Goal: Task Accomplishment & Management: Manage account settings

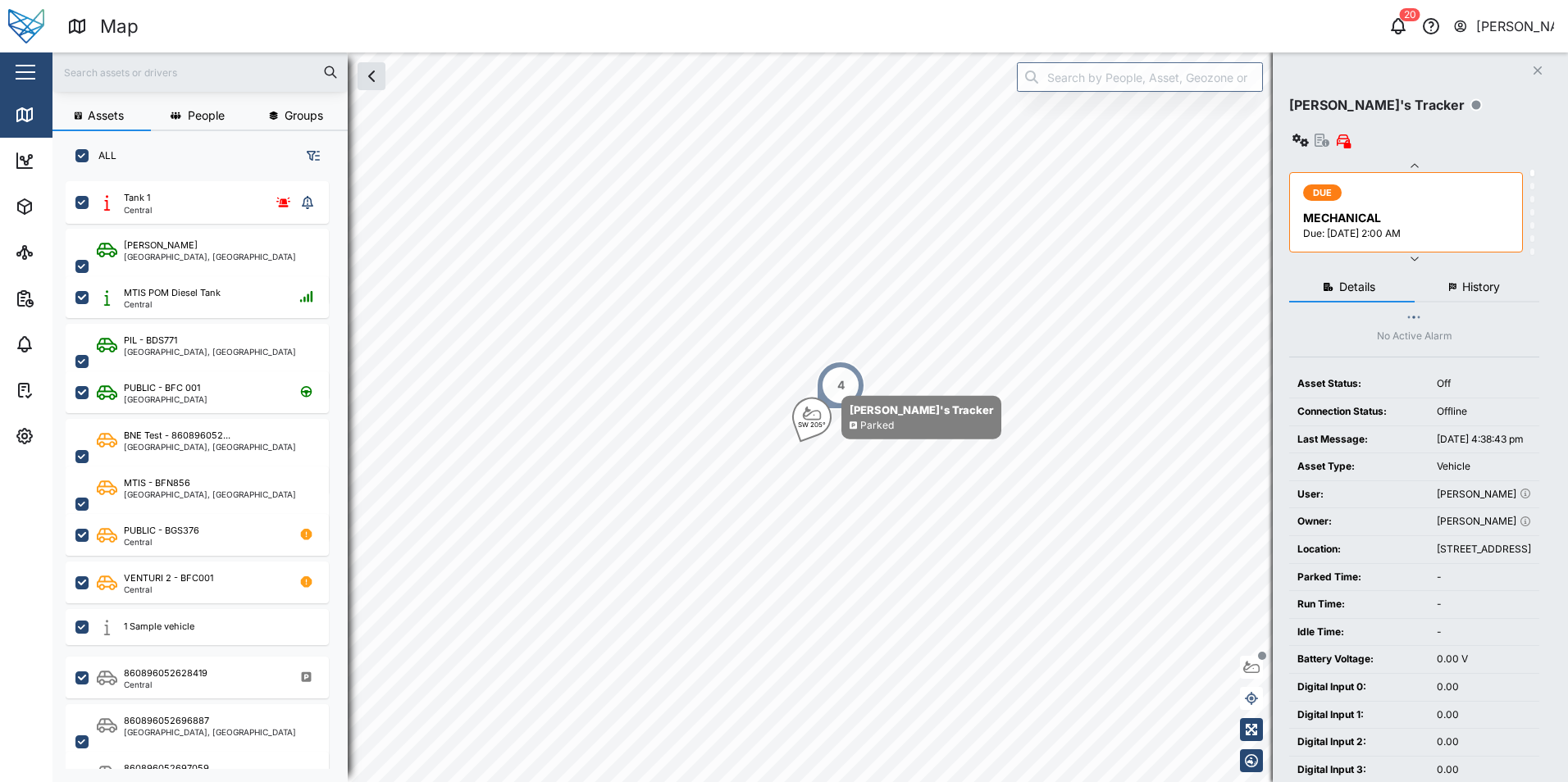
scroll to position [582, 256]
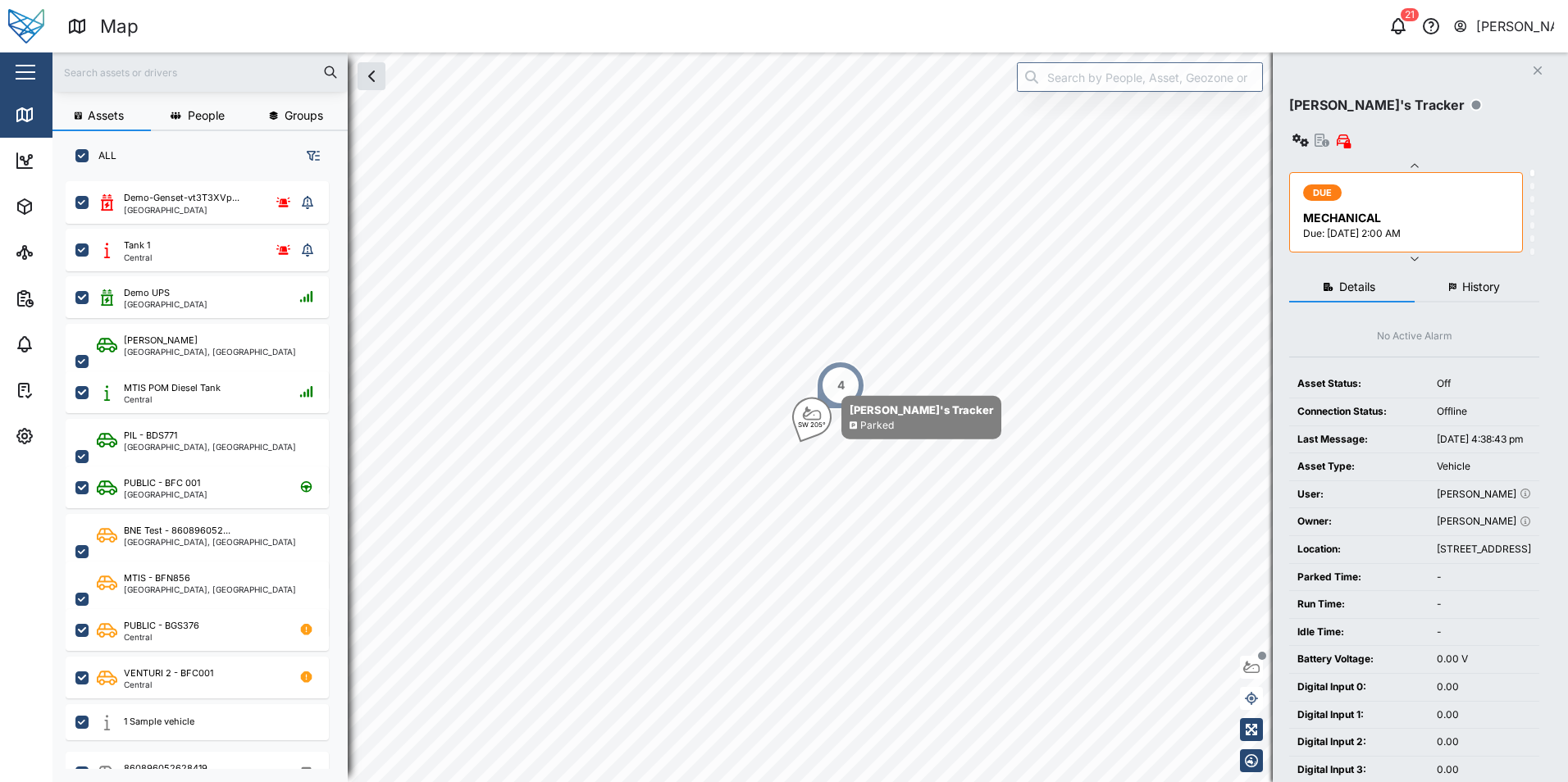
scroll to position [582, 256]
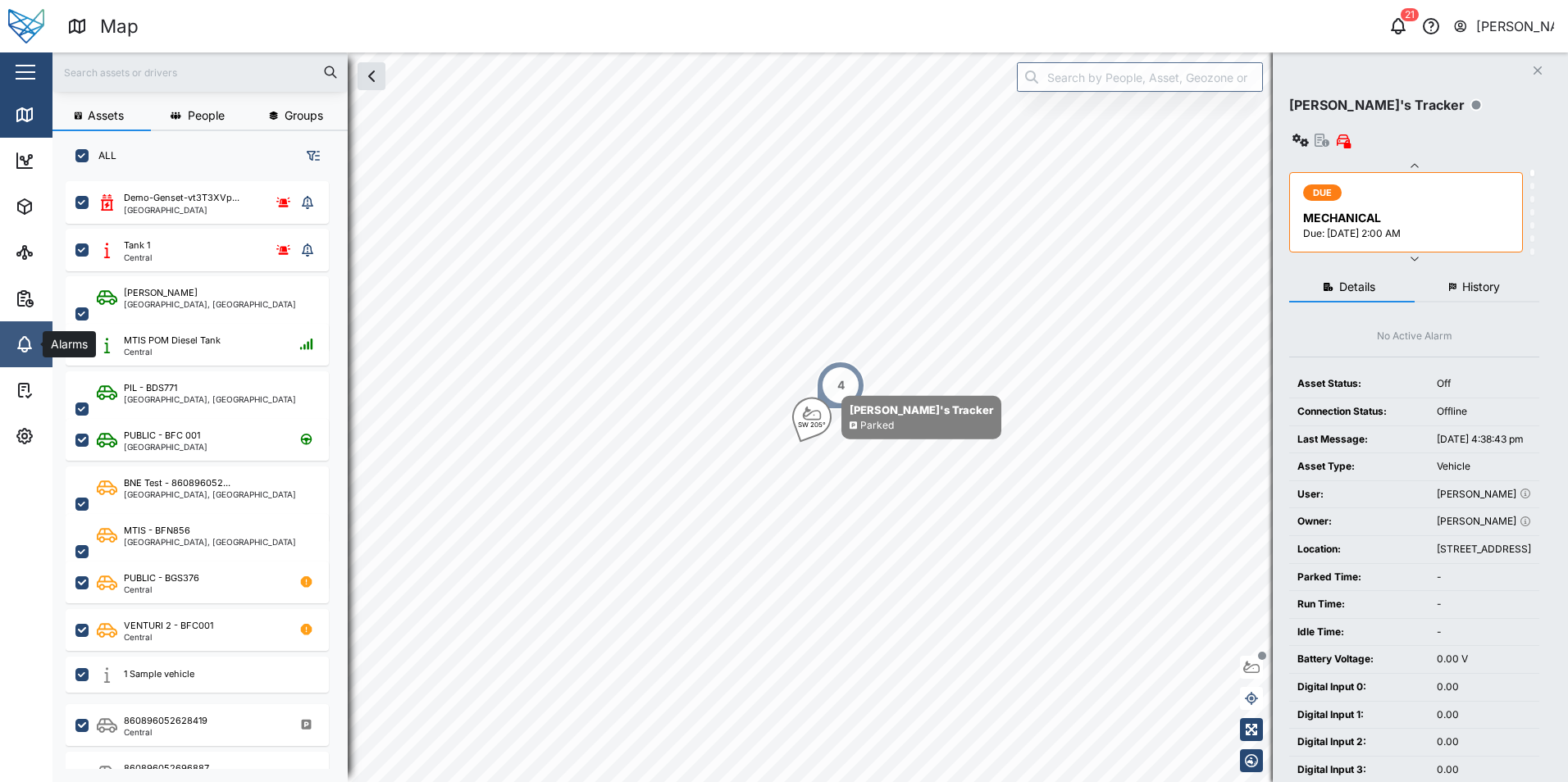
click at [22, 339] on icon at bounding box center [24, 342] width 13 height 11
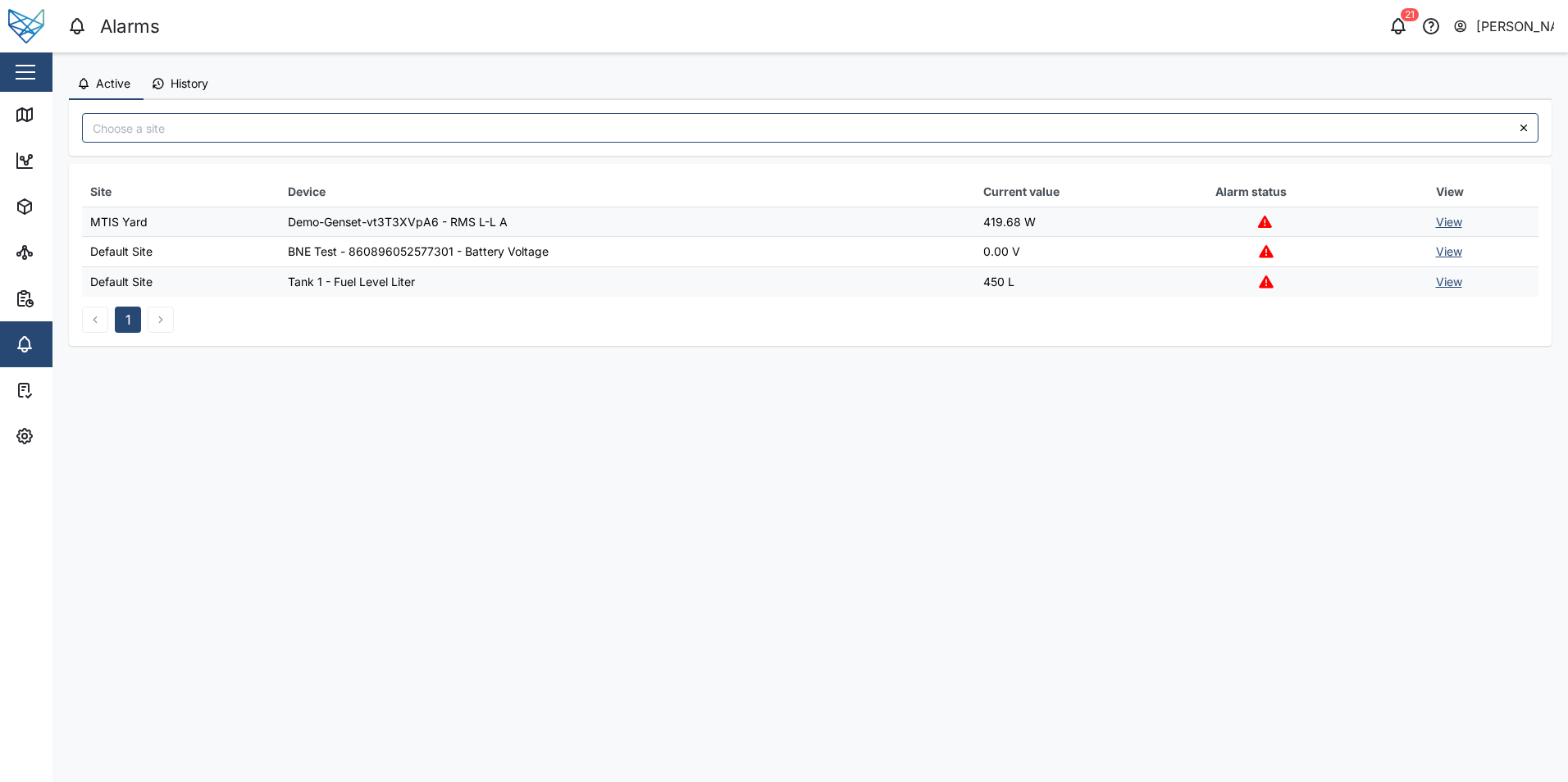
click at [1446, 218] on link "View" at bounding box center [1449, 222] width 26 height 14
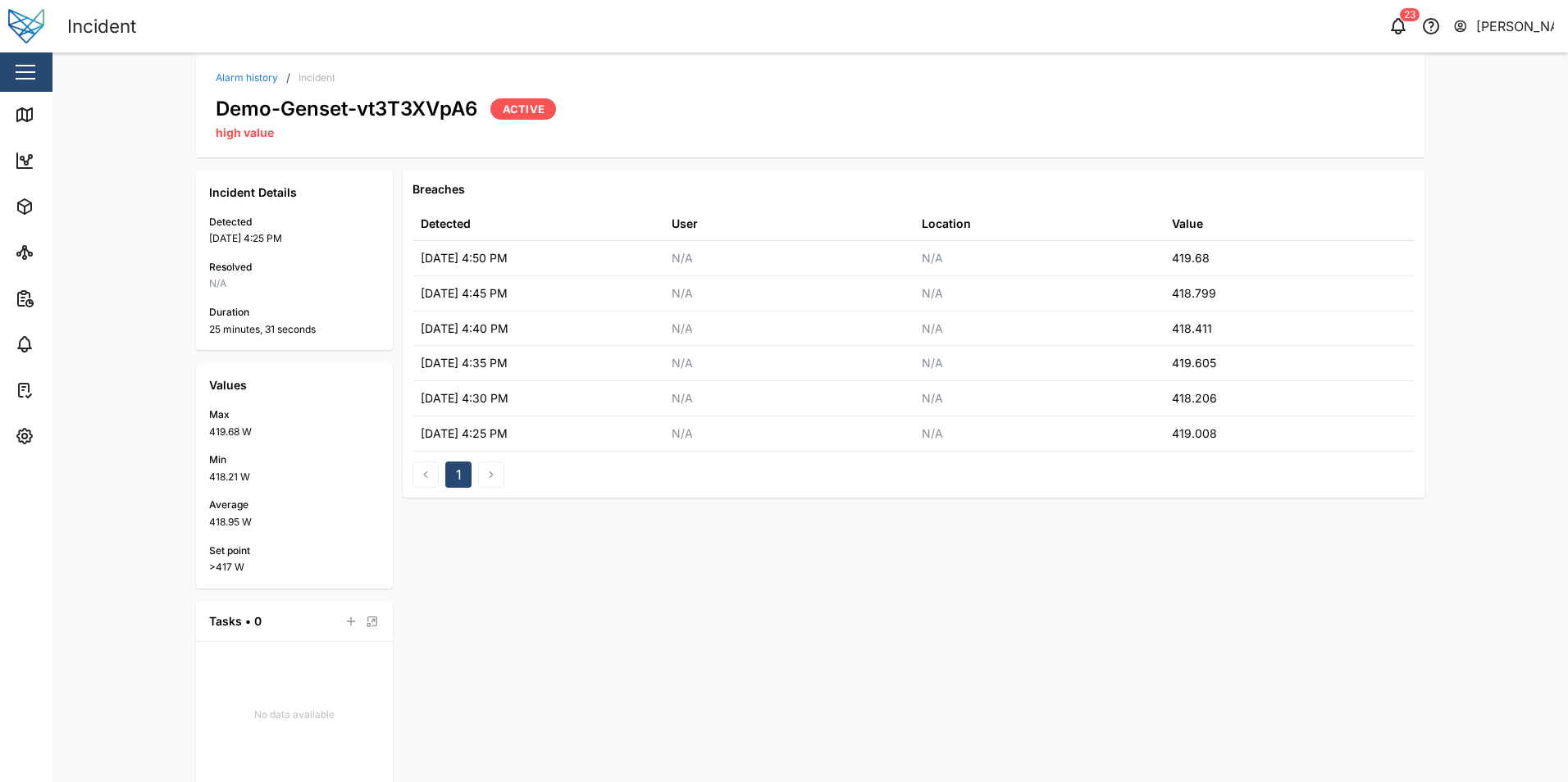
click at [239, 79] on link "Alarm history" at bounding box center [247, 77] width 62 height 10
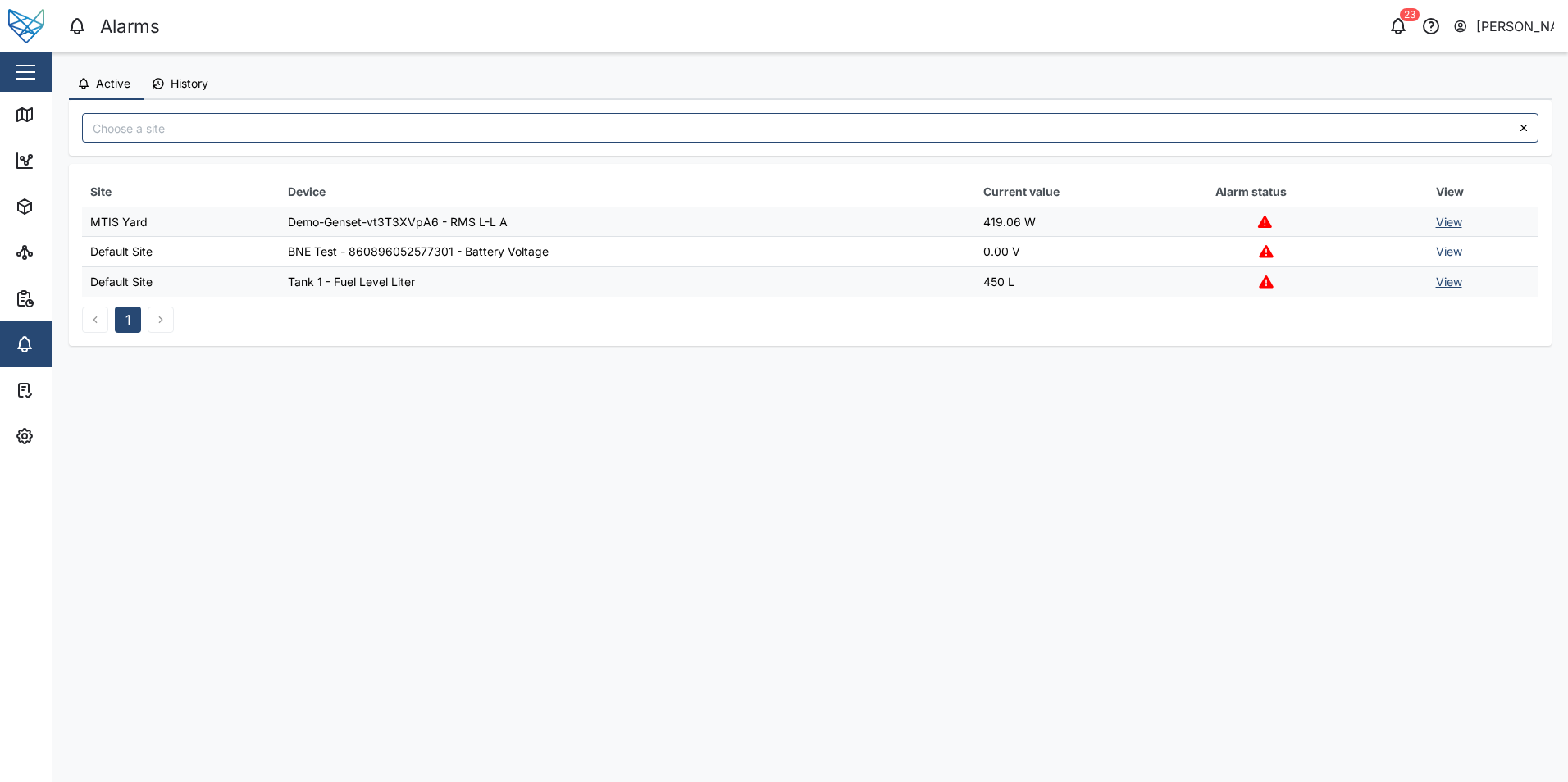
click at [1449, 224] on link "View" at bounding box center [1449, 222] width 26 height 14
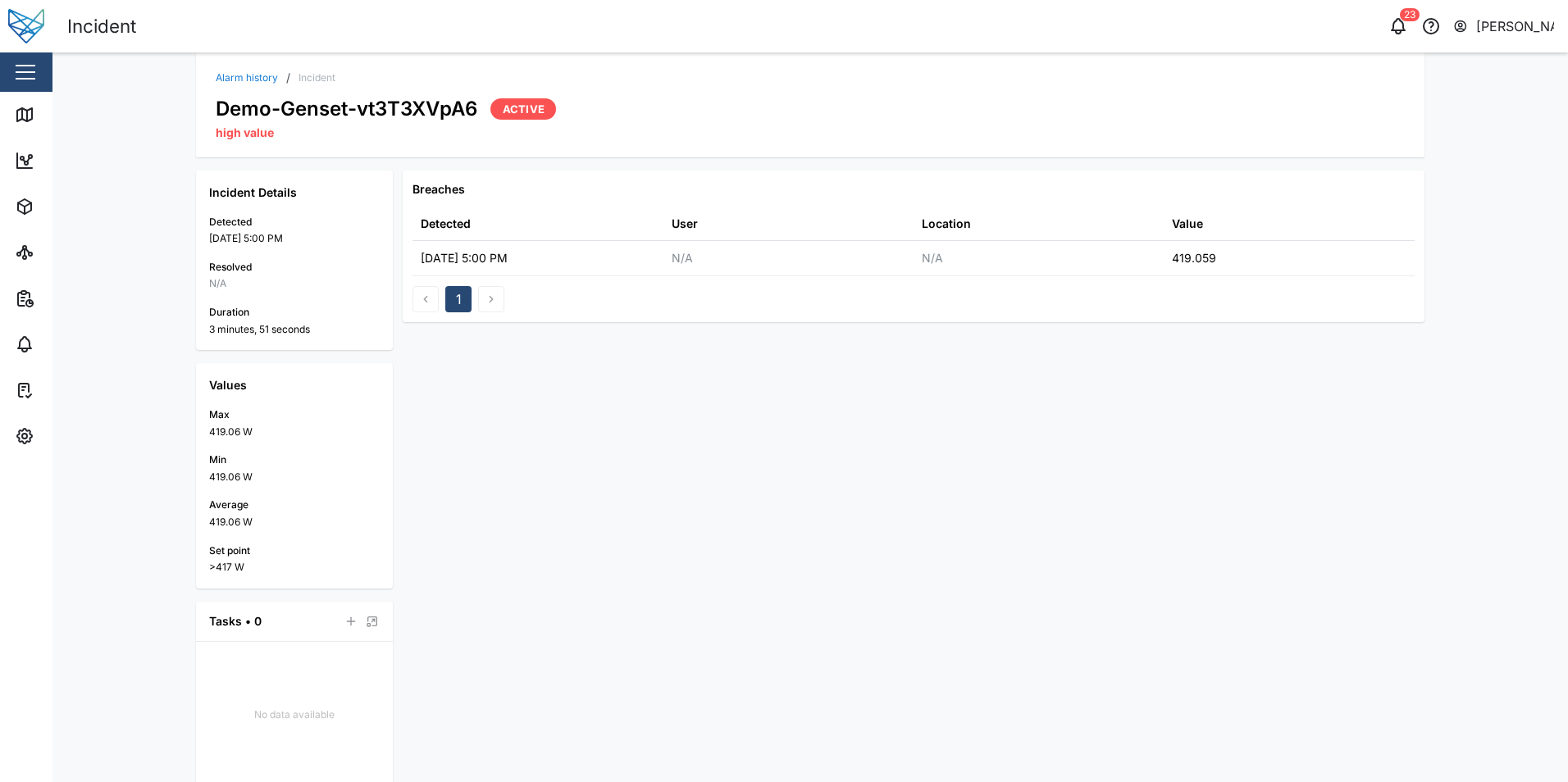
click at [242, 73] on link "Alarm history" at bounding box center [247, 77] width 62 height 10
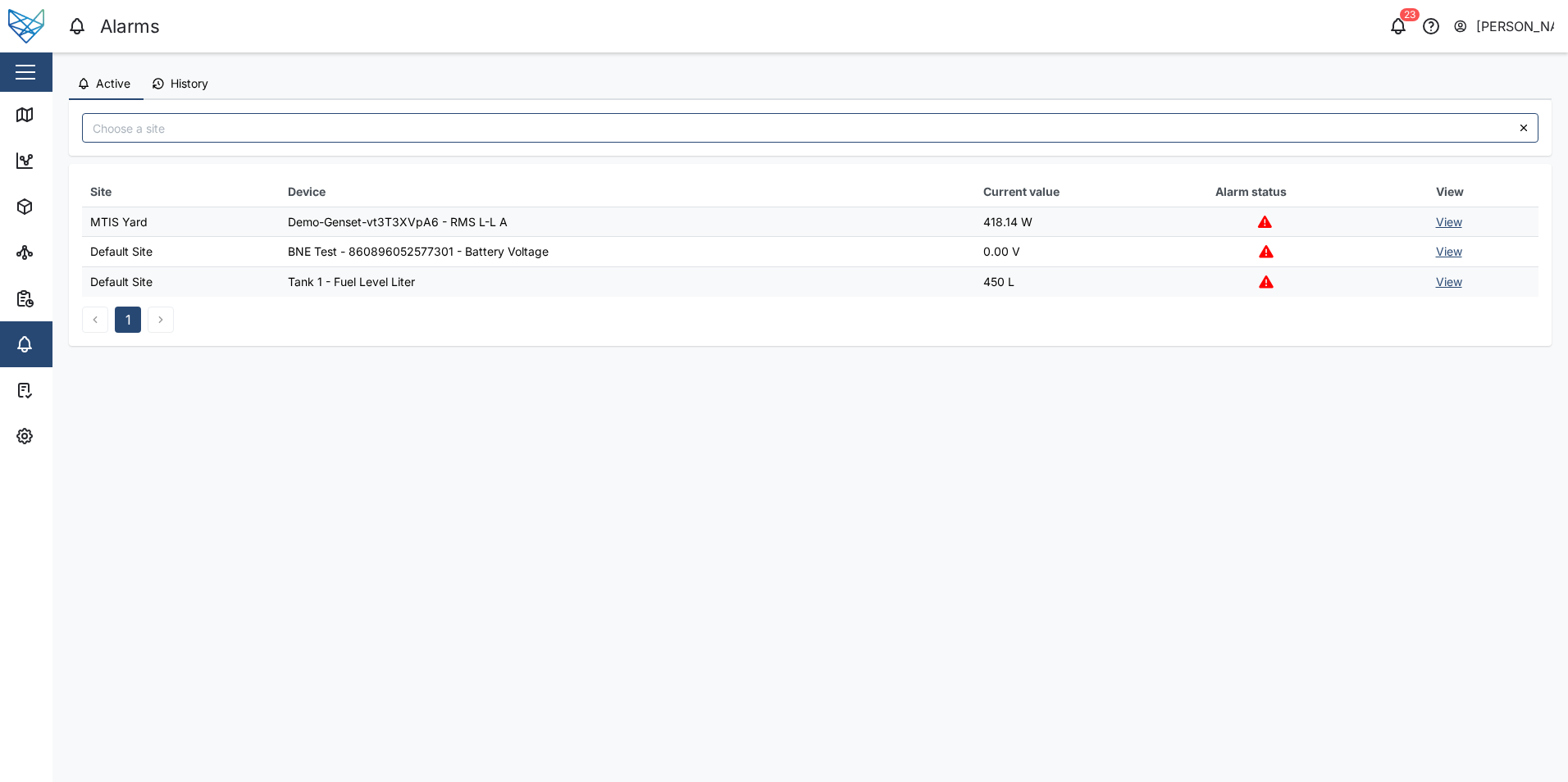
click at [118, 89] on span "Active" at bounding box center [113, 83] width 34 height 11
click at [183, 85] on span "History" at bounding box center [189, 83] width 38 height 11
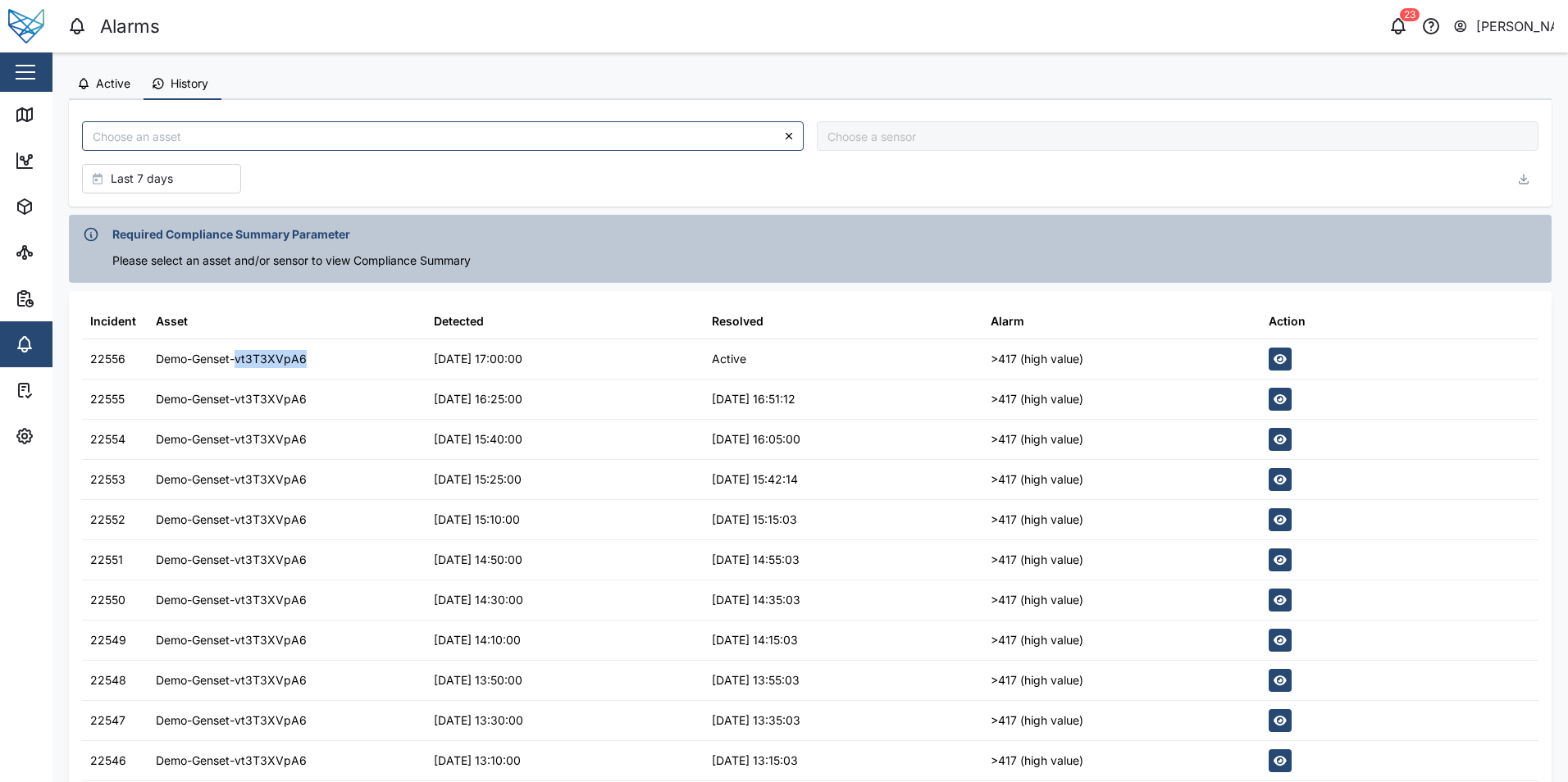
drag, startPoint x: 237, startPoint y: 354, endPoint x: 325, endPoint y: 372, distance: 89.8
click at [325, 372] on div "Demo-Genset-vt3T3XVpA6" at bounding box center [287, 359] width 278 height 39
copy div "vt3T3XVpA6"
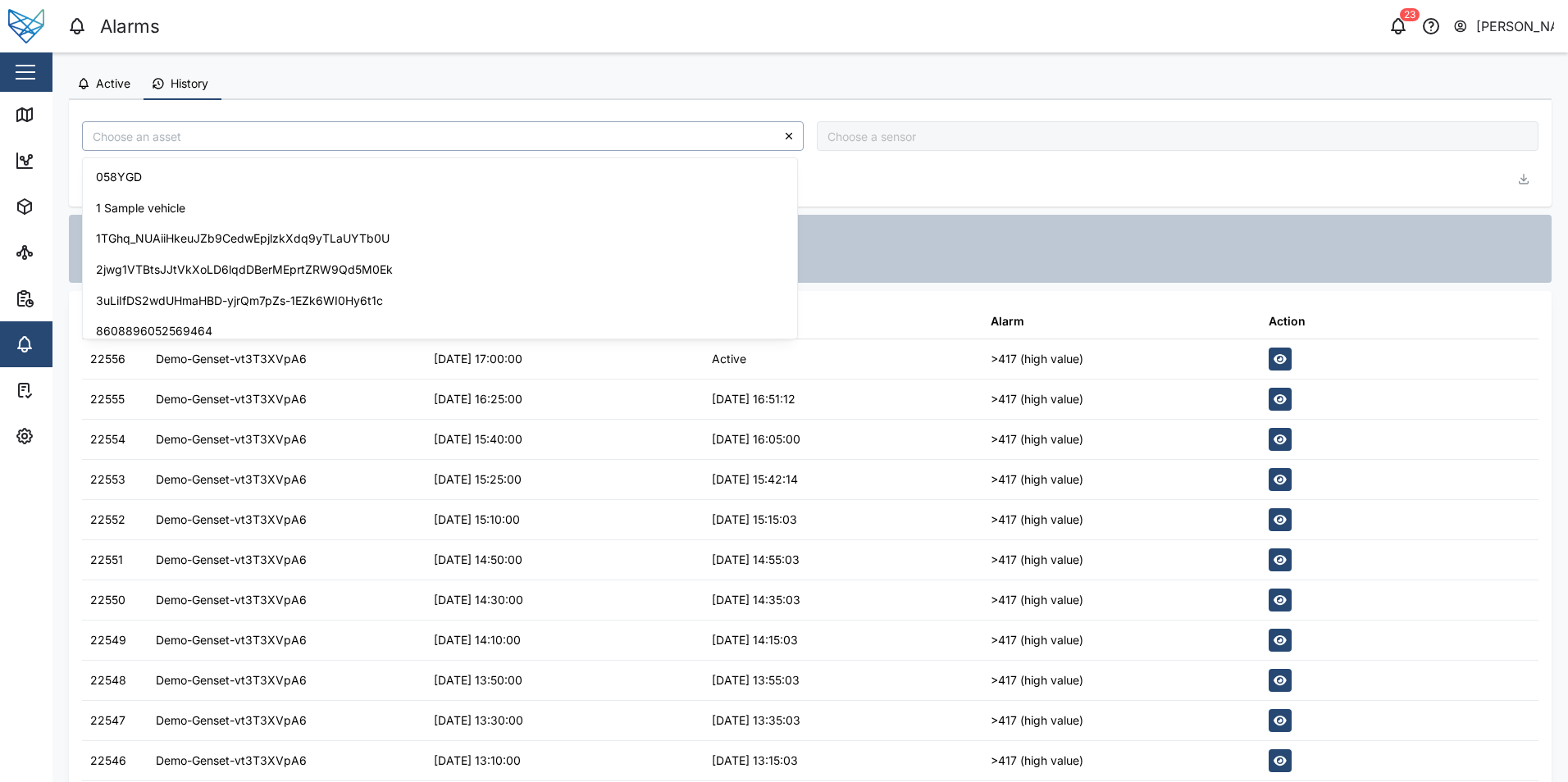
click at [432, 140] on input "search" at bounding box center [443, 136] width 722 height 30
paste input "vt3T3XVpA6"
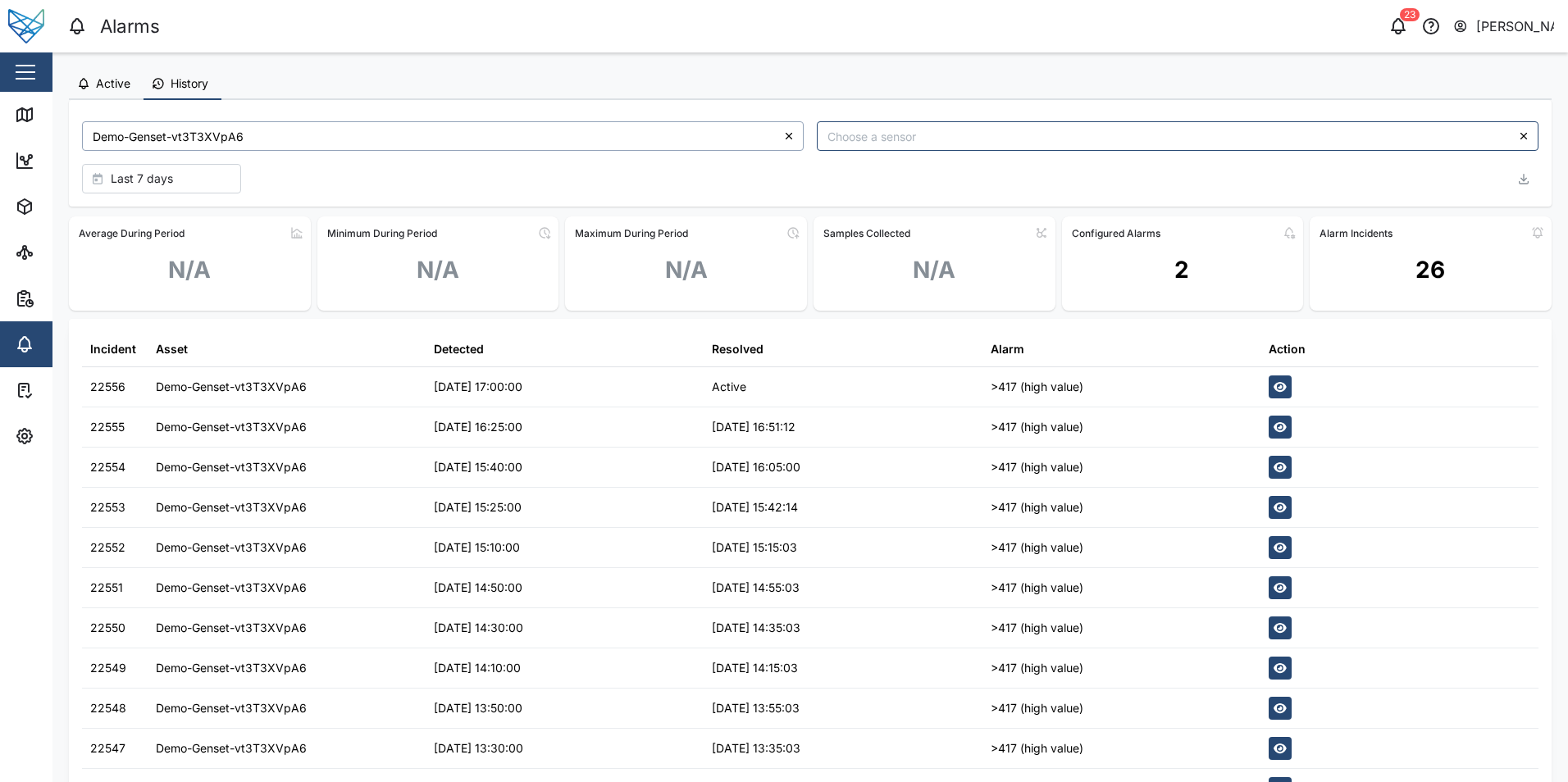
type input "Demo-Genset-vt3T3XVpA6"
click at [1274, 429] on icon "button" at bounding box center [1280, 427] width 13 height 11
type input "Demo-Genset-vt3T3XVpA6"
click at [1274, 467] on icon "button" at bounding box center [1280, 467] width 13 height 10
type input "Demo-Genset-vt3T3XVpA6"
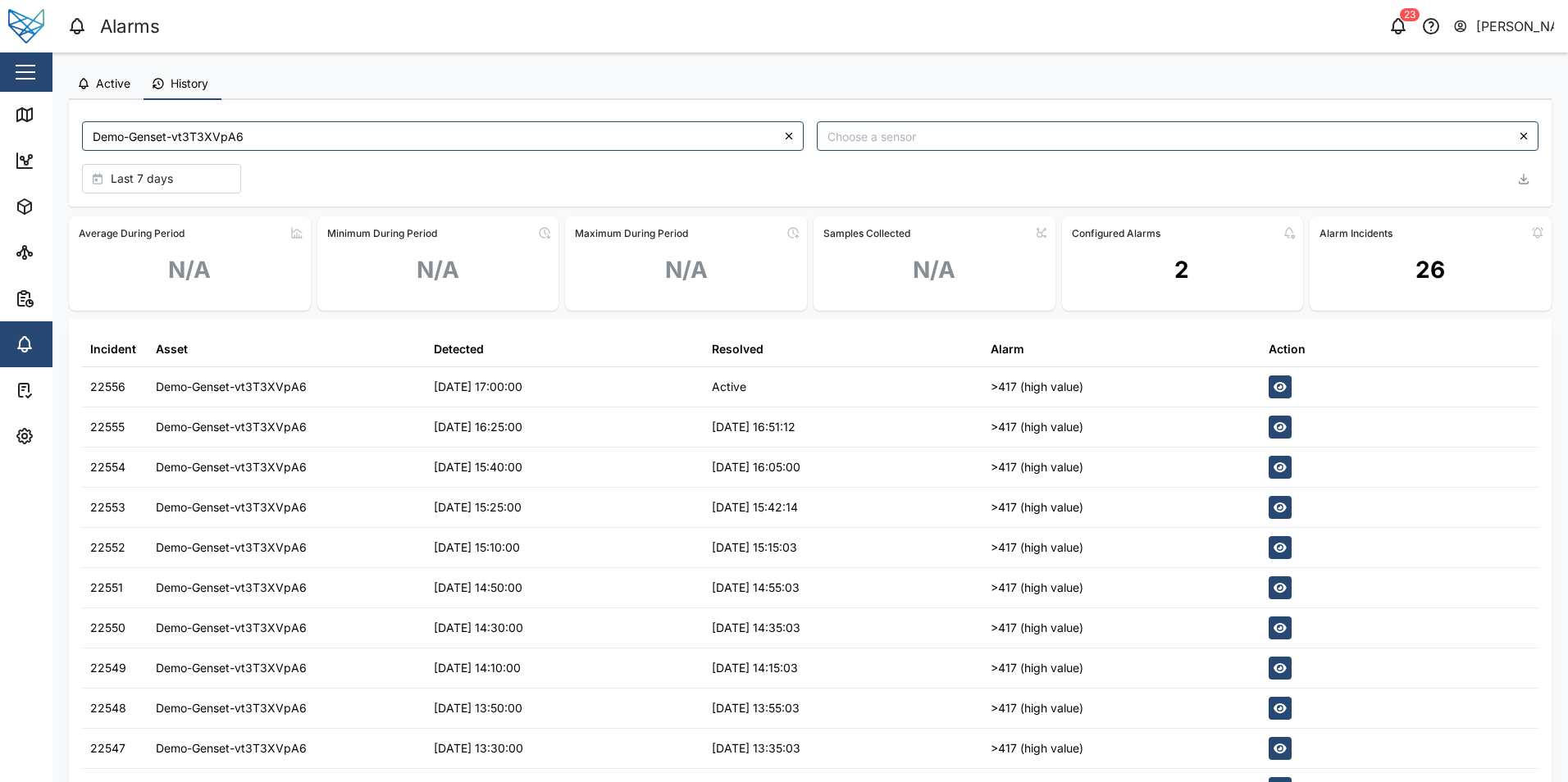
click at [1274, 632] on icon "button" at bounding box center [1280, 627] width 13 height 10
type input "Demo-Genset-vt3T3XVpA6"
click at [1279, 379] on button "button" at bounding box center [1280, 387] width 23 height 23
type input "Demo-Genset-vt3T3XVpA6"
click at [98, 72] on button "Active" at bounding box center [106, 85] width 74 height 31
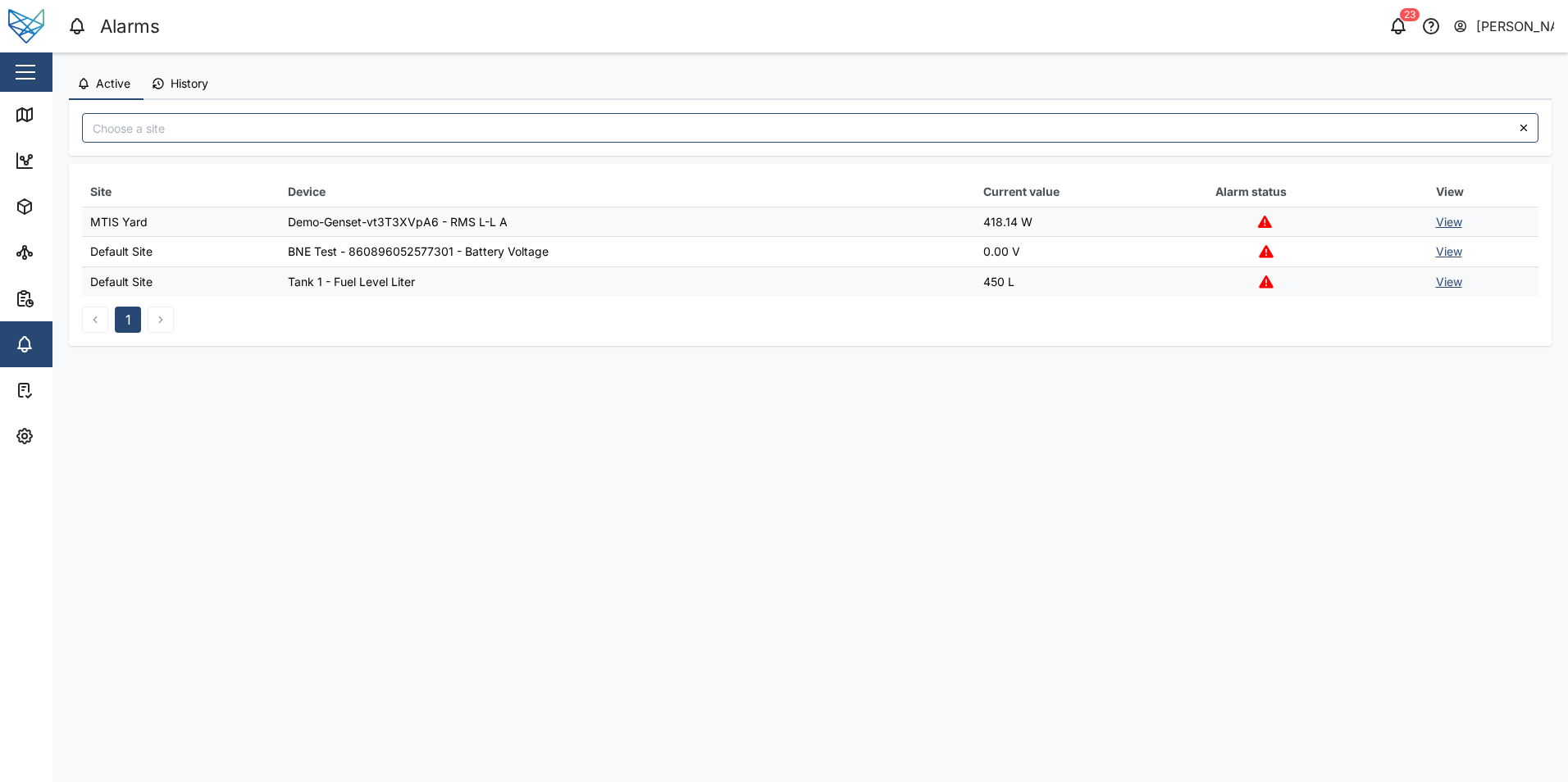
click at [1453, 227] on link "View" at bounding box center [1449, 222] width 26 height 14
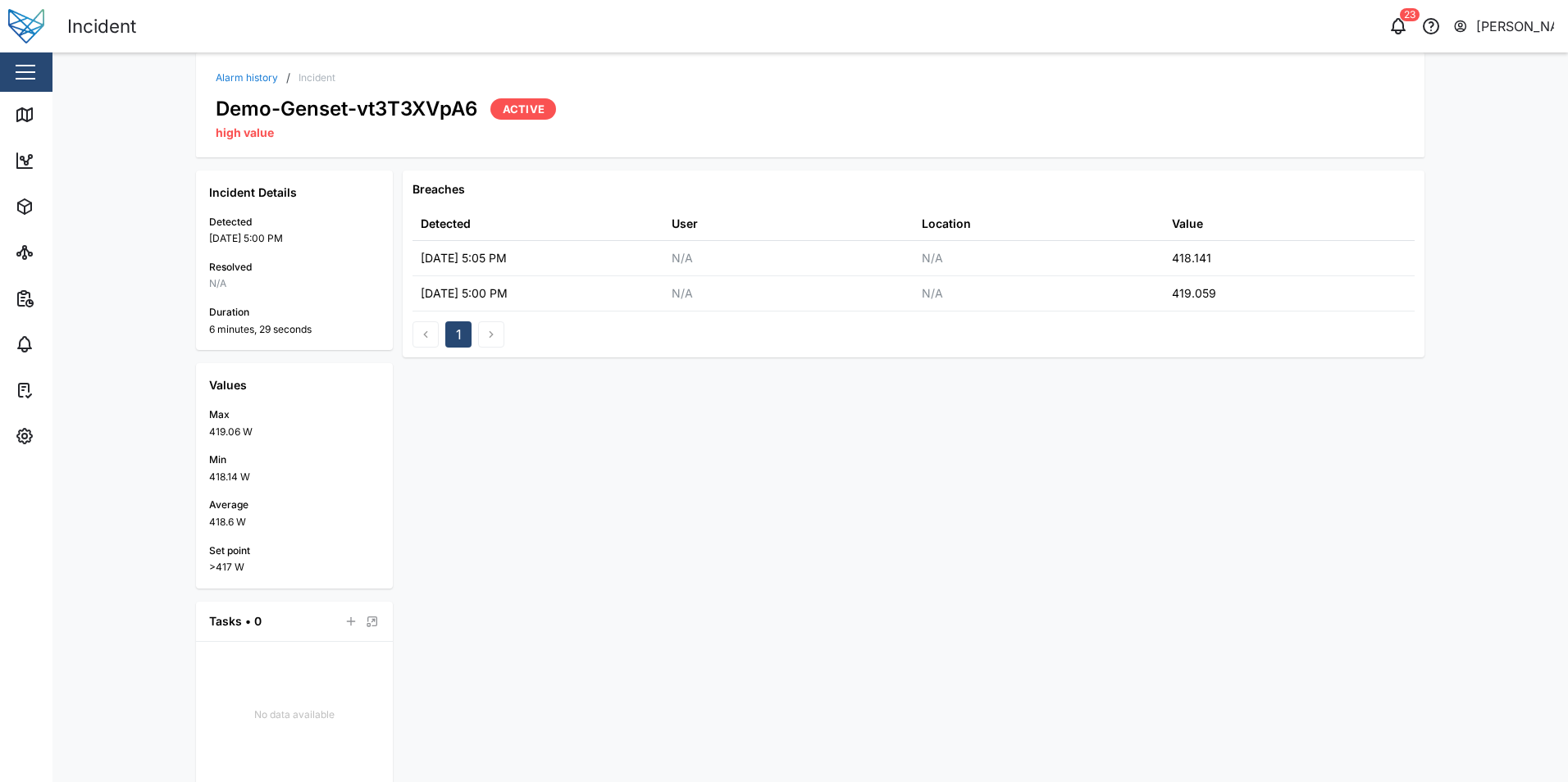
click at [235, 78] on link "Alarm history" at bounding box center [247, 77] width 62 height 10
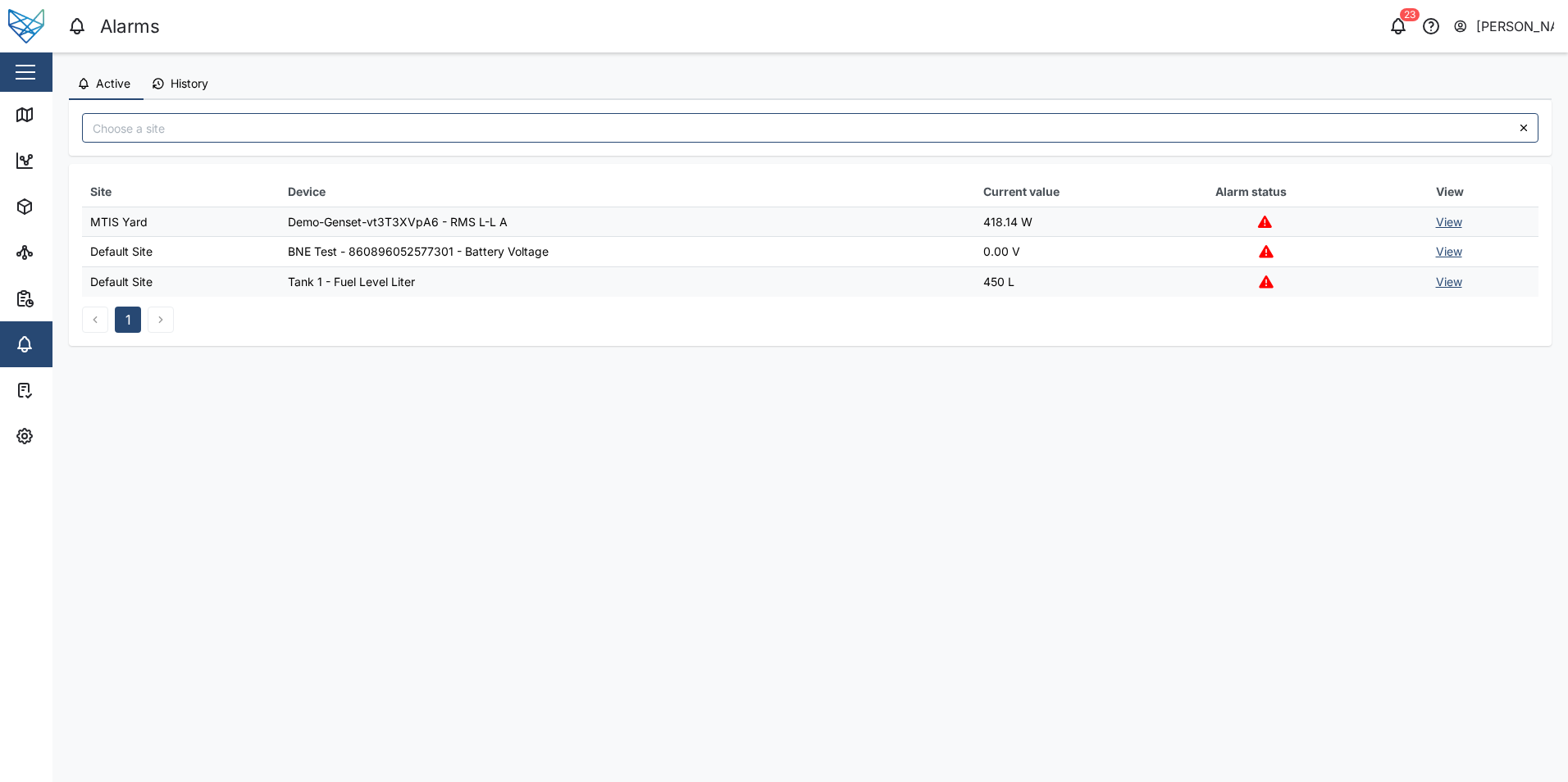
click at [196, 87] on span "History" at bounding box center [189, 83] width 38 height 11
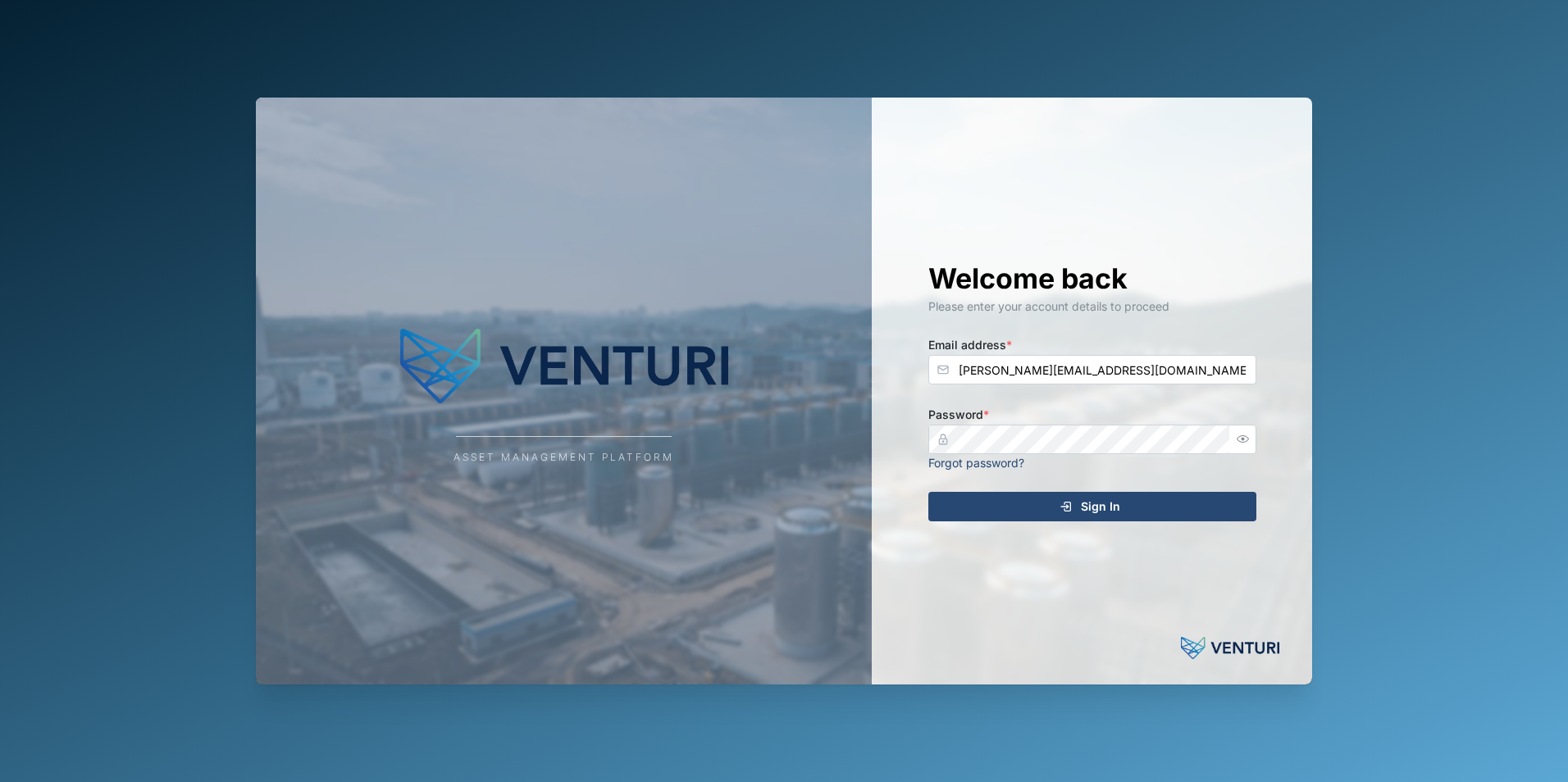
click at [1116, 503] on span "Sign In" at bounding box center [1100, 506] width 39 height 28
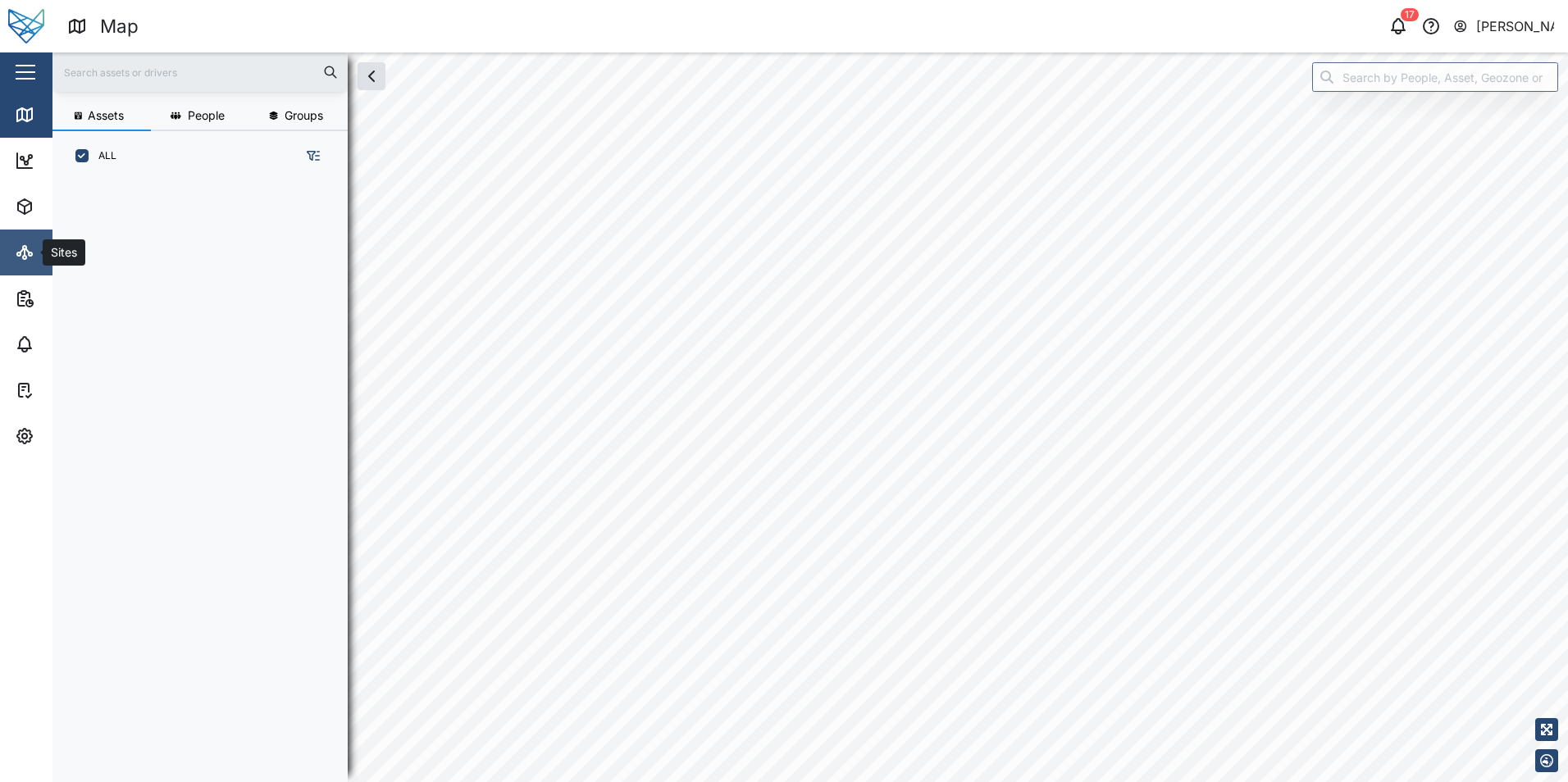
scroll to position [582, 256]
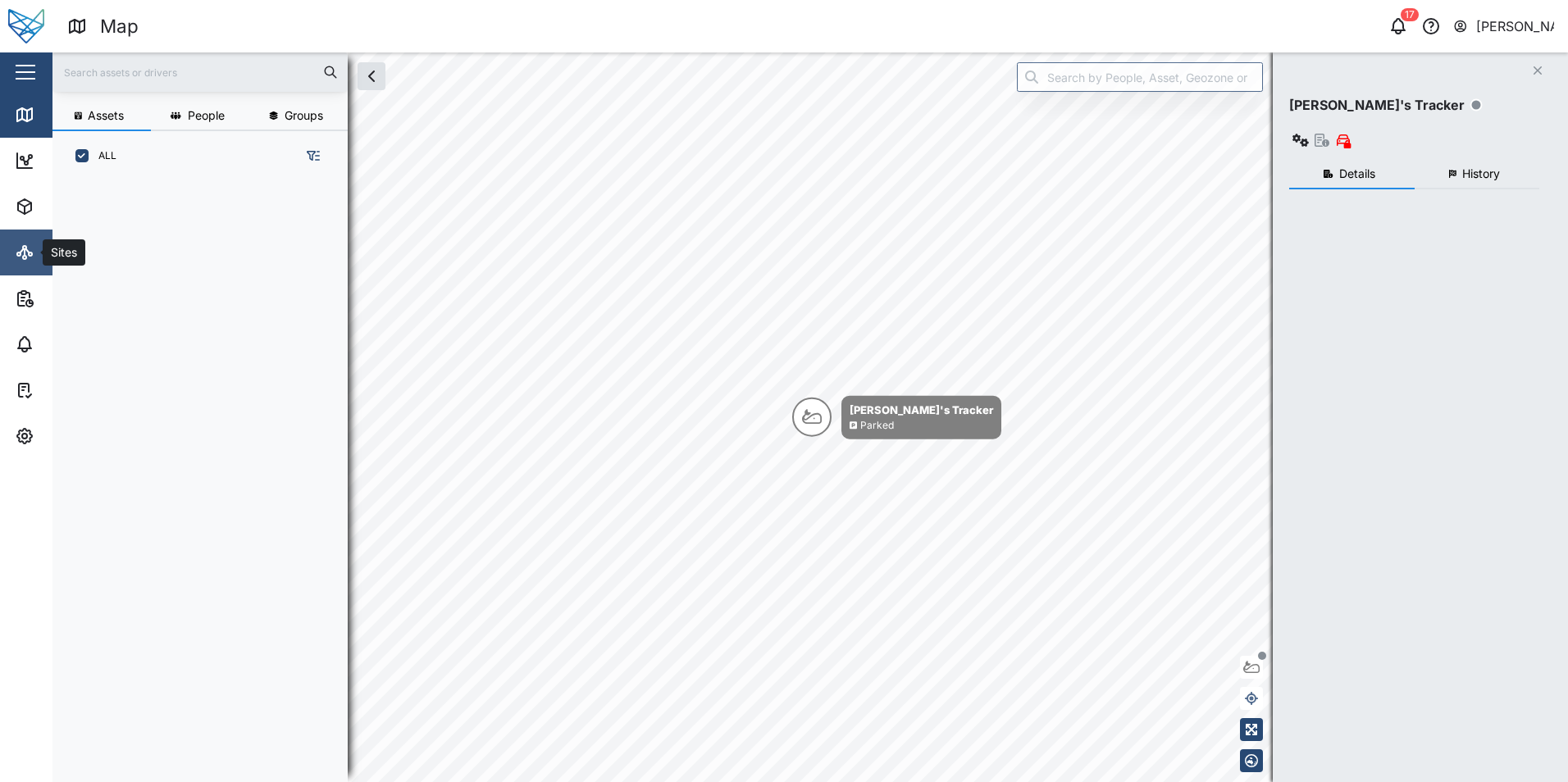
click at [23, 249] on icon at bounding box center [21, 251] width 4 height 4
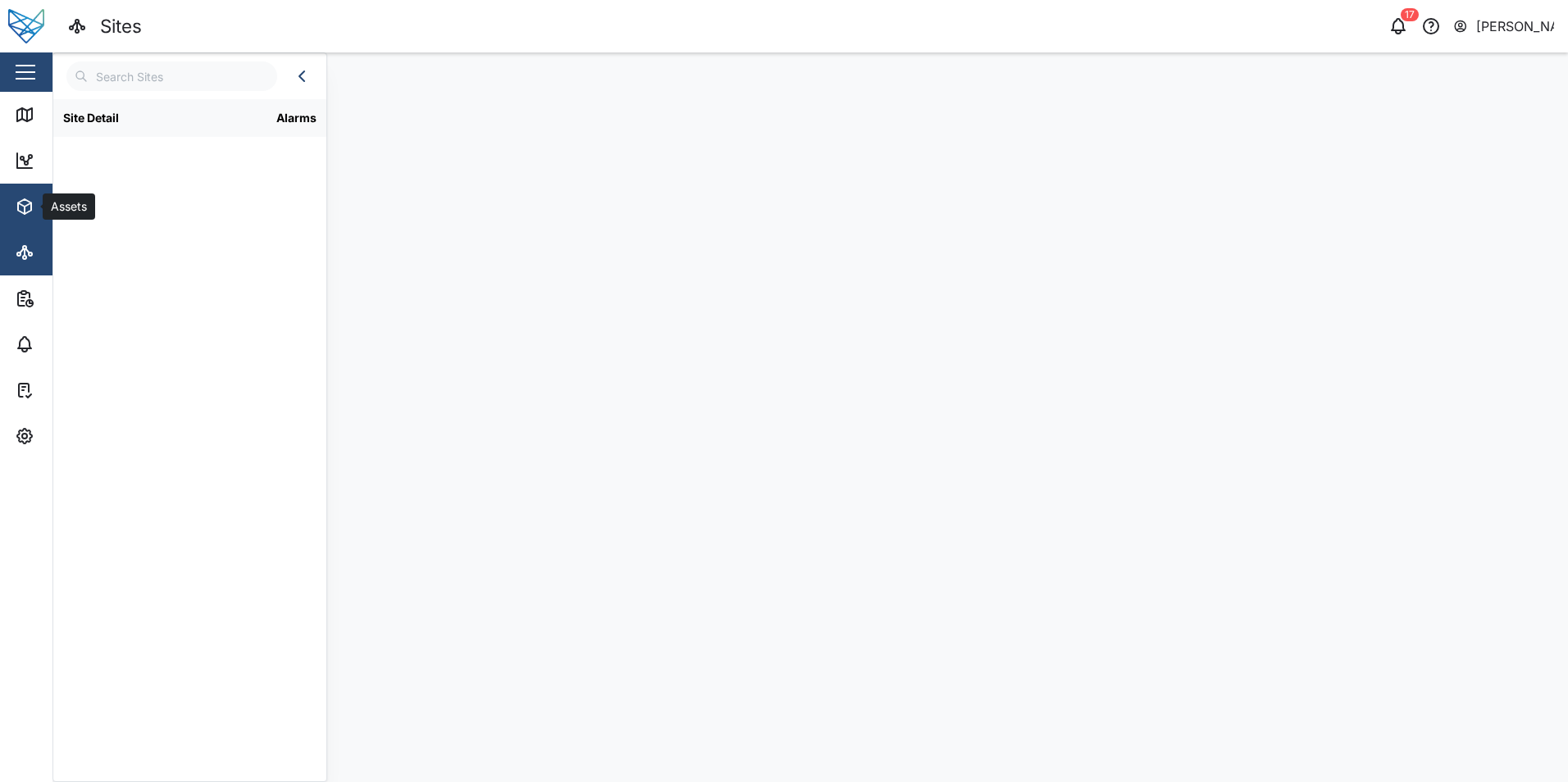
click at [24, 216] on icon "button" at bounding box center [24, 206] width 19 height 19
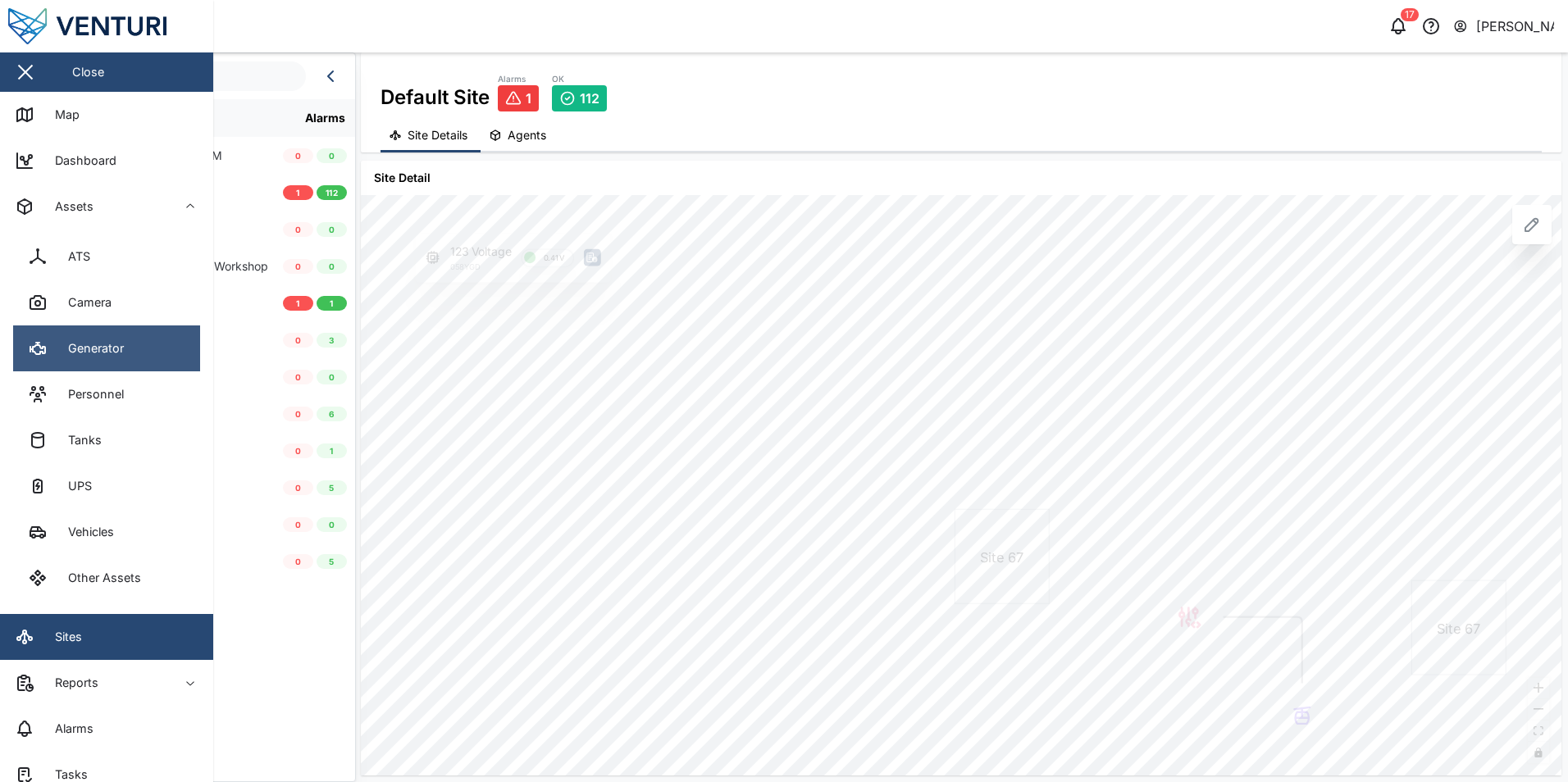
click at [93, 354] on div "Generator" at bounding box center [90, 348] width 68 height 18
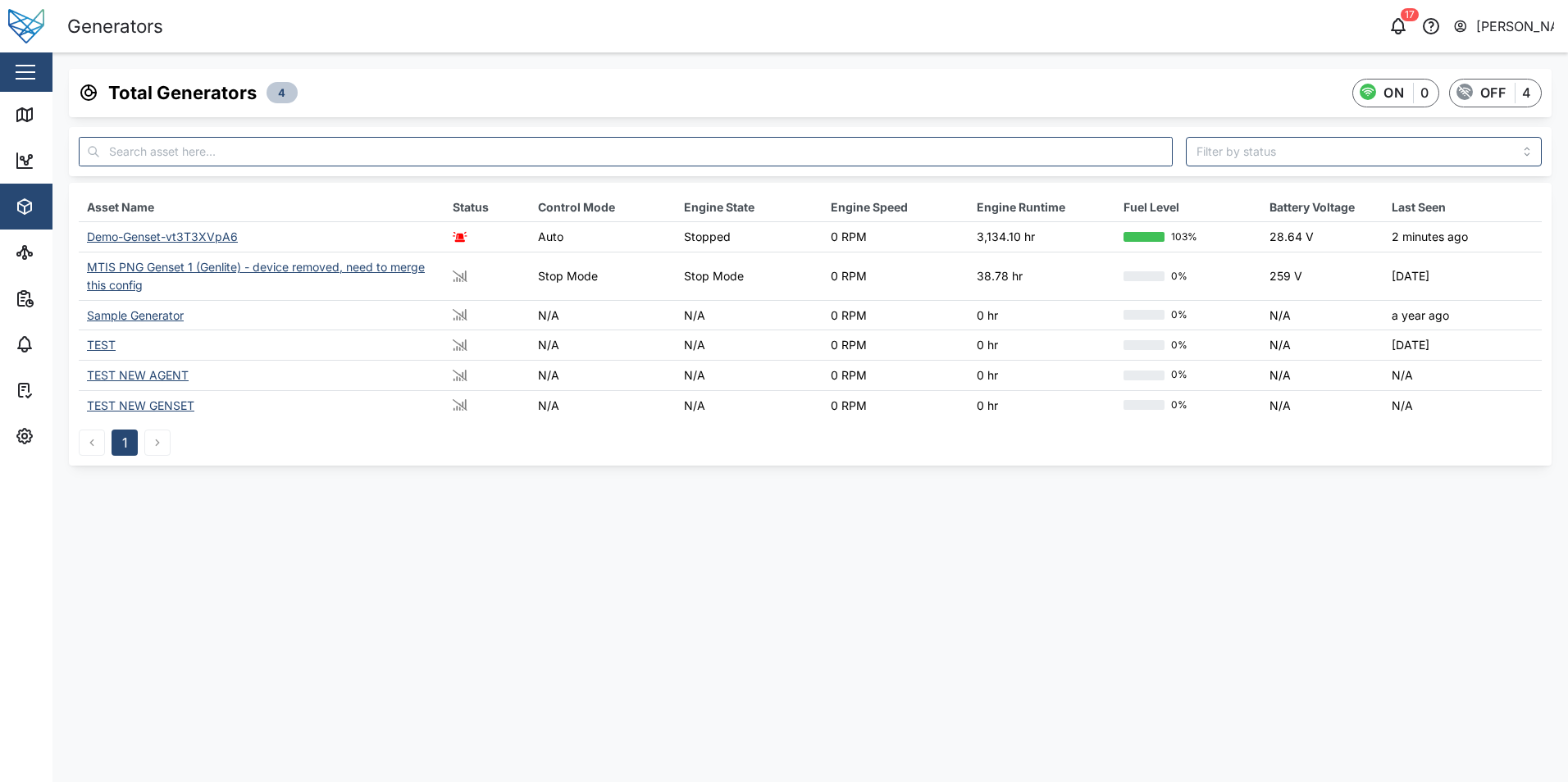
click at [216, 233] on div "Demo-Genset-vt3T3XVpA6" at bounding box center [162, 236] width 150 height 14
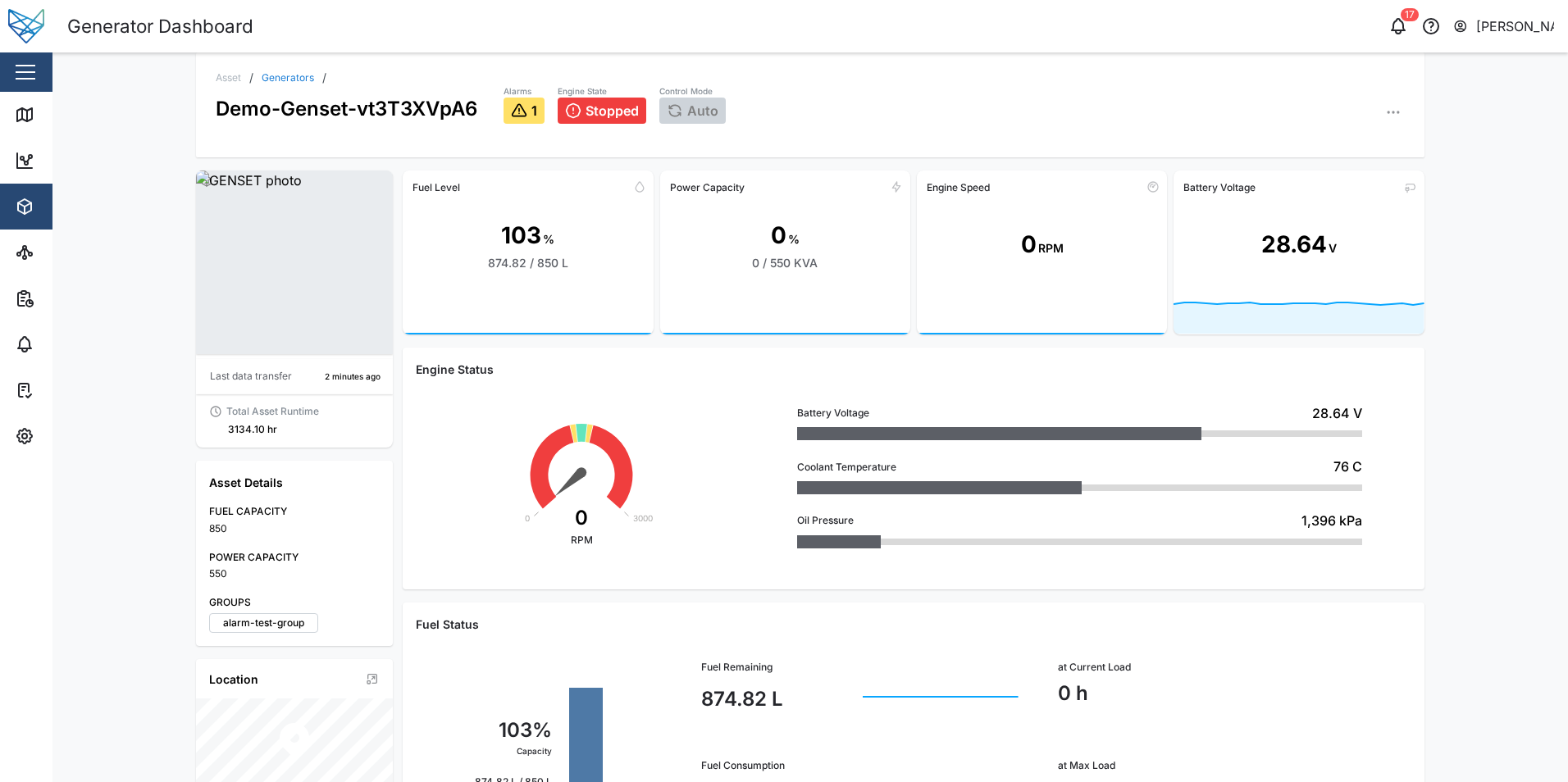
click at [1385, 109] on icon "button" at bounding box center [1393, 112] width 17 height 17
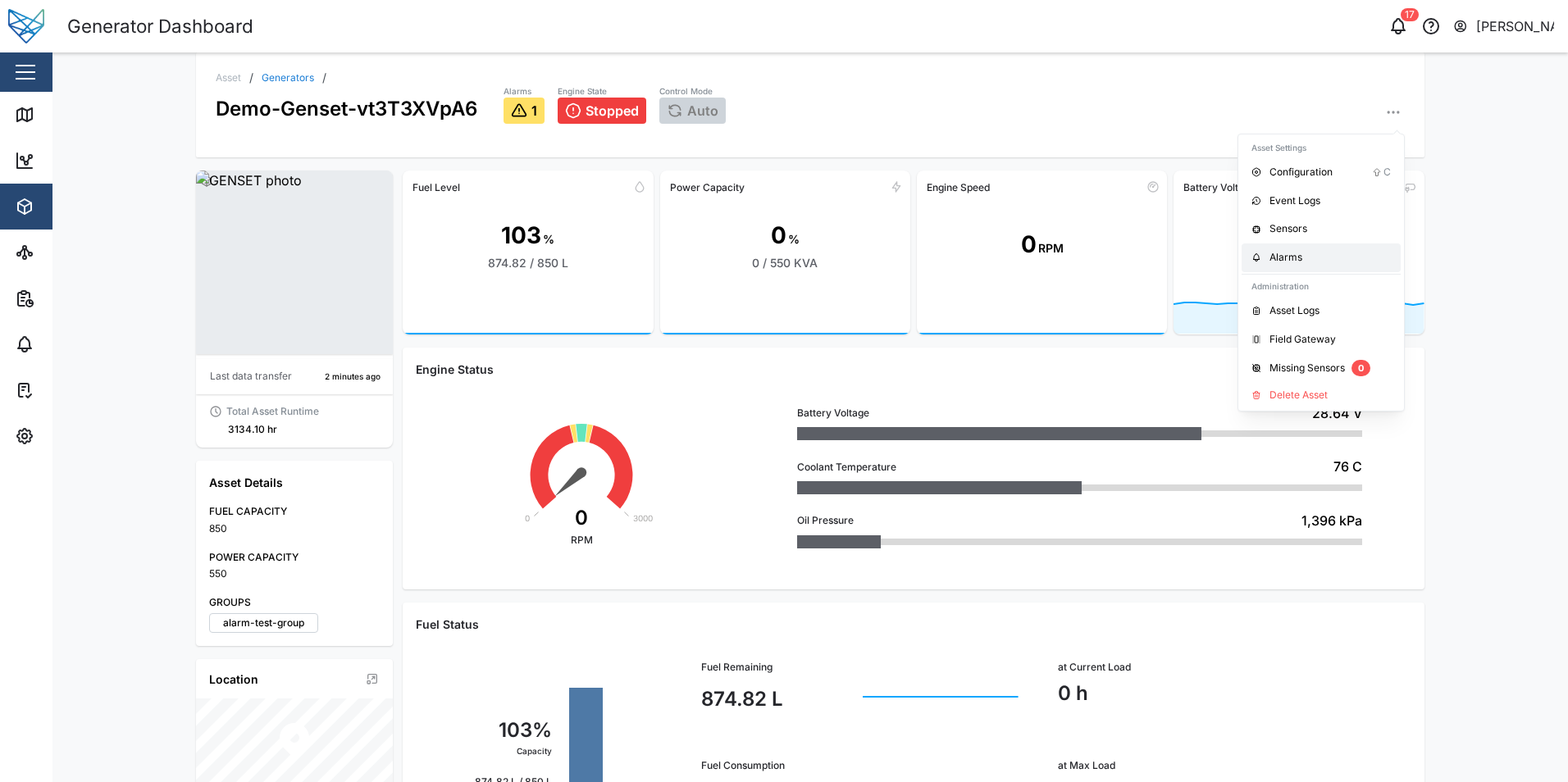
click at [1299, 258] on div "Alarms" at bounding box center [1330, 258] width 122 height 16
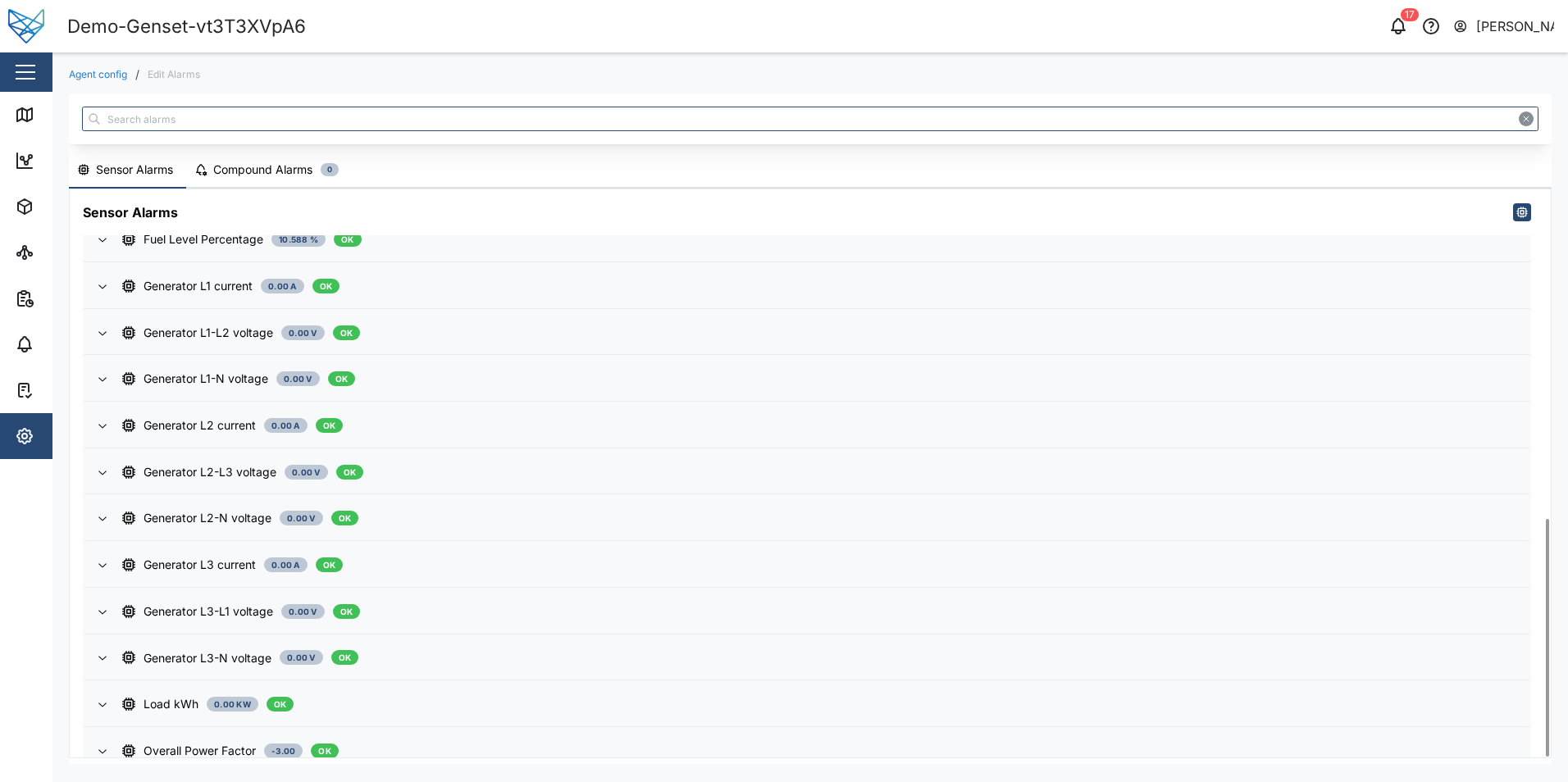
scroll to position [785, 0]
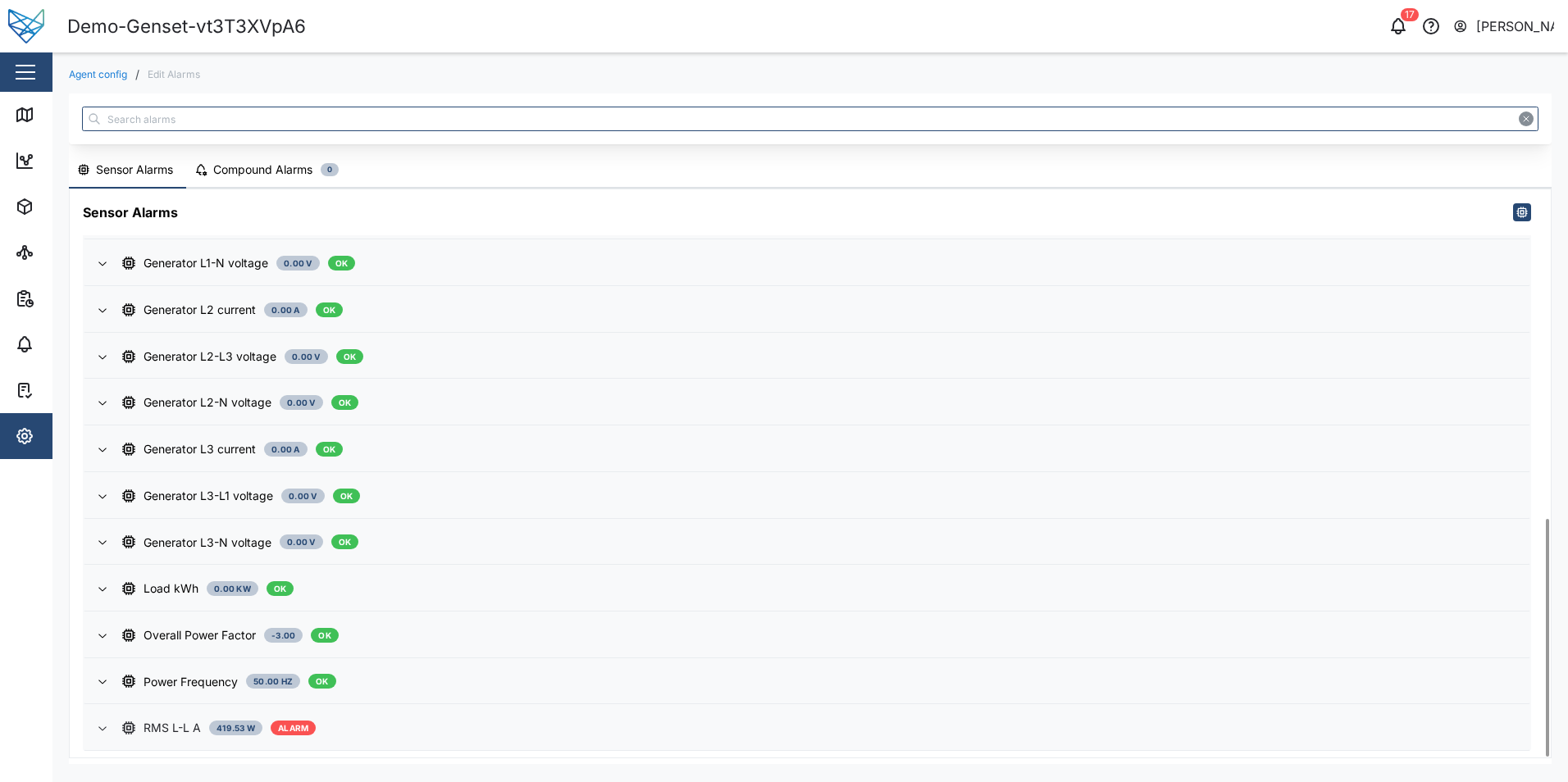
click at [473, 728] on div "RMS L-L A 419.53 W ALARM" at bounding box center [819, 728] width 1394 height 18
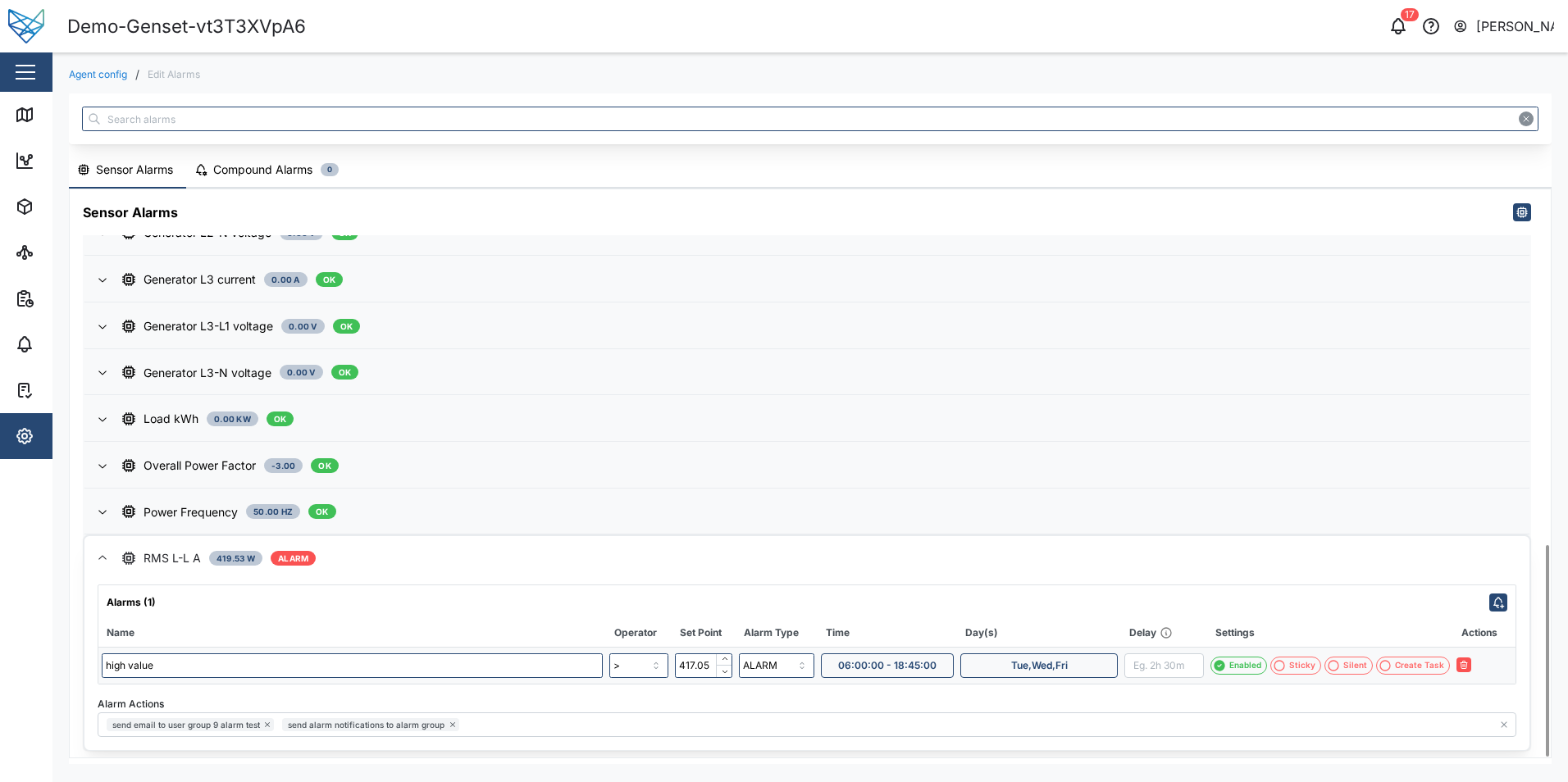
click at [1004, 653] on button "Tue,Wed,Fri" at bounding box center [1040, 666] width 158 height 24
click at [1184, 621] on span "Fri" at bounding box center [1183, 625] width 12 height 17
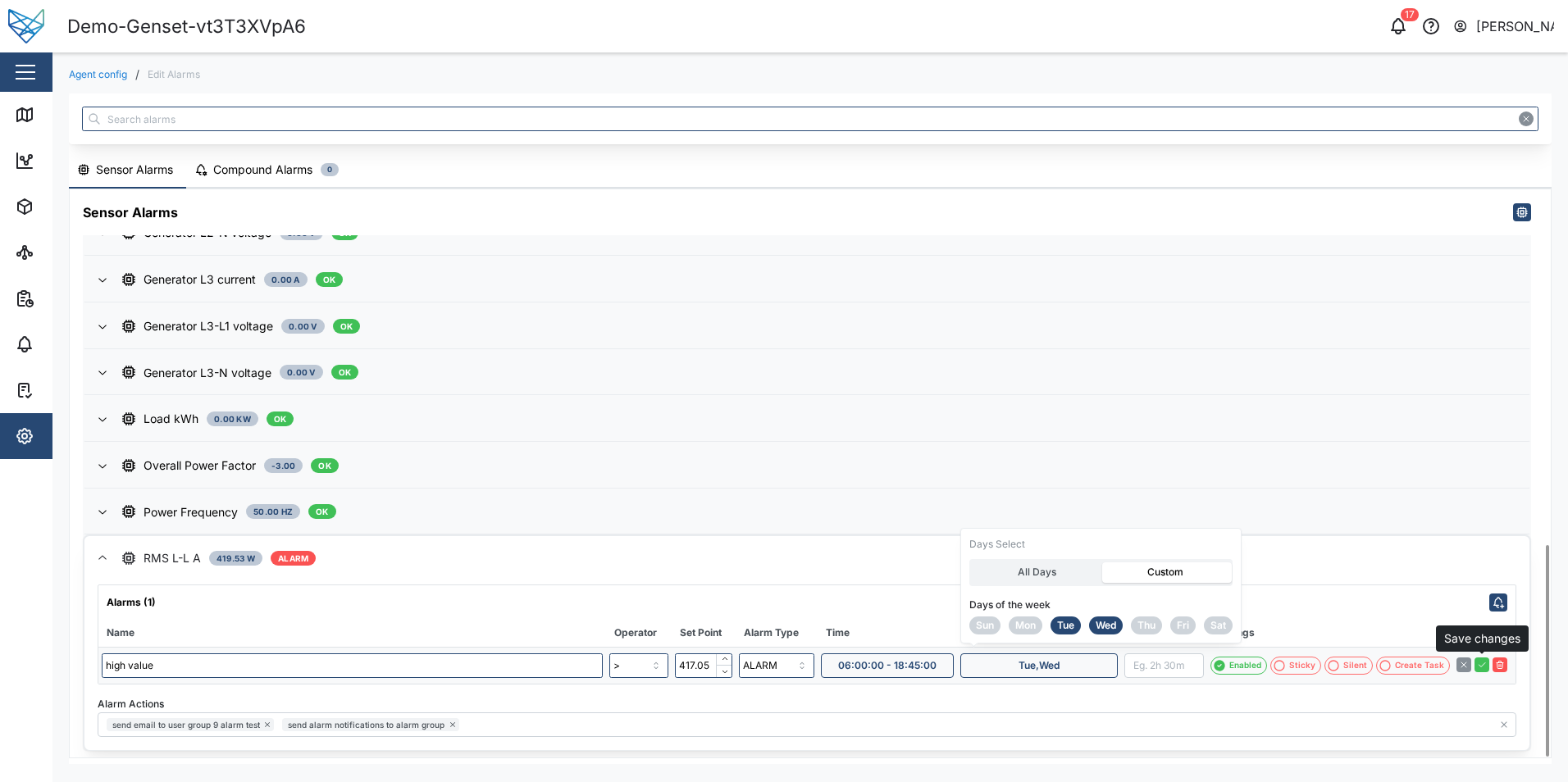
click at [1484, 669] on icon "button" at bounding box center [1481, 664] width 10 height 10
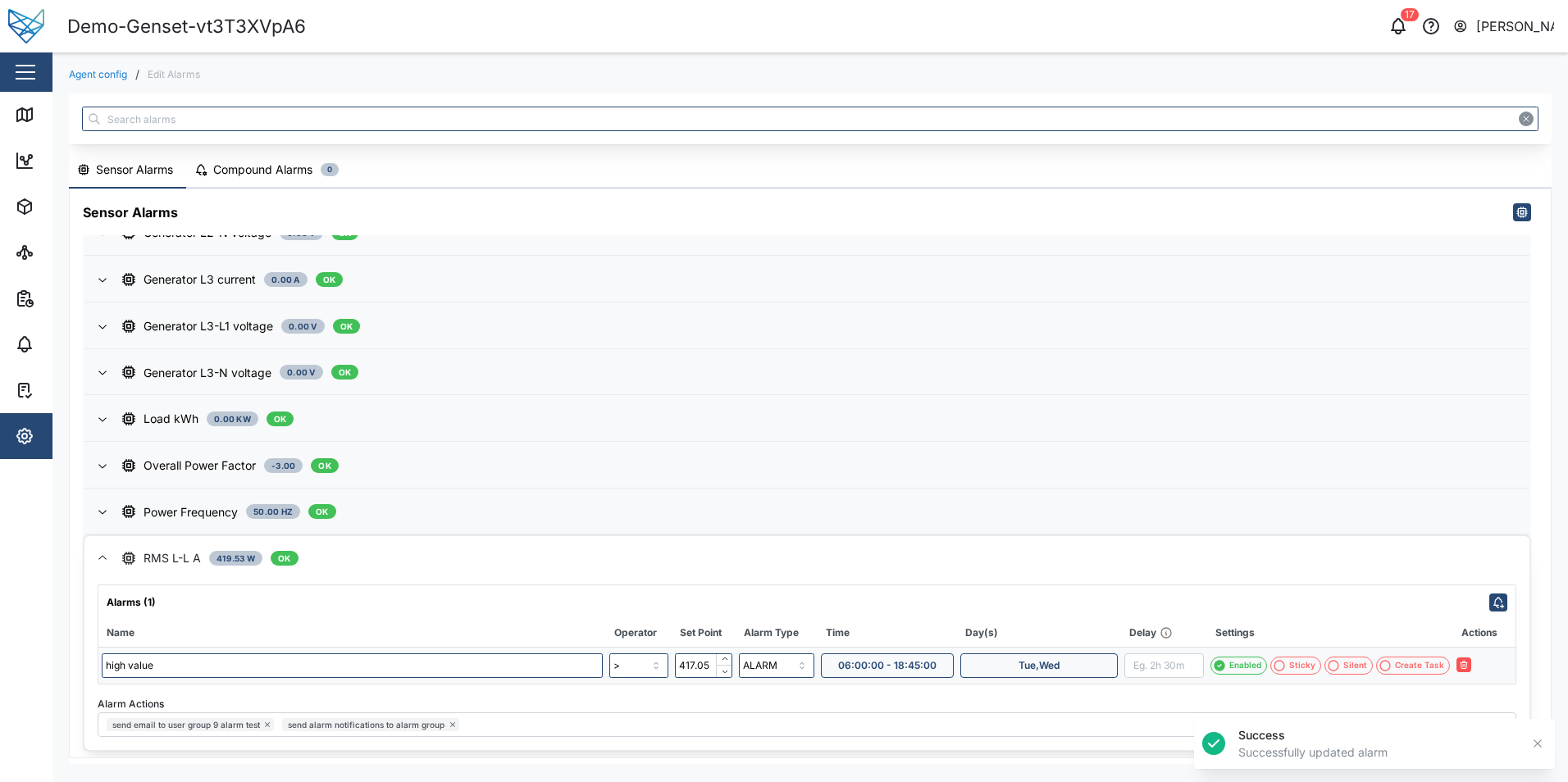
click at [1536, 748] on icon "button" at bounding box center [1537, 744] width 13 height 13
click at [1056, 670] on span "Tue,Wed" at bounding box center [1039, 666] width 41 height 23
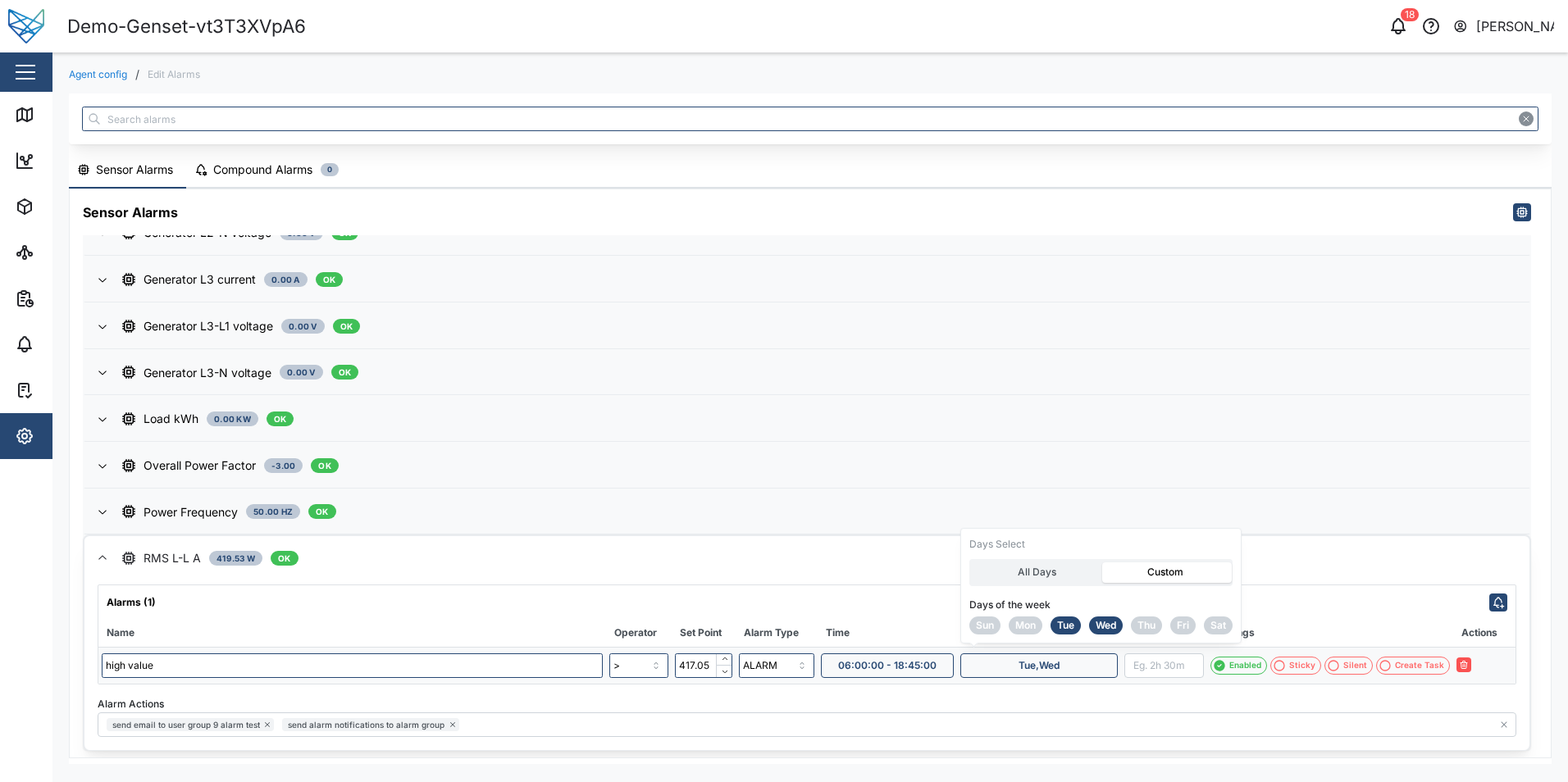
click at [1186, 625] on span "Fri" at bounding box center [1183, 625] width 12 height 17
click at [1482, 667] on icon "button" at bounding box center [1481, 664] width 10 height 10
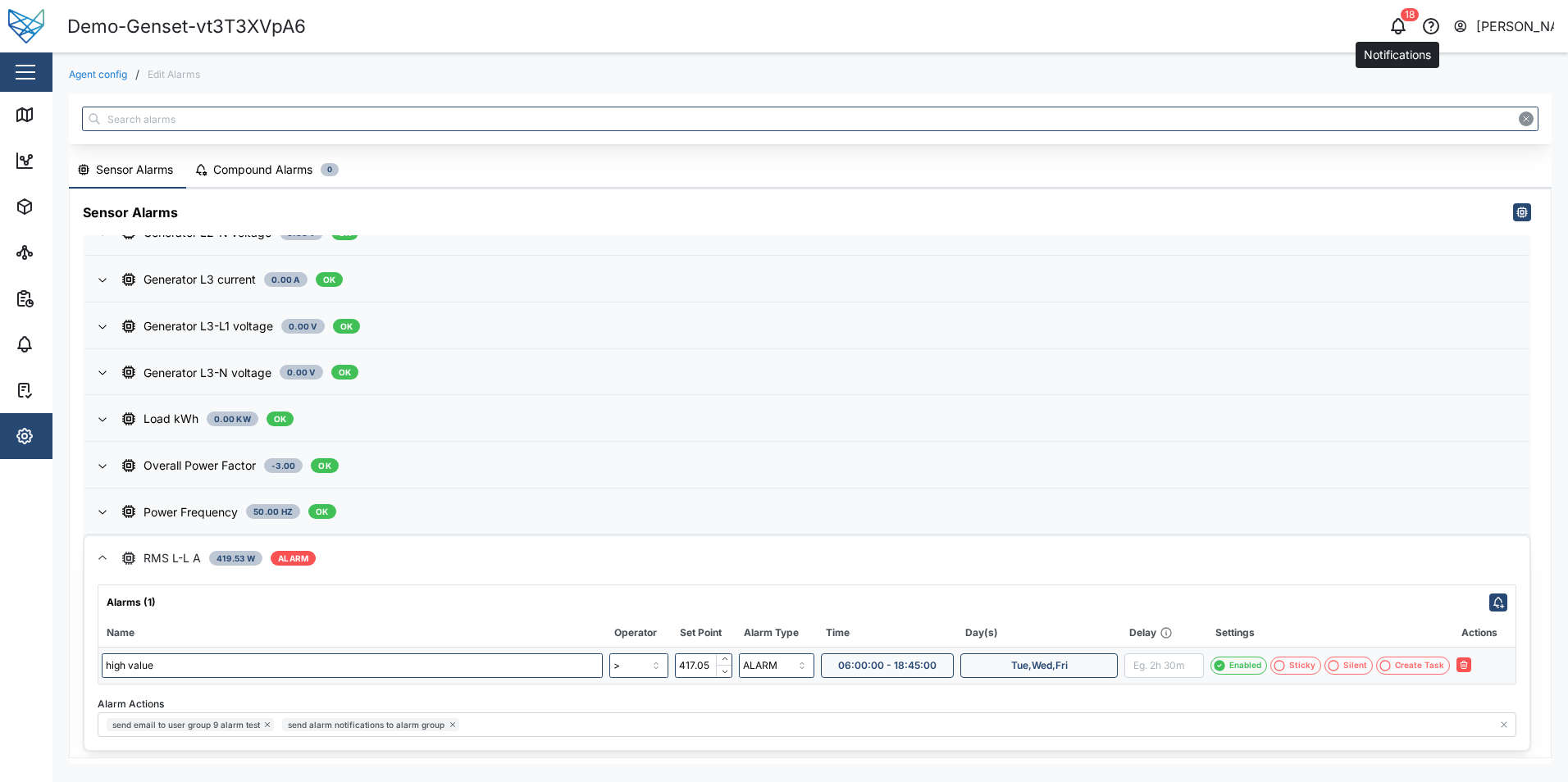
click at [1396, 35] on icon "button" at bounding box center [1398, 26] width 19 height 19
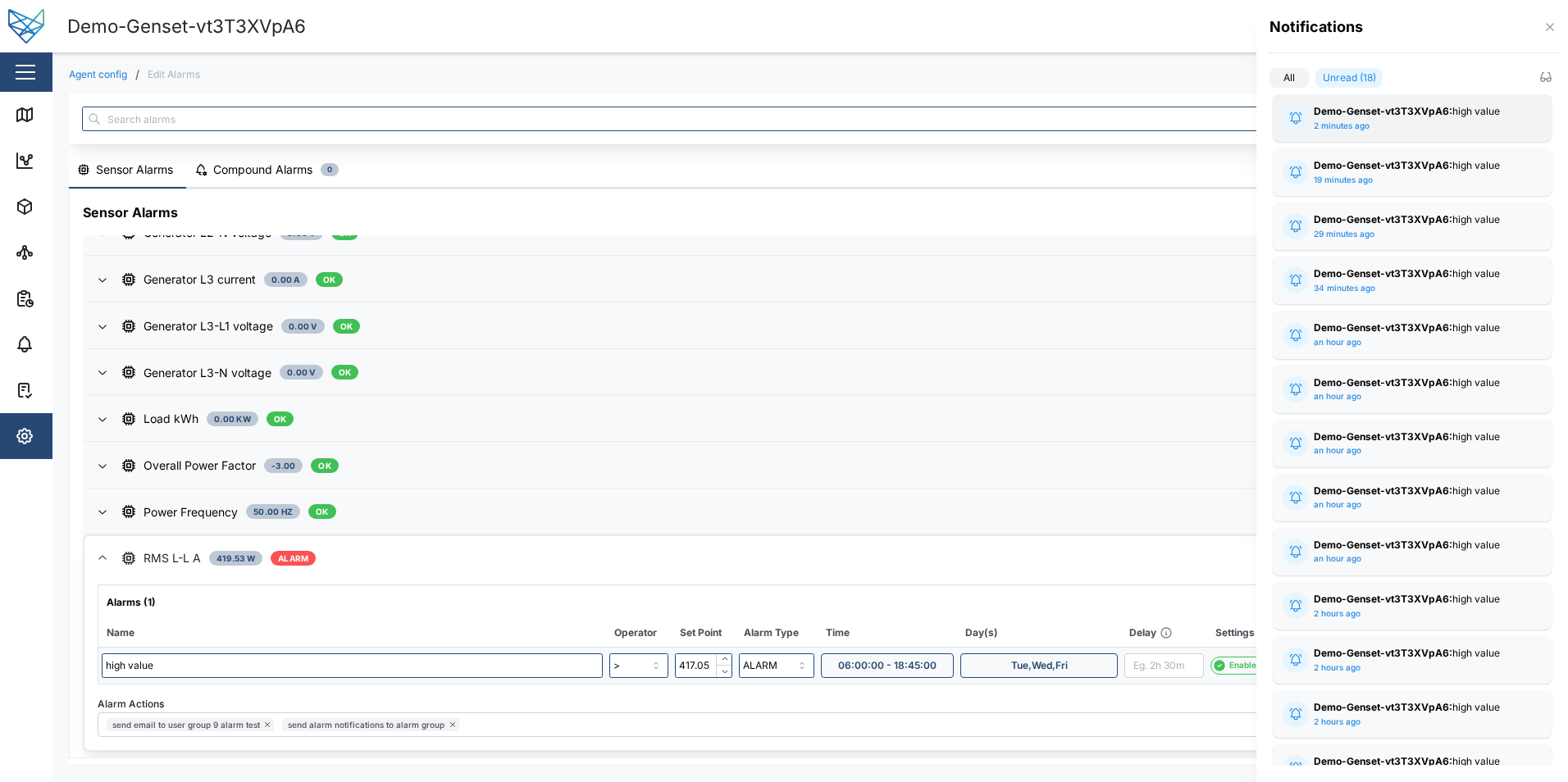
click at [1410, 124] on div "Demo-Genset-vt3T3XVpA6: high value 2 minutes ago" at bounding box center [1411, 118] width 197 height 28
click at [1133, 51] on div at bounding box center [784, 391] width 1568 height 782
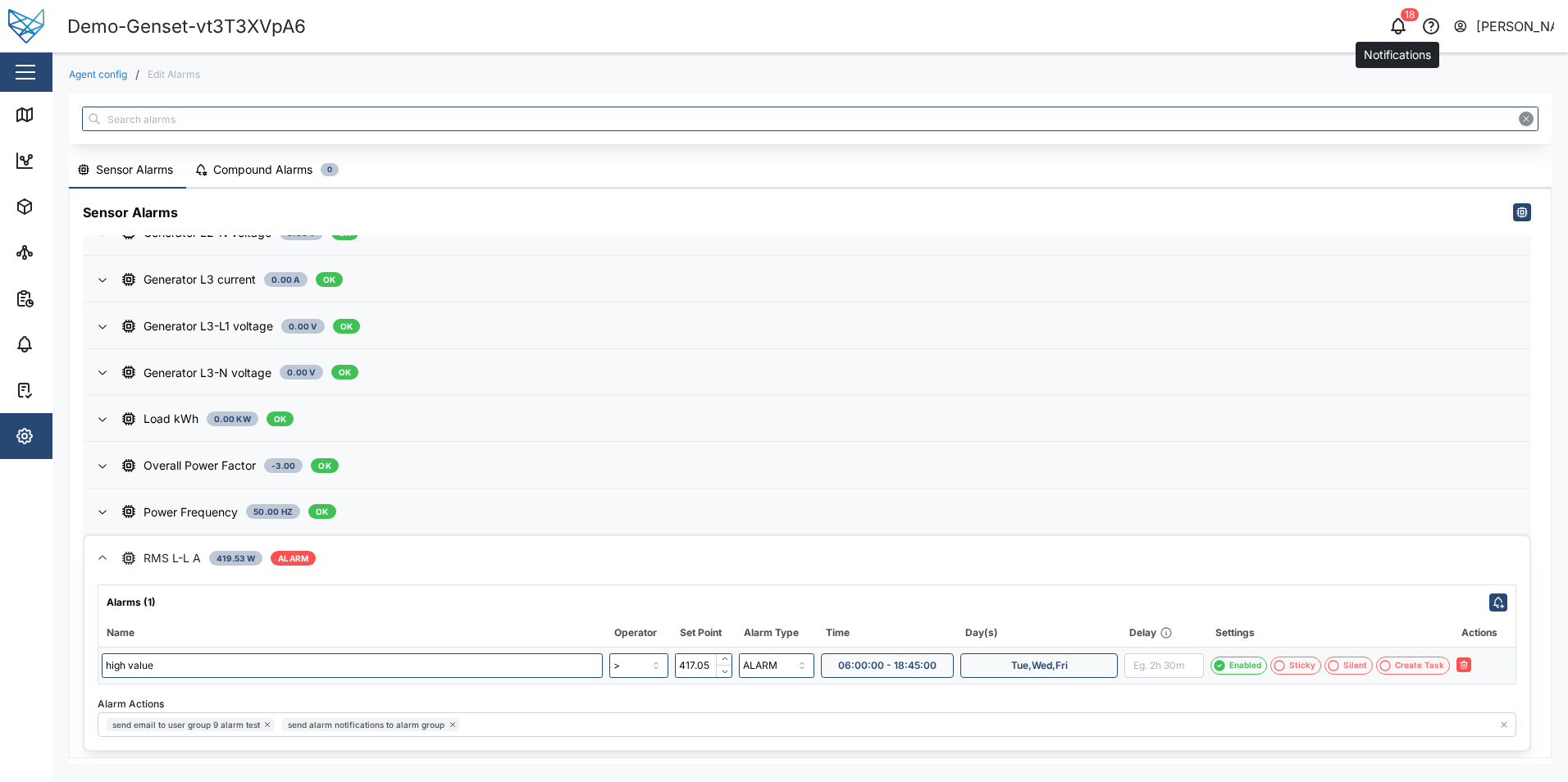
click at [1405, 19] on div "18" at bounding box center [1410, 14] width 18 height 13
click at [1403, 31] on icon "button" at bounding box center [1398, 24] width 13 height 11
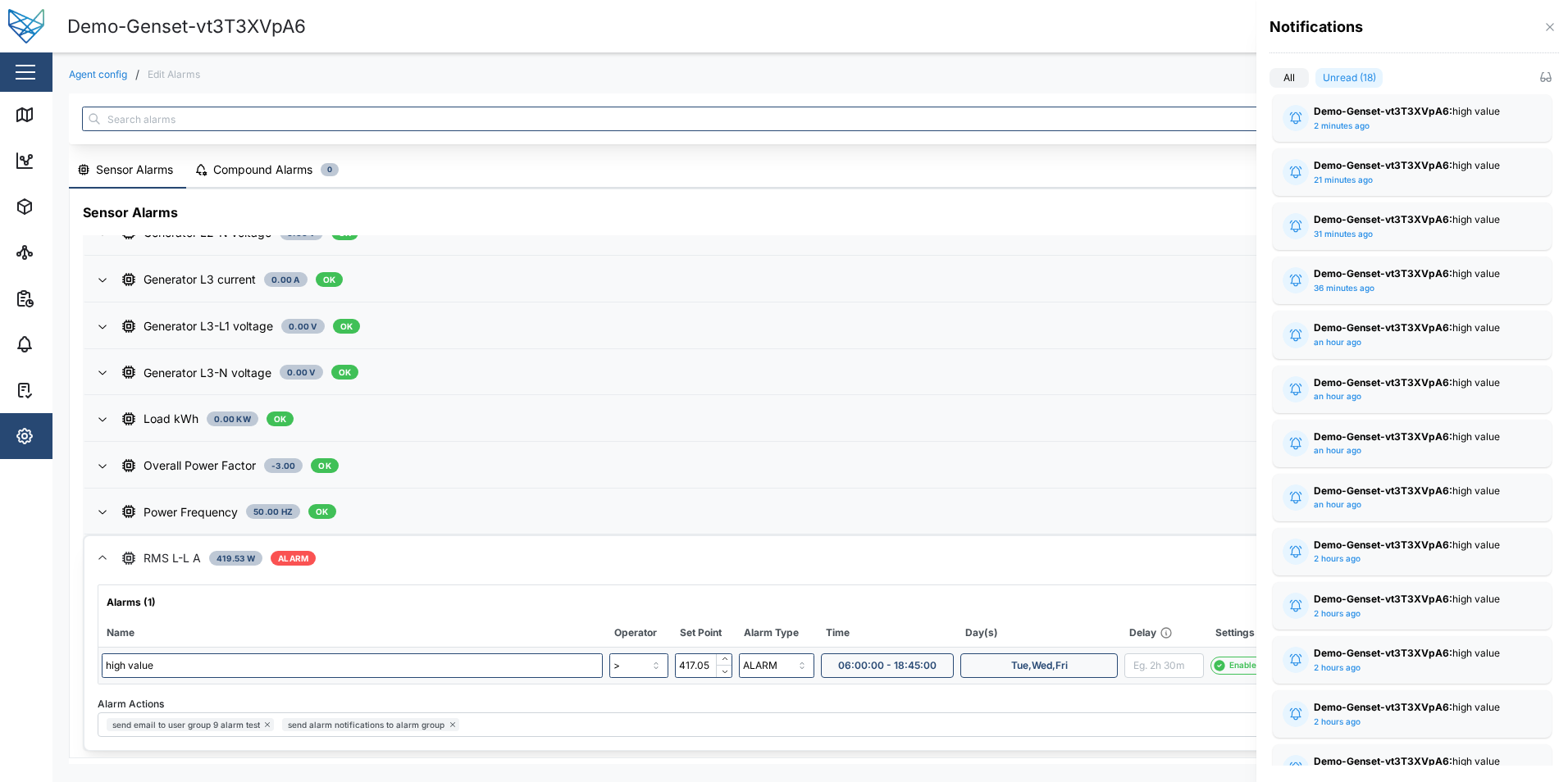
click at [1275, 78] on label "All" at bounding box center [1289, 78] width 39 height 19
click at [1270, 81] on input "All" at bounding box center [1270, 81] width 0 height 0
click at [1334, 78] on label "Unread (18)" at bounding box center [1341, 78] width 81 height 19
click at [1301, 81] on input "Unread (18)" at bounding box center [1301, 81] width 0 height 0
click at [1288, 83] on label "All" at bounding box center [1289, 78] width 39 height 19
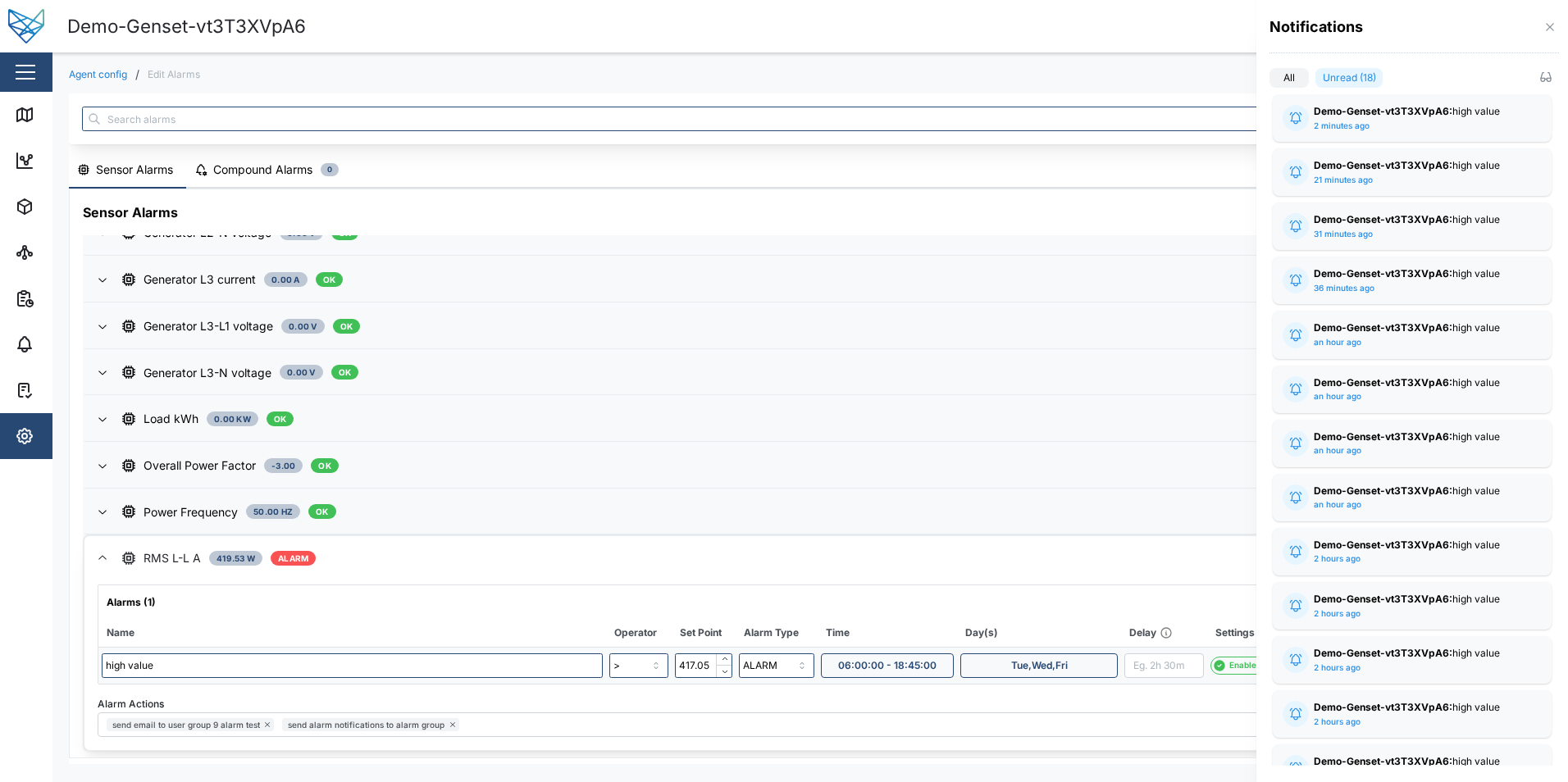
click at [1270, 81] on input "All" at bounding box center [1270, 81] width 0 height 0
click at [1338, 79] on label "Unread (18)" at bounding box center [1341, 78] width 81 height 19
click at [1301, 81] on input "Unread (18)" at bounding box center [1301, 81] width 0 height 0
click at [1293, 79] on label "All" at bounding box center [1289, 78] width 39 height 19
click at [1270, 81] on input "All" at bounding box center [1270, 81] width 0 height 0
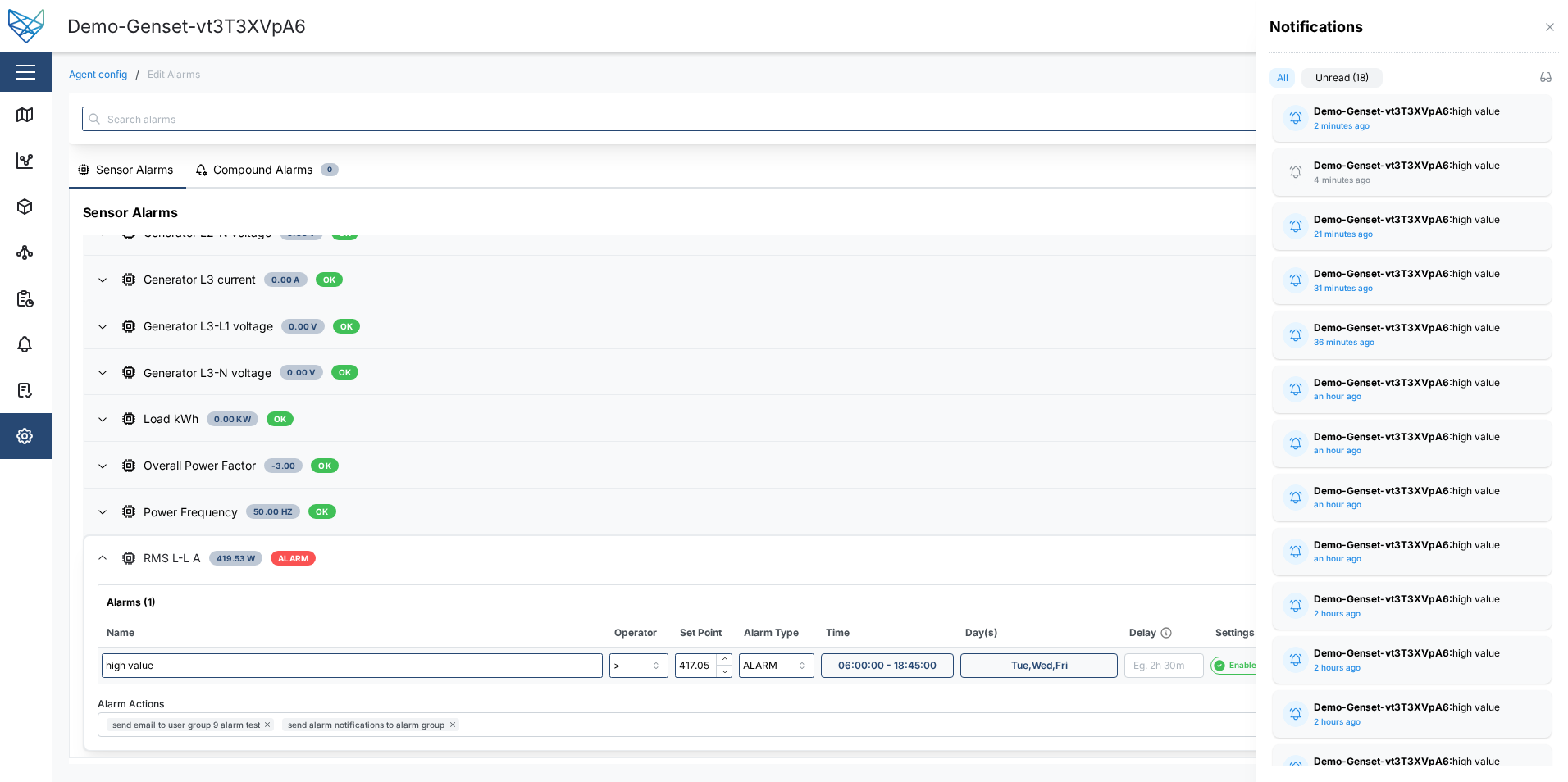
click at [1316, 79] on label "Unread (18)" at bounding box center [1341, 78] width 81 height 19
click at [1301, 81] on input "Unread (18)" at bounding box center [1301, 81] width 0 height 0
click at [1540, 79] on icon "button" at bounding box center [1545, 77] width 13 height 13
click at [1289, 79] on label "All" at bounding box center [1289, 78] width 39 height 19
click at [1270, 81] on input "All" at bounding box center [1270, 81] width 0 height 0
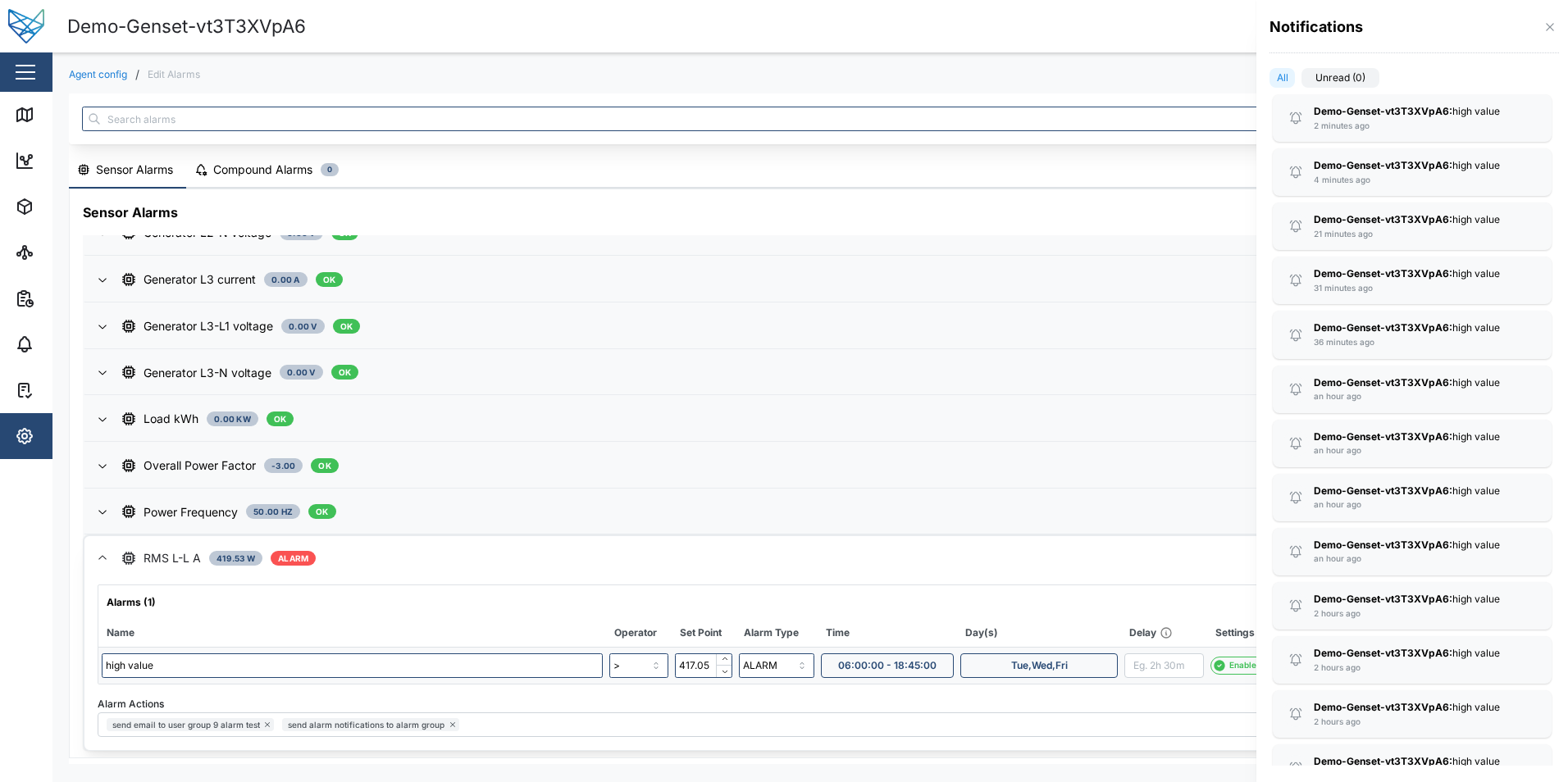
click at [1355, 72] on label "Unread (0)" at bounding box center [1340, 78] width 78 height 19
click at [1301, 81] on input "Unread (0)" at bounding box center [1301, 81] width 0 height 0
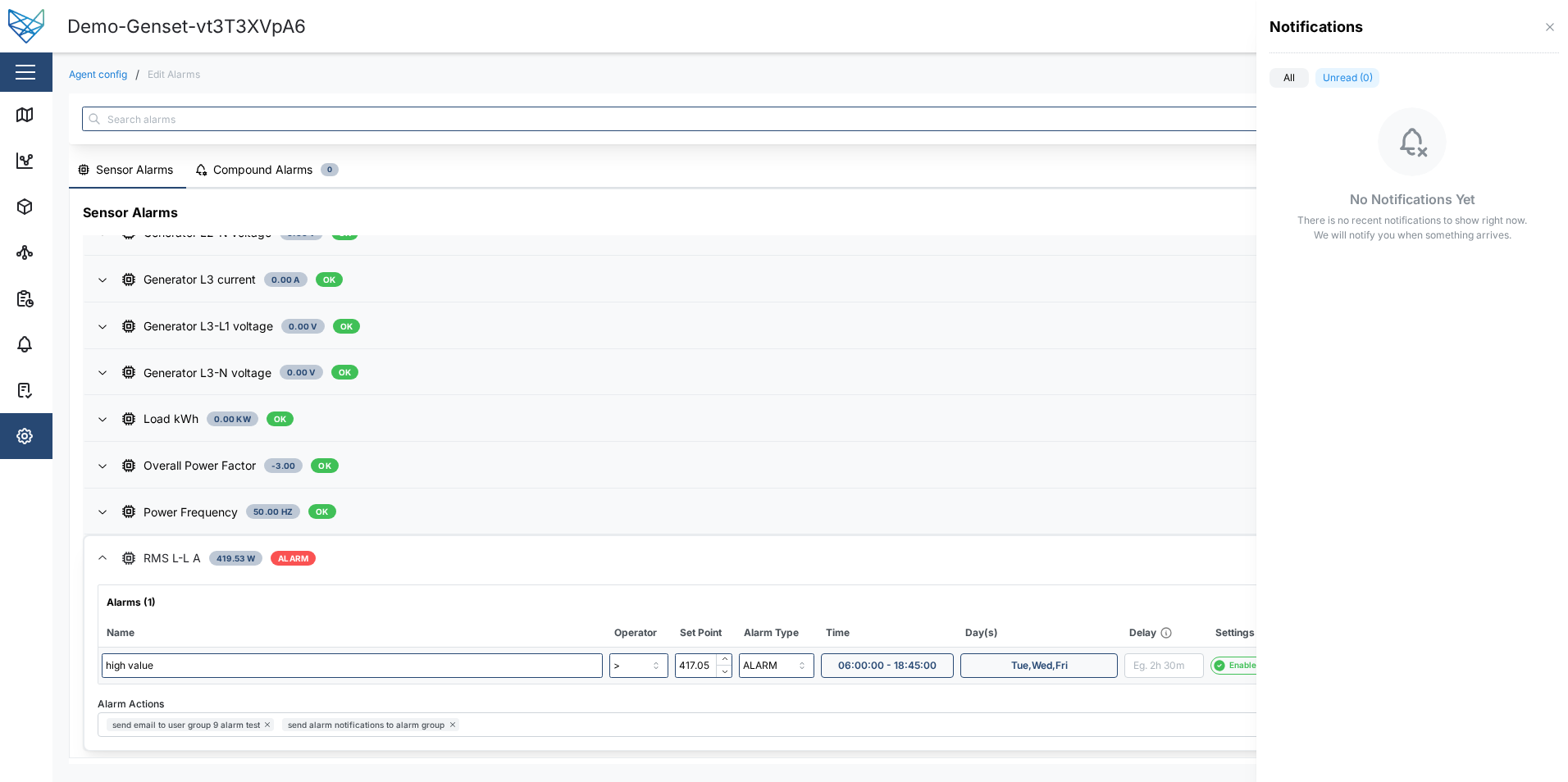
click at [1292, 77] on label "All" at bounding box center [1289, 78] width 39 height 19
click at [1270, 81] on input "All" at bounding box center [1270, 81] width 0 height 0
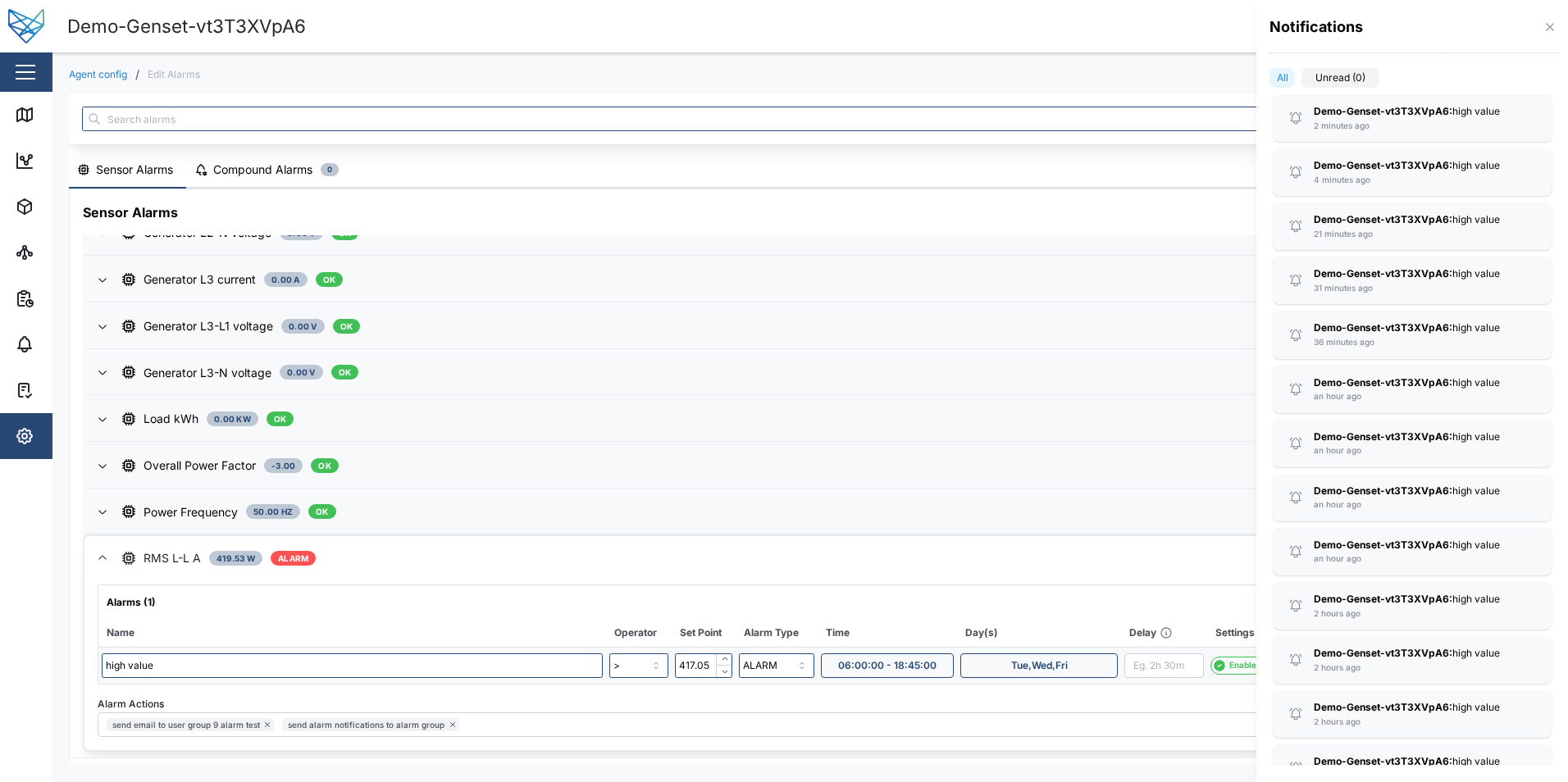
click at [1354, 77] on label "Unread (0)" at bounding box center [1340, 78] width 78 height 19
click at [1301, 81] on input "Unread (0)" at bounding box center [1301, 81] width 0 height 0
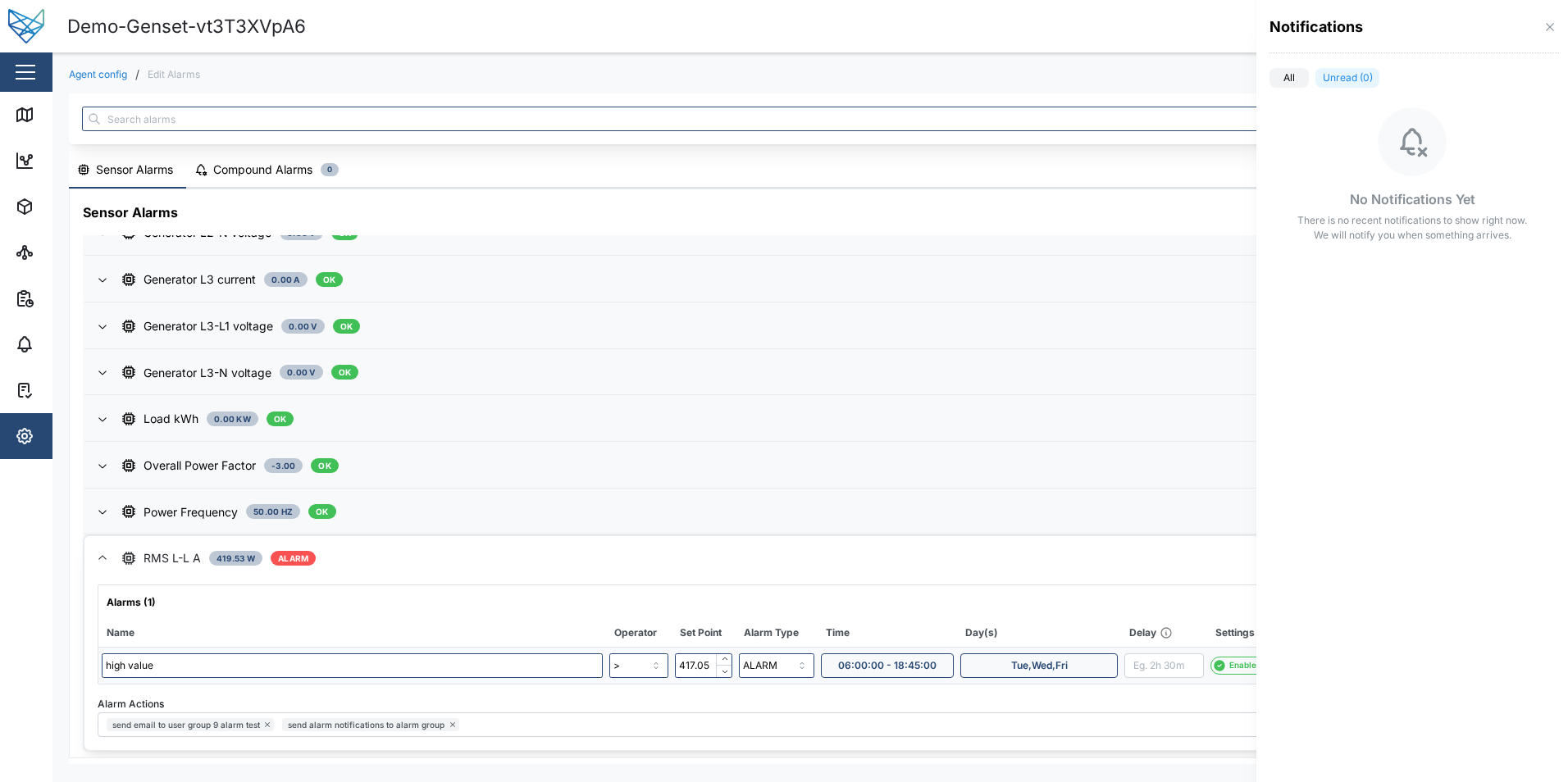
click at [1292, 73] on label "All" at bounding box center [1289, 78] width 39 height 19
click at [1270, 81] on input "All" at bounding box center [1270, 81] width 0 height 0
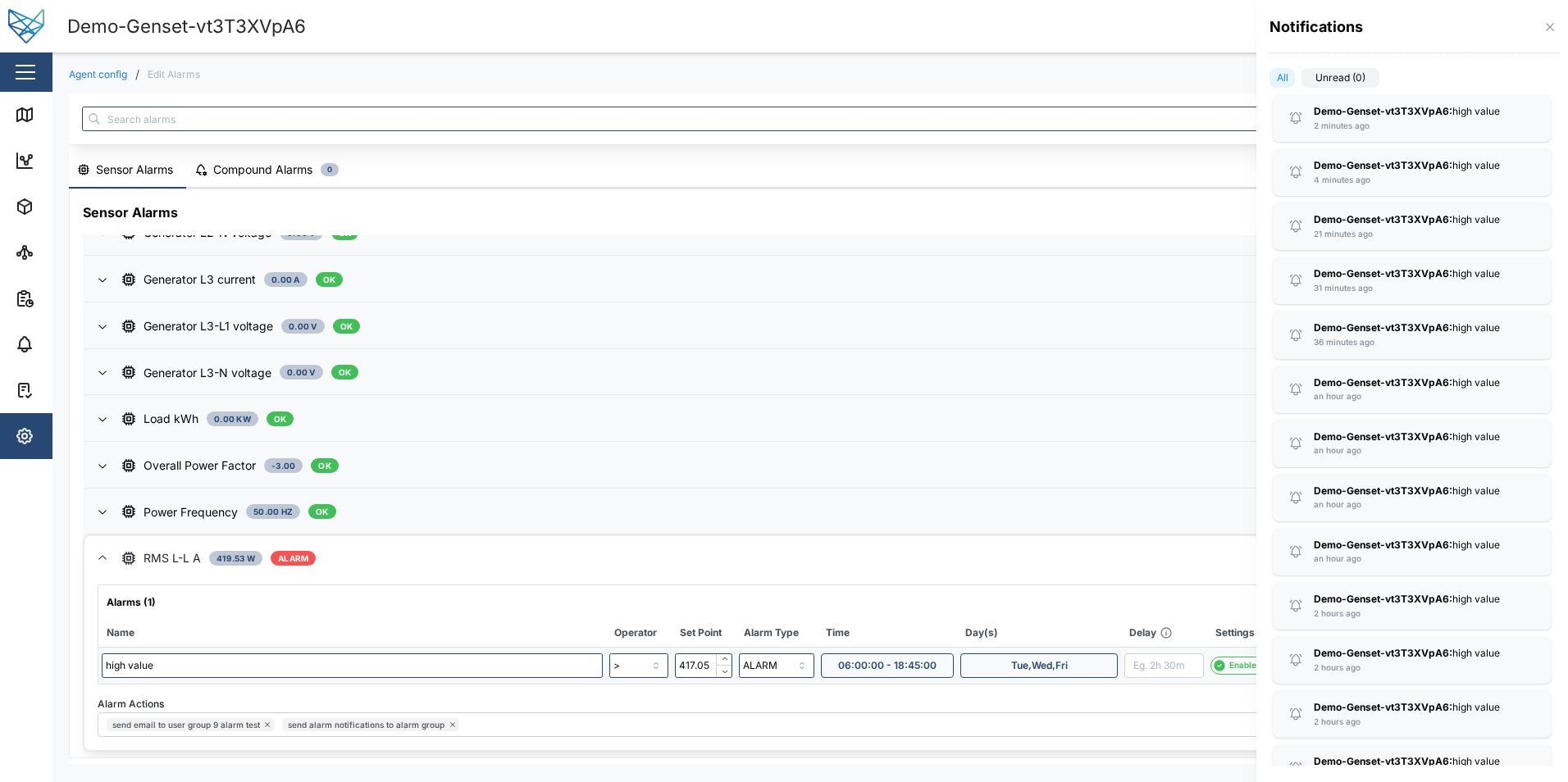
click at [1326, 73] on label "Unread (0)" at bounding box center [1340, 78] width 78 height 19
click at [1301, 81] on input "Unread (0)" at bounding box center [1301, 81] width 0 height 0
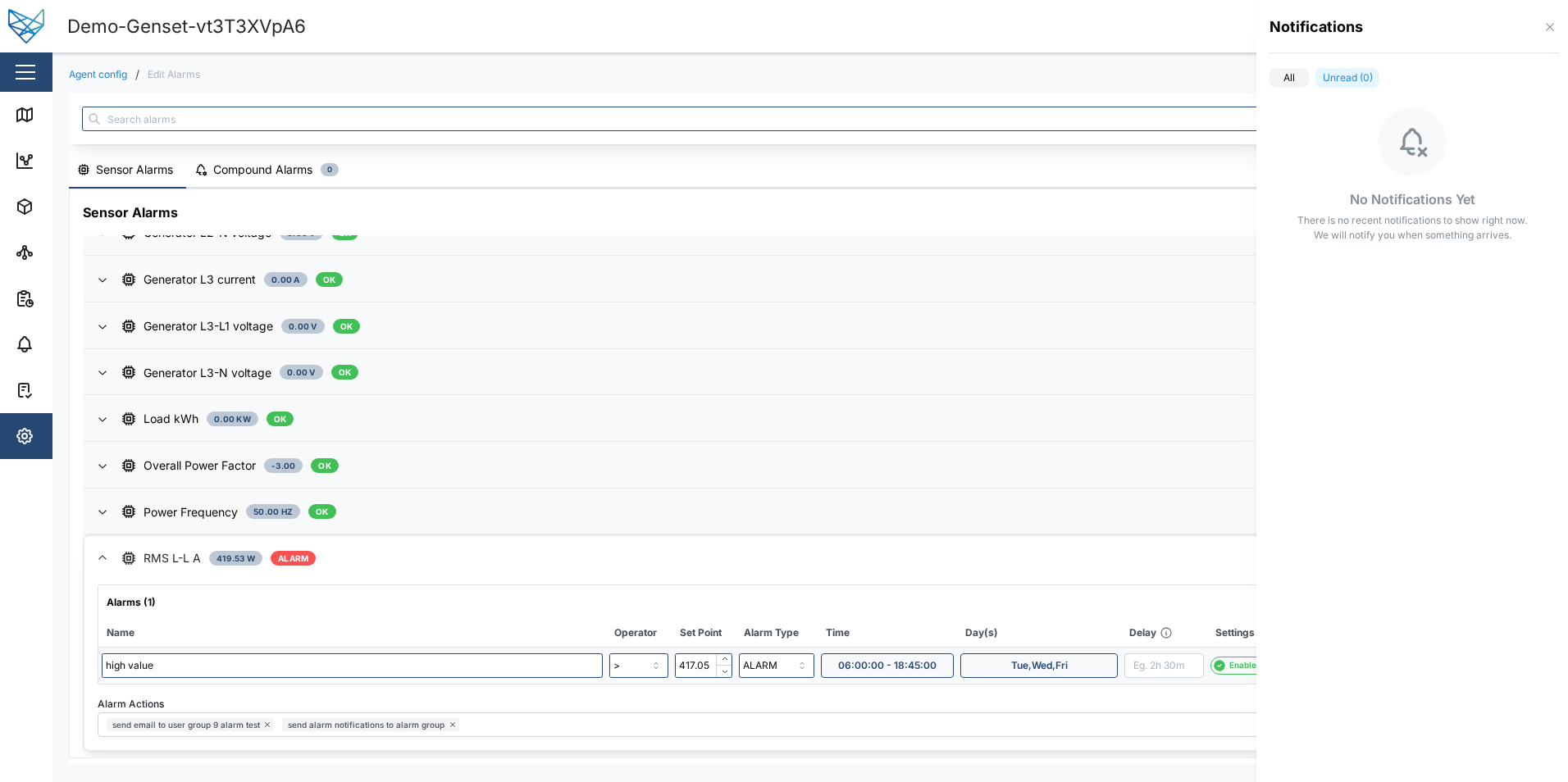
scroll to position [947, 0]
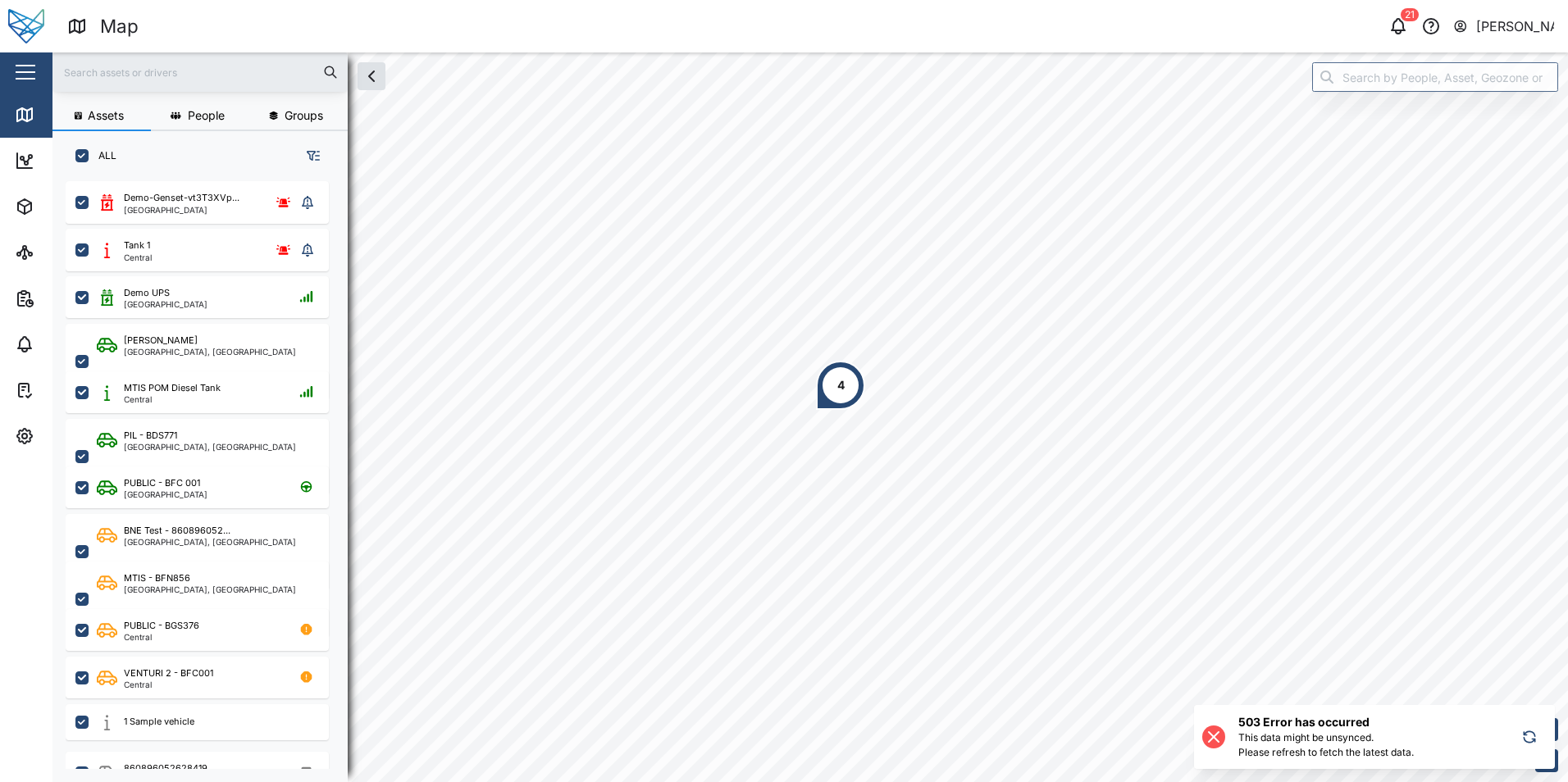
scroll to position [582, 256]
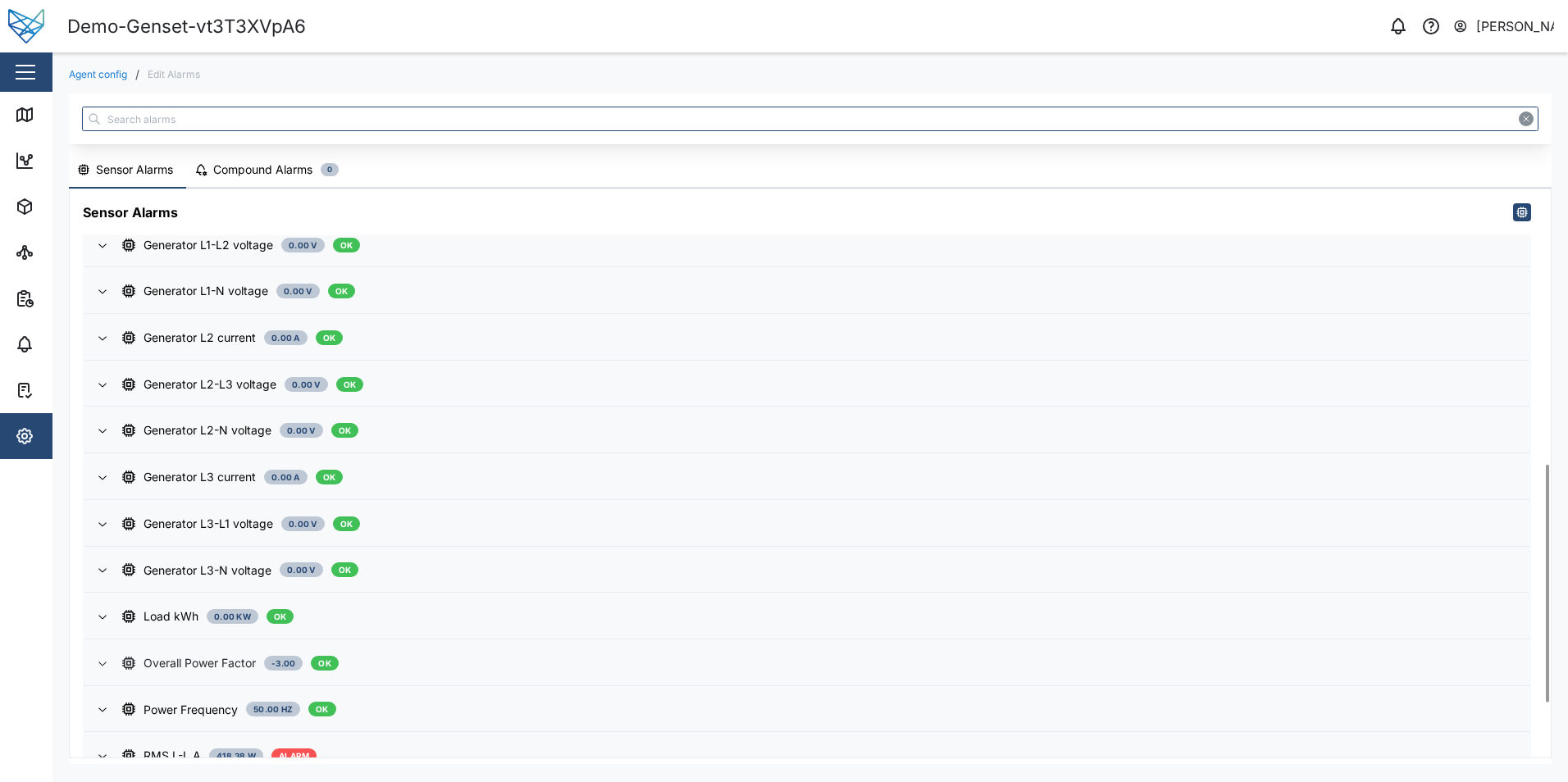
scroll to position [785, 0]
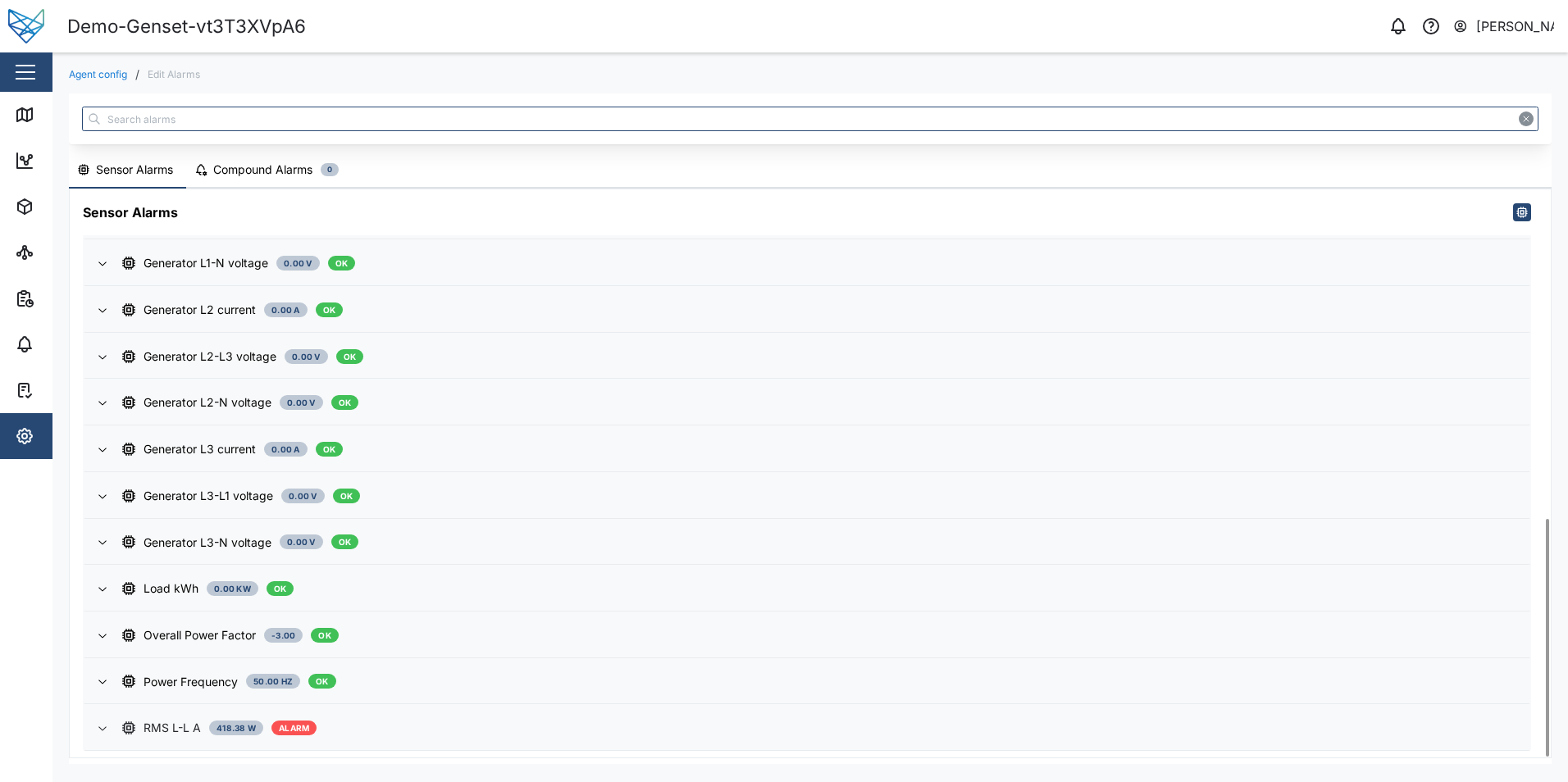
click at [536, 729] on div "RMS L-L A 418.38 W ALARM" at bounding box center [819, 728] width 1394 height 18
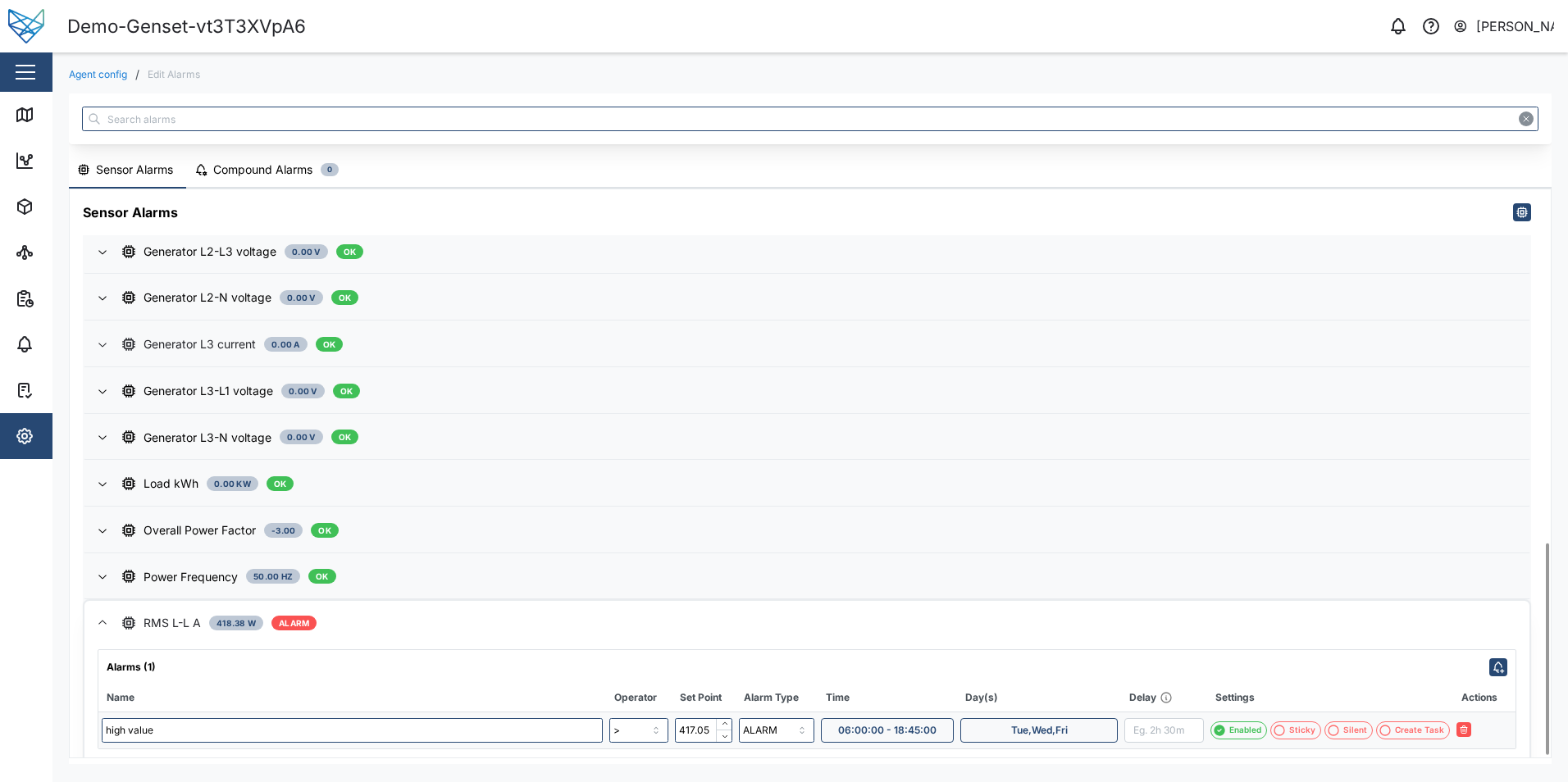
scroll to position [955, 0]
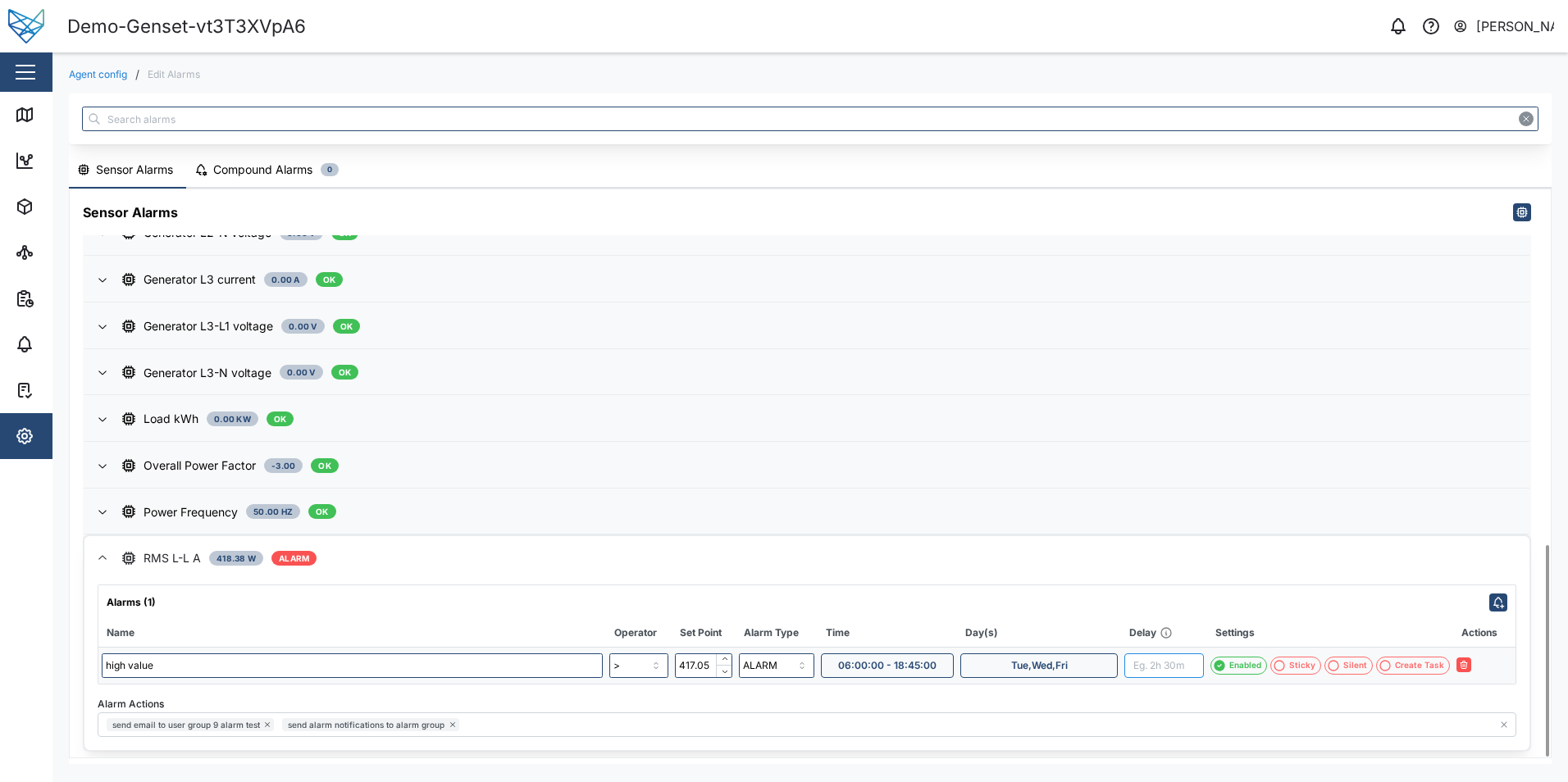
click at [1172, 668] on input "text" at bounding box center [1164, 666] width 80 height 24
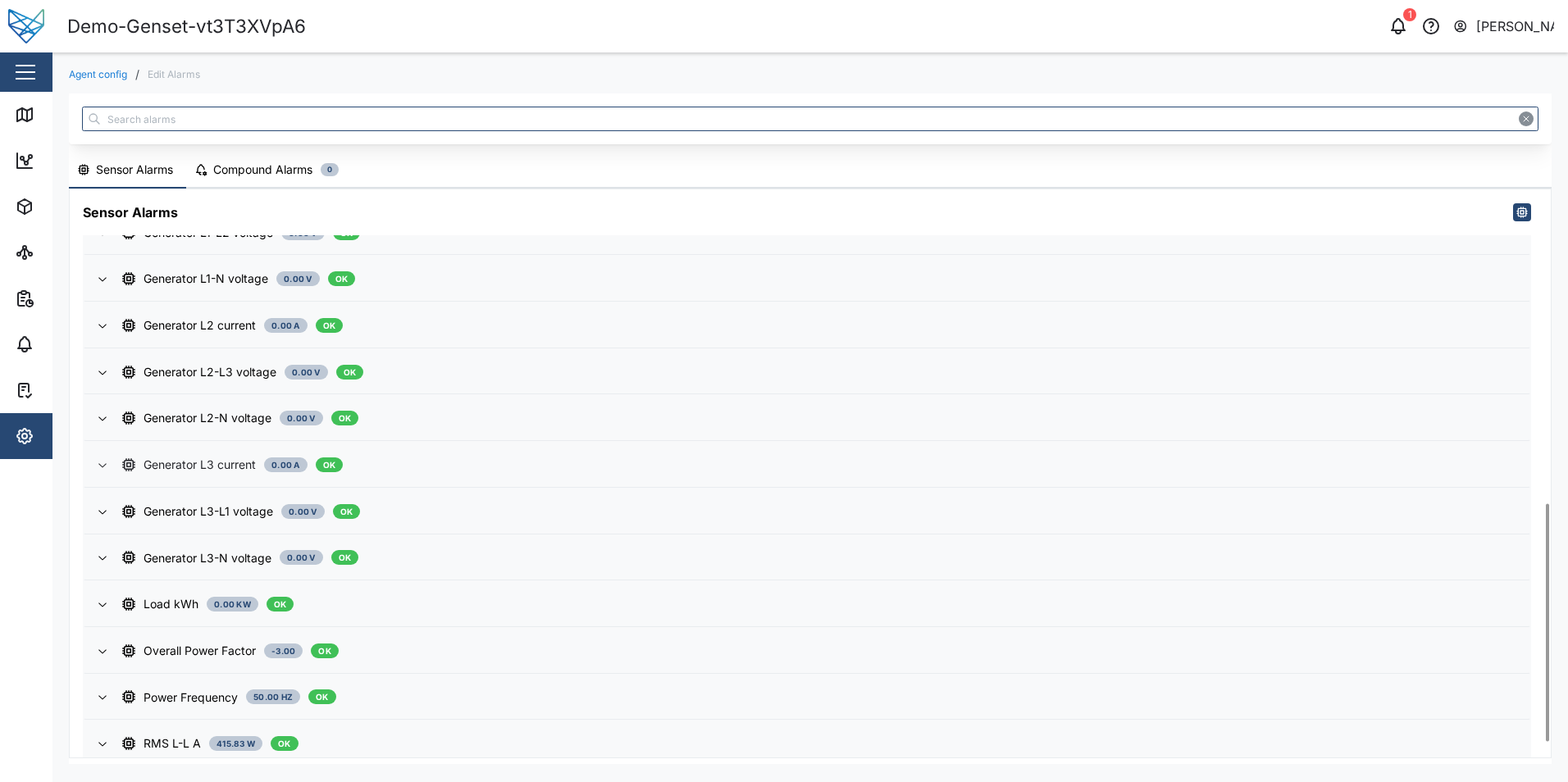
scroll to position [785, 0]
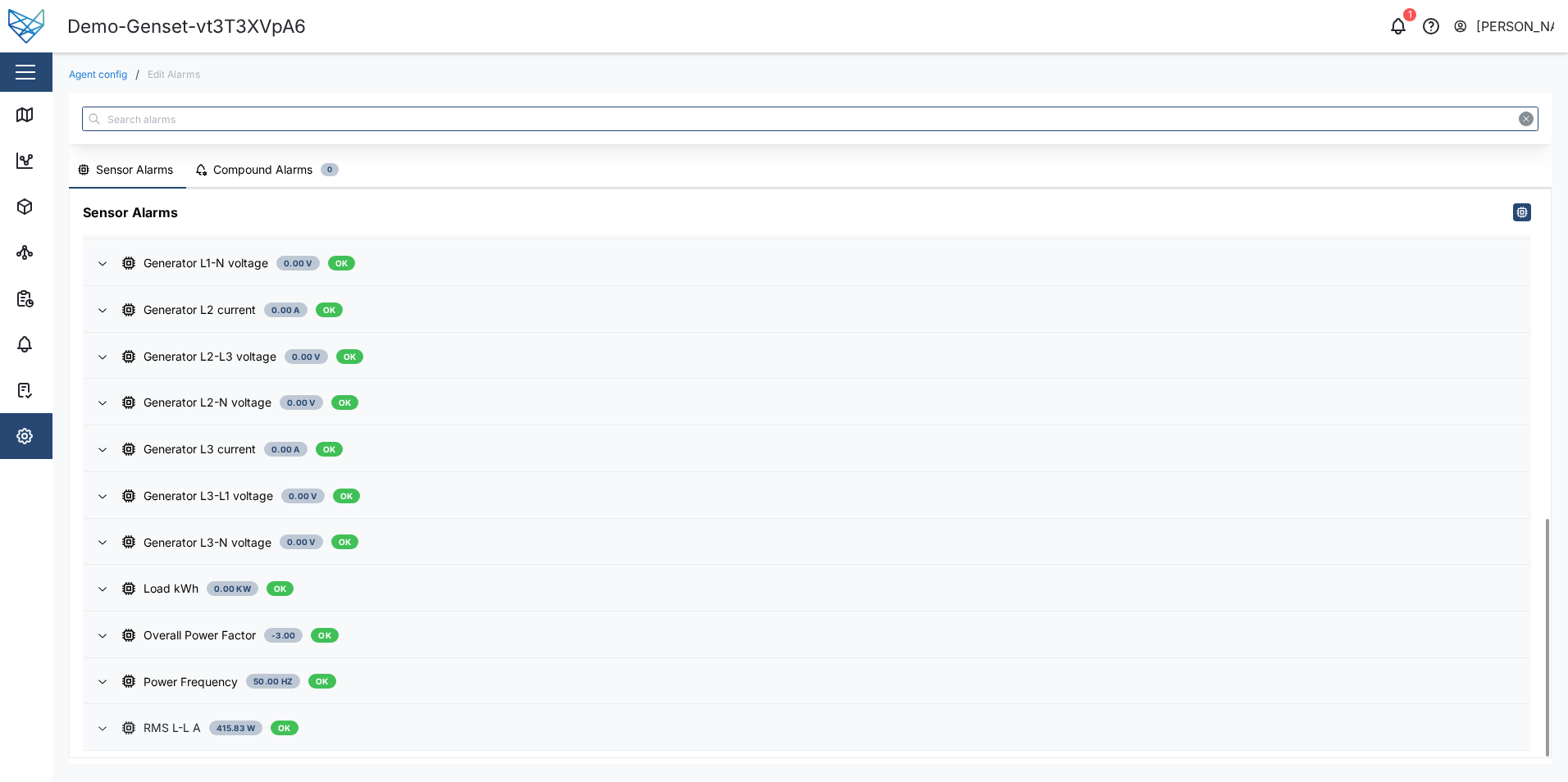
click at [354, 731] on div "RMS L-L A 415.83 W OK" at bounding box center [819, 728] width 1394 height 18
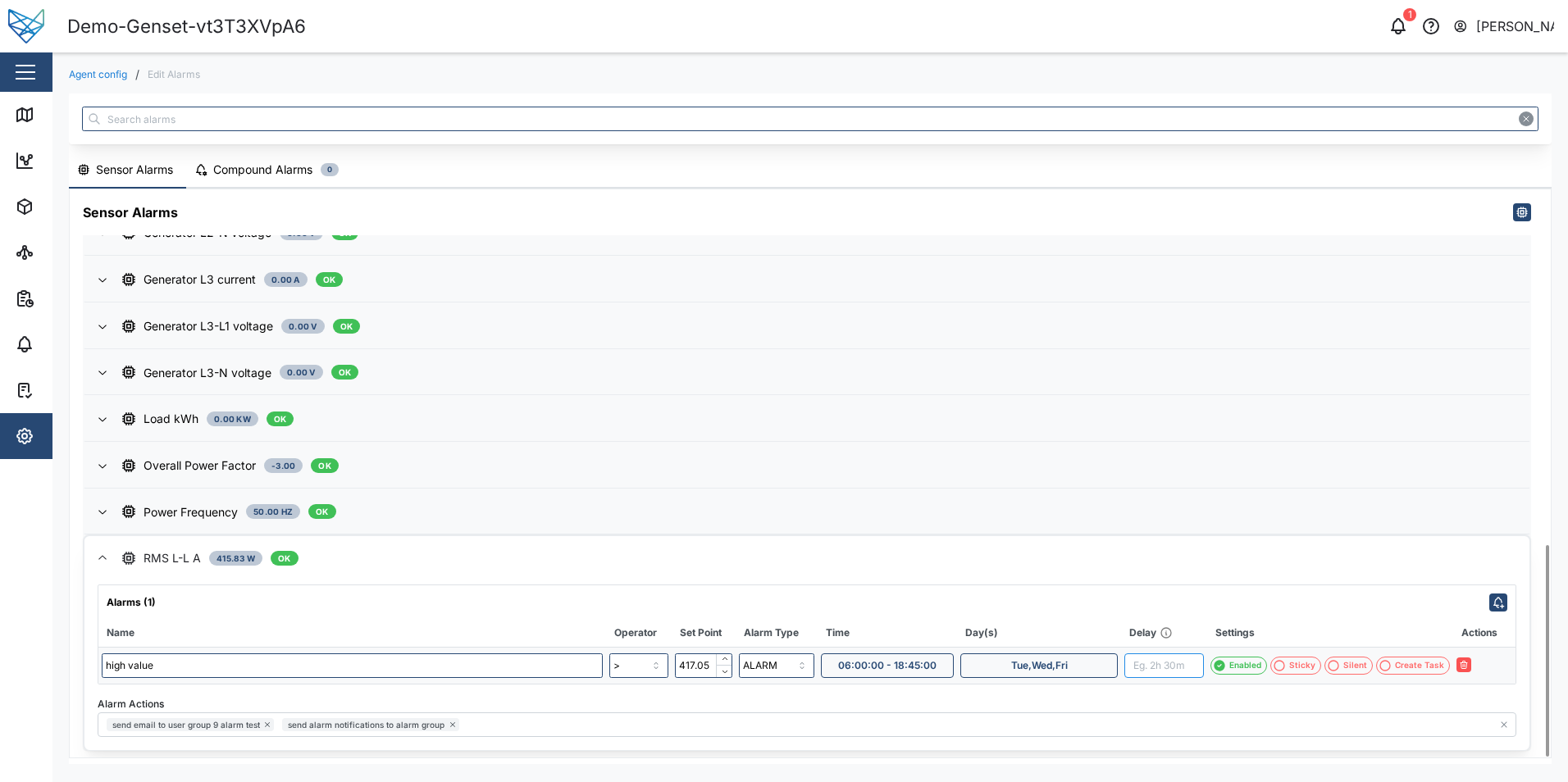
click at [1190, 665] on input "text" at bounding box center [1164, 666] width 80 height 24
type input "330s"
click at [696, 667] on input "417.05" at bounding box center [704, 666] width 58 height 24
type input "417.00"
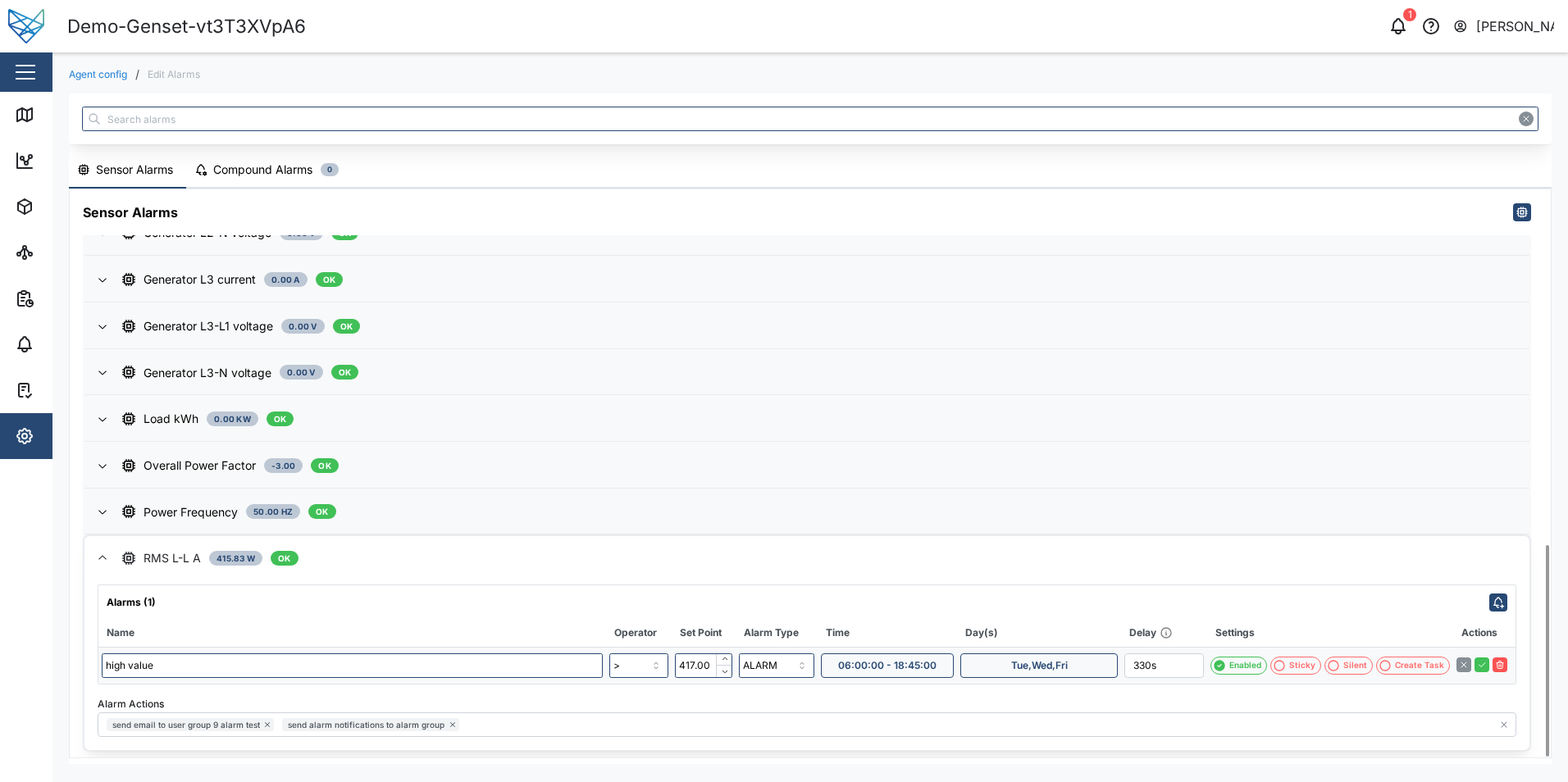
click at [1558, 649] on div "Agent config / Edit Alarms Sensor Alarms Compound Alarms 0 Sensor Alarms Active…" at bounding box center [810, 416] width 1516 height 728
click at [1484, 671] on button "button" at bounding box center [1481, 665] width 15 height 15
type input "5m 30s"
click at [1401, 30] on icon "button" at bounding box center [1398, 26] width 19 height 19
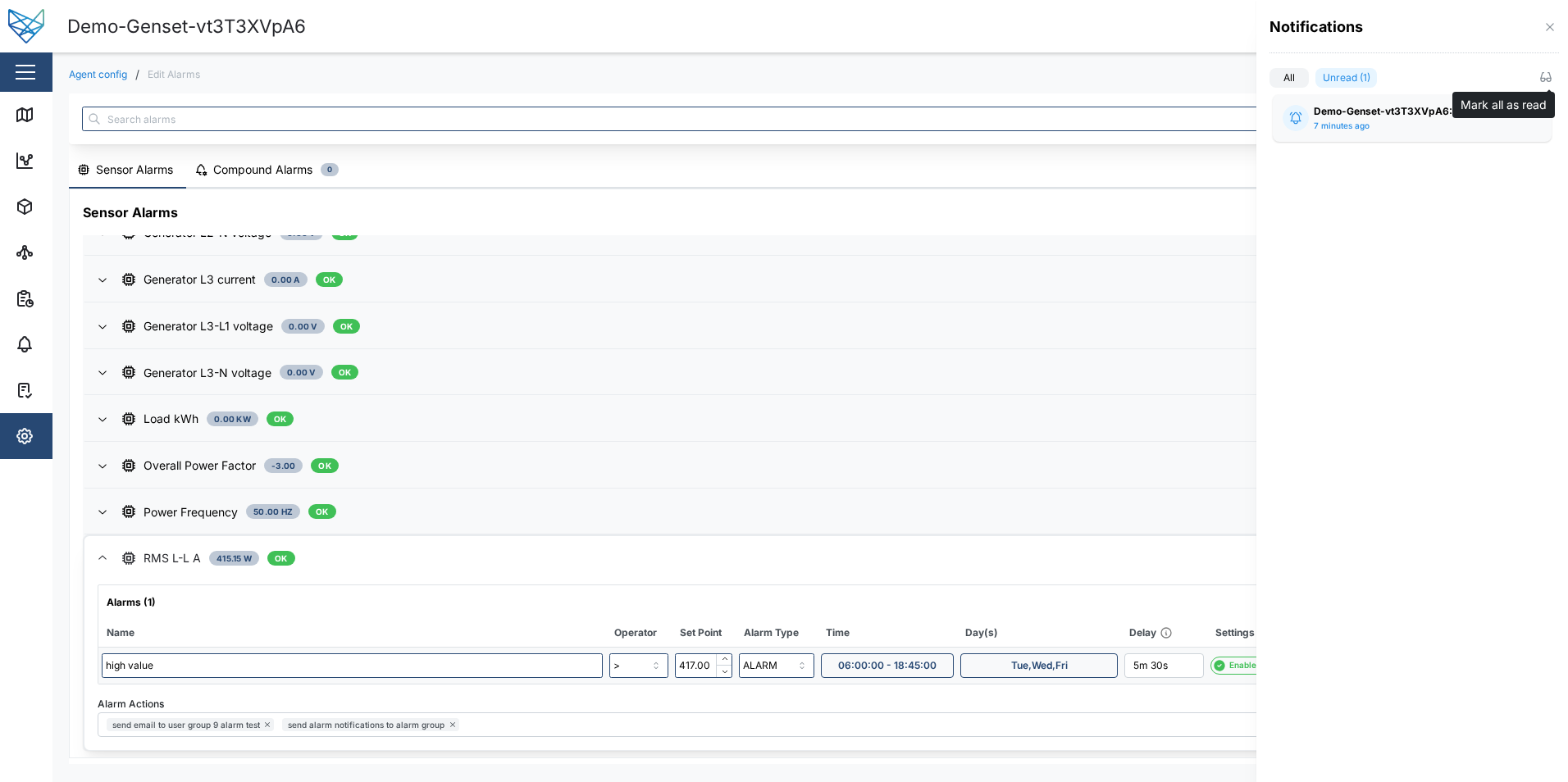
click at [1544, 73] on icon "button" at bounding box center [1545, 77] width 13 height 13
click at [1288, 74] on label "All" at bounding box center [1289, 78] width 39 height 19
click at [1270, 81] on input "All" at bounding box center [1270, 81] width 0 height 0
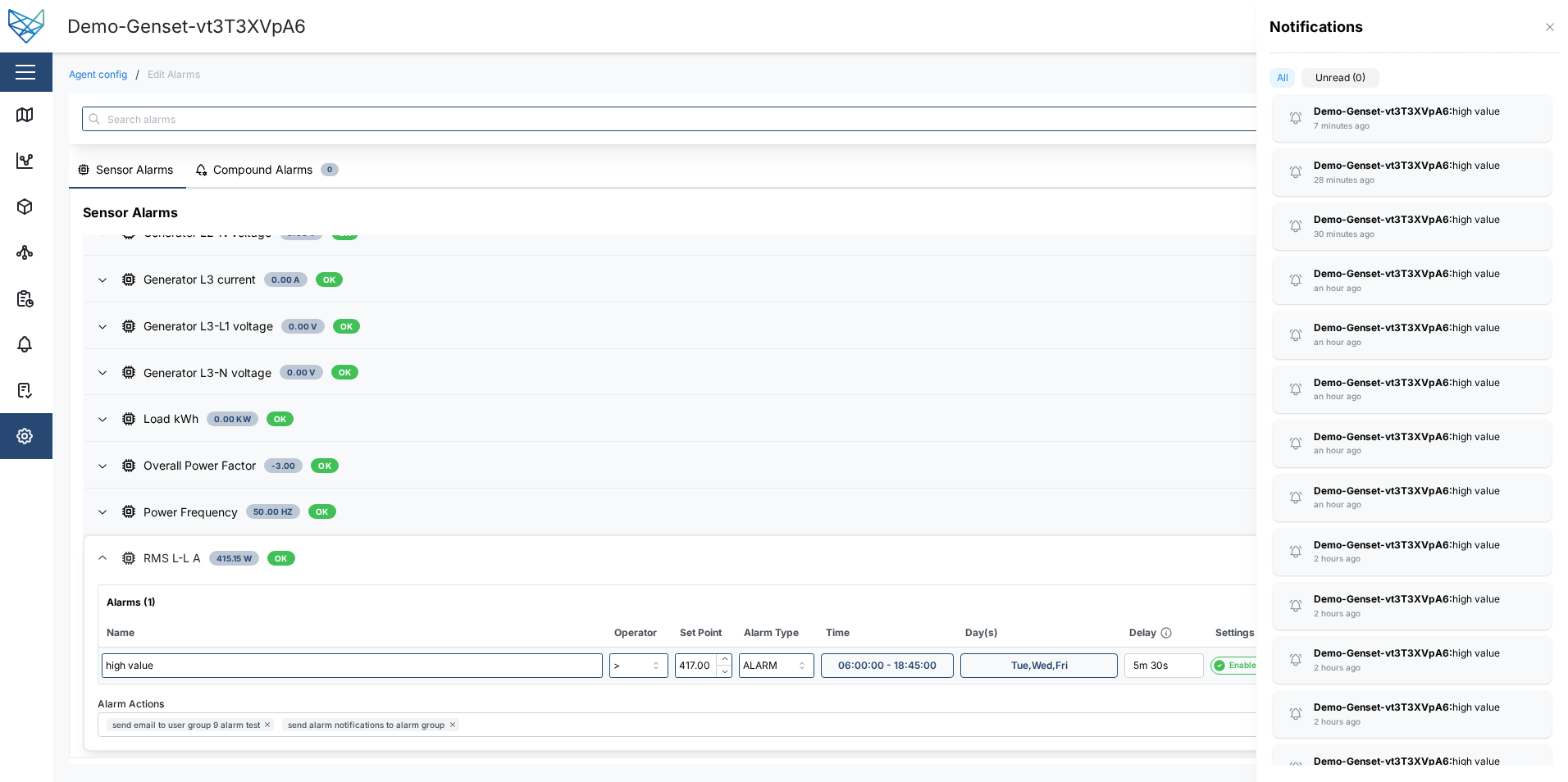
click at [1326, 74] on label "Unread (0)" at bounding box center [1340, 78] width 78 height 19
click at [1301, 81] on input "Unread (0)" at bounding box center [1301, 81] width 0 height 0
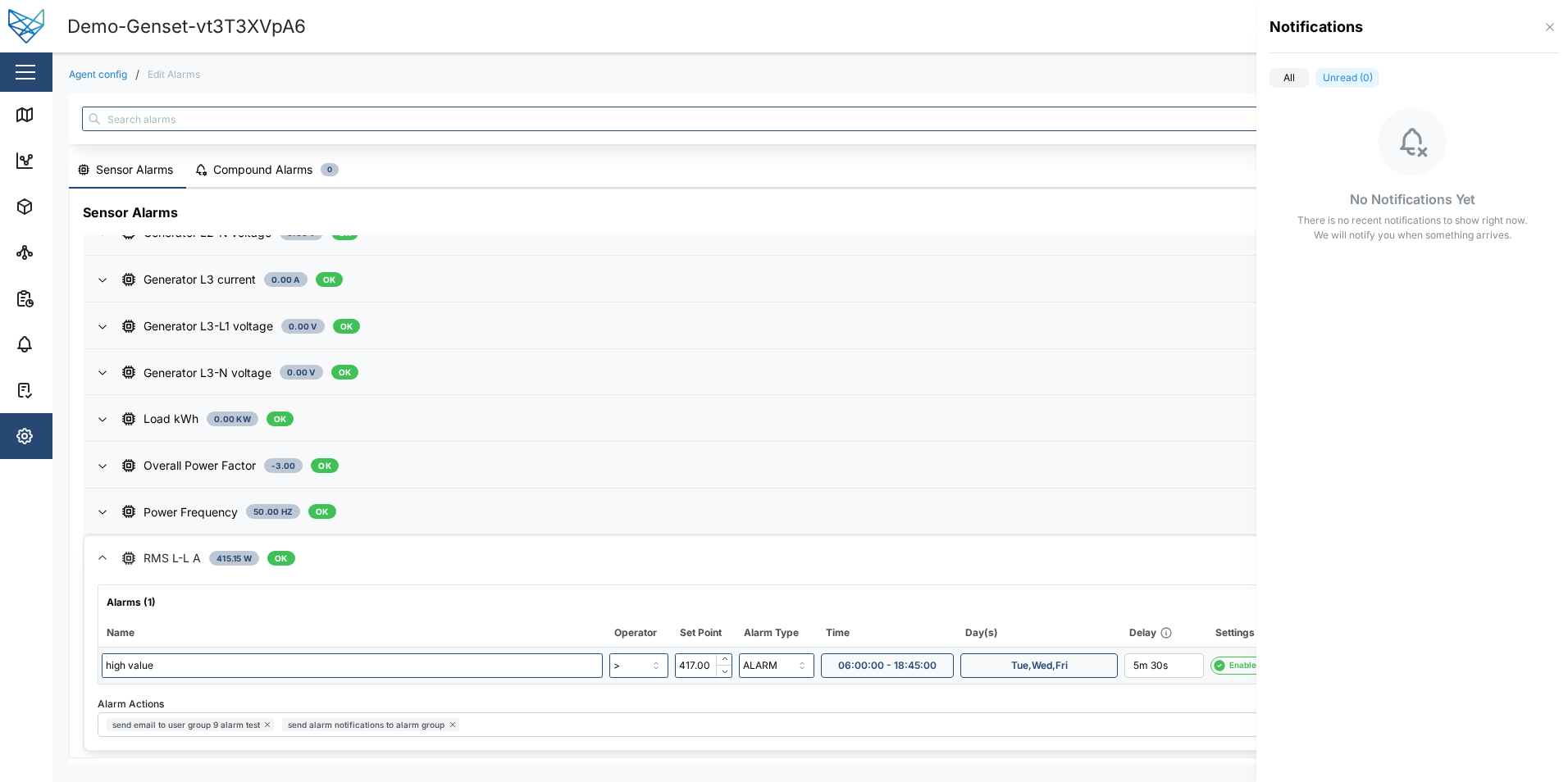
click at [1294, 74] on label "All" at bounding box center [1289, 78] width 39 height 19
click at [1270, 81] on input "All" at bounding box center [1270, 81] width 0 height 0
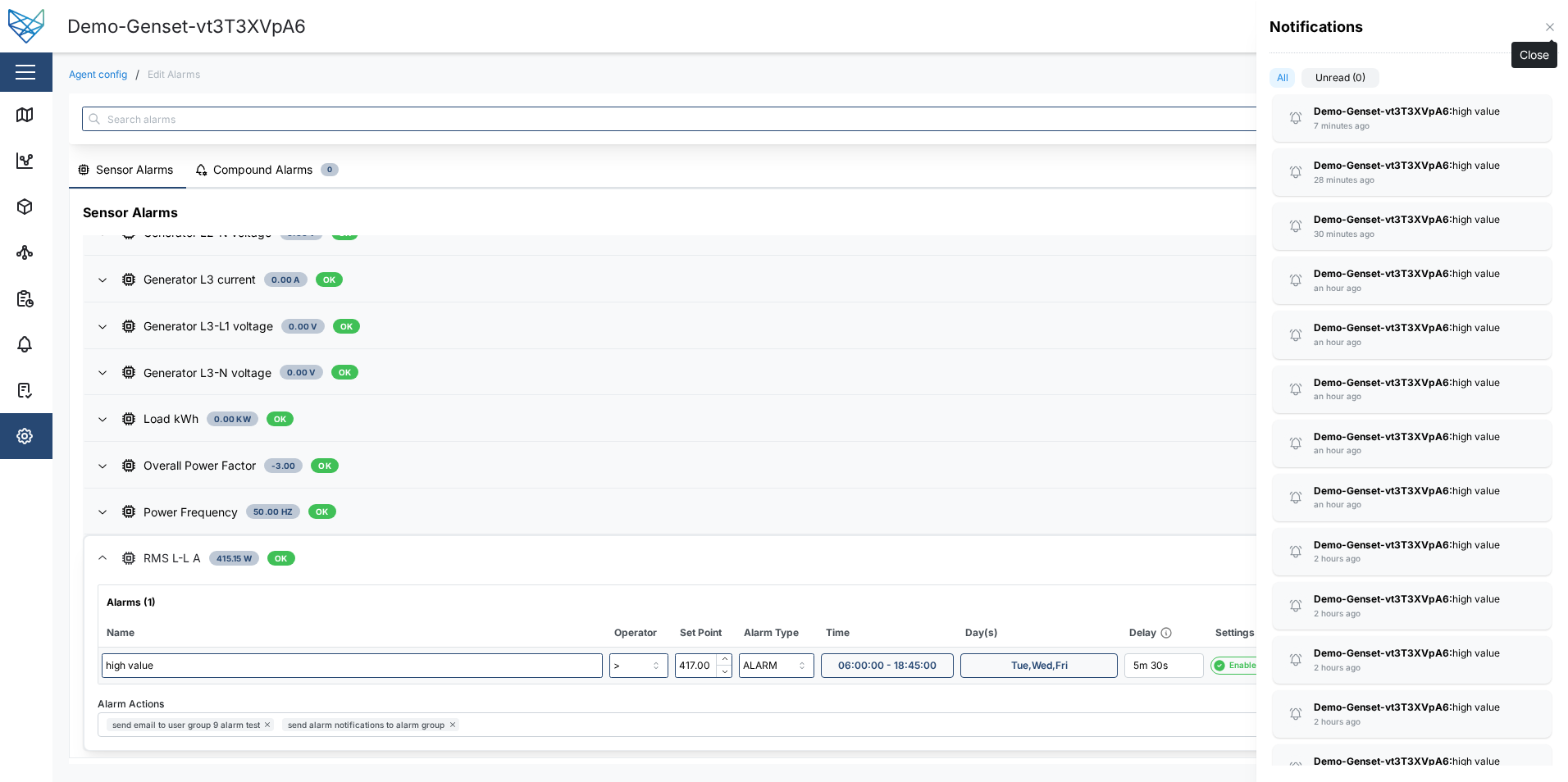
click at [1548, 31] on icon "button" at bounding box center [1550, 26] width 7 height 7
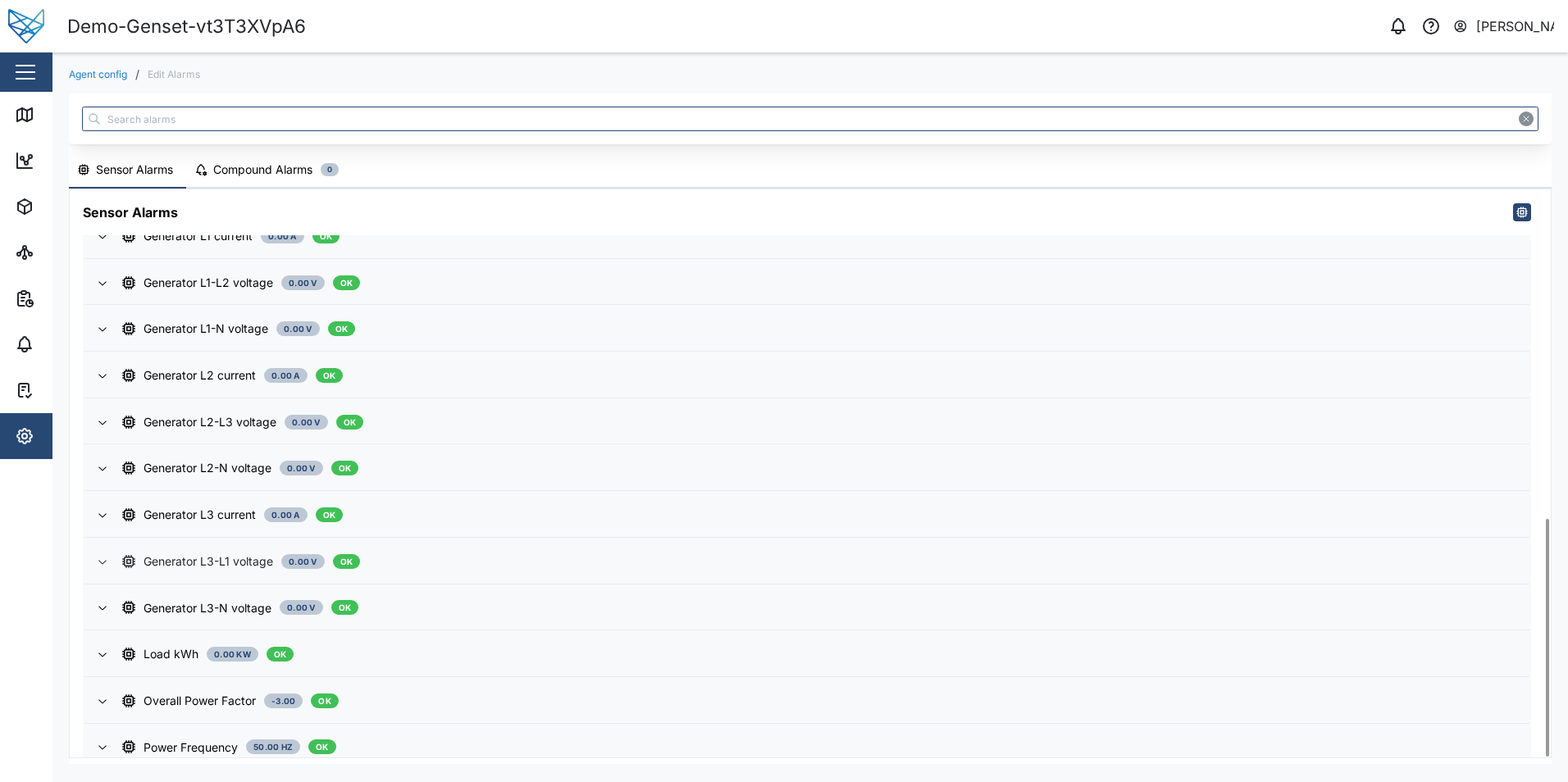
scroll to position [785, 0]
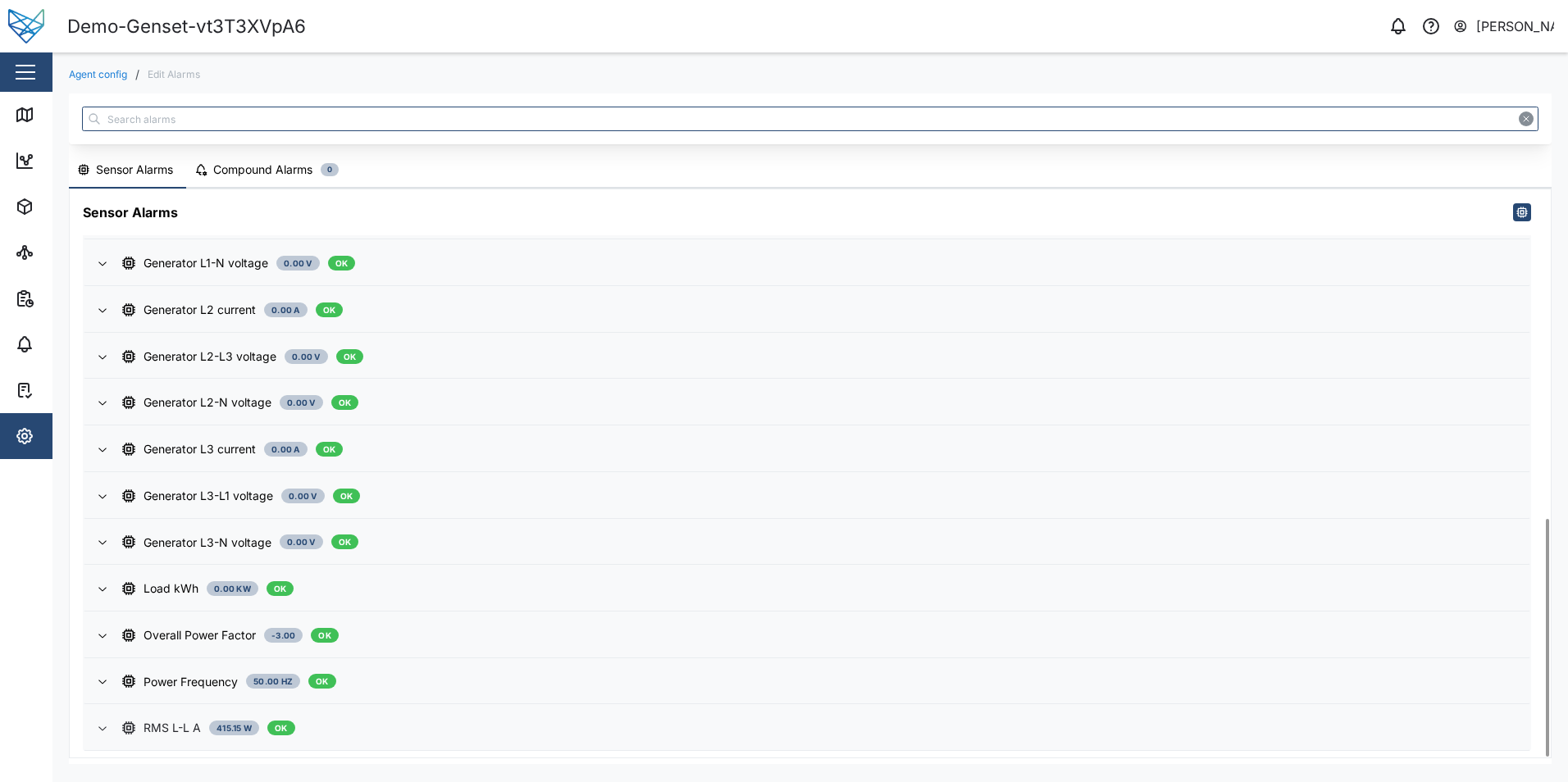
click at [182, 730] on div "RMS L-L A" at bounding box center [172, 728] width 58 height 18
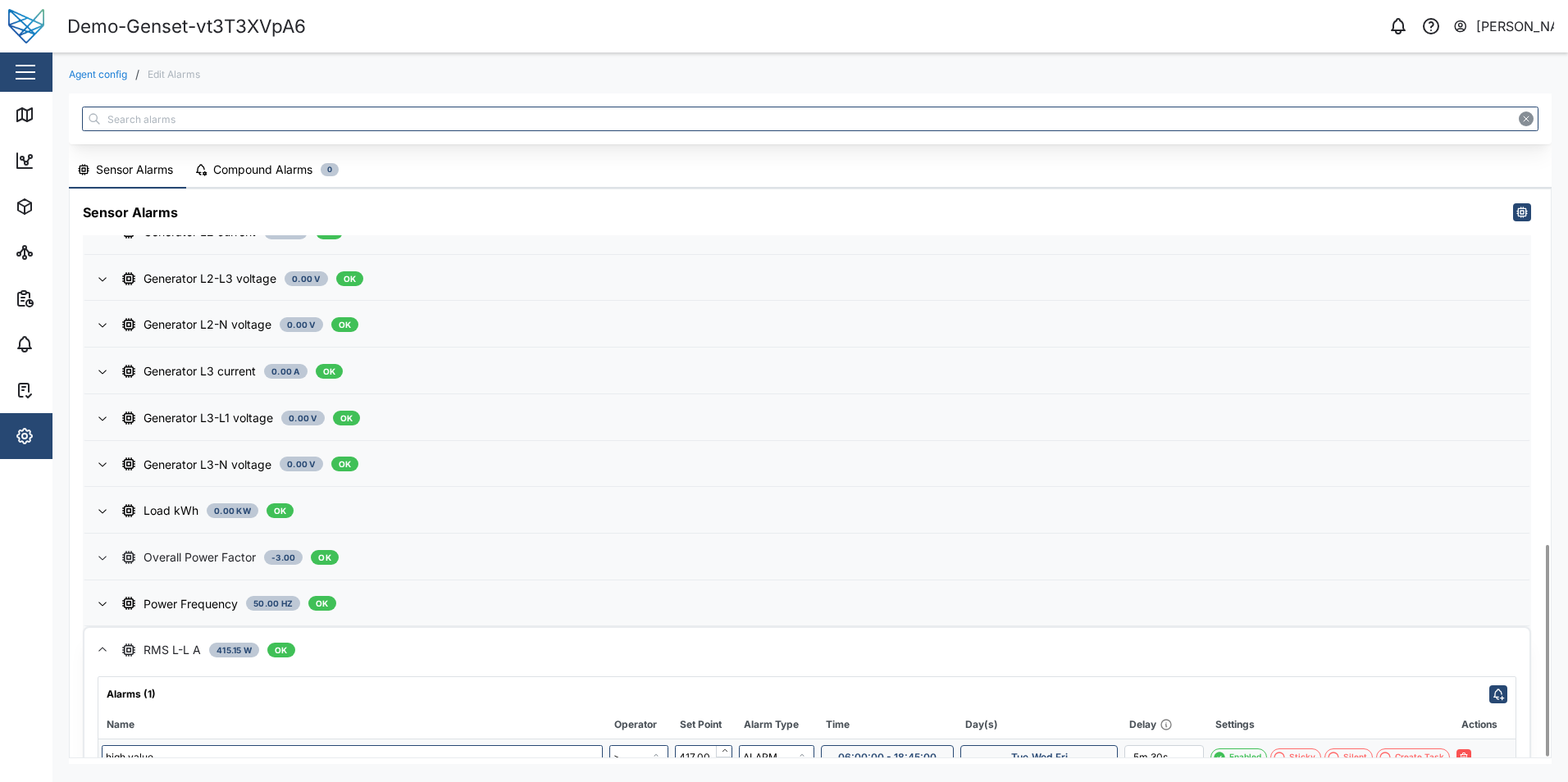
scroll to position [955, 0]
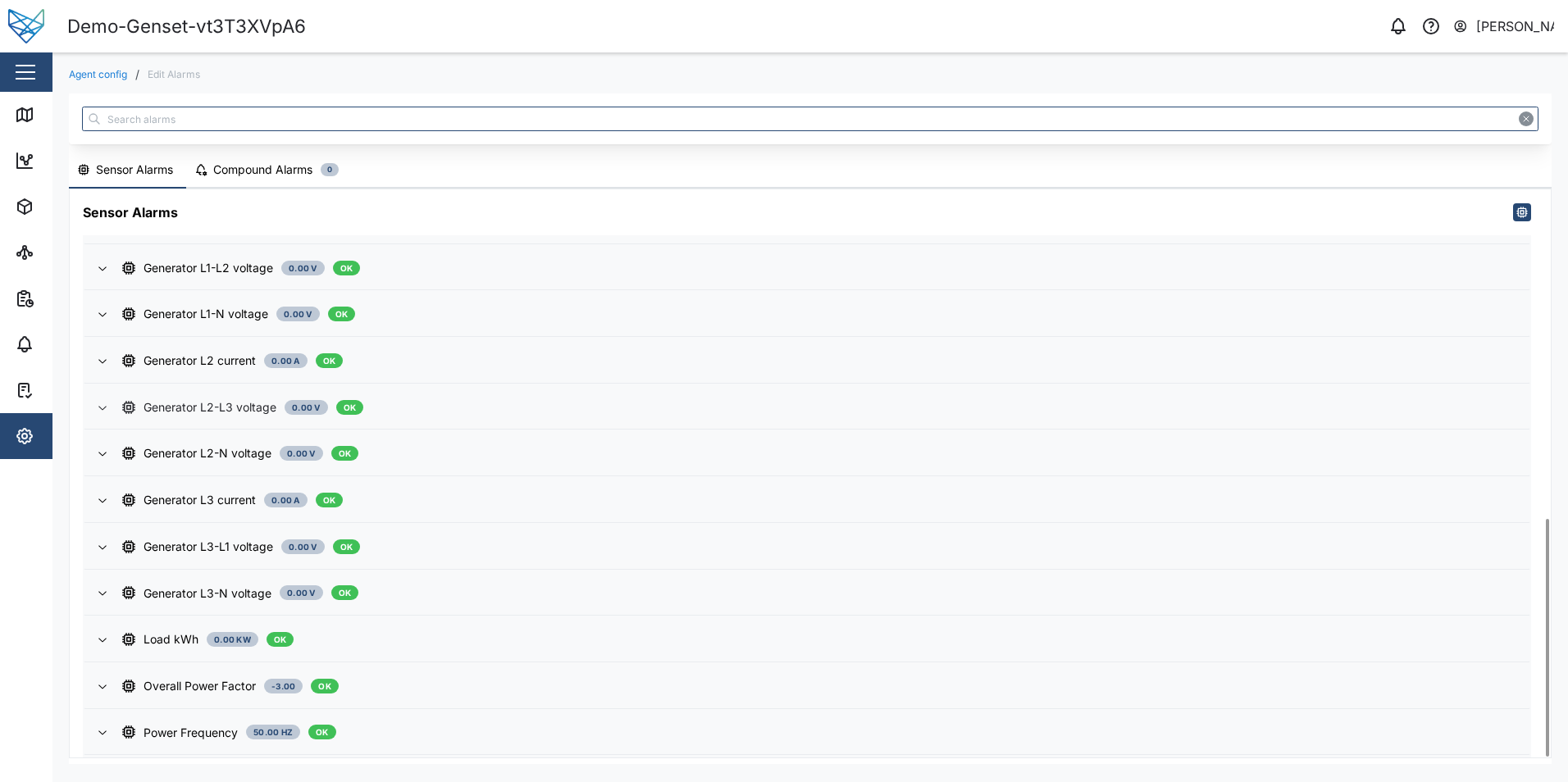
scroll to position [785, 0]
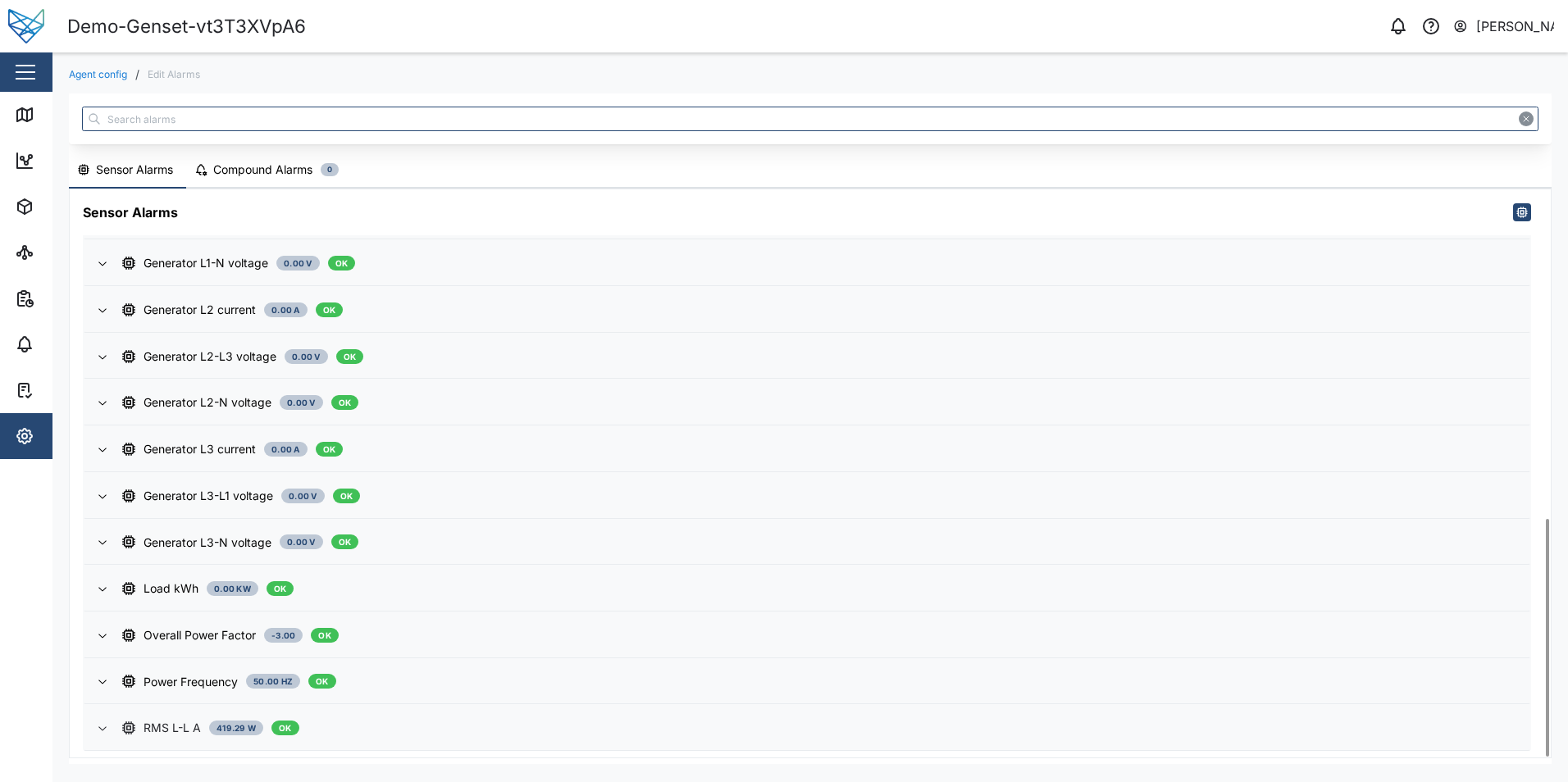
click at [402, 721] on div "RMS L-L A 419.29 W OK" at bounding box center [819, 728] width 1394 height 18
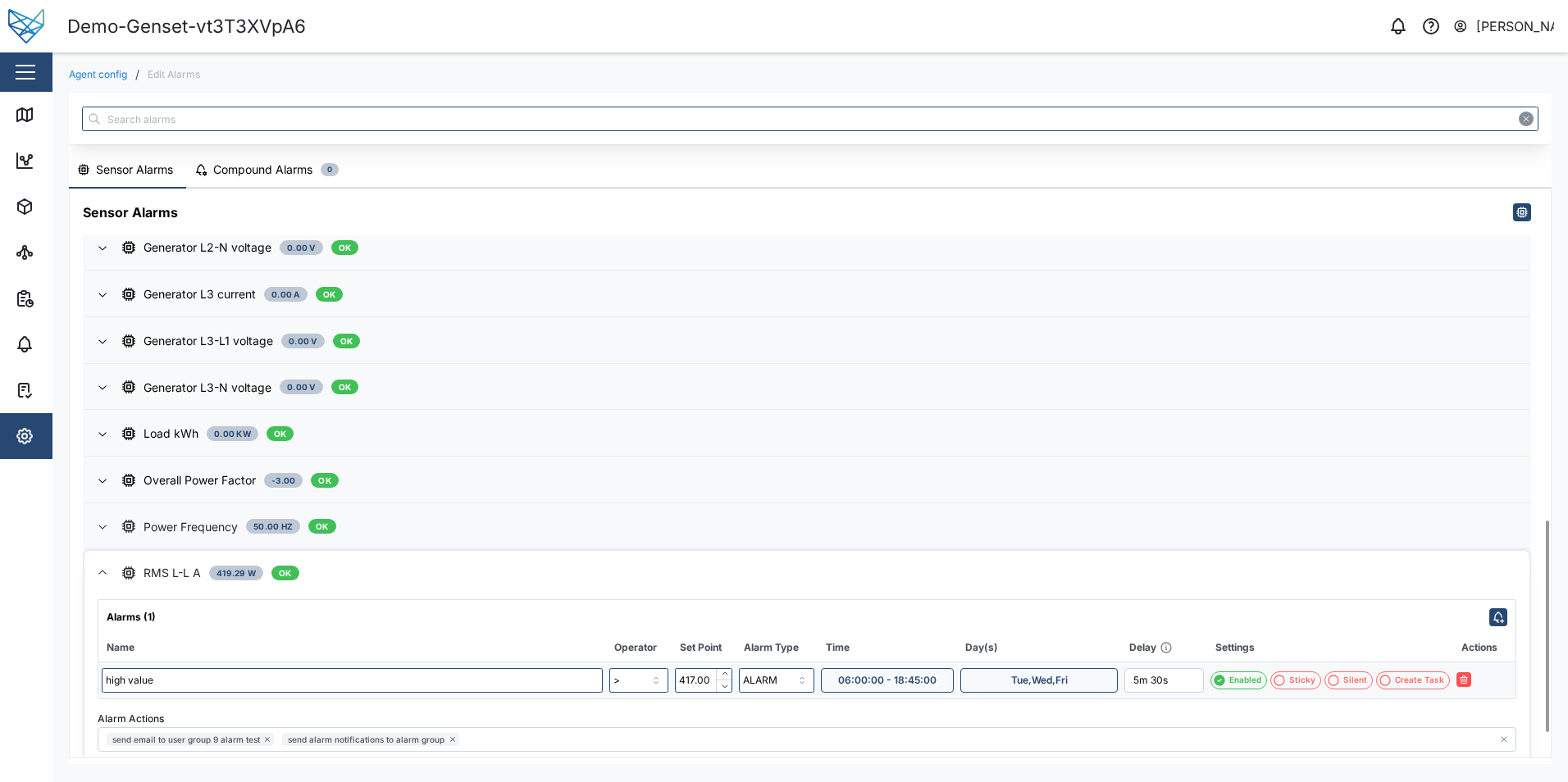
scroll to position [955, 0]
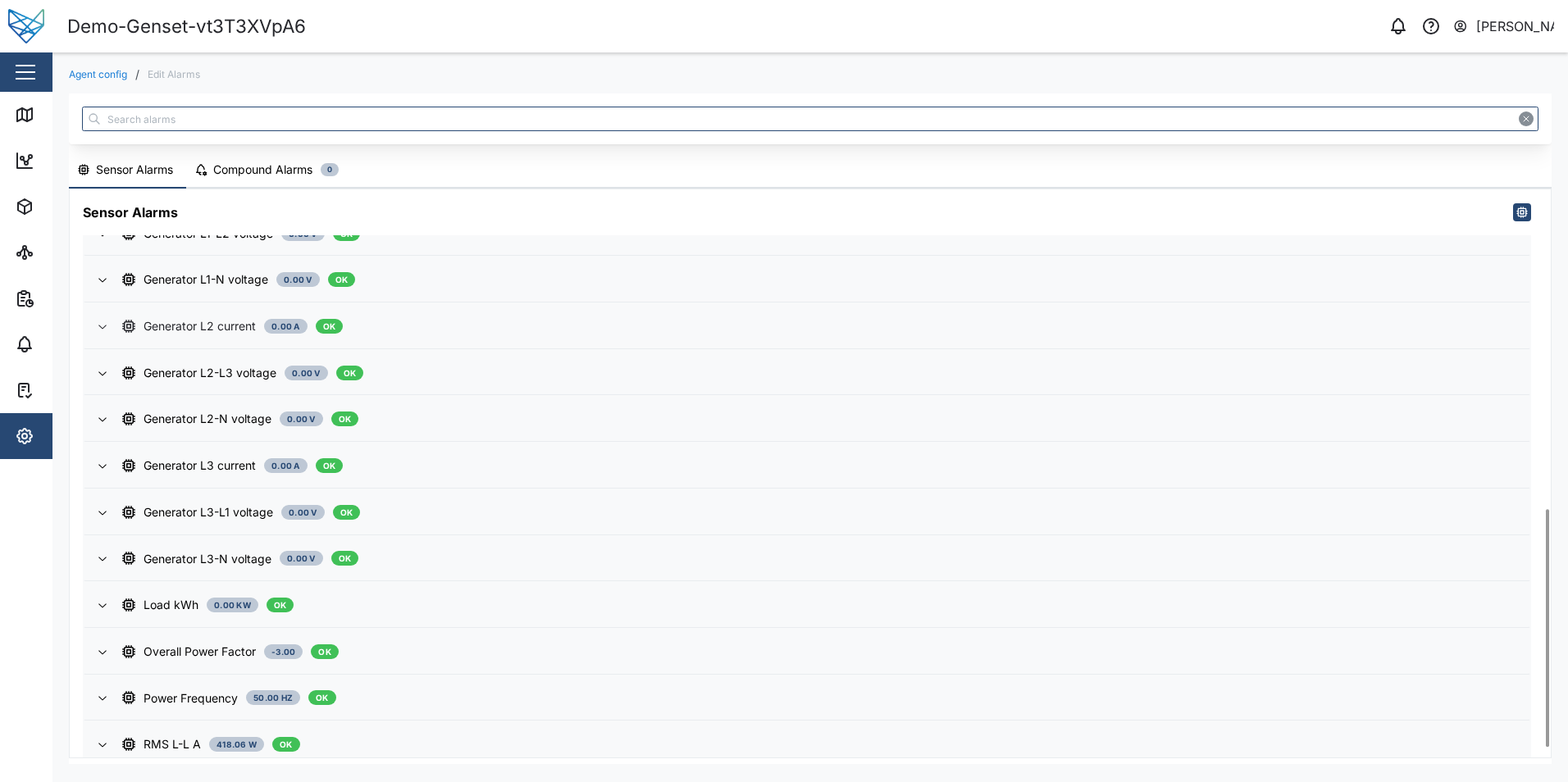
scroll to position [785, 0]
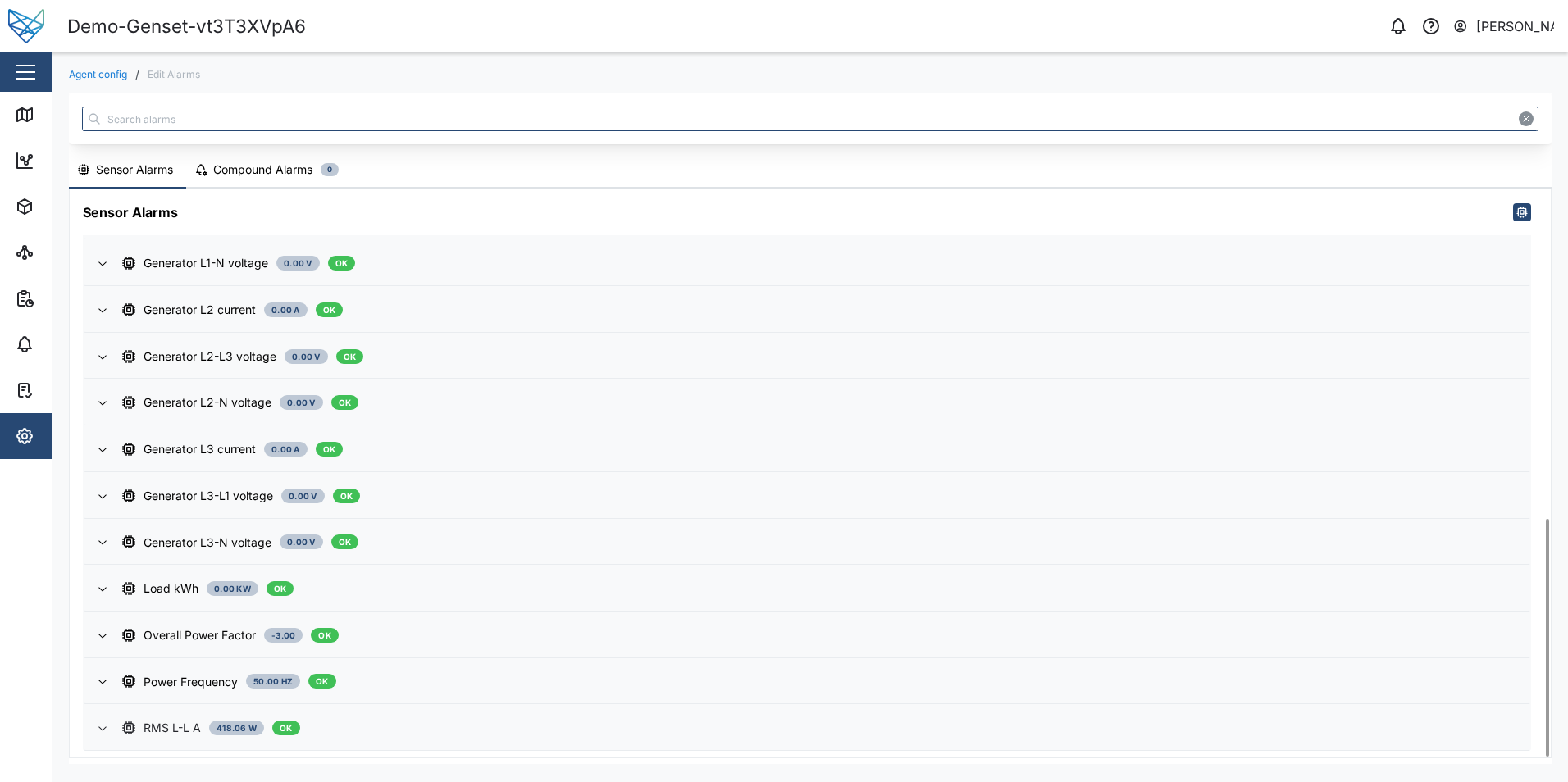
click at [428, 729] on div "RMS L-L A 418.06 W OK" at bounding box center [819, 728] width 1394 height 18
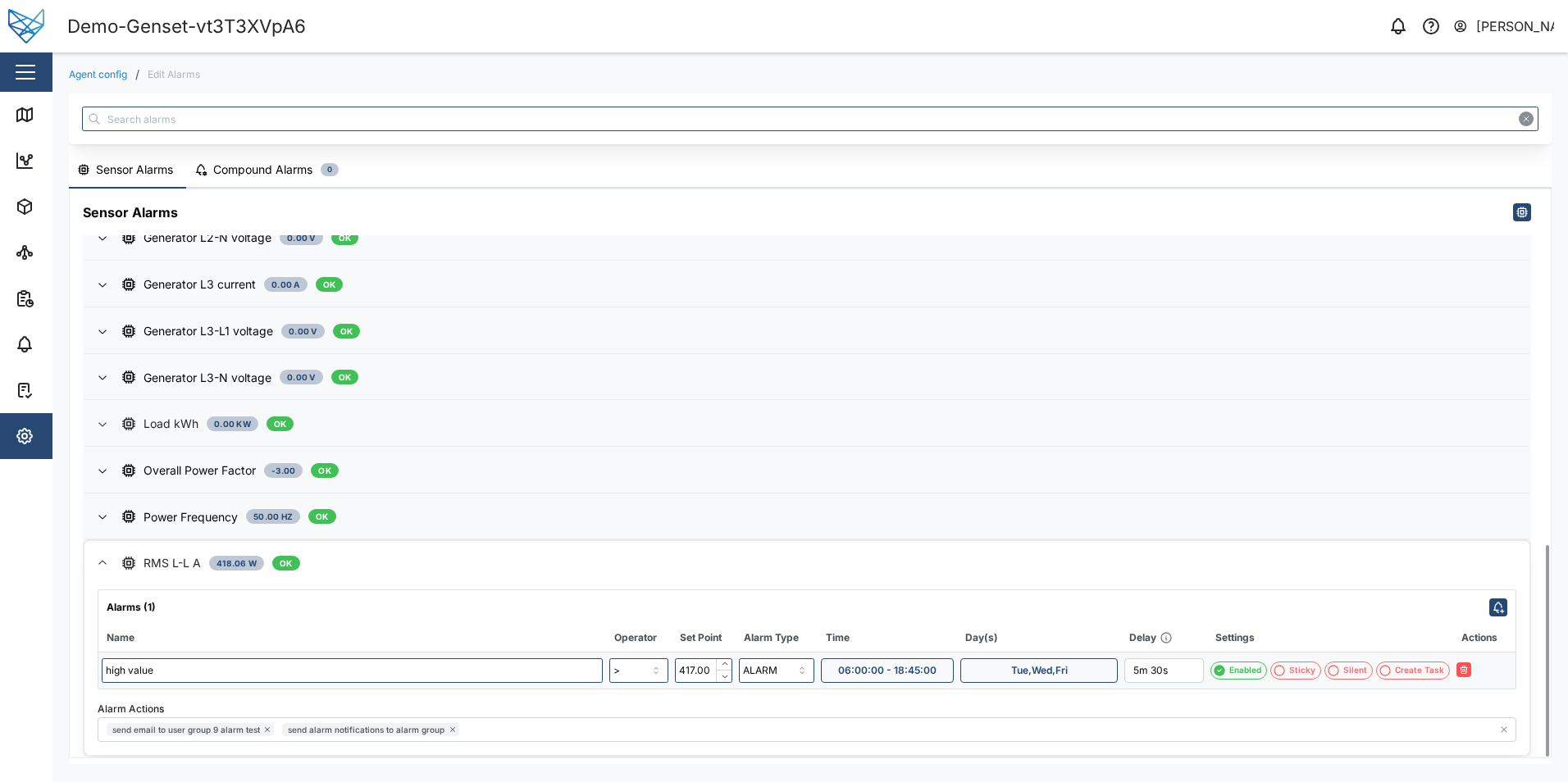
scroll to position [955, 0]
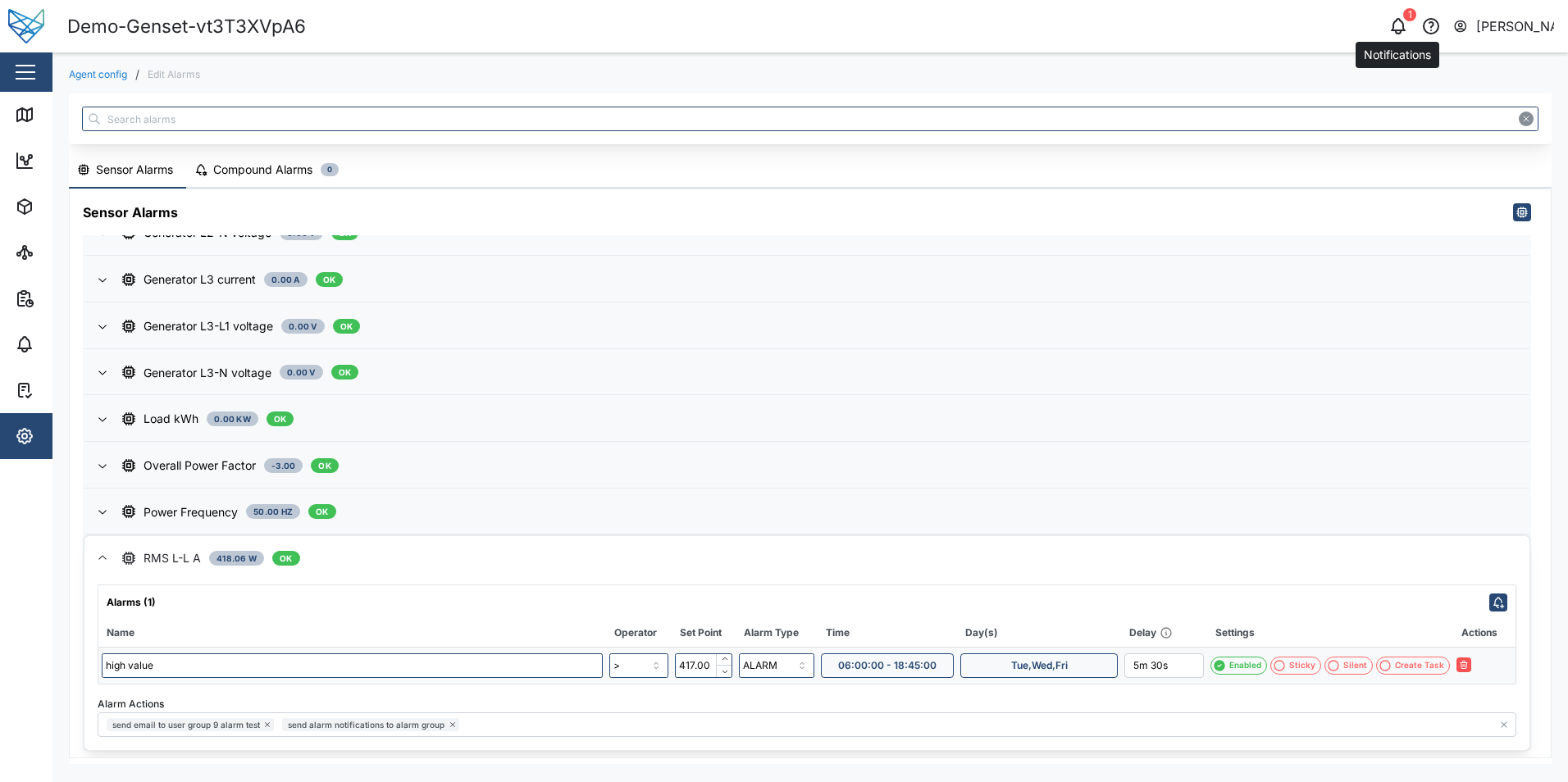
click at [1397, 29] on icon "button" at bounding box center [1398, 26] width 19 height 19
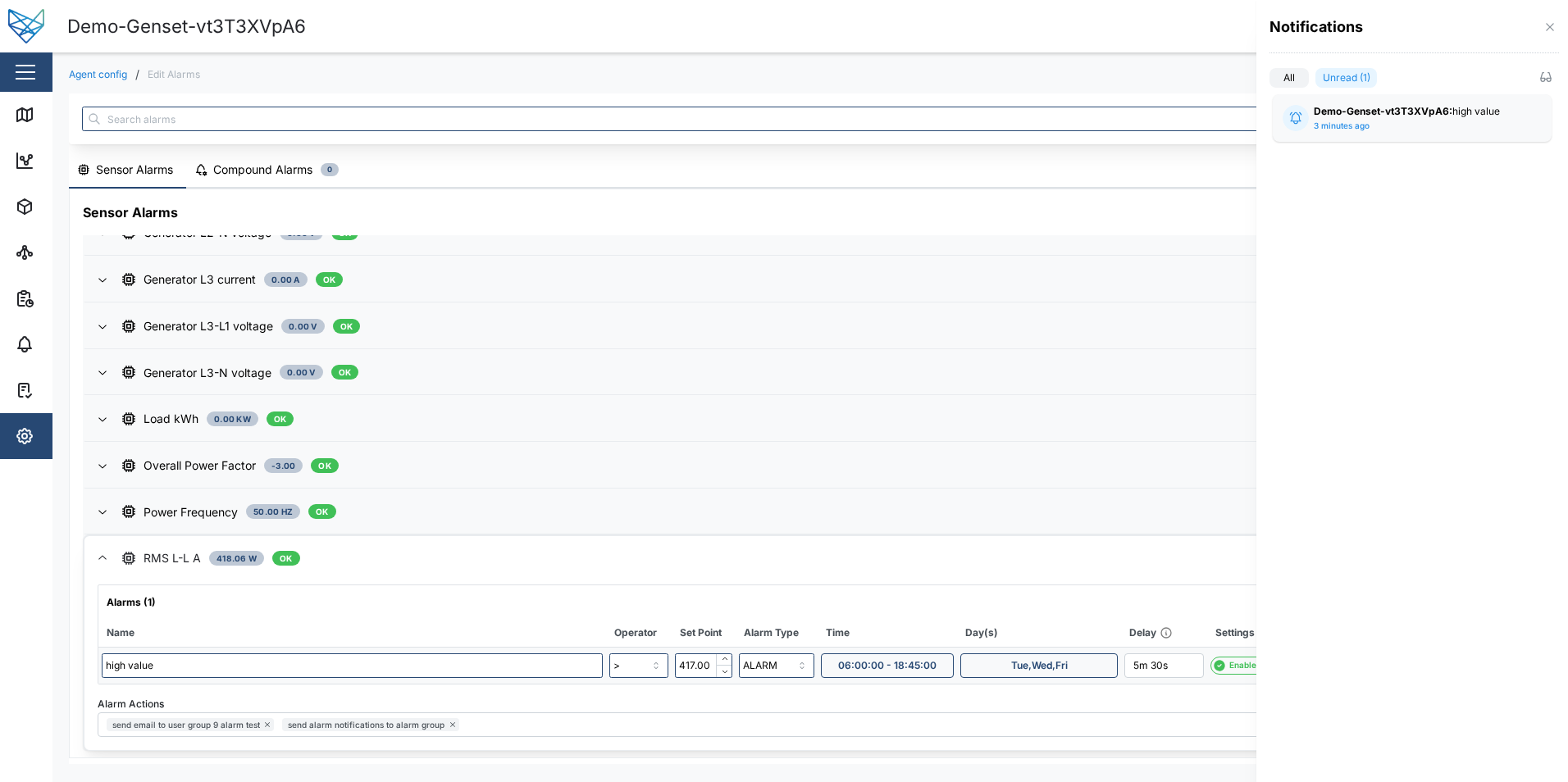
click at [1068, 31] on div at bounding box center [784, 391] width 1568 height 782
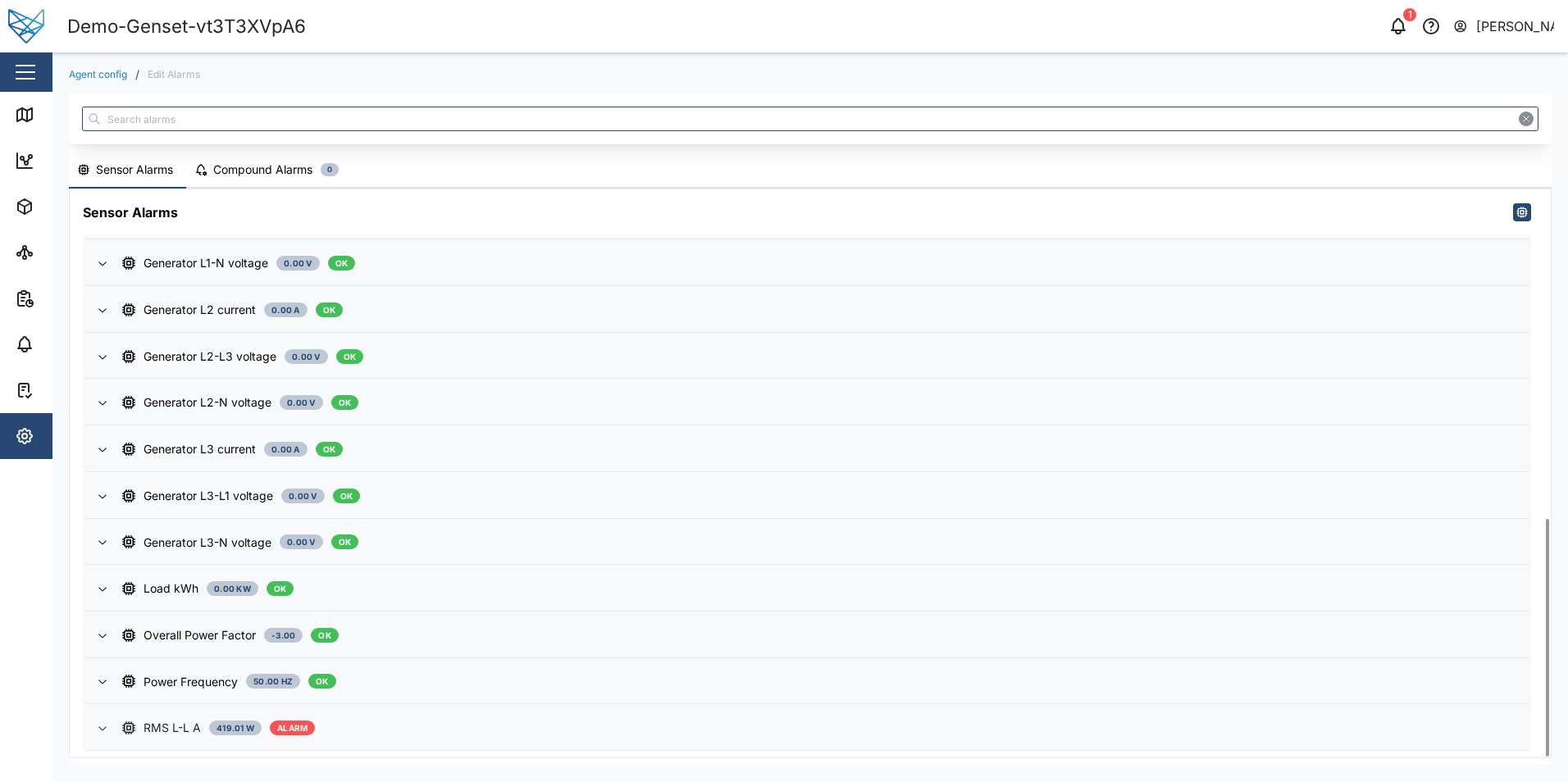
click at [911, 738] on span "RMS L-L A 419.01 W ALARM" at bounding box center [819, 728] width 1394 height 45
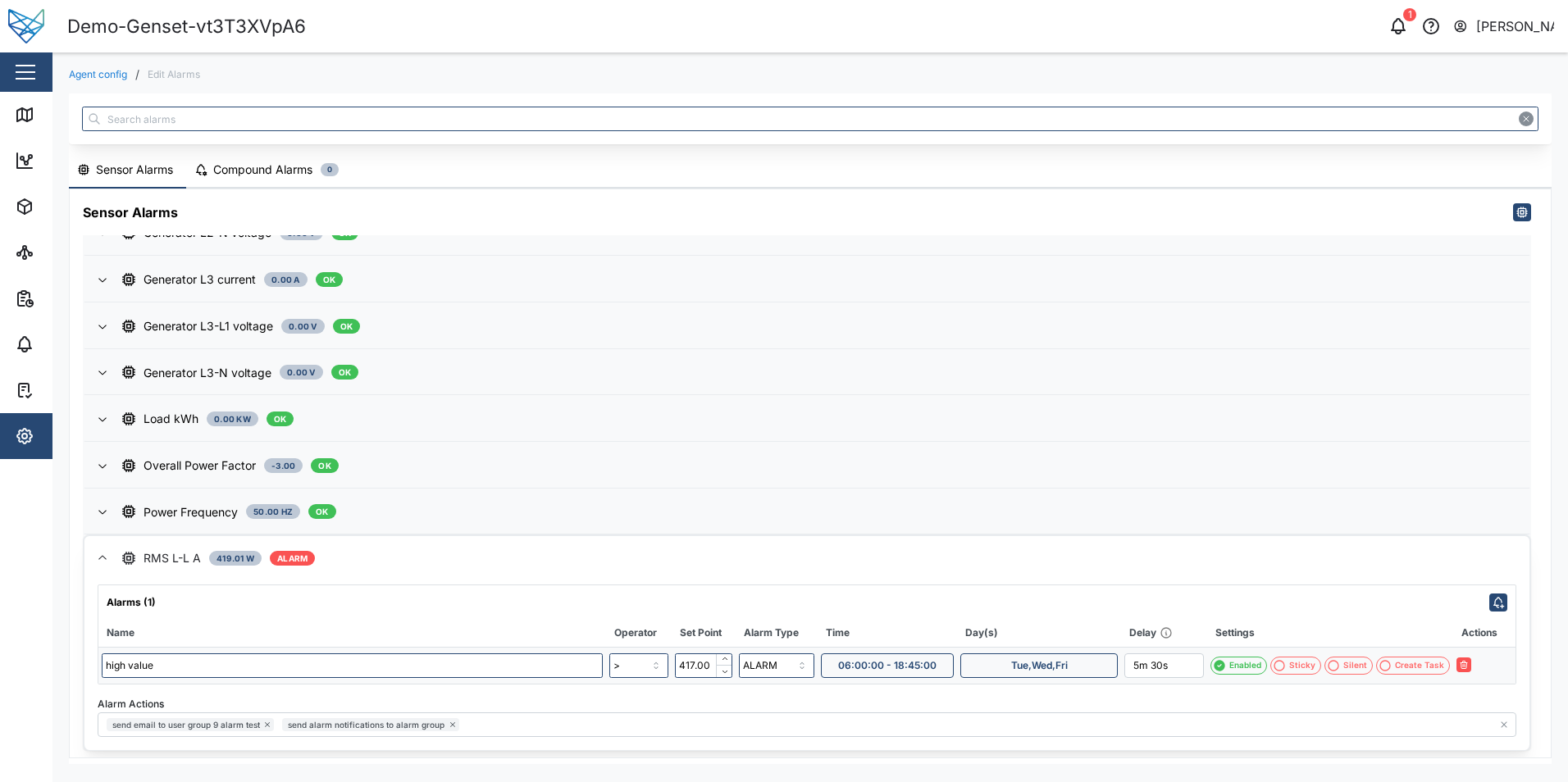
scroll to position [947, 0]
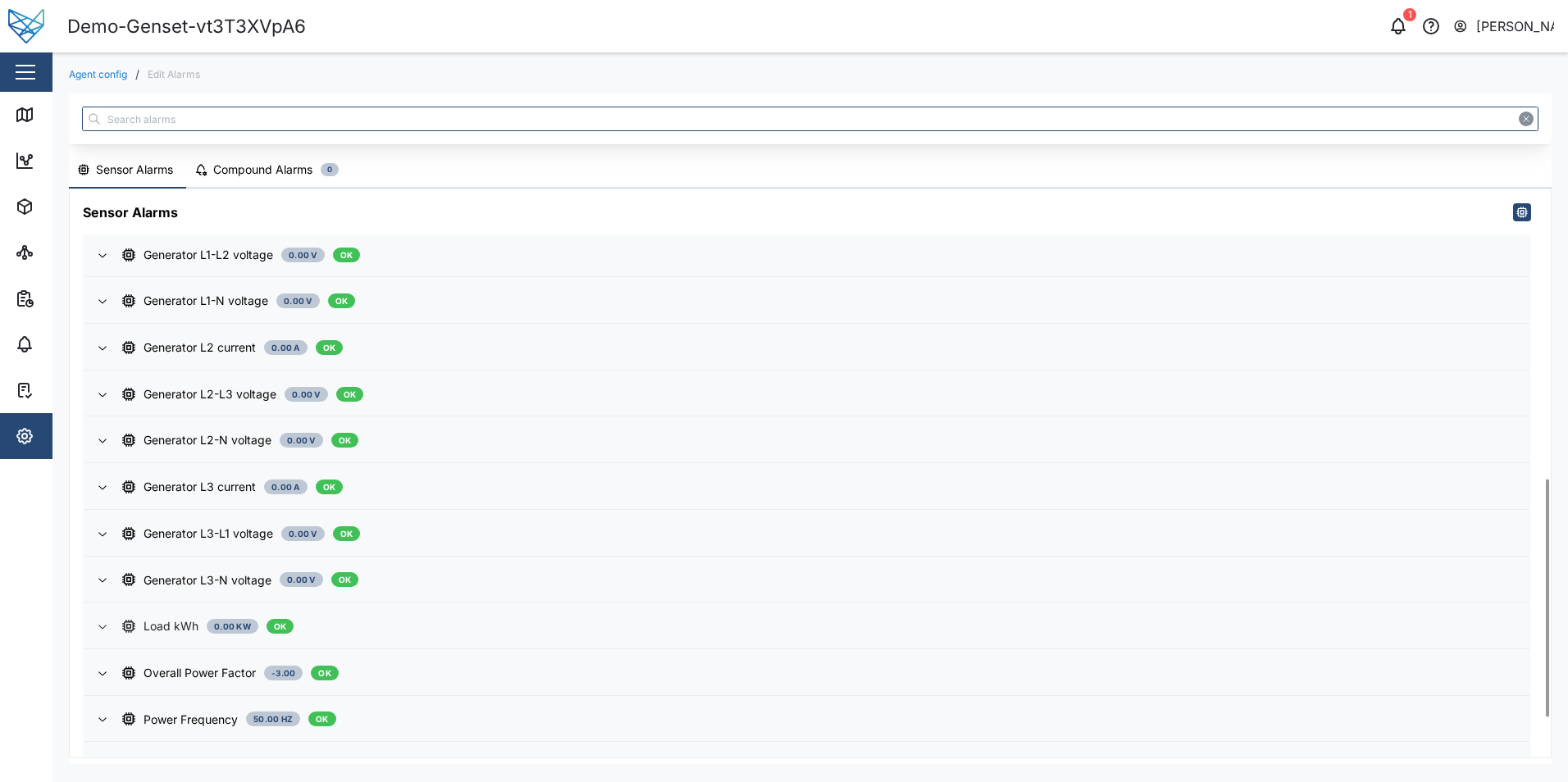
scroll to position [785, 0]
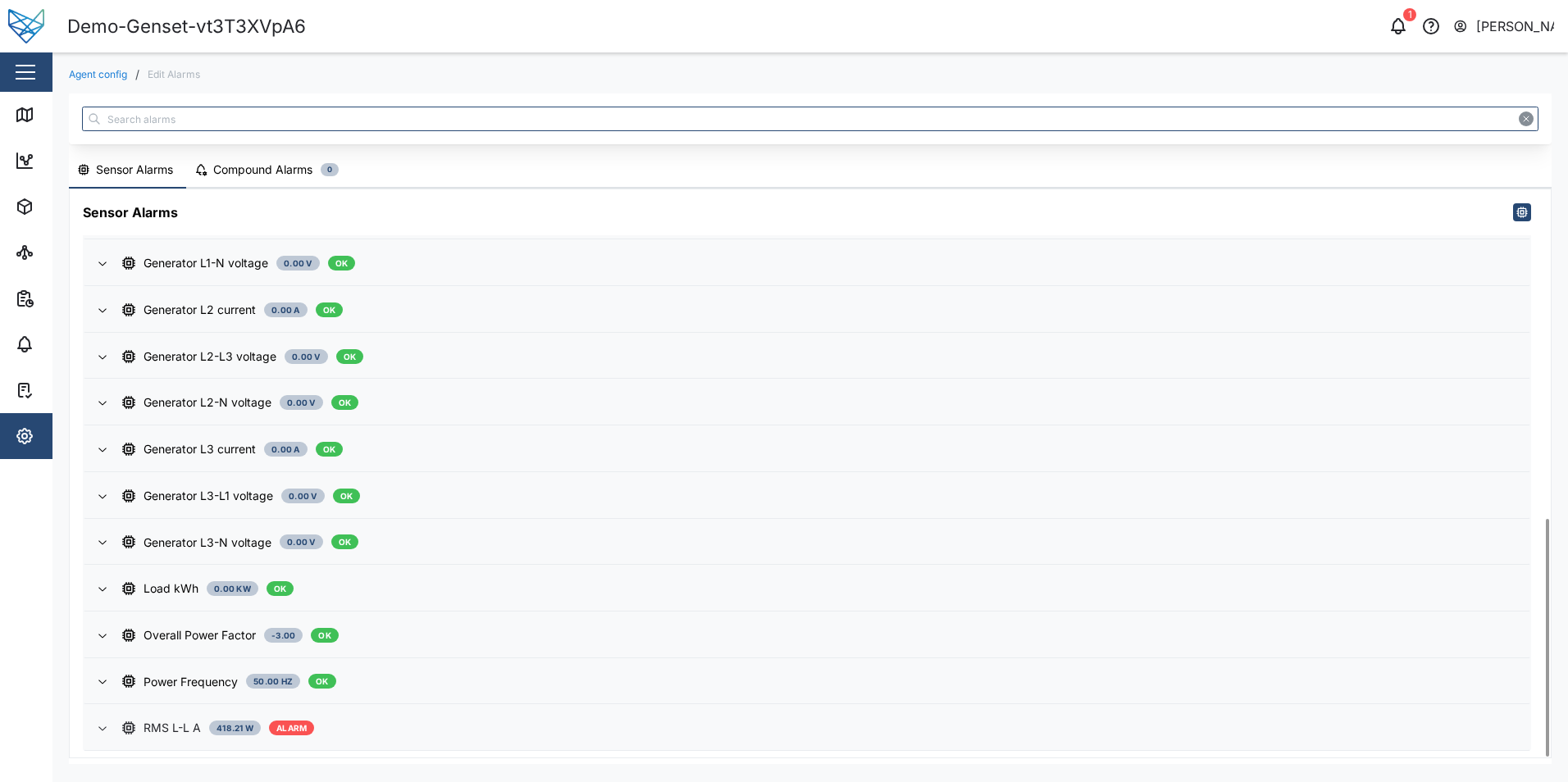
click at [649, 733] on div "RMS L-L A 418.21 W ALARM" at bounding box center [819, 728] width 1394 height 18
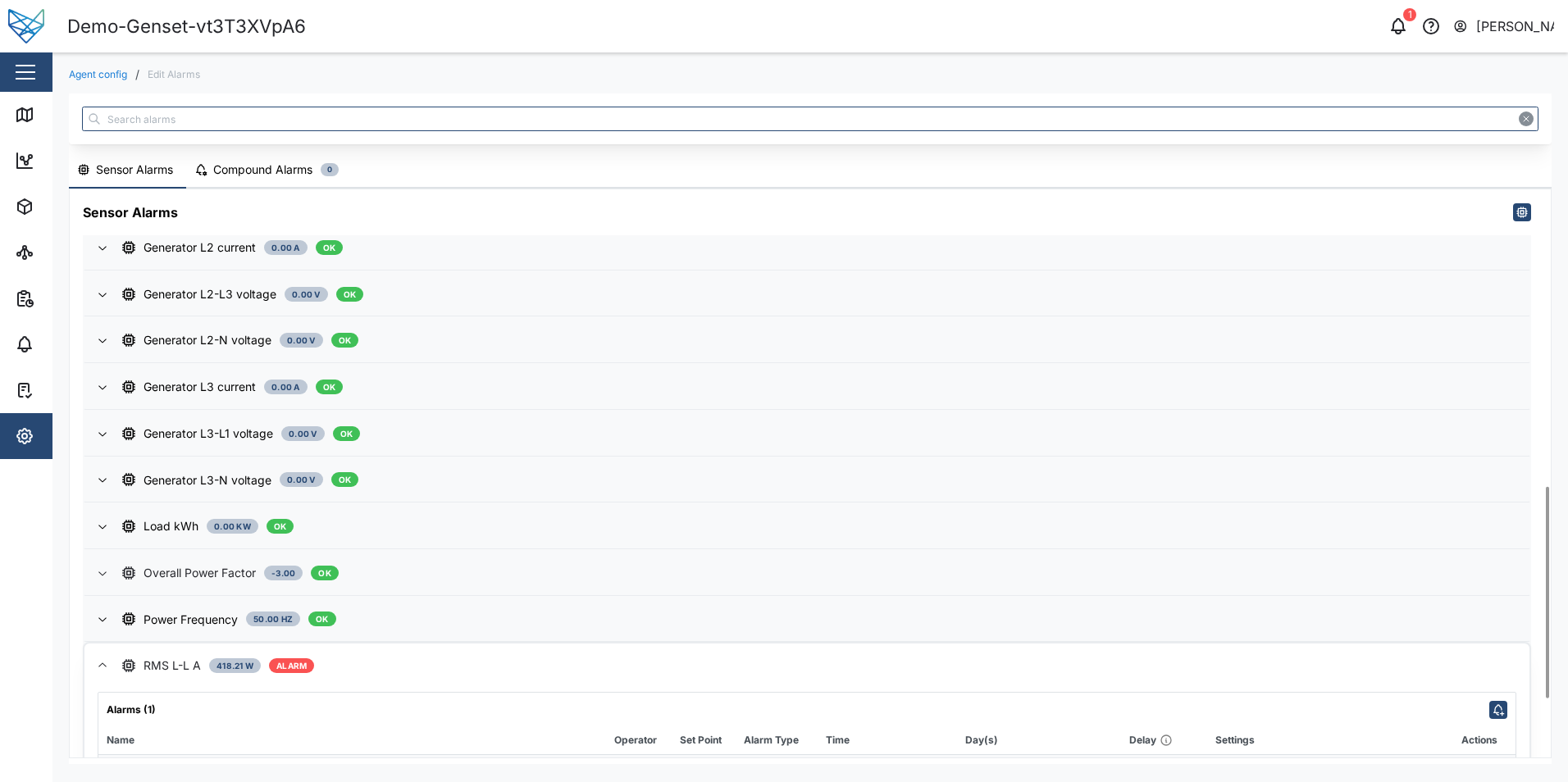
scroll to position [955, 0]
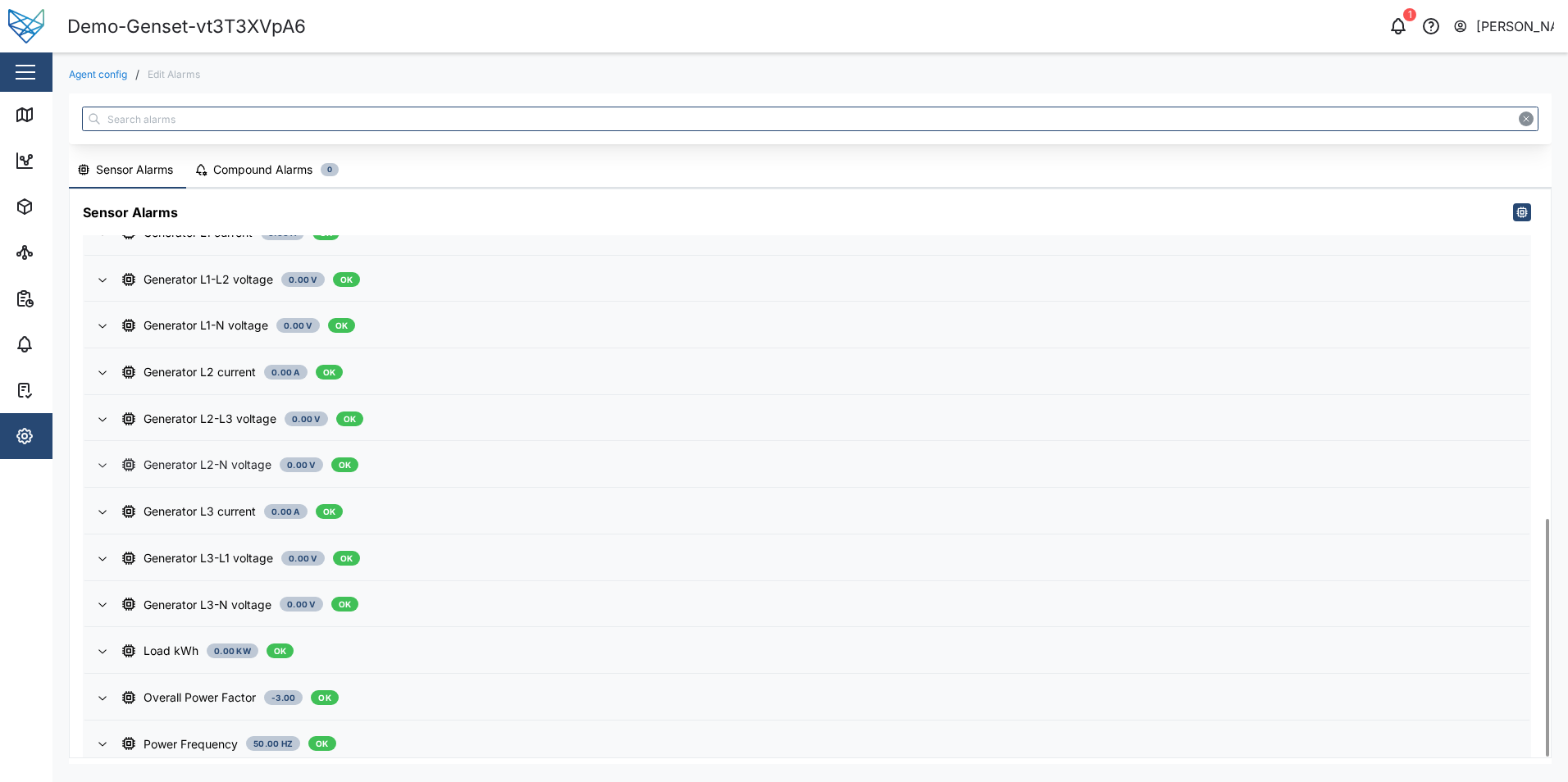
scroll to position [785, 0]
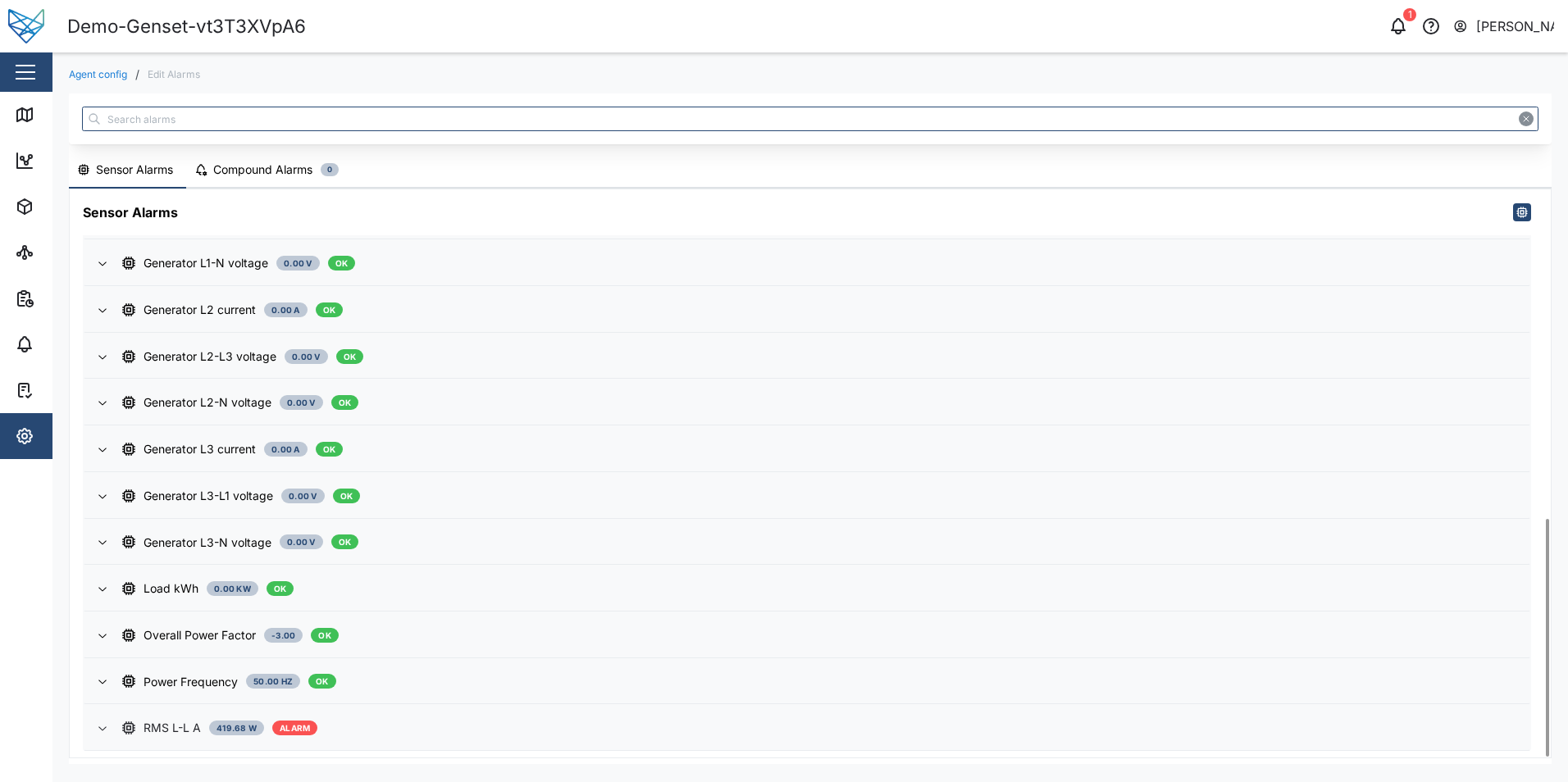
click at [382, 723] on div "RMS L-L A 419.68 W ALARM" at bounding box center [819, 728] width 1394 height 18
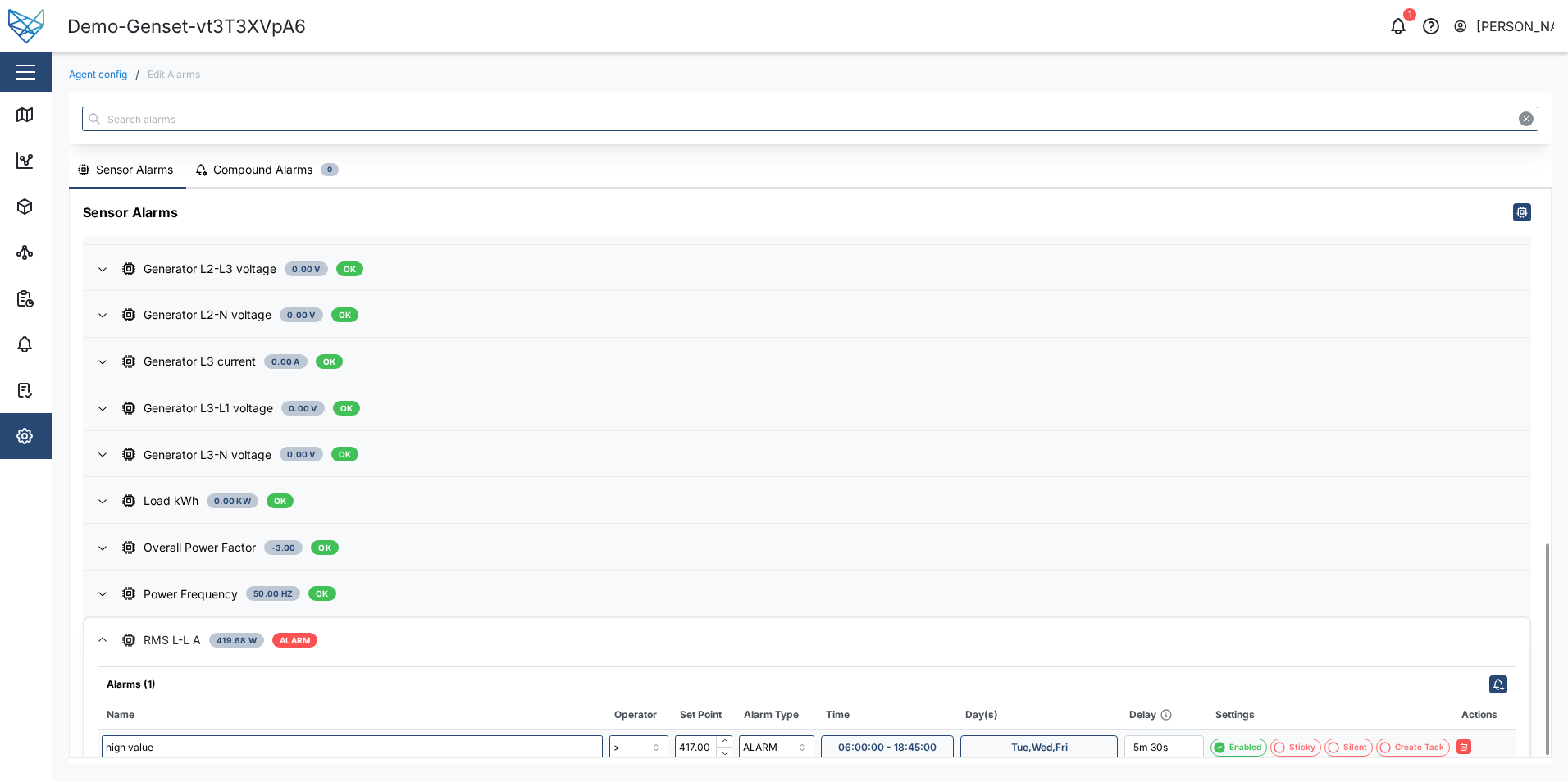
scroll to position [955, 0]
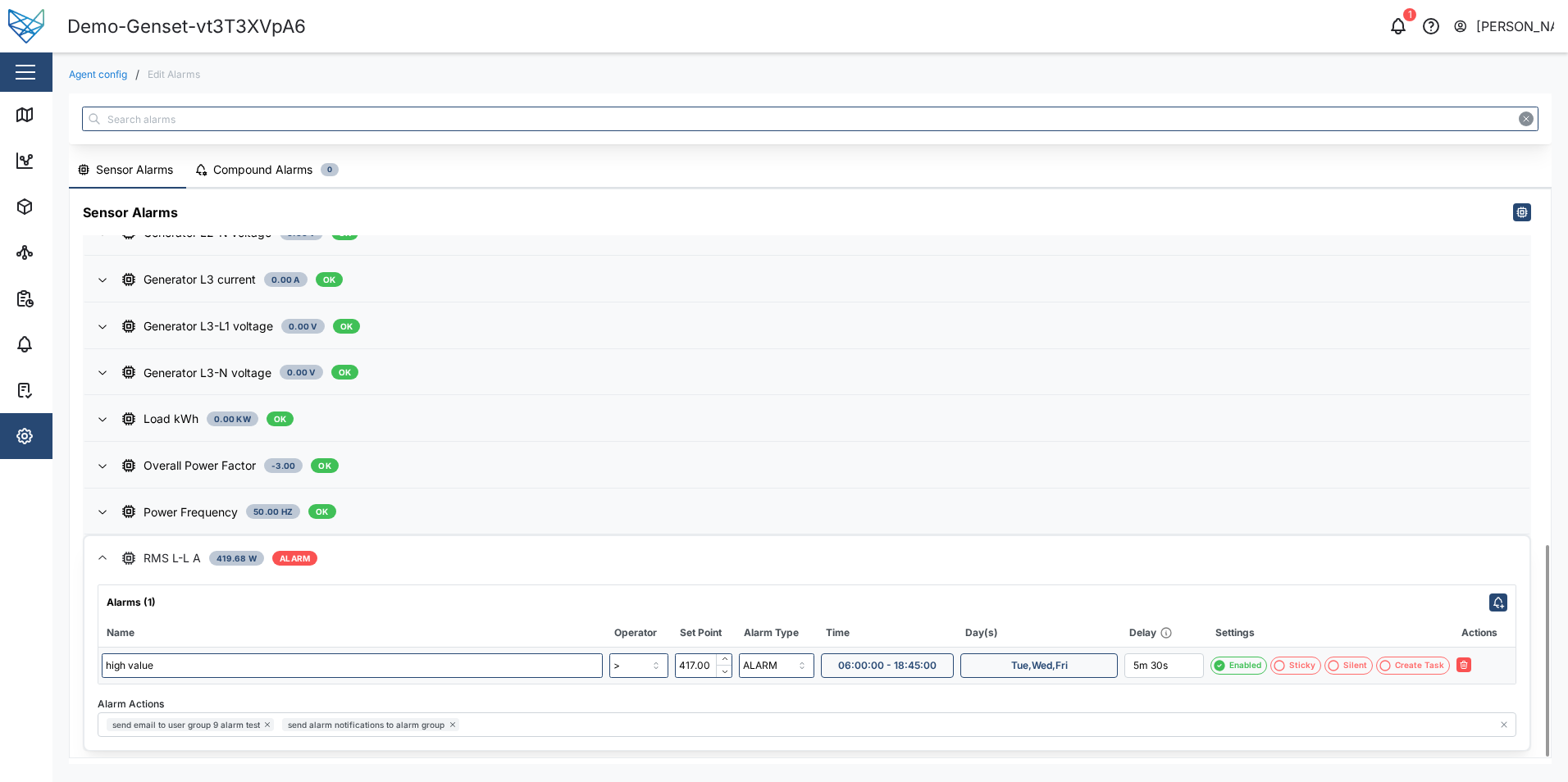
click at [1067, 667] on span "Tue,Wed,Fri" at bounding box center [1040, 666] width 57 height 23
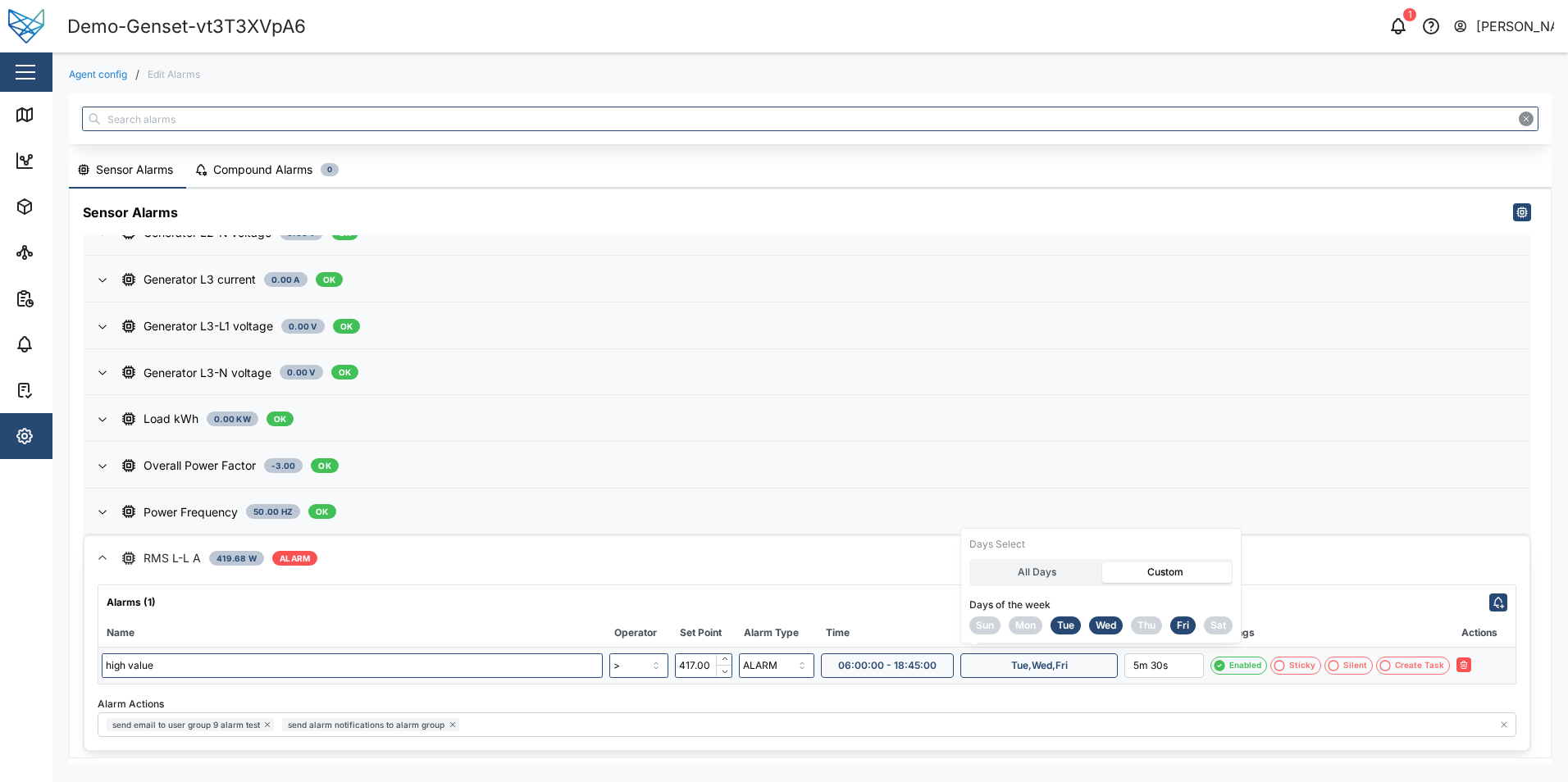
click at [1189, 626] on span "Fri" at bounding box center [1183, 625] width 12 height 17
click at [1478, 666] on icon "button" at bounding box center [1481, 664] width 10 height 10
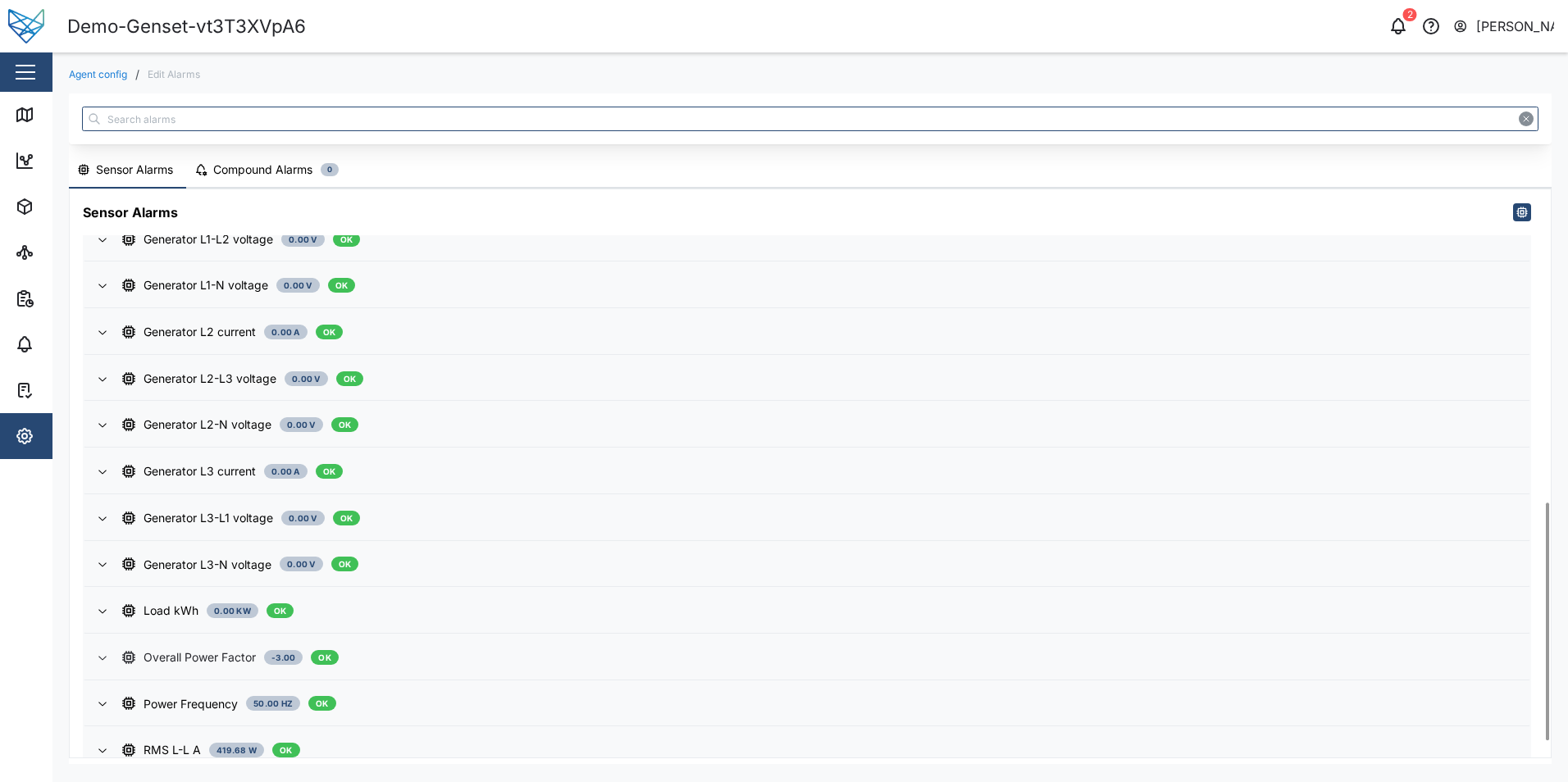
scroll to position [785, 0]
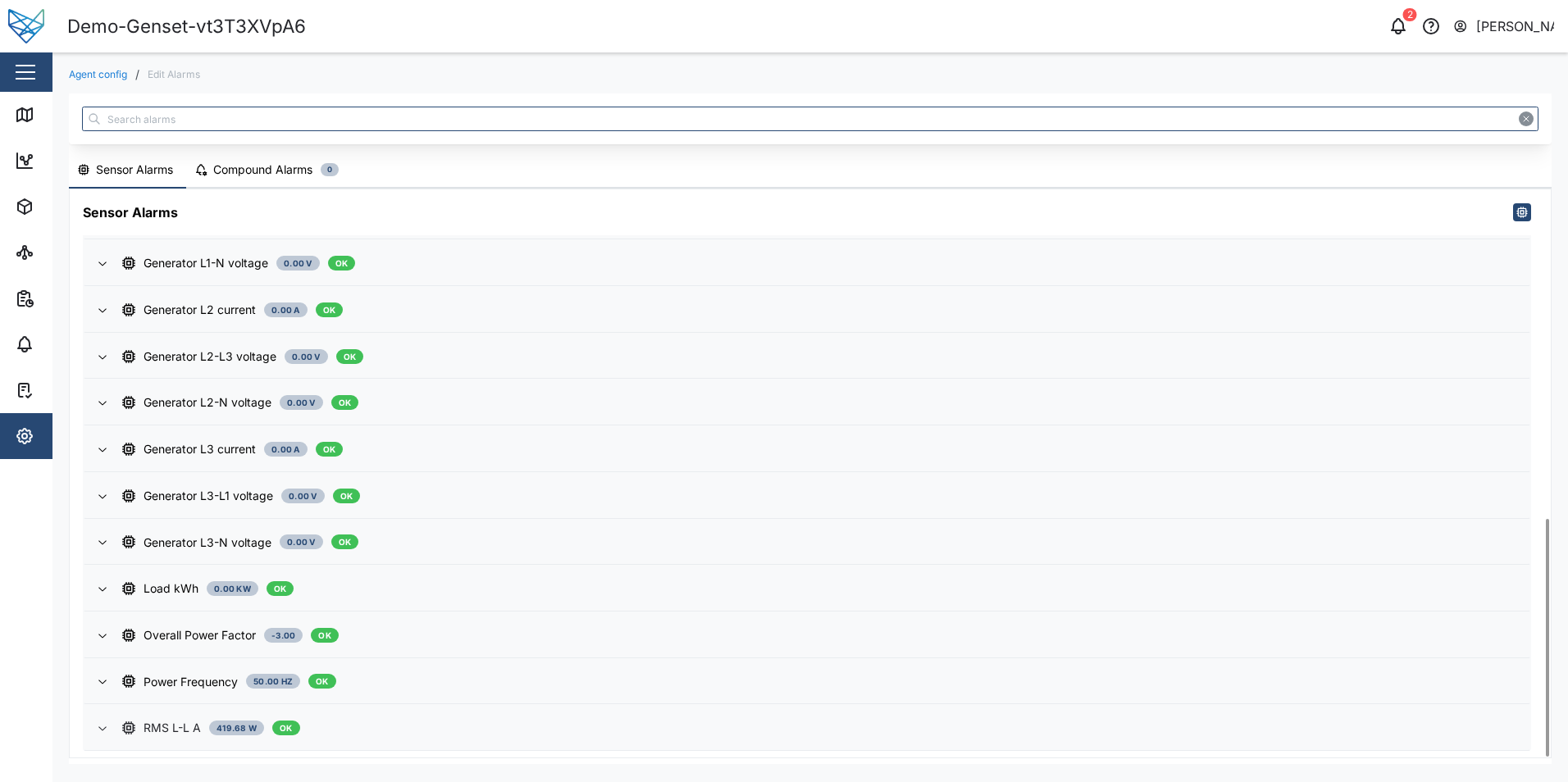
click at [826, 732] on div "RMS L-L A 419.68 W OK" at bounding box center [819, 728] width 1394 height 18
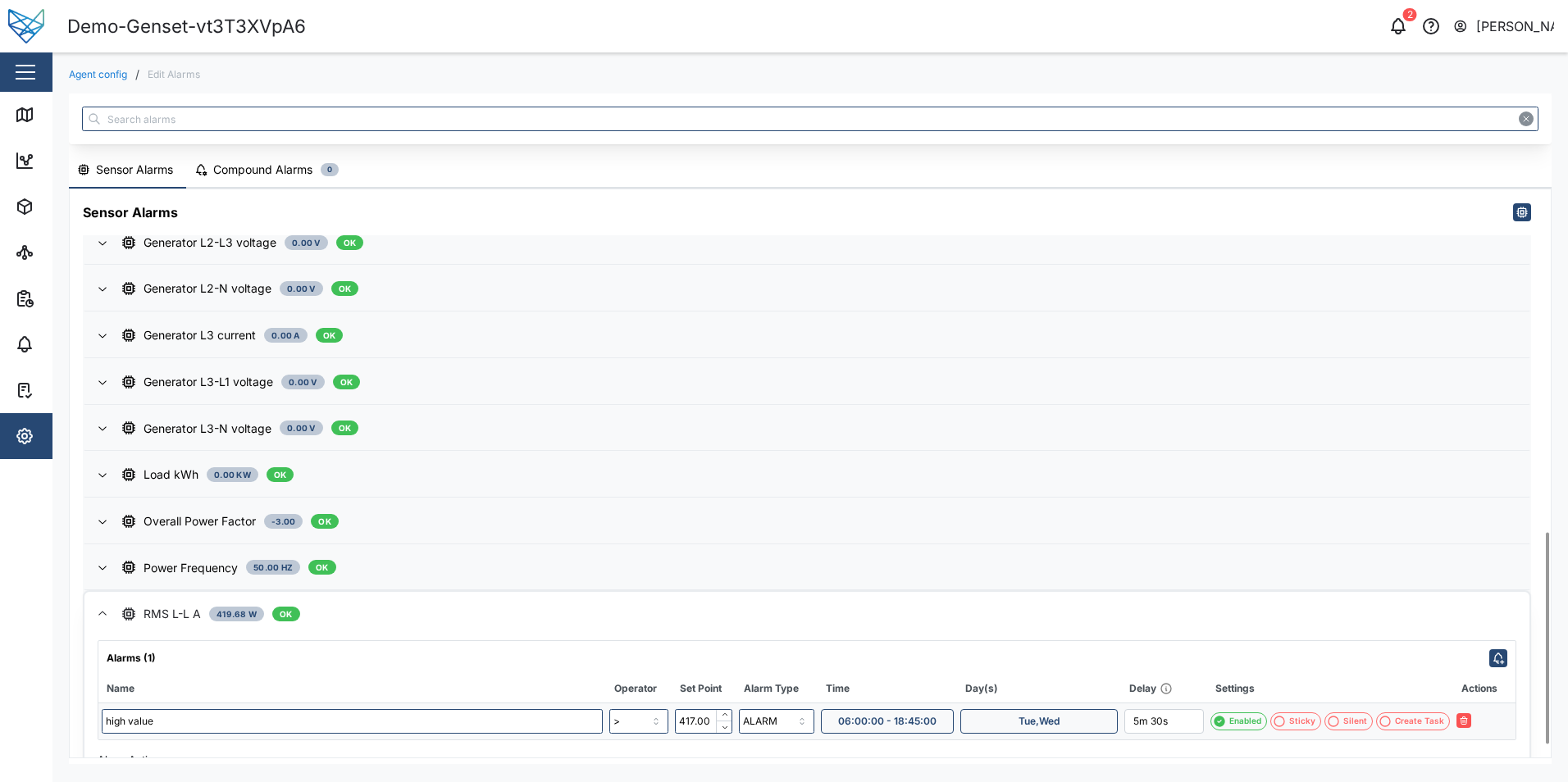
scroll to position [955, 0]
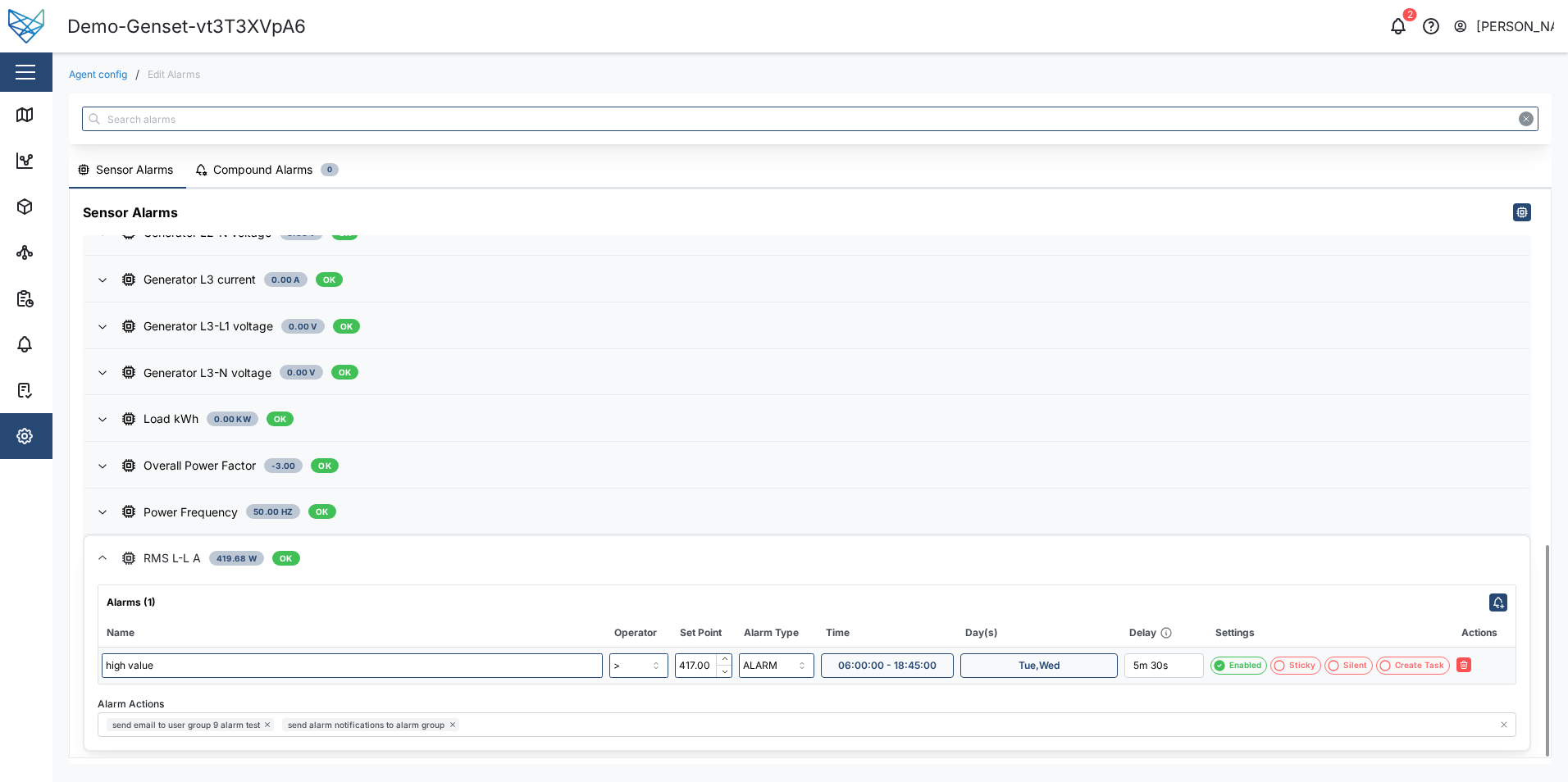
click at [1022, 669] on span "Tue,Wed" at bounding box center [1039, 666] width 41 height 23
click at [1173, 622] on button "Fri" at bounding box center [1182, 625] width 25 height 18
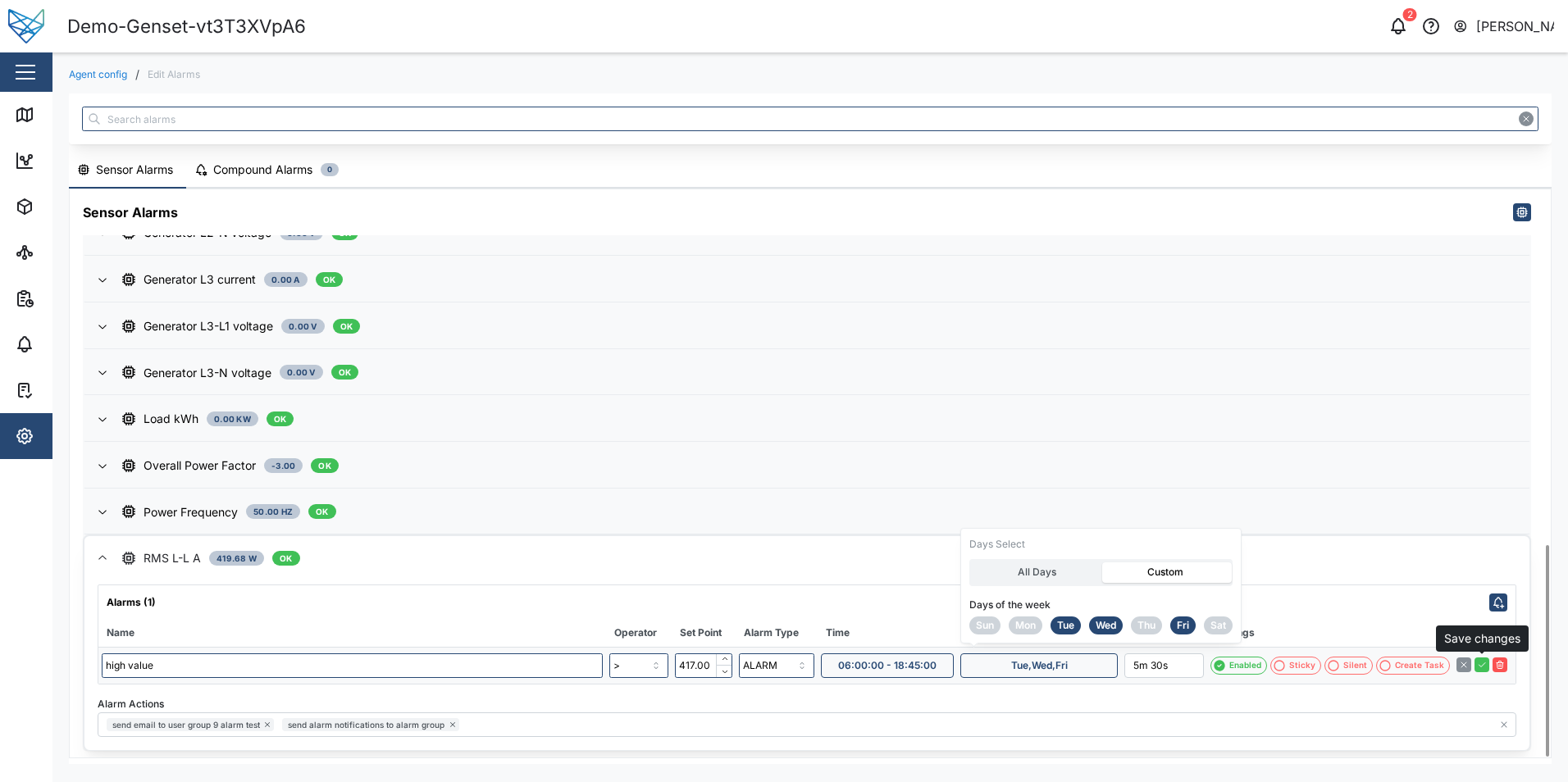
click at [1484, 668] on icon "button" at bounding box center [1481, 664] width 10 height 10
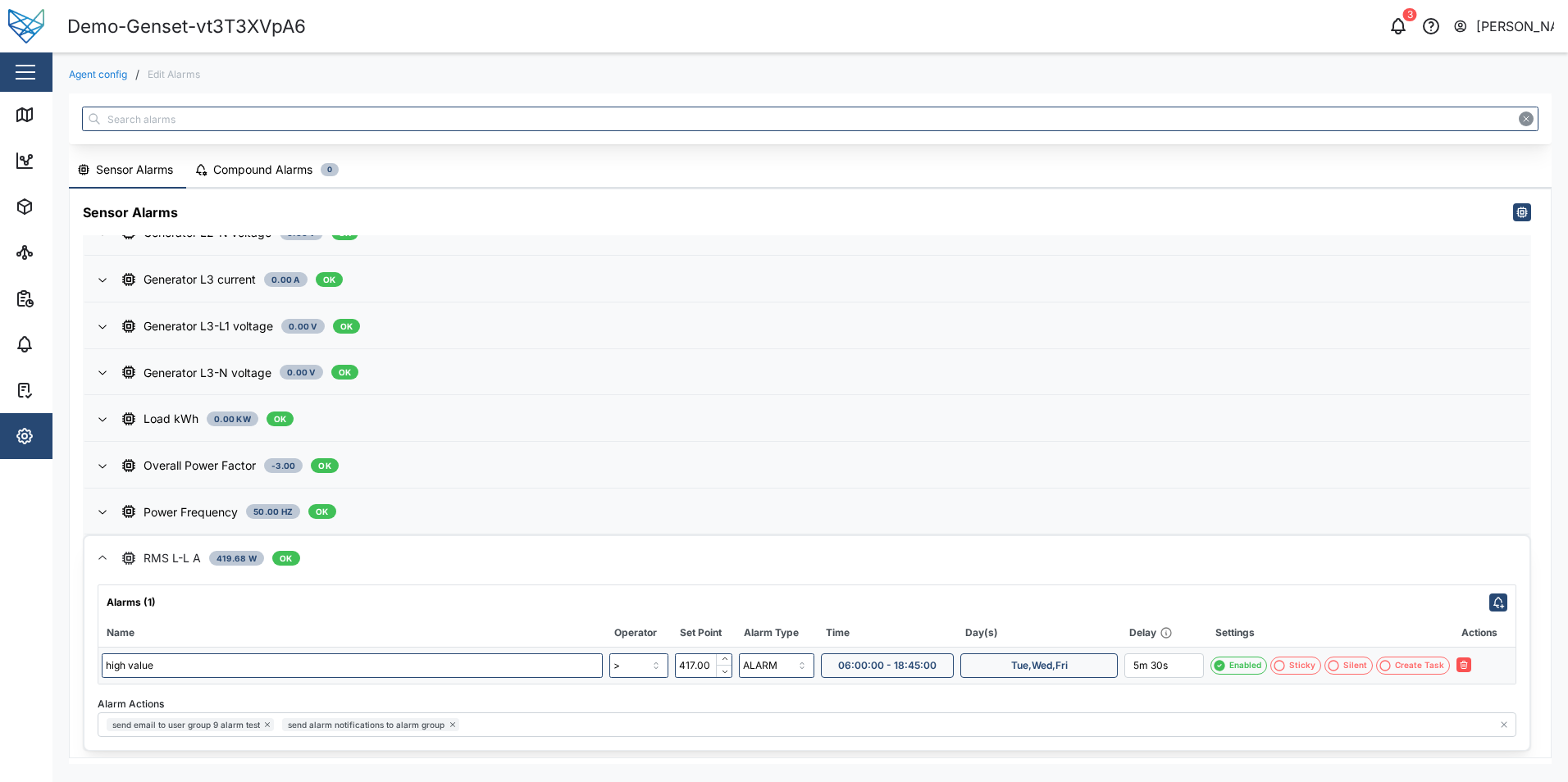
scroll to position [947, 0]
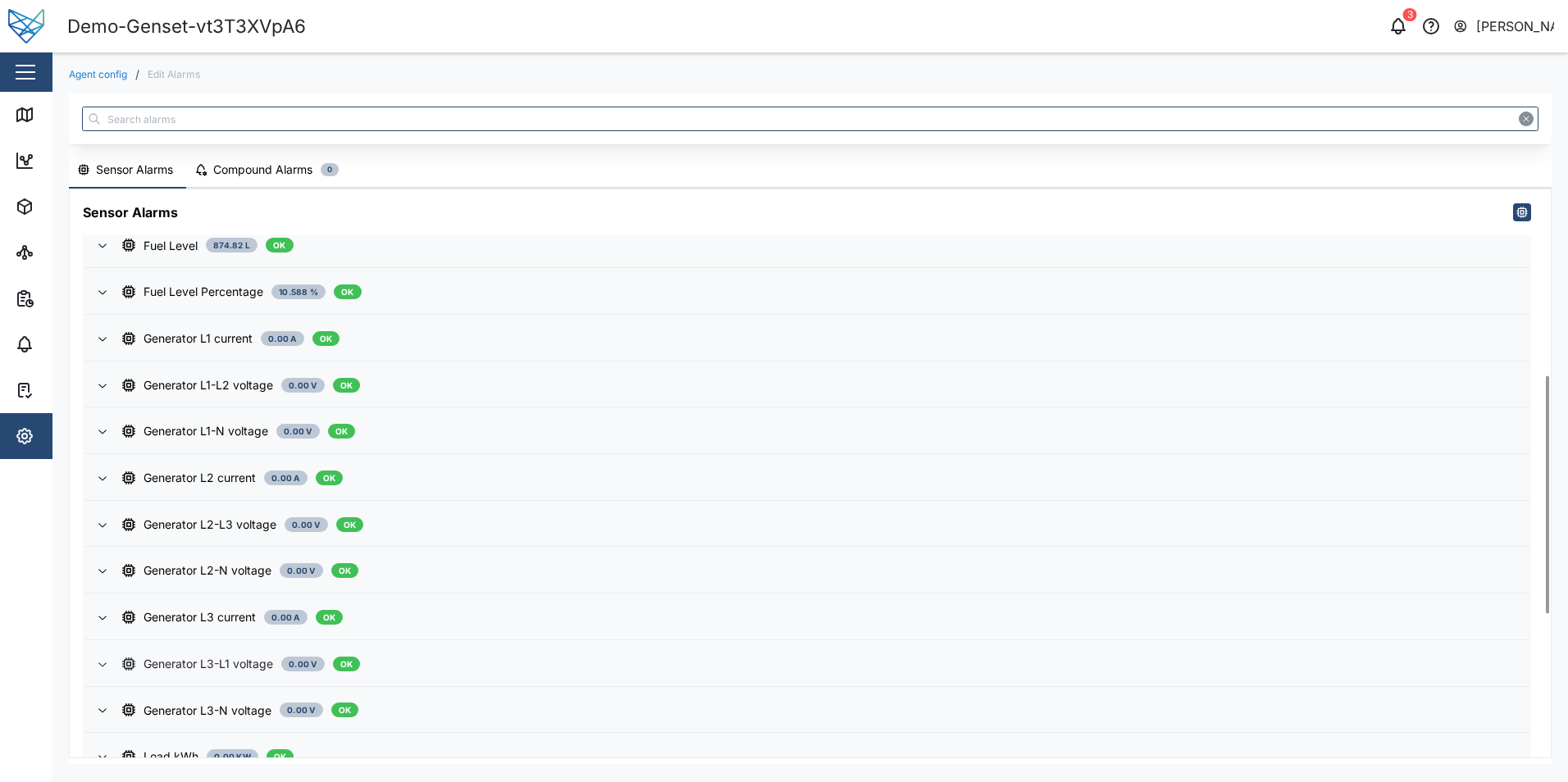
scroll to position [785, 0]
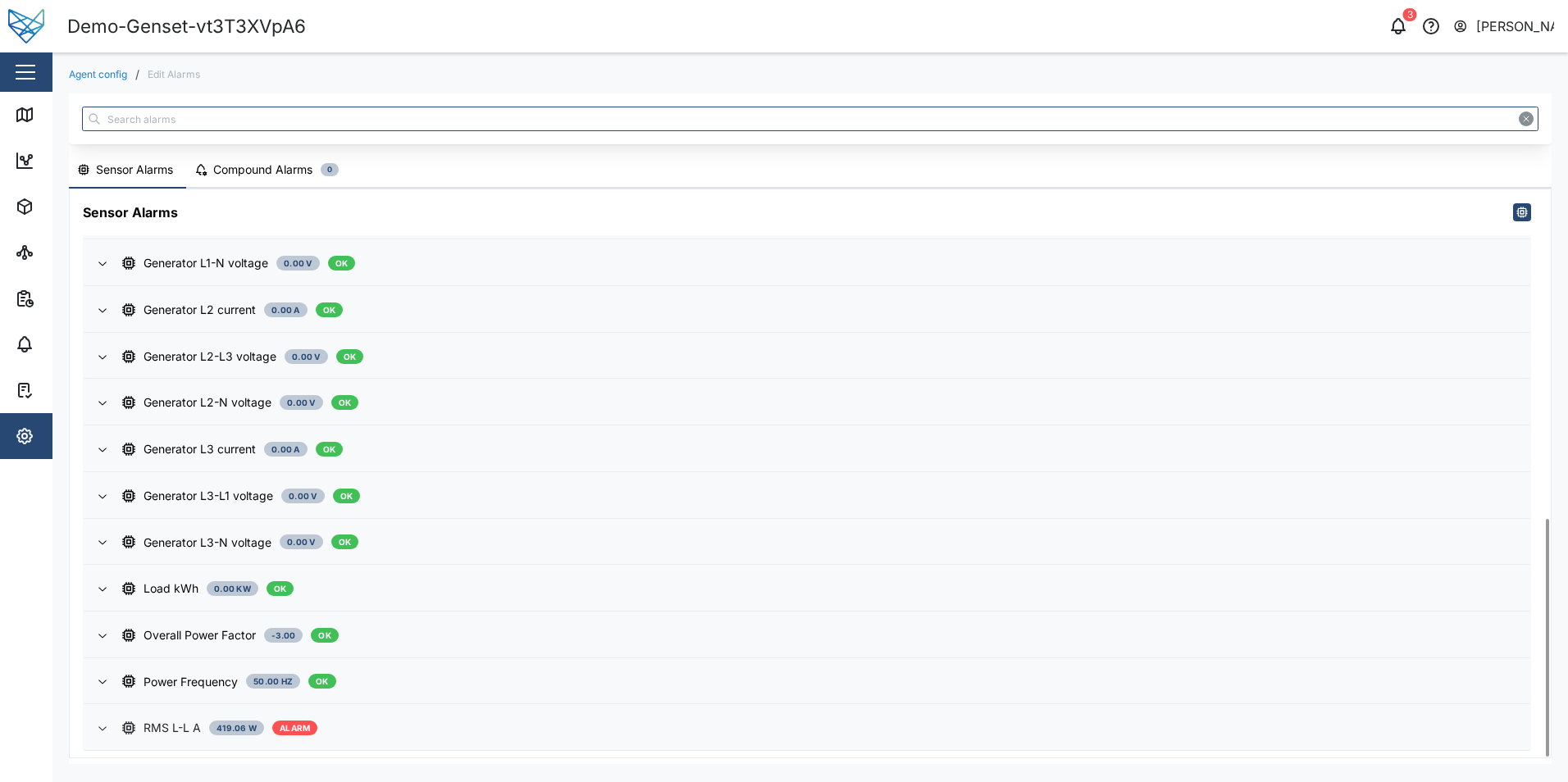
click at [556, 738] on span "RMS L-L A 419.06 W ALARM" at bounding box center [819, 728] width 1394 height 45
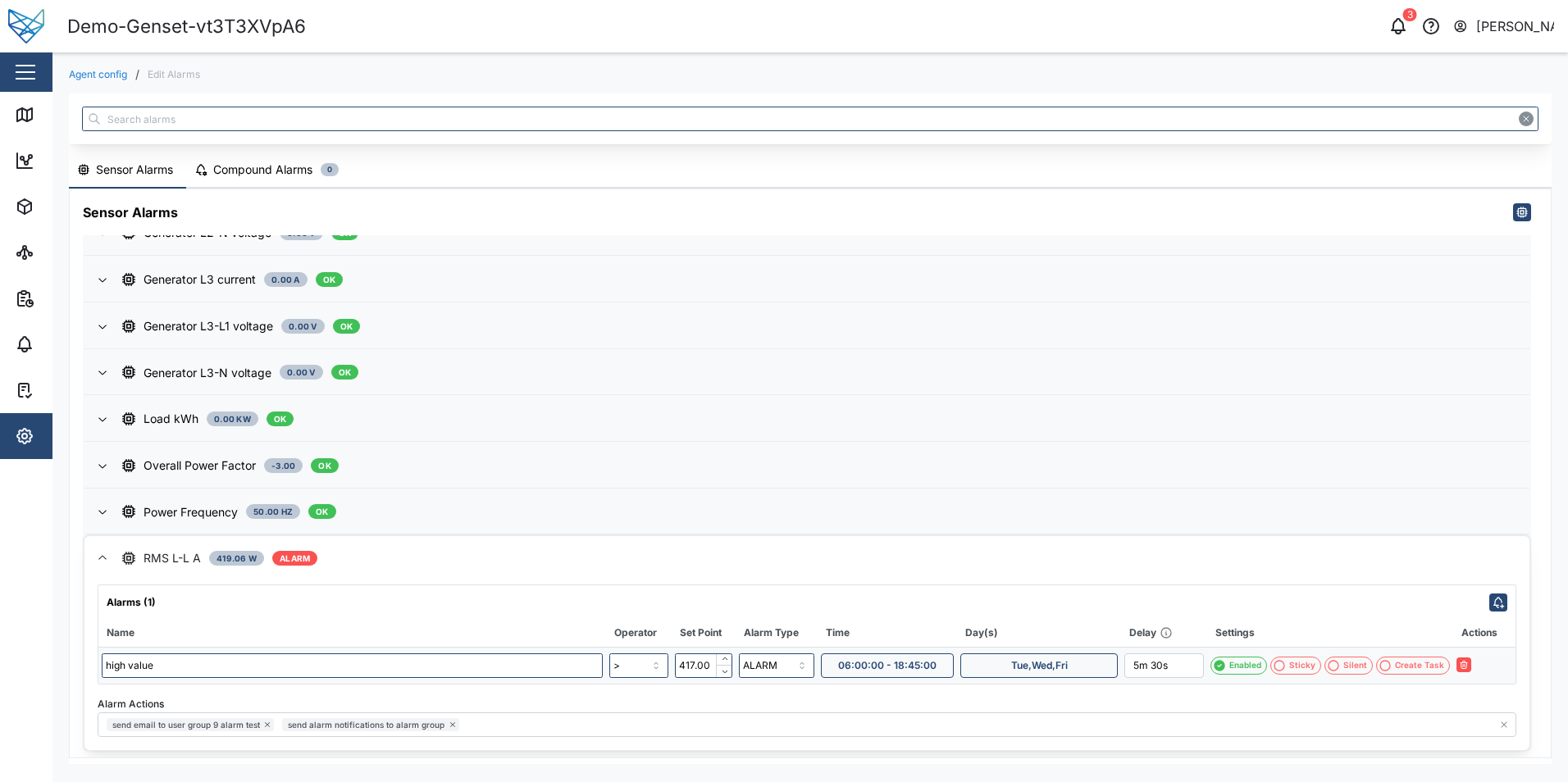
scroll to position [947, 0]
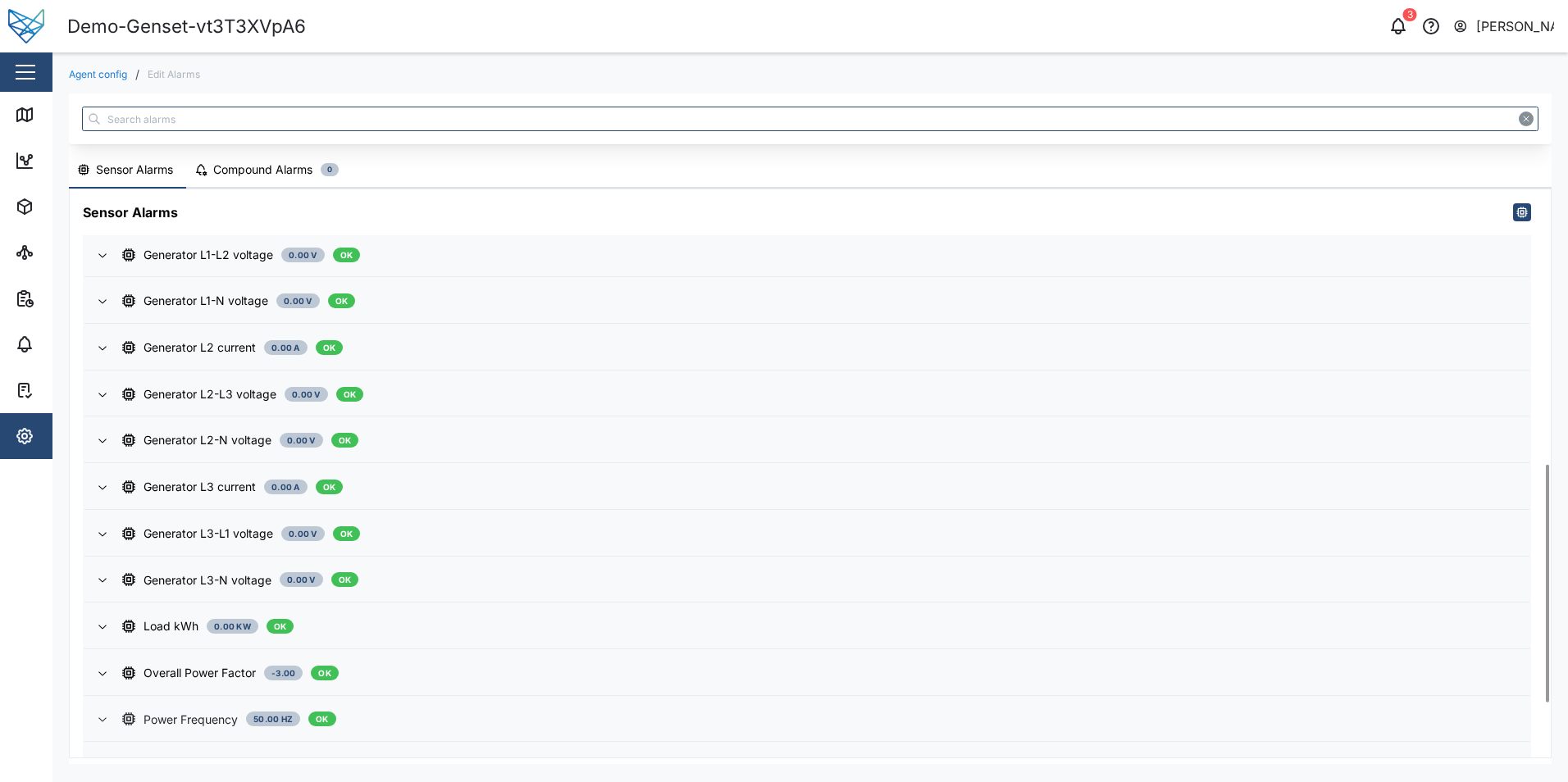
scroll to position [785, 0]
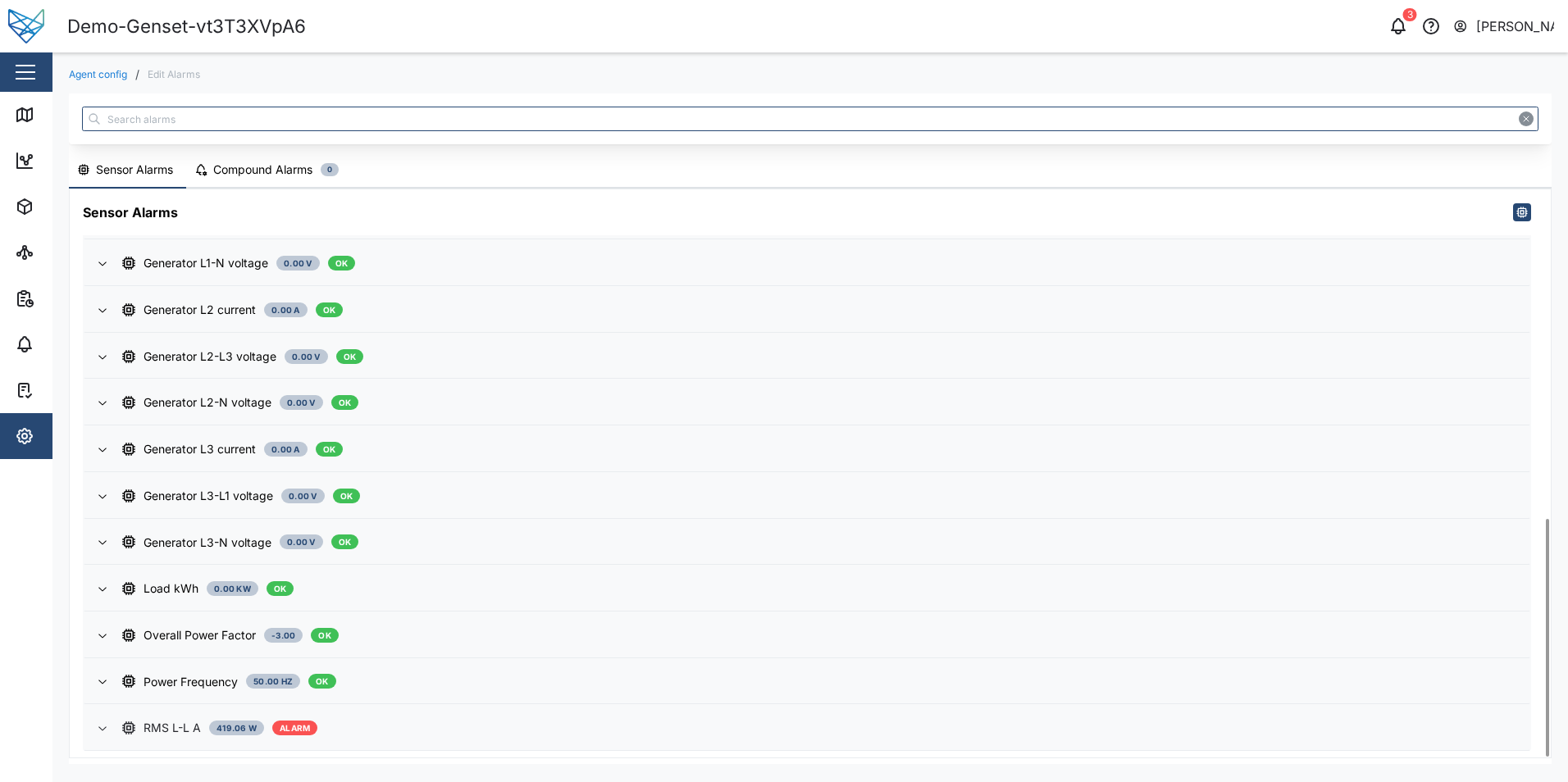
click at [107, 725] on icon "button" at bounding box center [102, 728] width 13 height 13
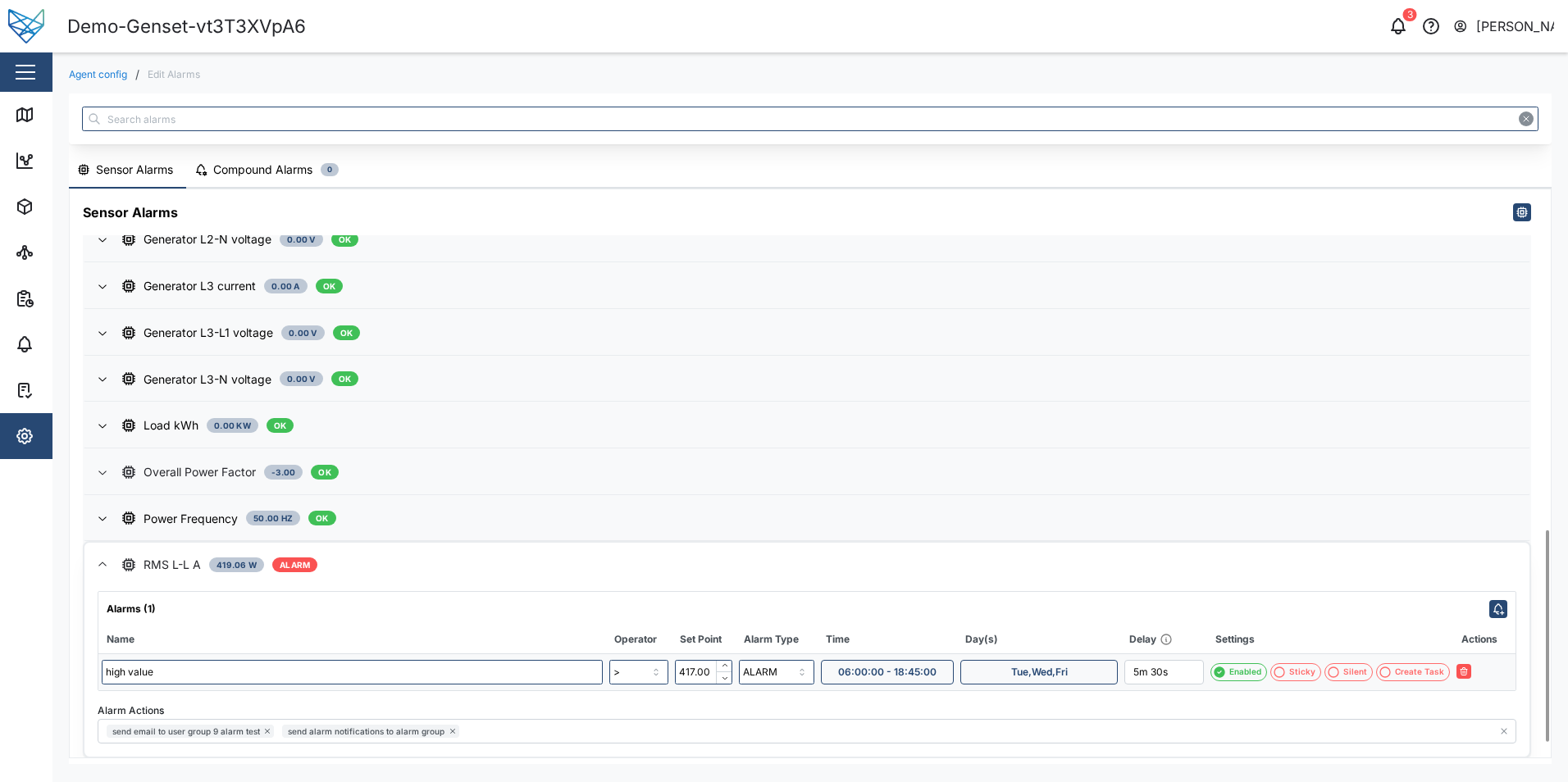
scroll to position [949, 0]
click at [1386, 27] on div "3 [PERSON_NAME]" at bounding box center [1196, 26] width 744 height 23
click at [1389, 32] on icon "button" at bounding box center [1398, 26] width 19 height 19
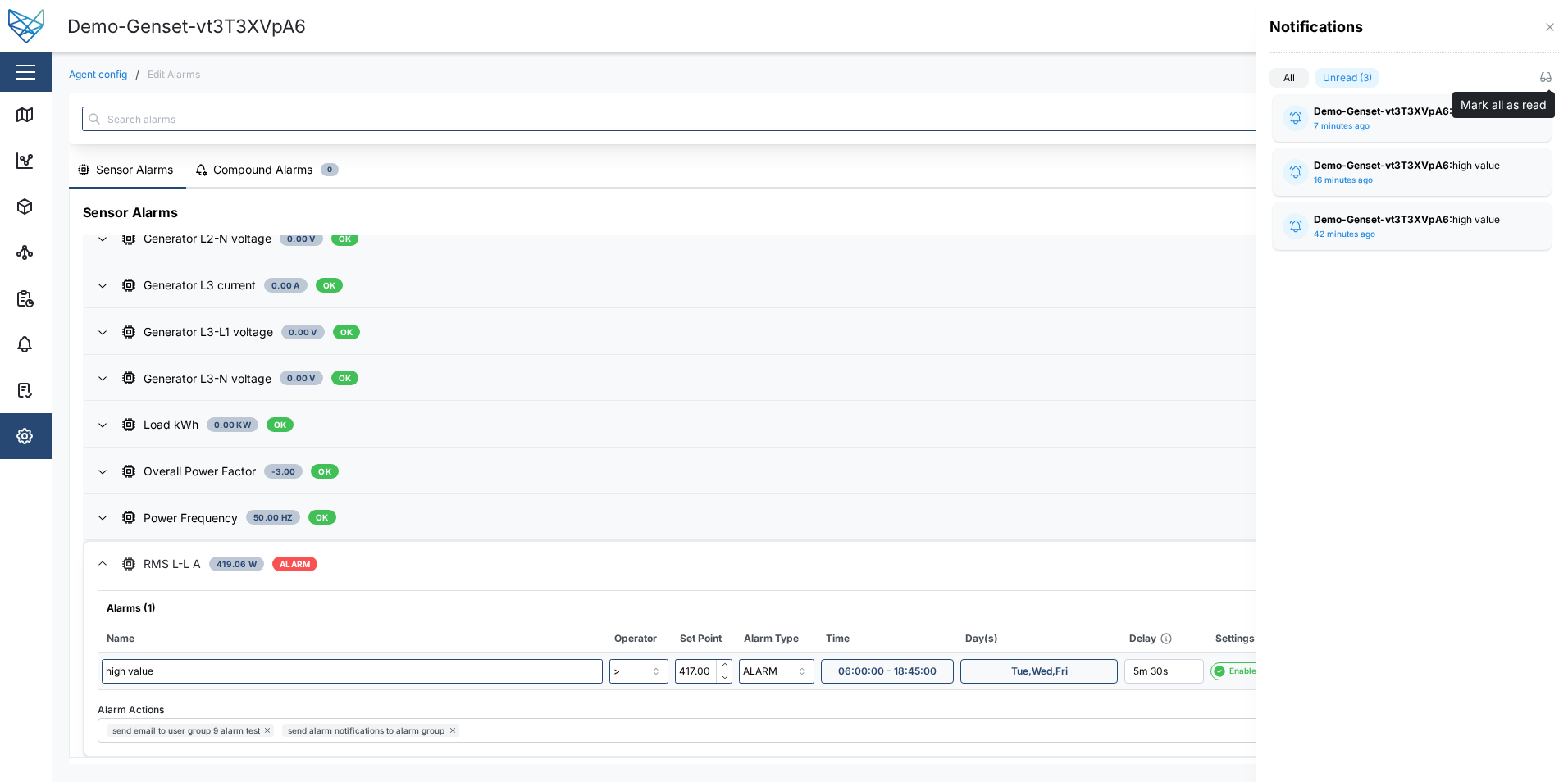
click at [1543, 75] on icon "button" at bounding box center [1545, 77] width 13 height 13
click at [1299, 73] on label "All" at bounding box center [1289, 78] width 39 height 19
click at [1270, 81] on input "All" at bounding box center [1270, 81] width 0 height 0
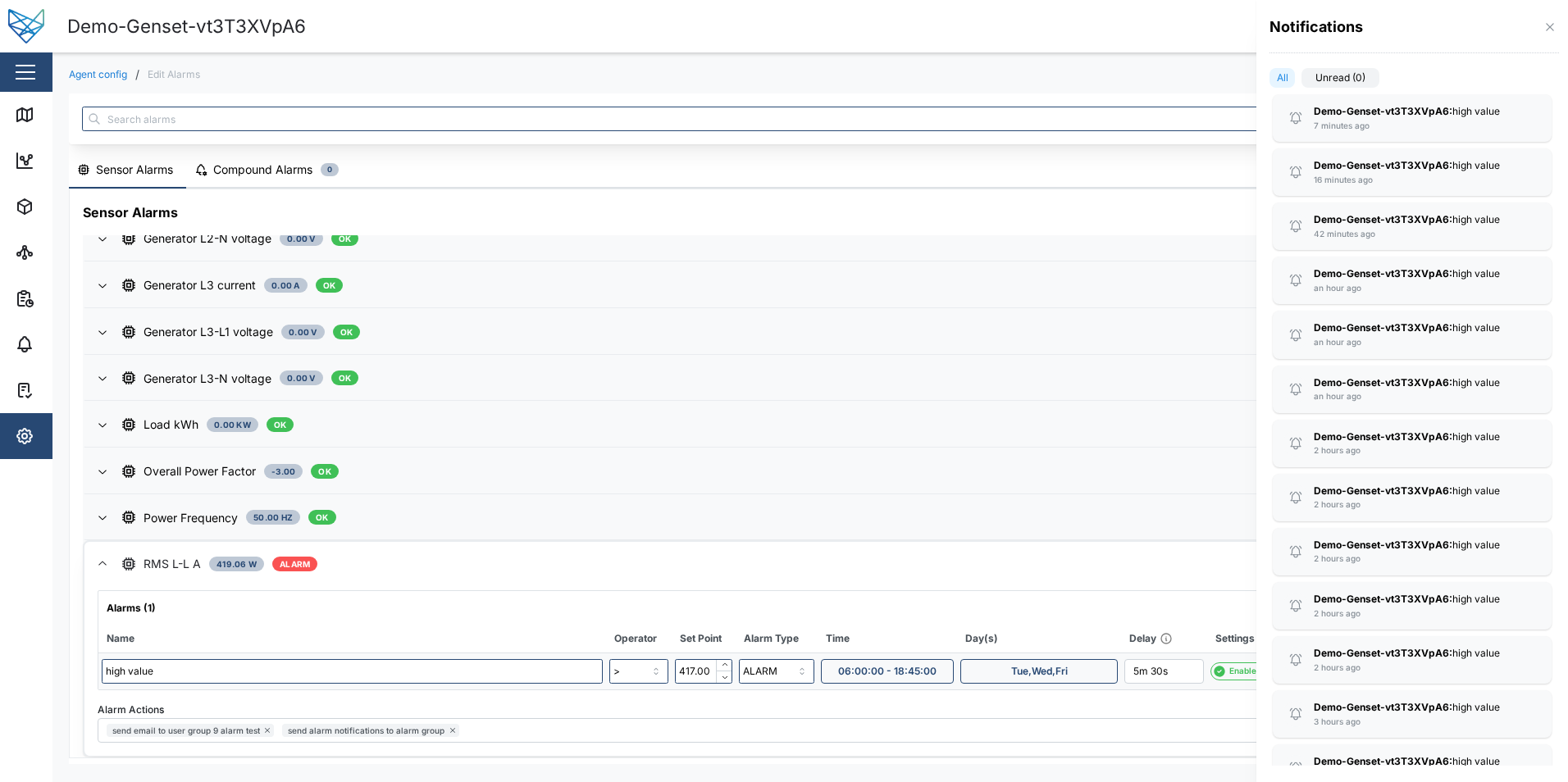
click at [1346, 73] on label "Unread (0)" at bounding box center [1340, 78] width 78 height 19
click at [1301, 81] on input "Unread (0)" at bounding box center [1301, 81] width 0 height 0
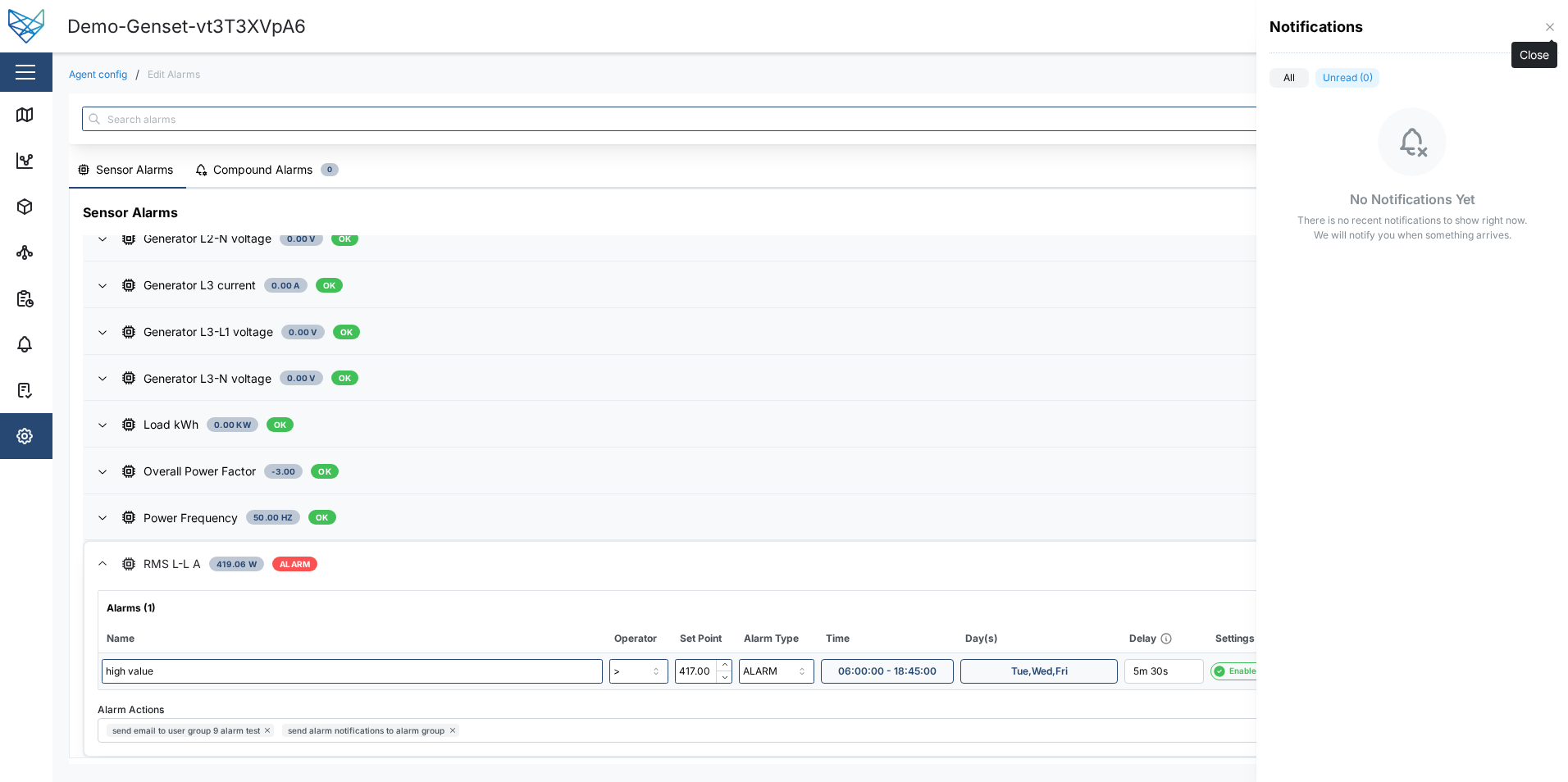
click at [1546, 28] on icon "button" at bounding box center [1550, 26] width 13 height 13
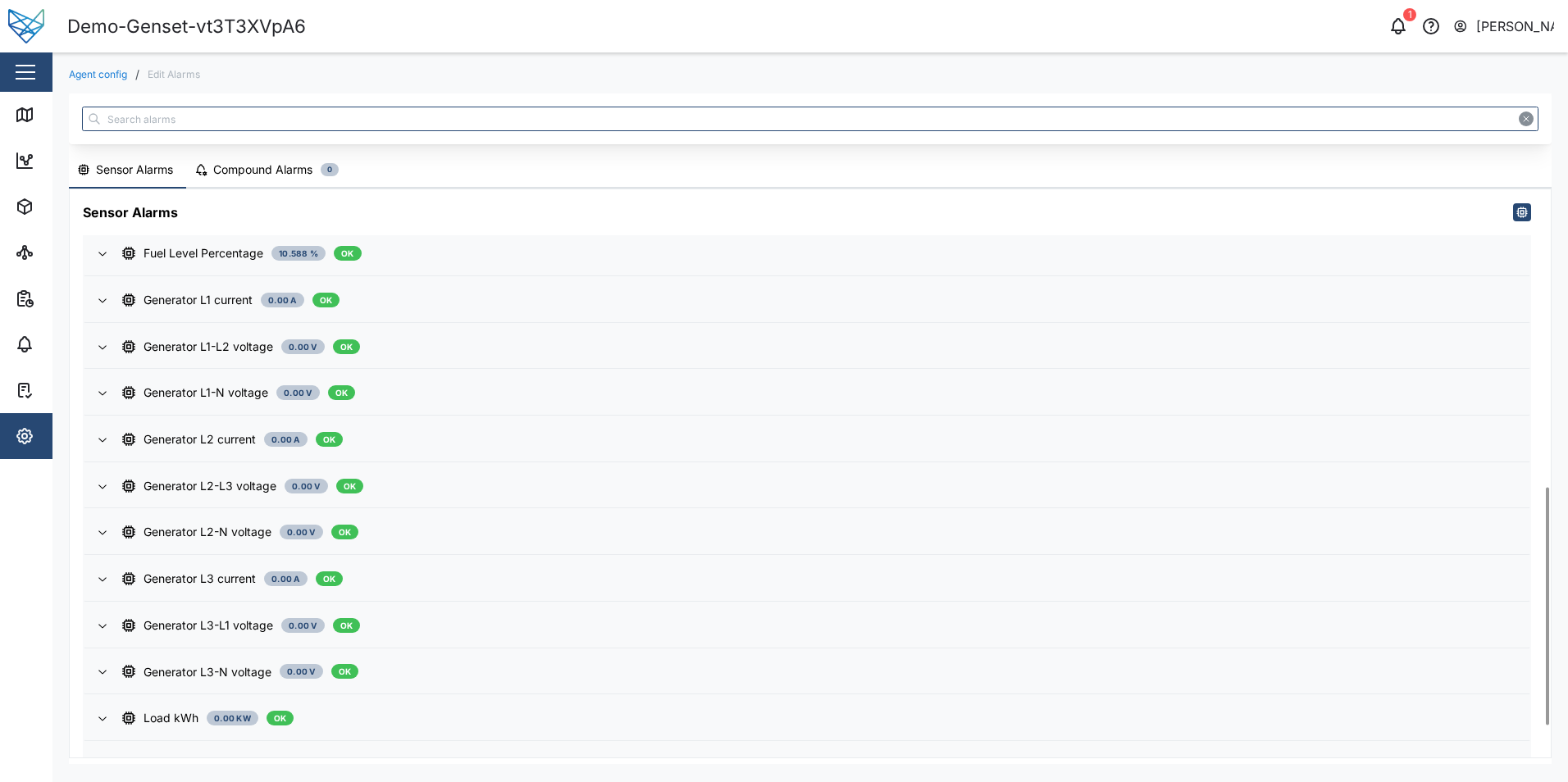
scroll to position [785, 0]
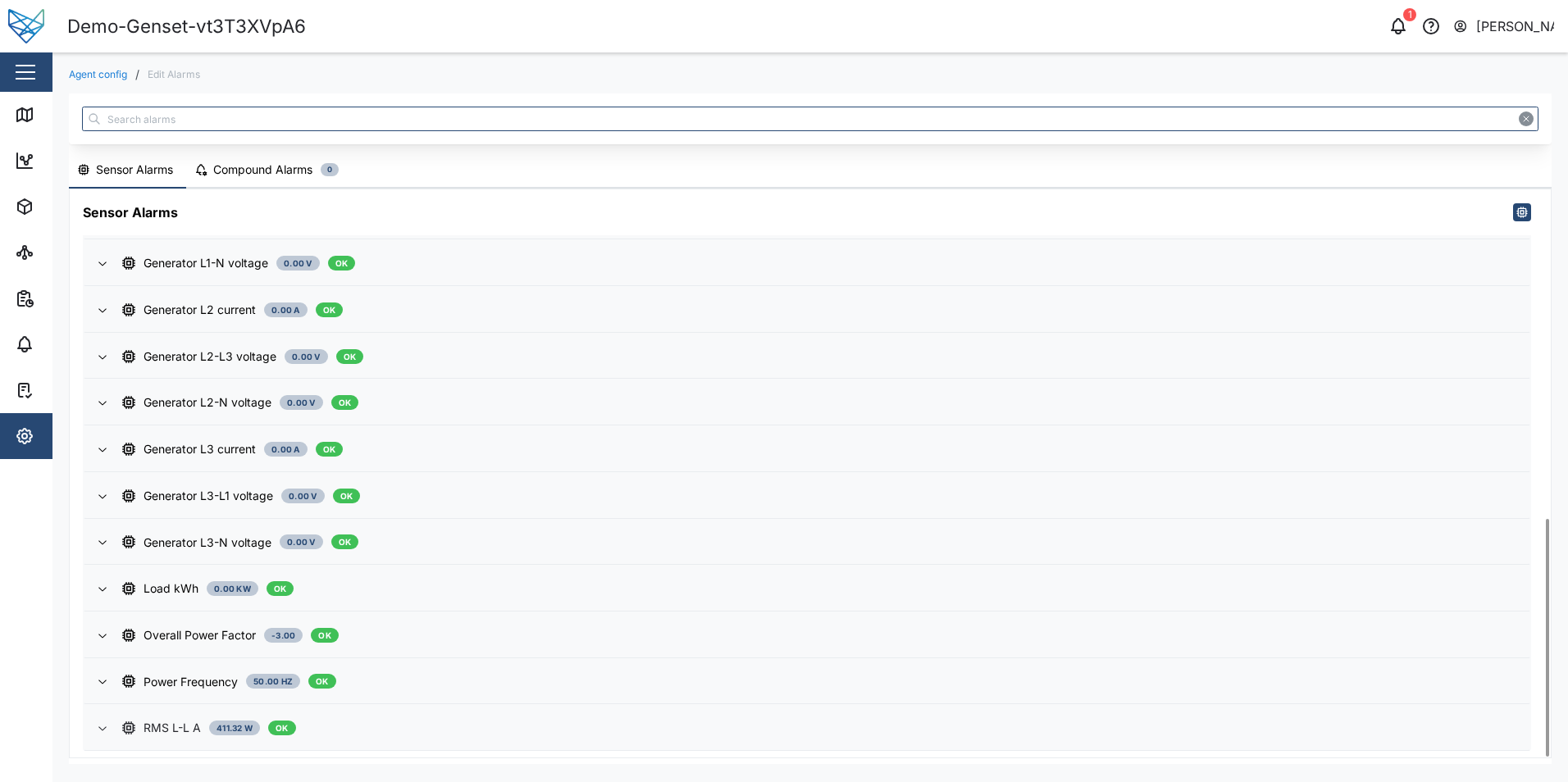
click at [666, 726] on div "RMS L-L A 411.32 W OK" at bounding box center [819, 728] width 1394 height 18
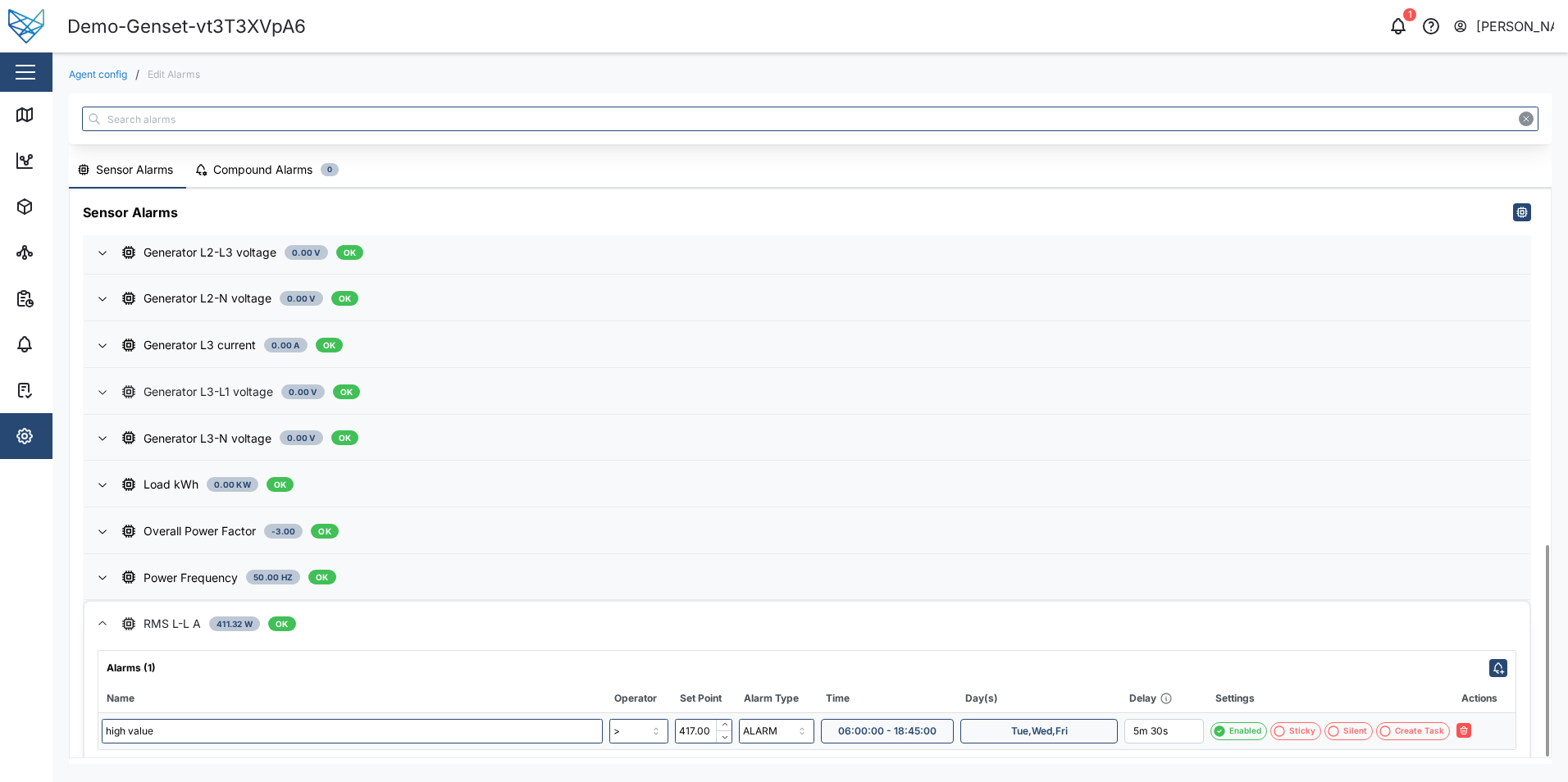
scroll to position [955, 0]
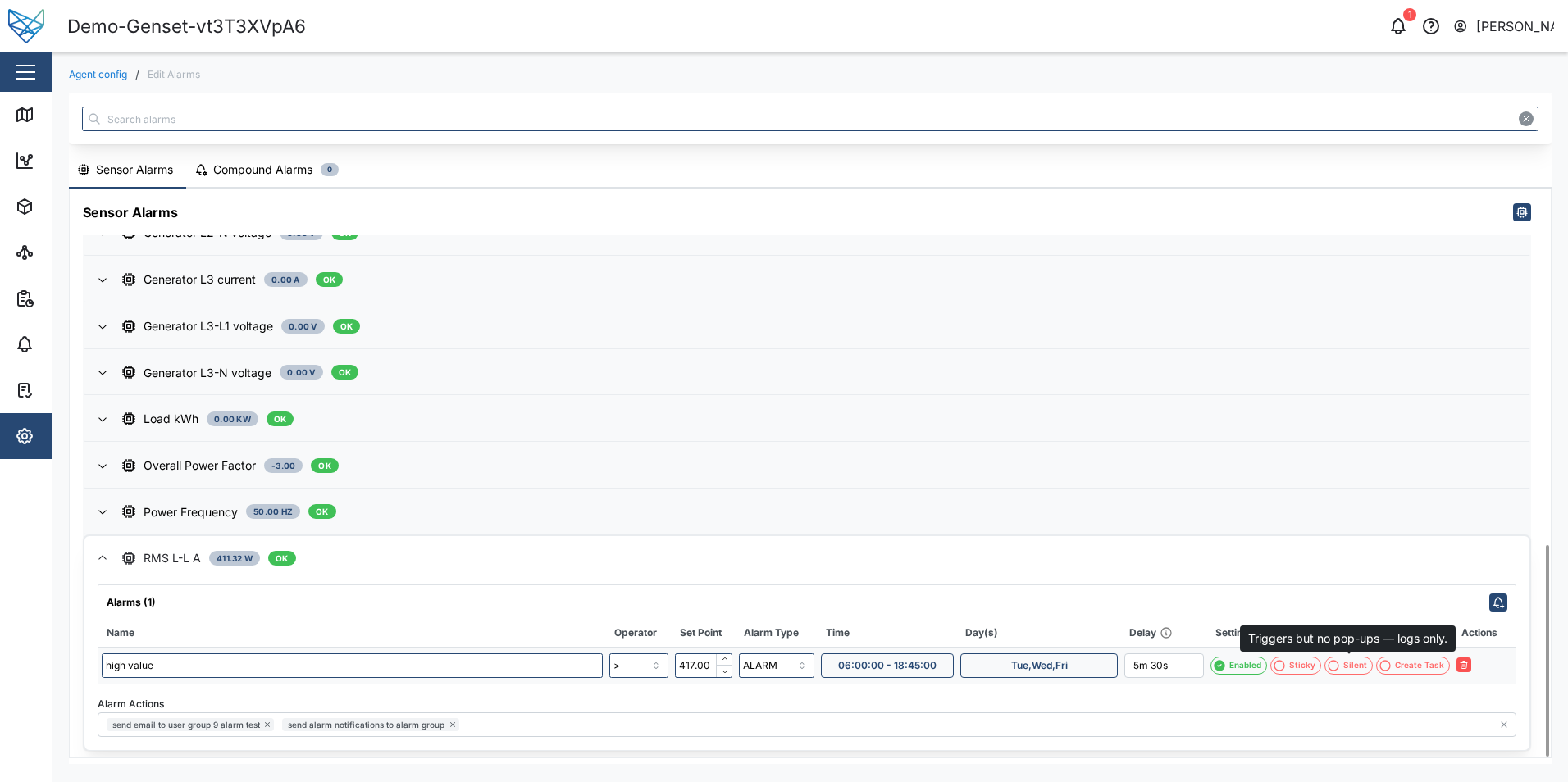
click at [1357, 665] on div "Silent" at bounding box center [1354, 666] width 24 height 13
click at [1481, 671] on button "button" at bounding box center [1481, 665] width 15 height 15
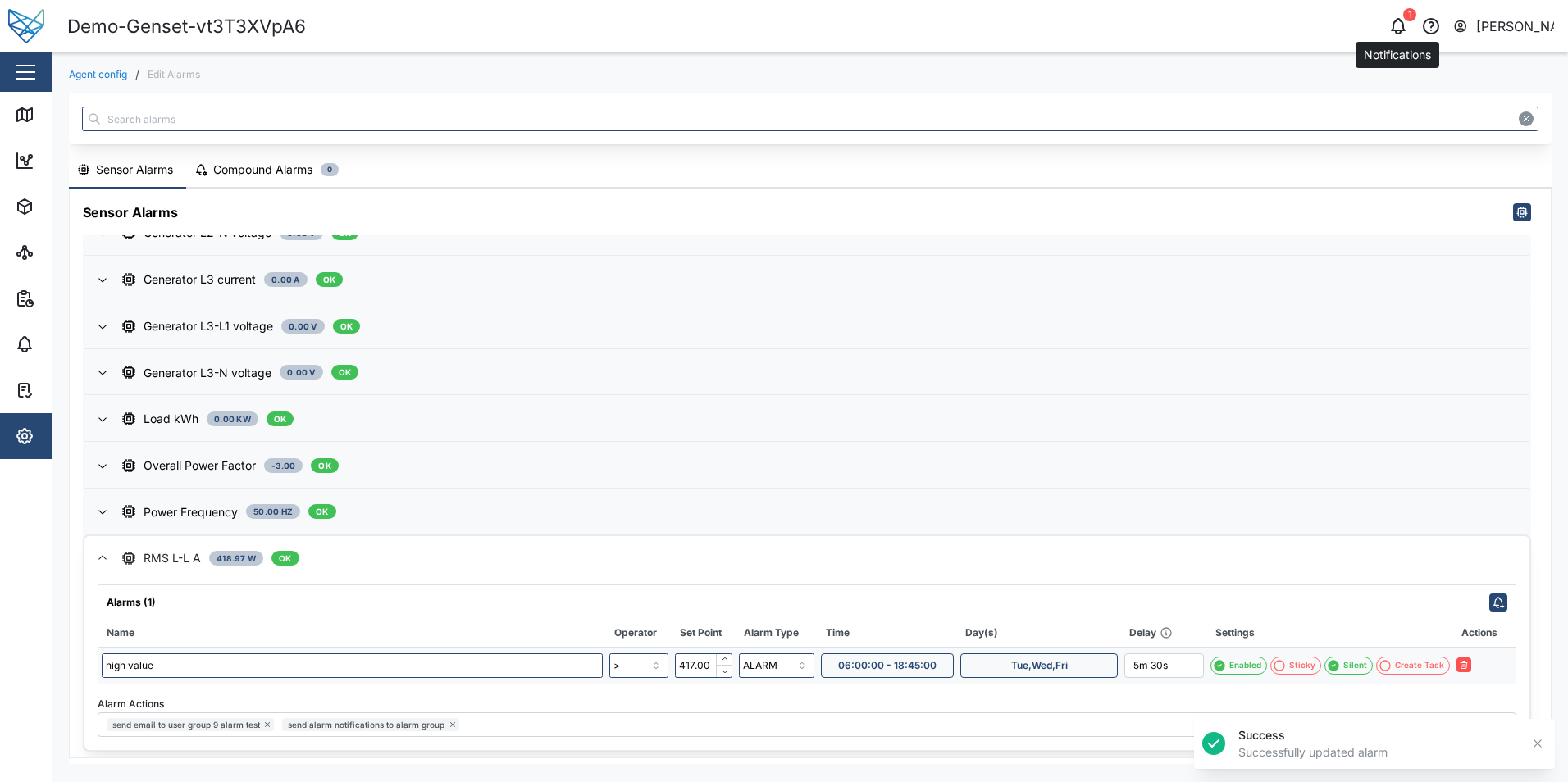
click at [1404, 24] on icon "button" at bounding box center [1398, 24] width 13 height 11
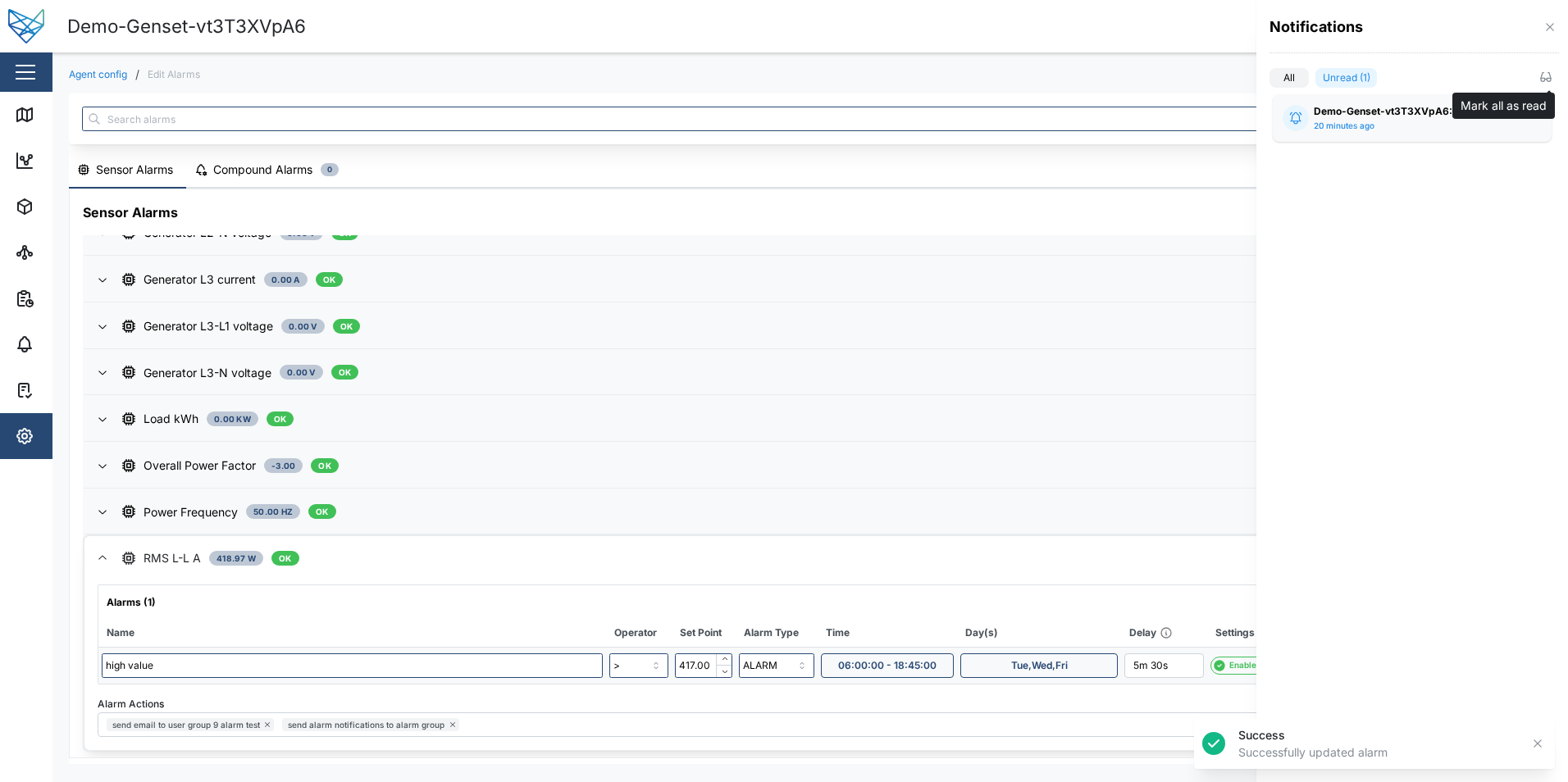
click at [1551, 73] on icon "button" at bounding box center [1545, 77] width 13 height 13
click at [1296, 75] on label "All" at bounding box center [1289, 78] width 39 height 19
click at [1270, 81] on input "All" at bounding box center [1270, 81] width 0 height 0
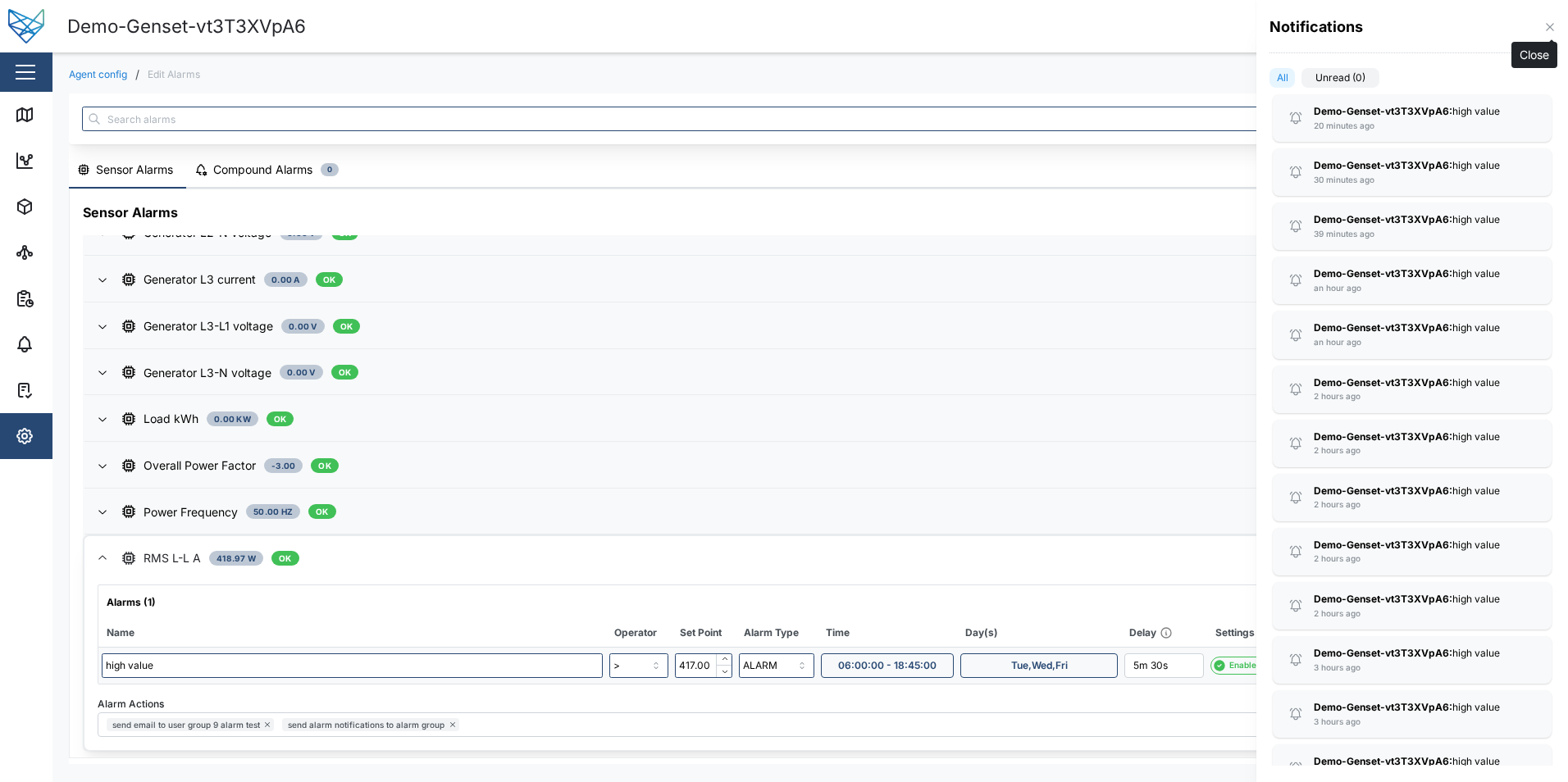
click at [1544, 19] on button "button" at bounding box center [1550, 27] width 18 height 18
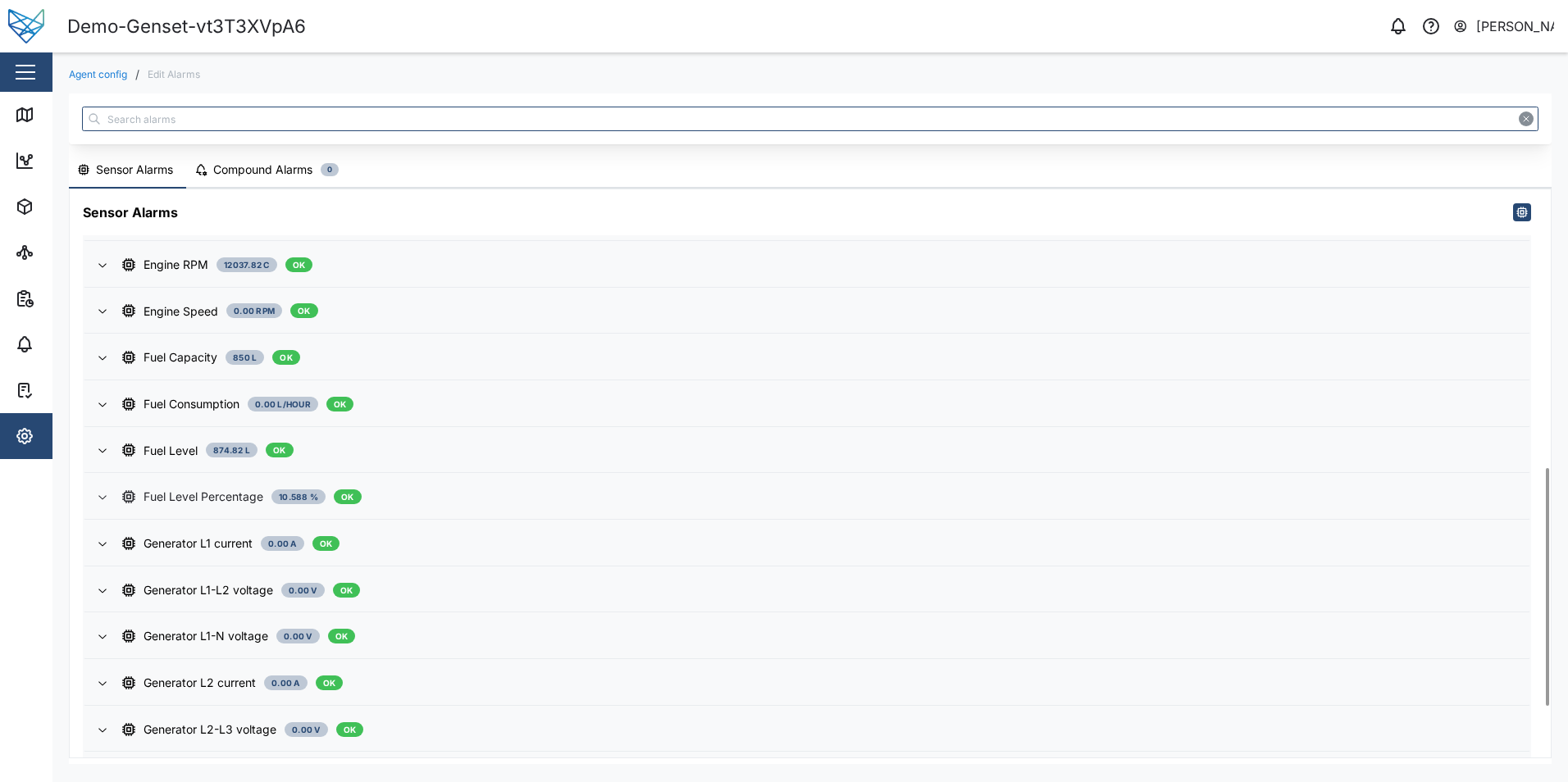
scroll to position [785, 0]
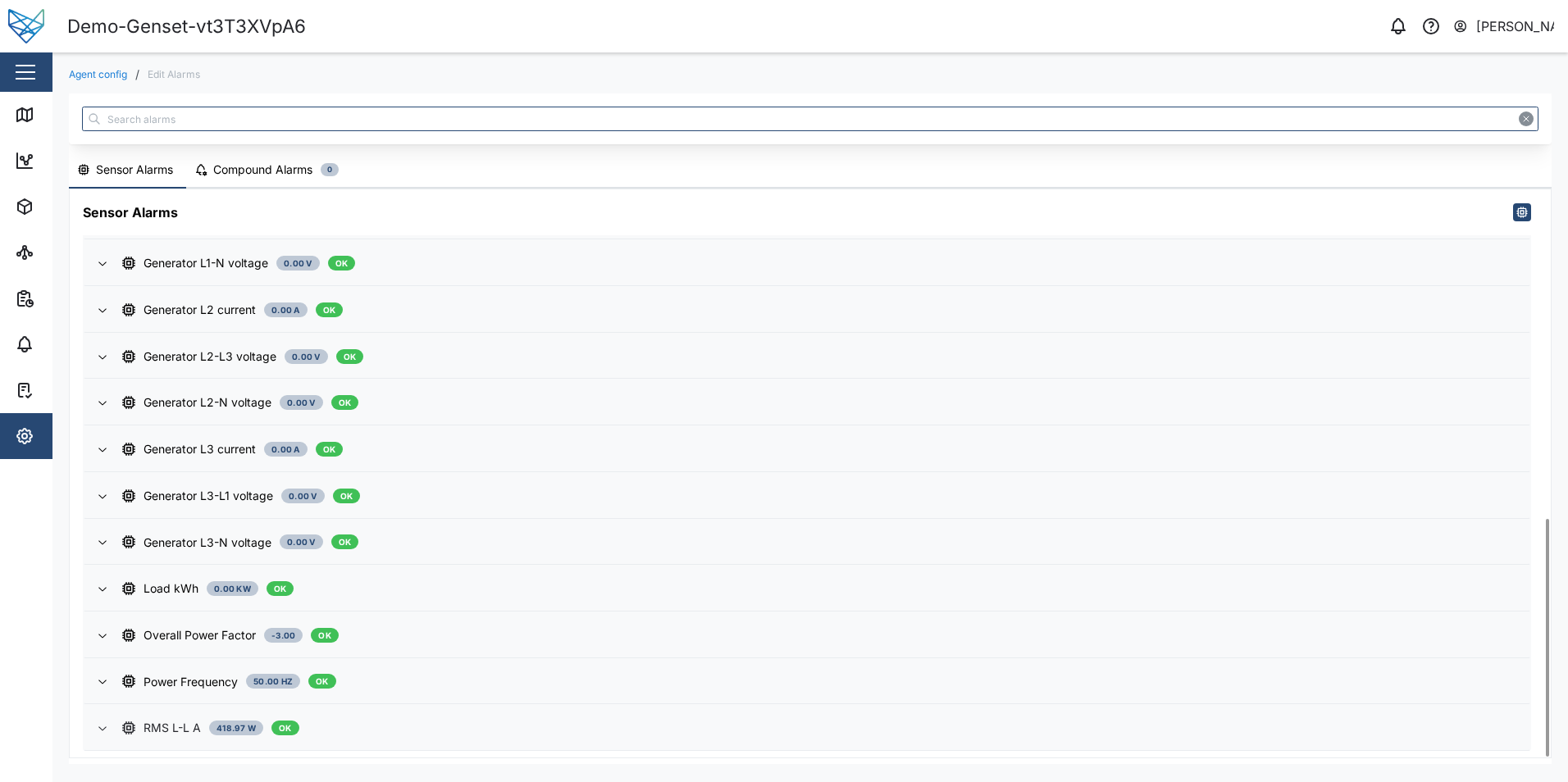
click at [665, 720] on div "RMS L-L A 418.97 W OK" at bounding box center [819, 728] width 1394 height 18
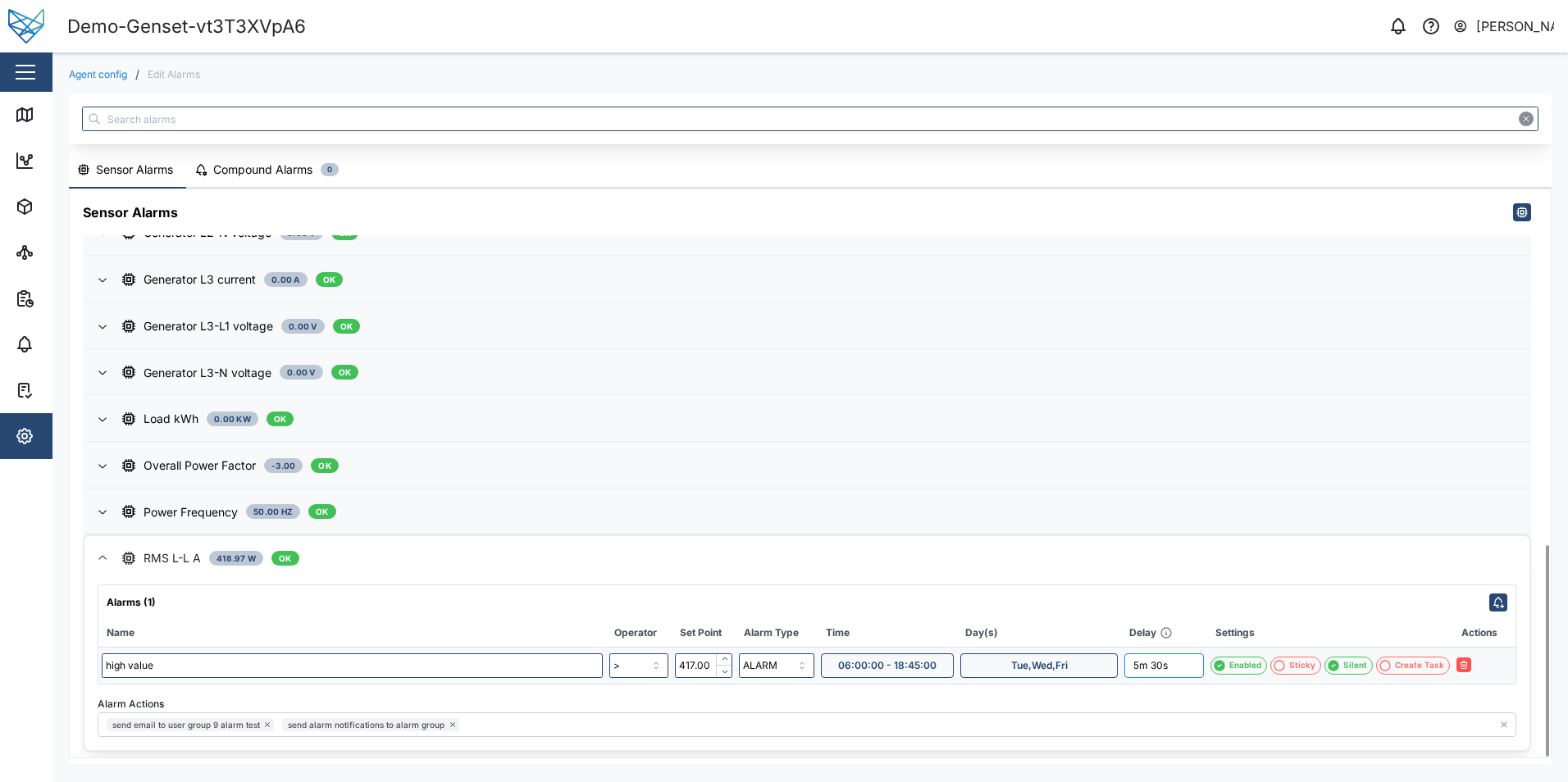
click at [1184, 666] on input "5m 30s" at bounding box center [1164, 666] width 80 height 24
drag, startPoint x: 1184, startPoint y: 666, endPoint x: 1104, endPoint y: 662, distance: 80.1
click at [1104, 662] on tr "high value > 417.00 ALARM 06:00:00 - 18:45:00 Tue,Wed,Fri 5m 30s Enabled Sticky…" at bounding box center [807, 666] width 1418 height 37
click at [1481, 667] on icon "button" at bounding box center [1481, 664] width 10 height 10
click at [1541, 744] on icon "button" at bounding box center [1537, 744] width 13 height 13
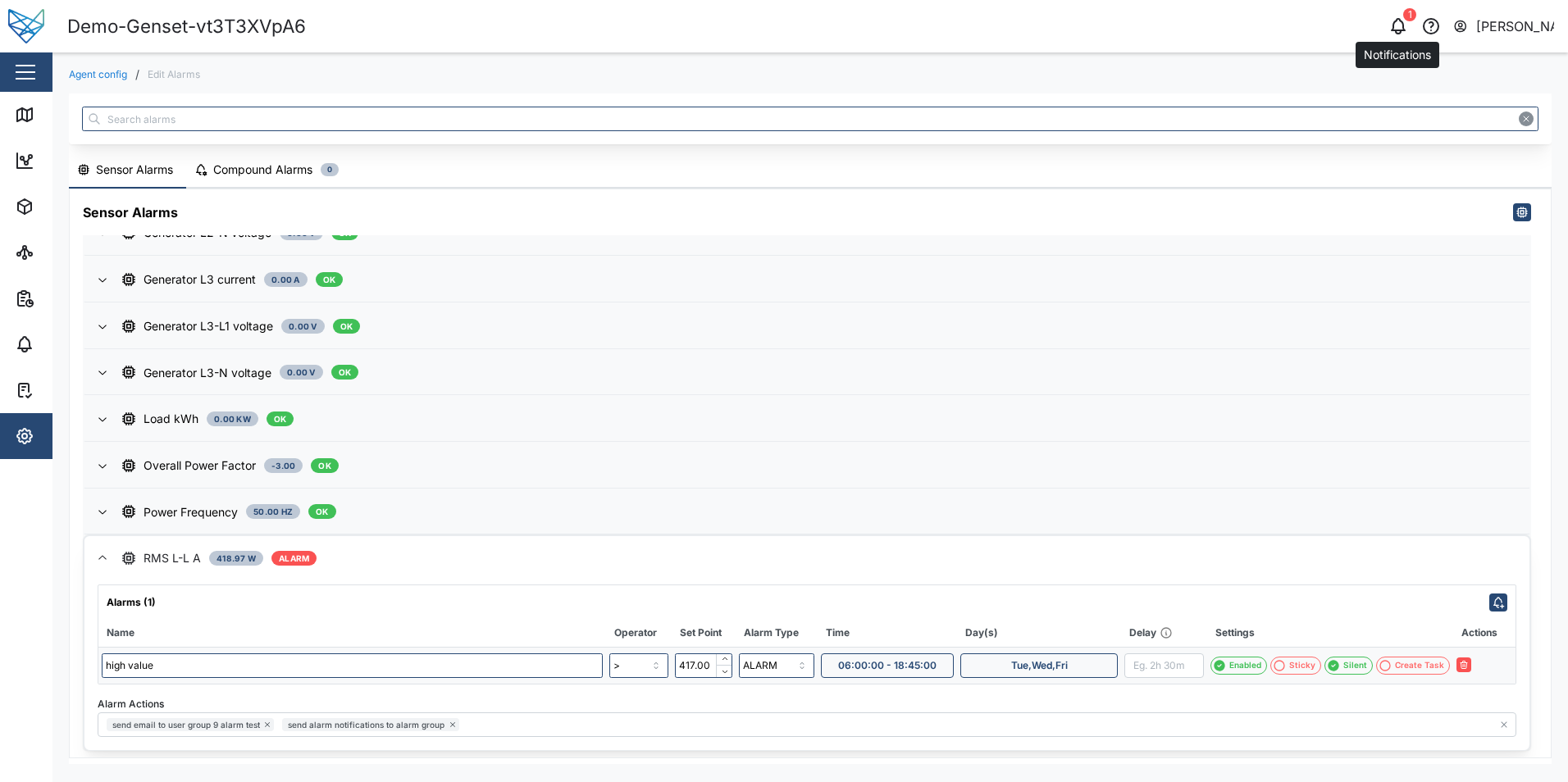
click at [1397, 24] on icon "button" at bounding box center [1398, 26] width 19 height 19
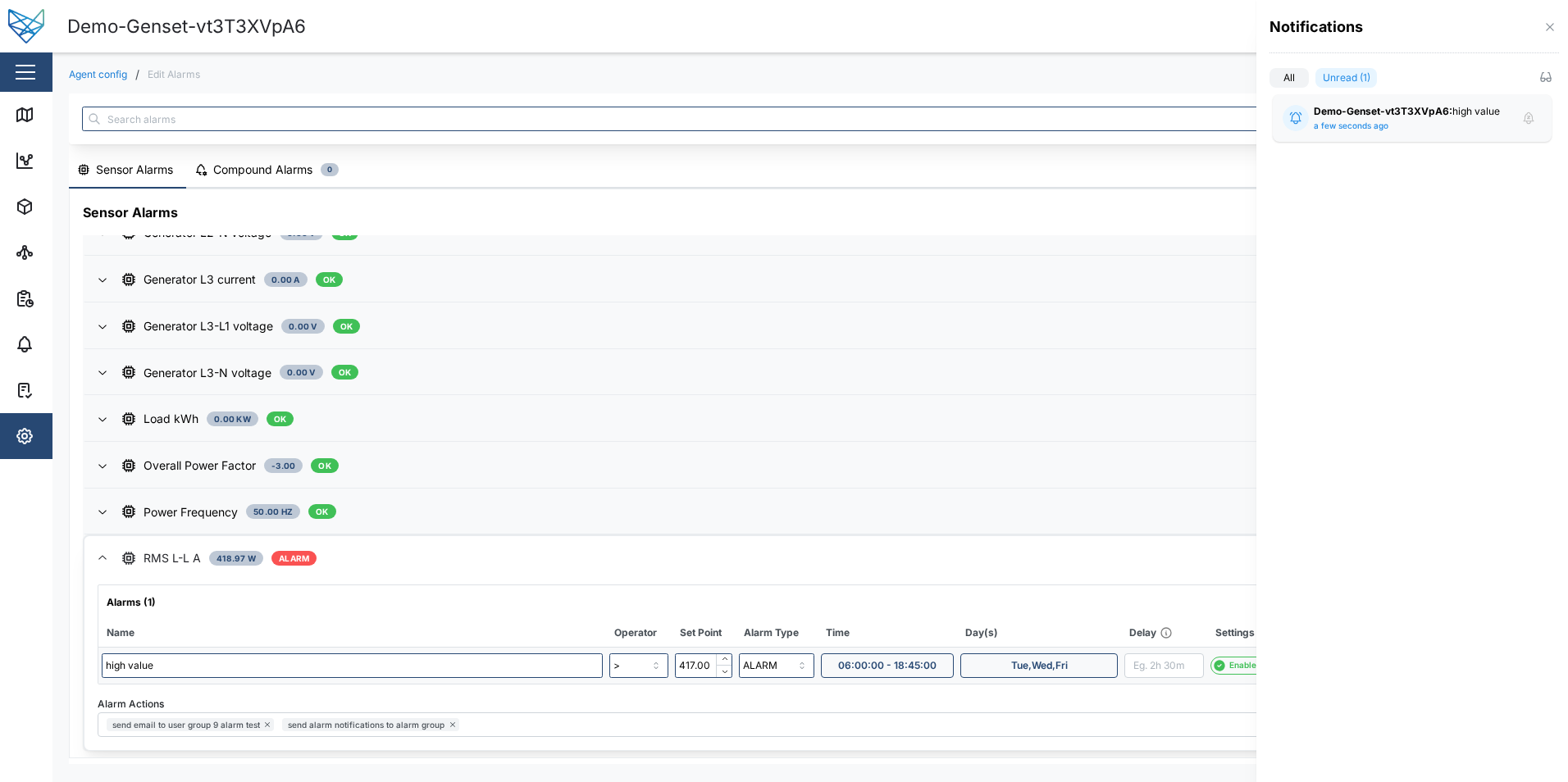
click at [1165, 37] on div at bounding box center [784, 391] width 1568 height 782
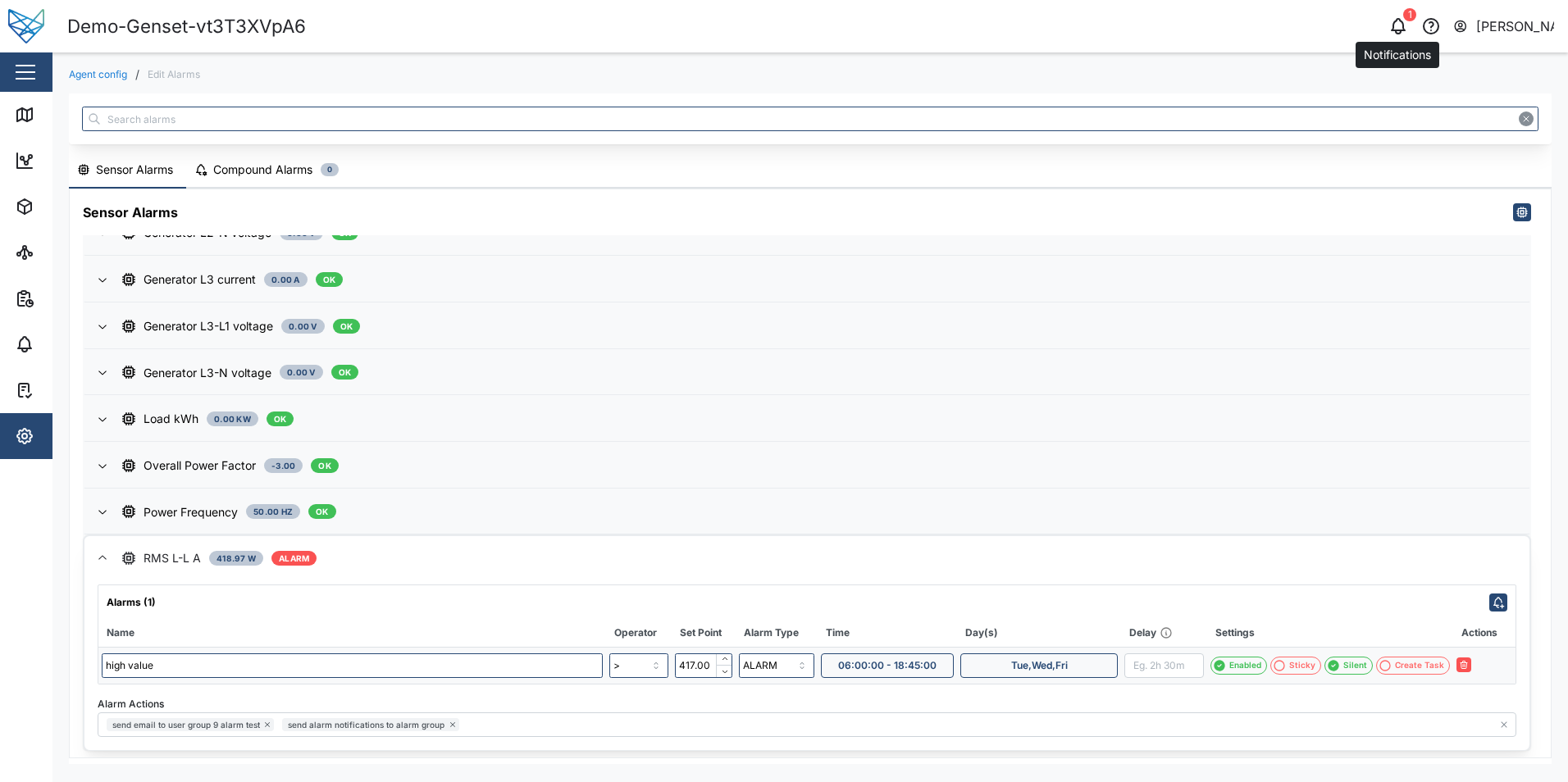
click at [1403, 32] on icon "button" at bounding box center [1398, 26] width 19 height 19
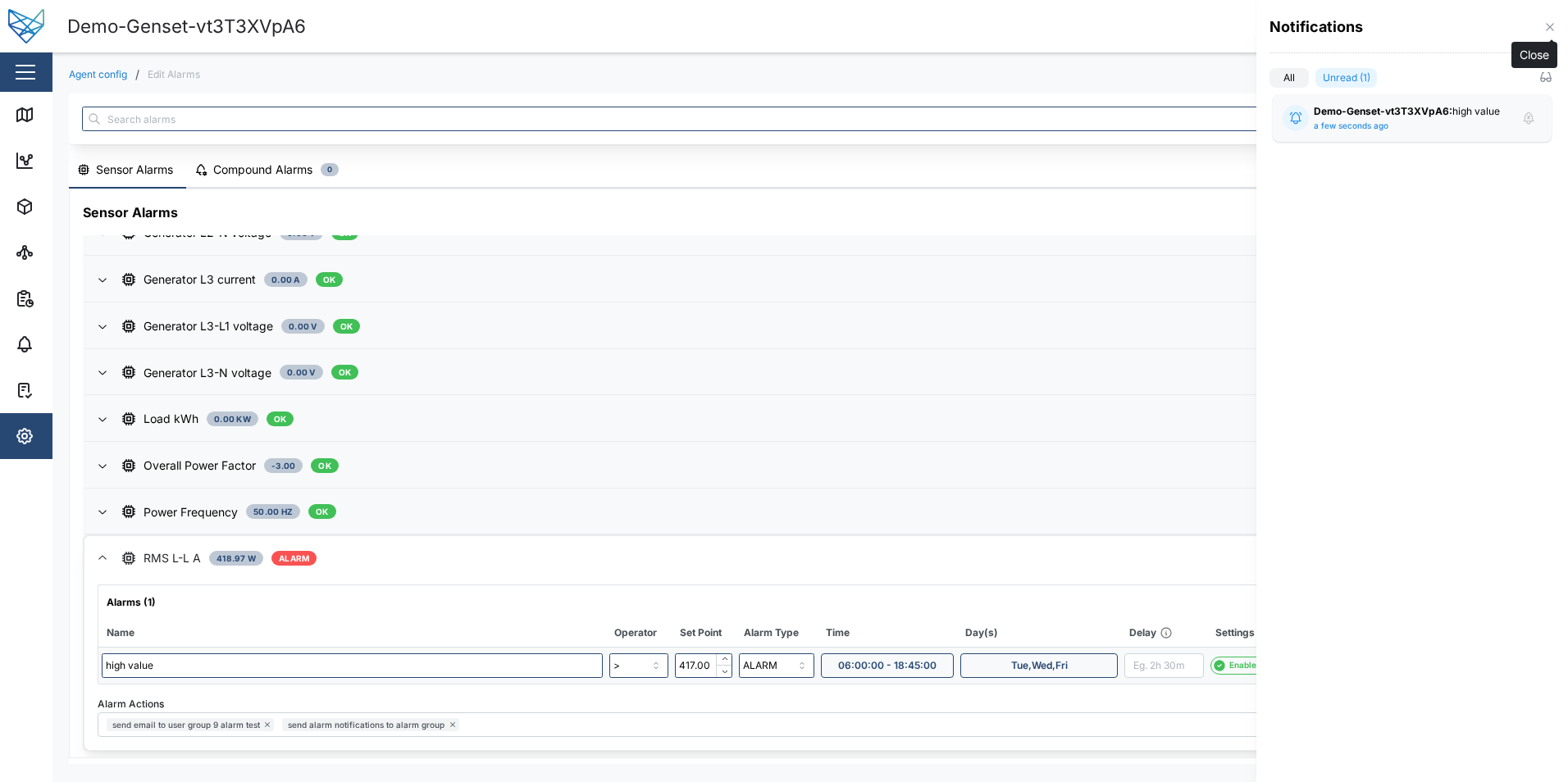
click at [1549, 27] on icon "button" at bounding box center [1550, 26] width 13 height 13
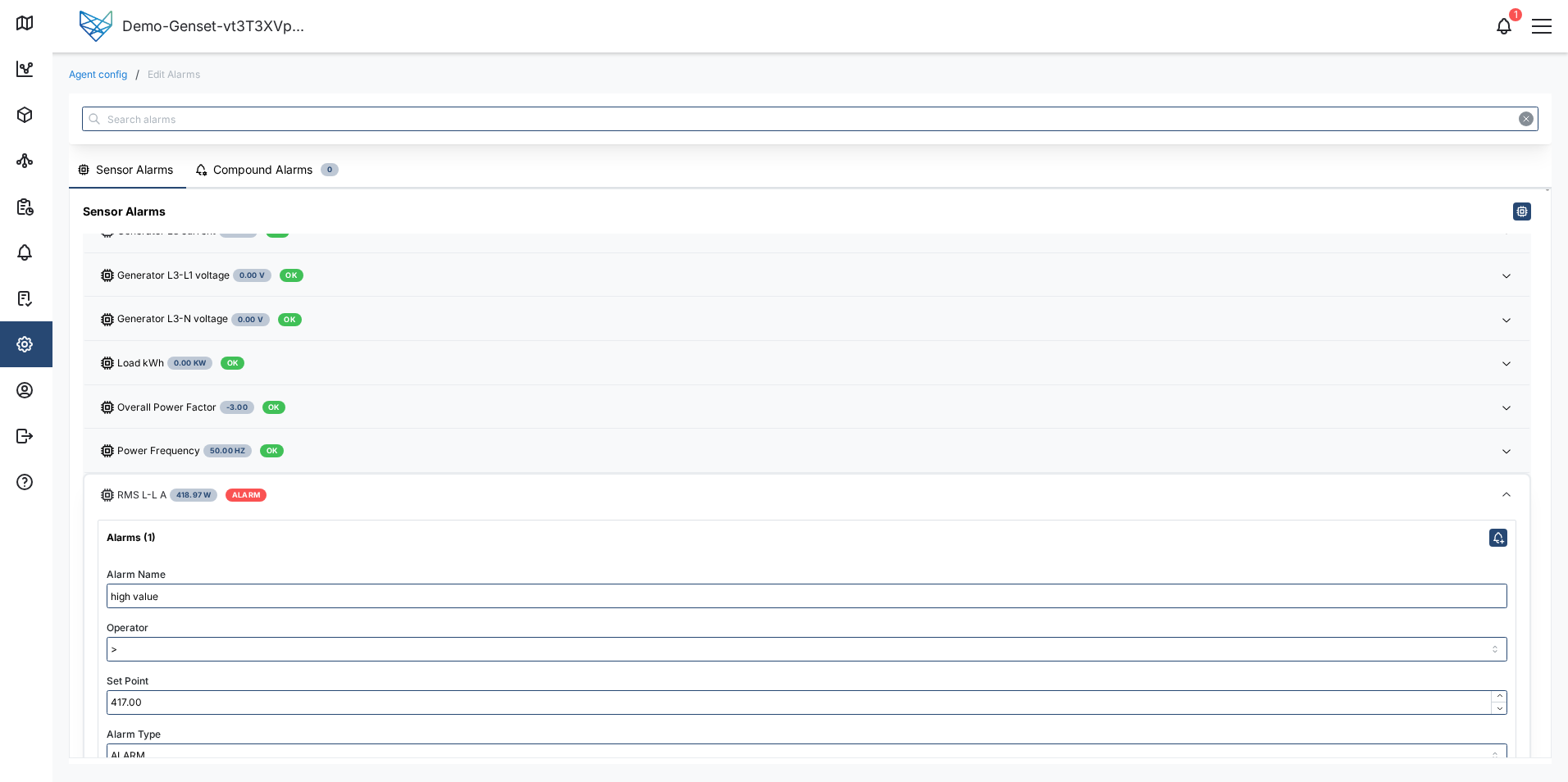
scroll to position [824, 0]
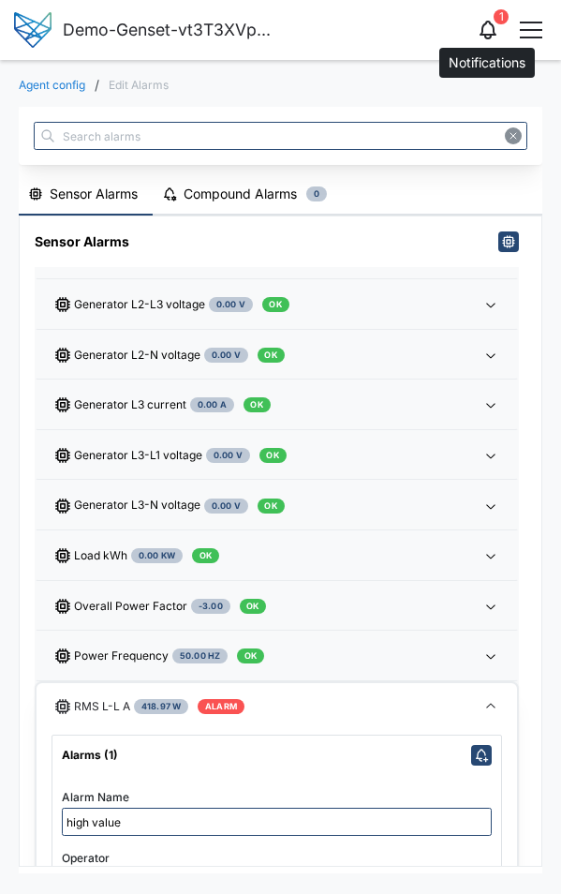
click at [488, 35] on icon "button" at bounding box center [488, 28] width 15 height 13
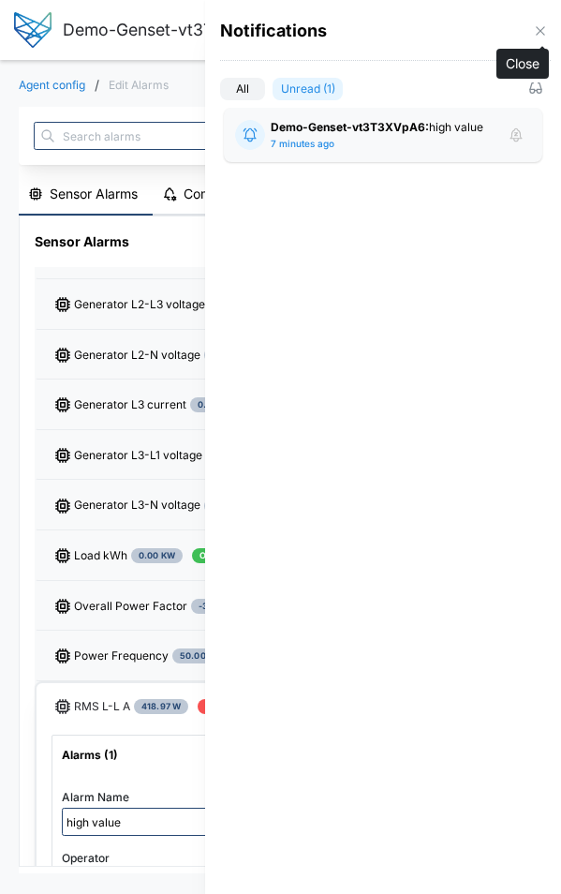
click at [544, 24] on icon "button" at bounding box center [540, 30] width 15 height 15
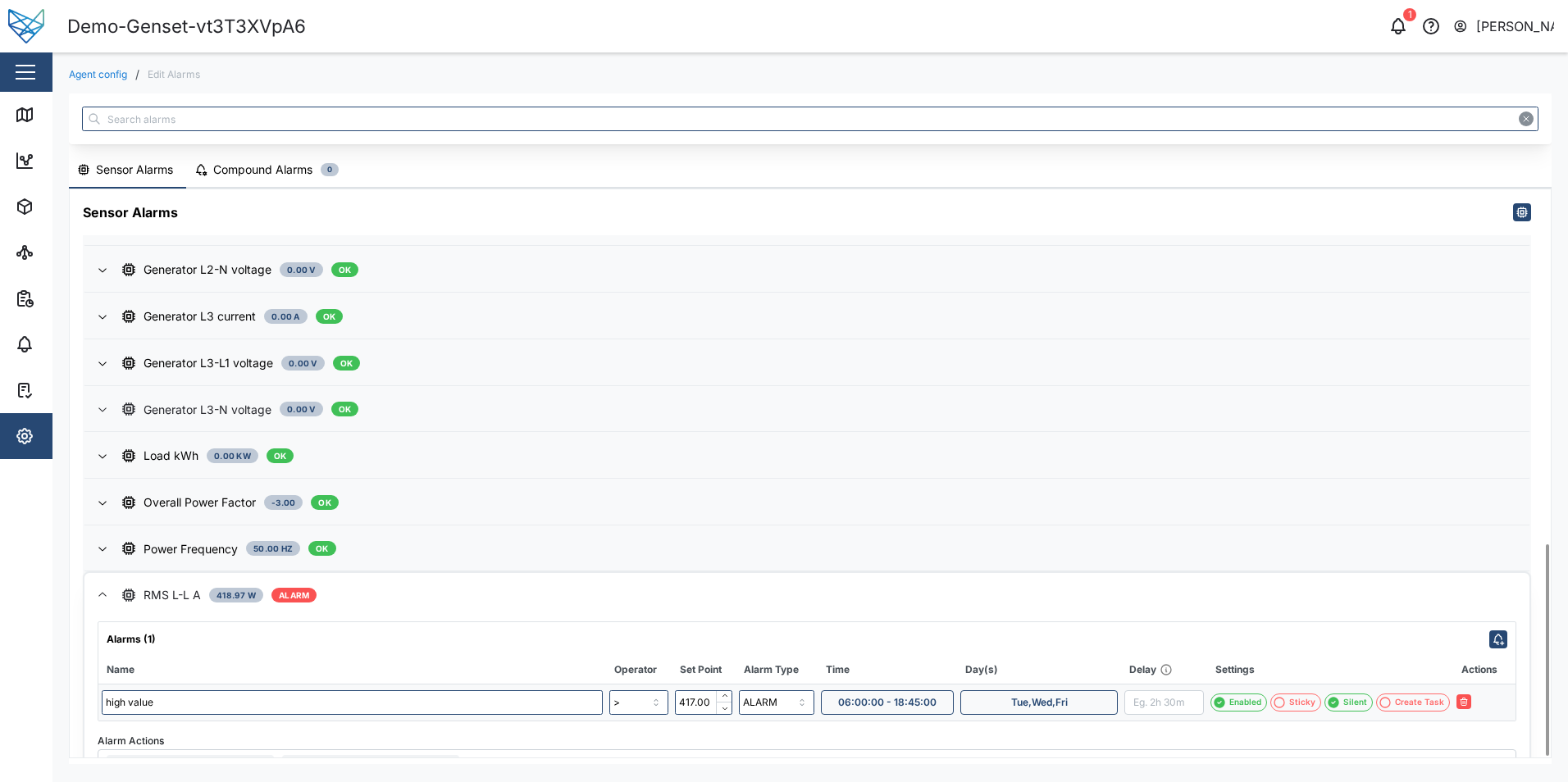
scroll to position [955, 0]
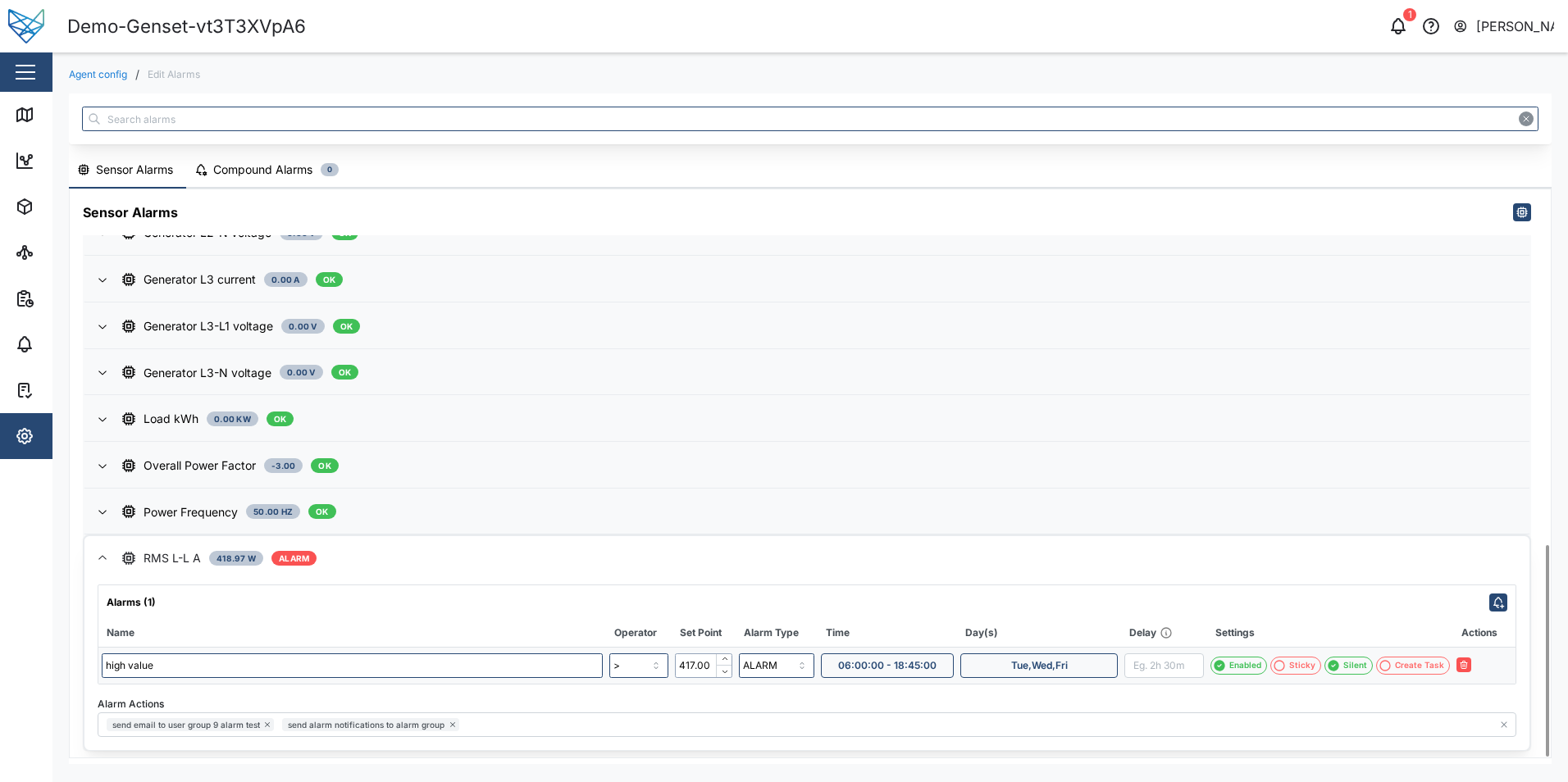
click at [704, 669] on input "417.00" at bounding box center [704, 666] width 58 height 24
click at [696, 660] on input "417.00" at bounding box center [704, 666] width 58 height 24
click at [1480, 667] on icon "button" at bounding box center [1481, 664] width 10 height 10
click at [696, 665] on input "420.00" at bounding box center [704, 666] width 58 height 24
type input "417.00"
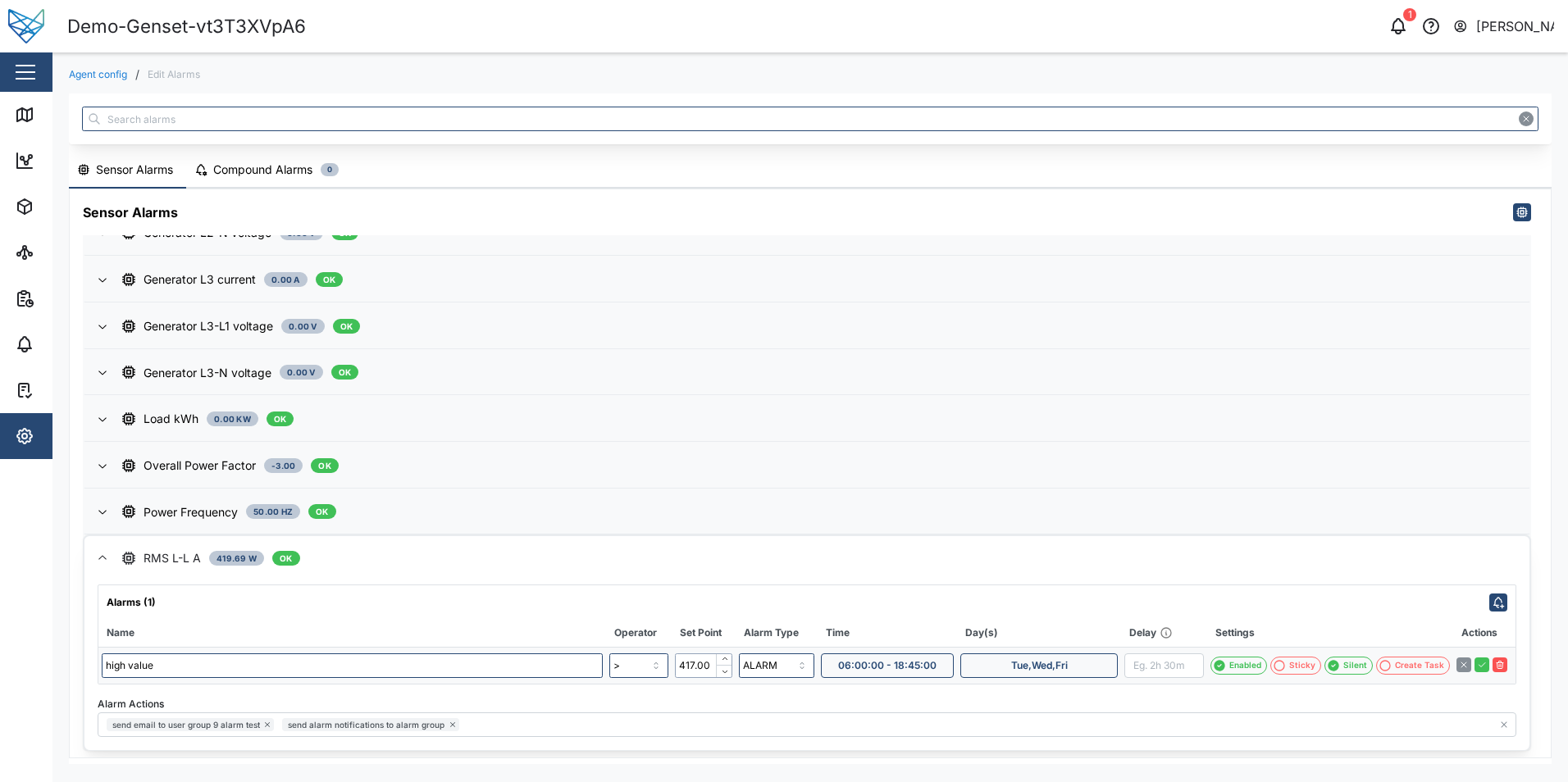
scroll to position [947, 0]
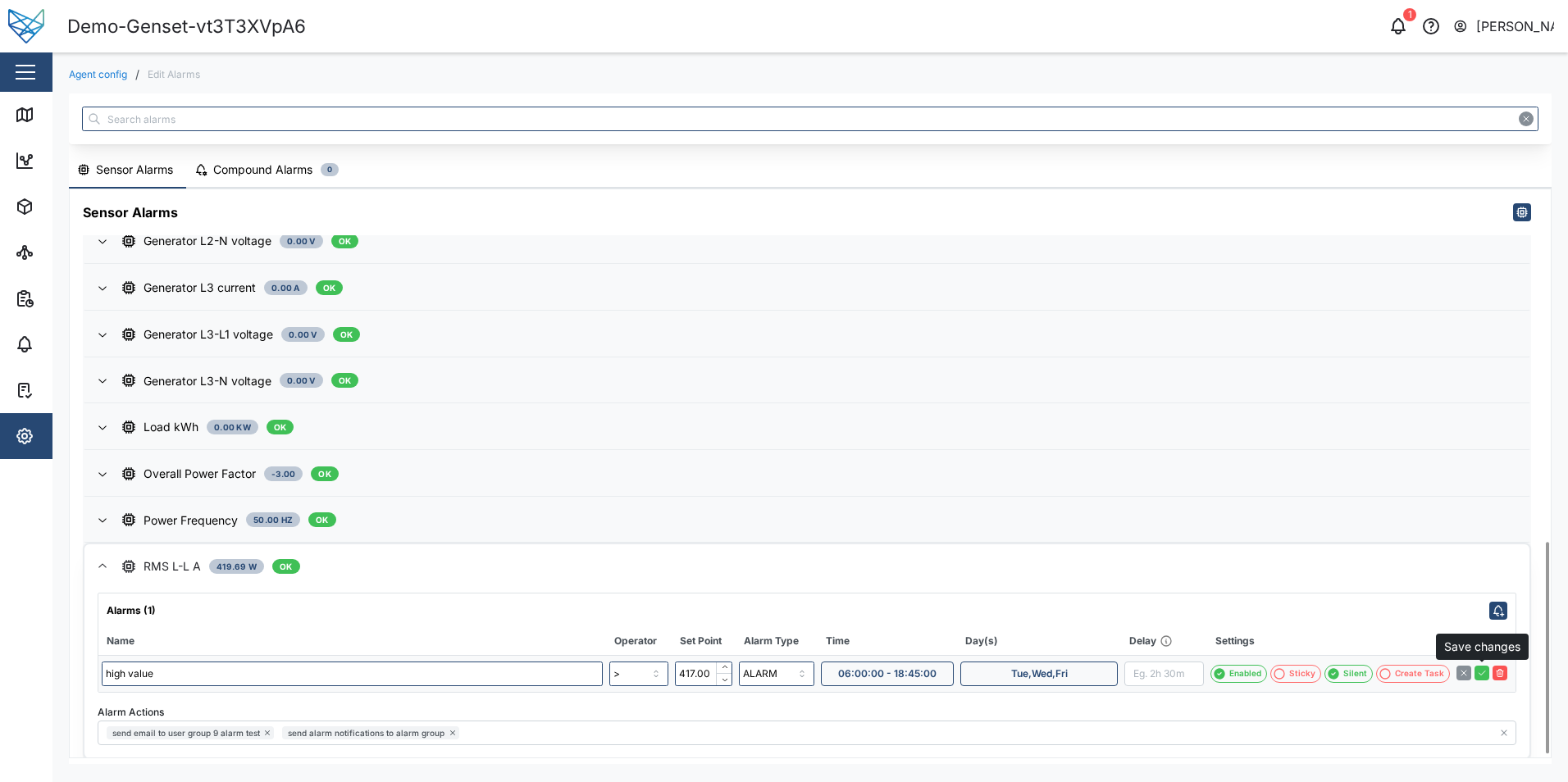
click at [1482, 668] on icon "button" at bounding box center [1481, 673] width 10 height 10
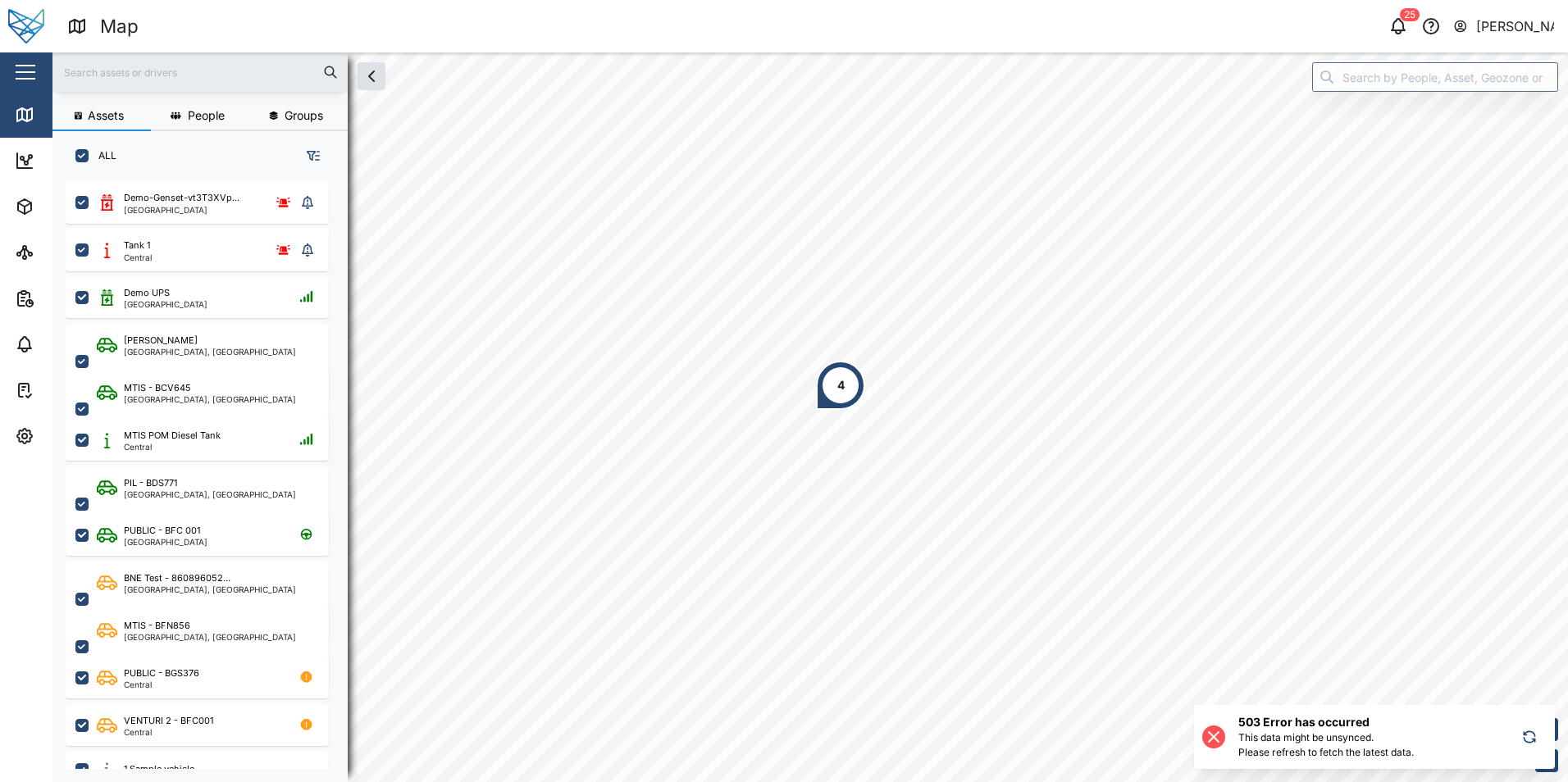
scroll to position [582, 256]
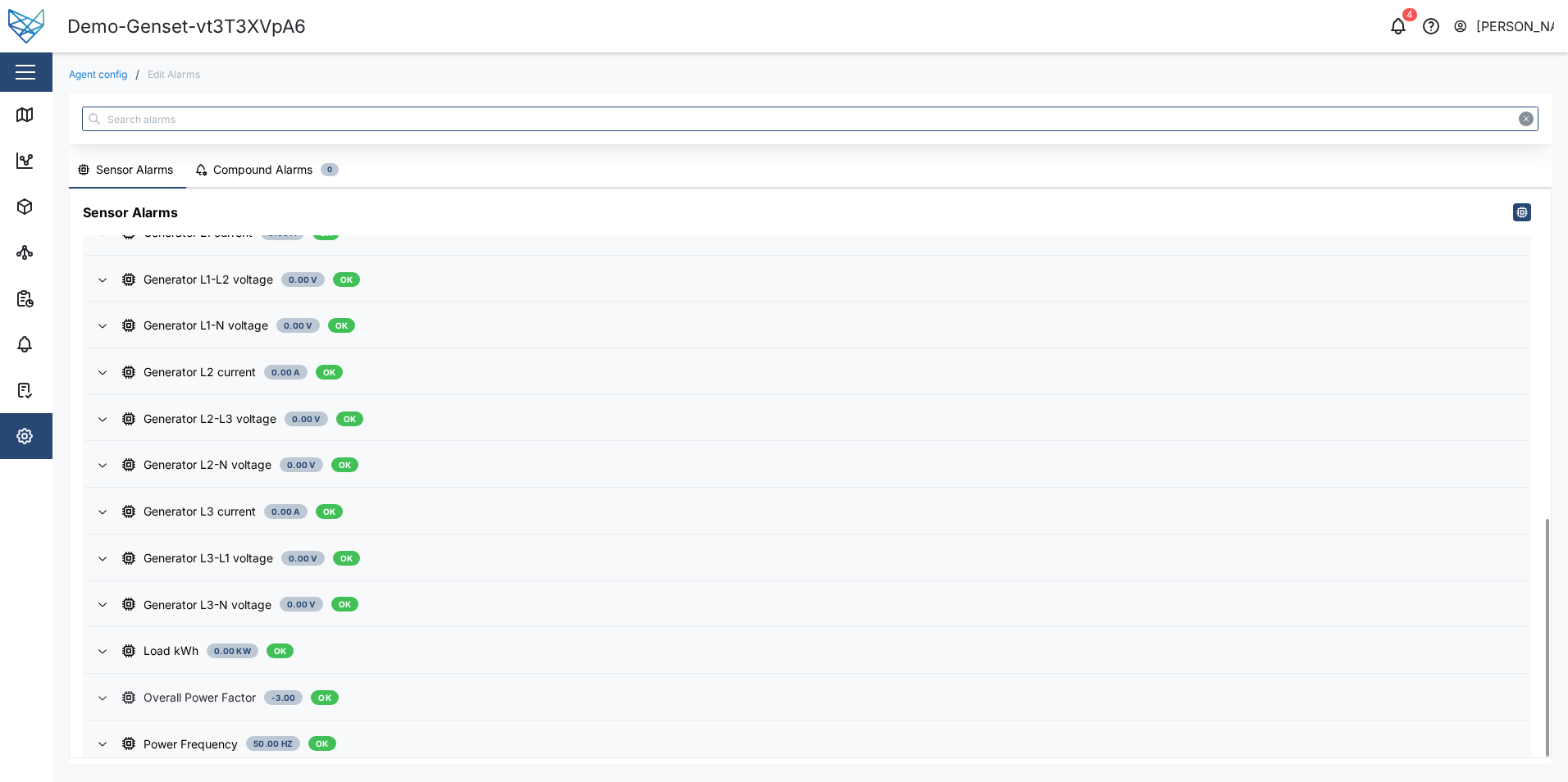
scroll to position [785, 0]
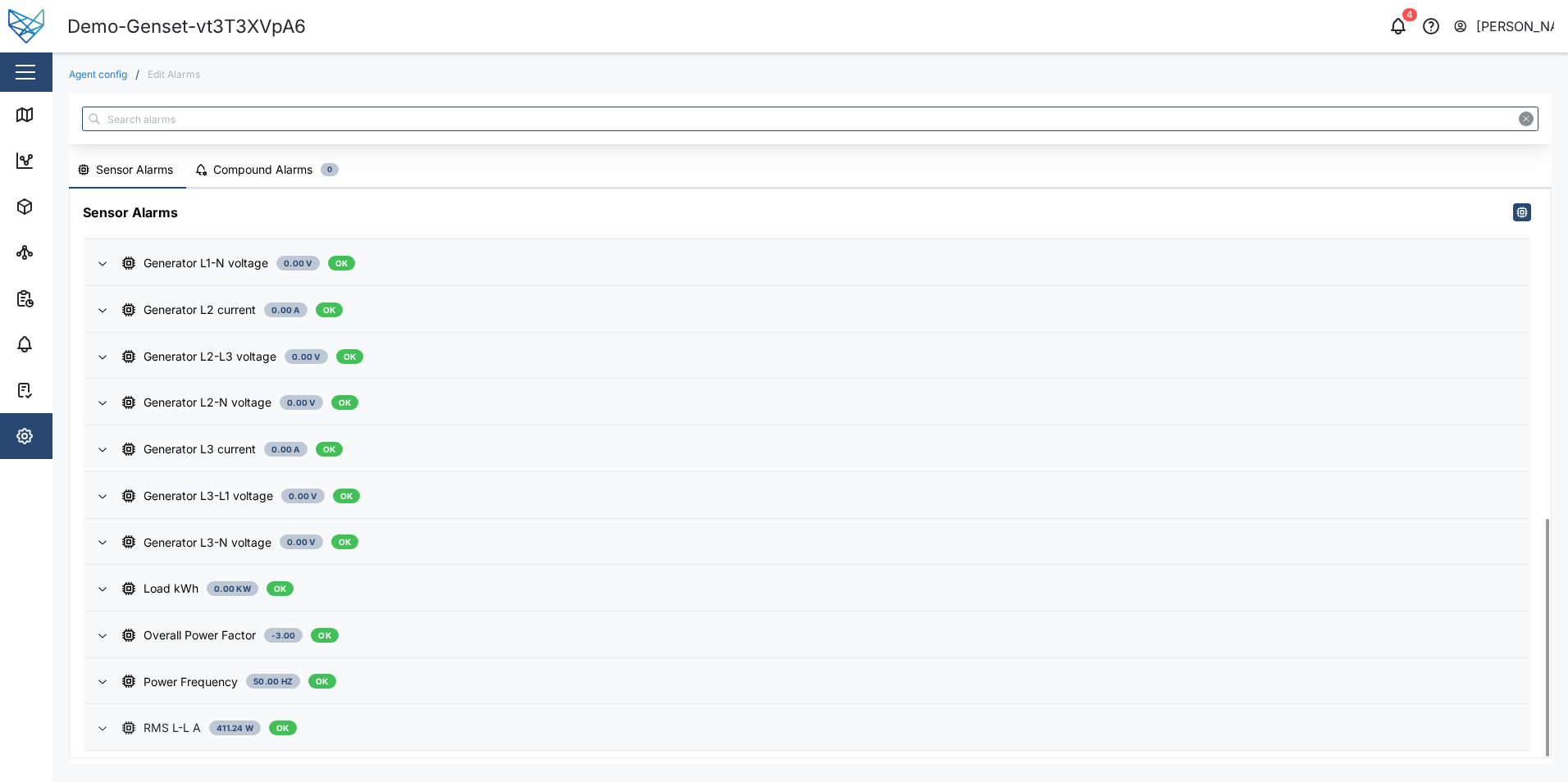
click at [489, 730] on div "RMS L-L A 411.24 W OK" at bounding box center [819, 728] width 1394 height 18
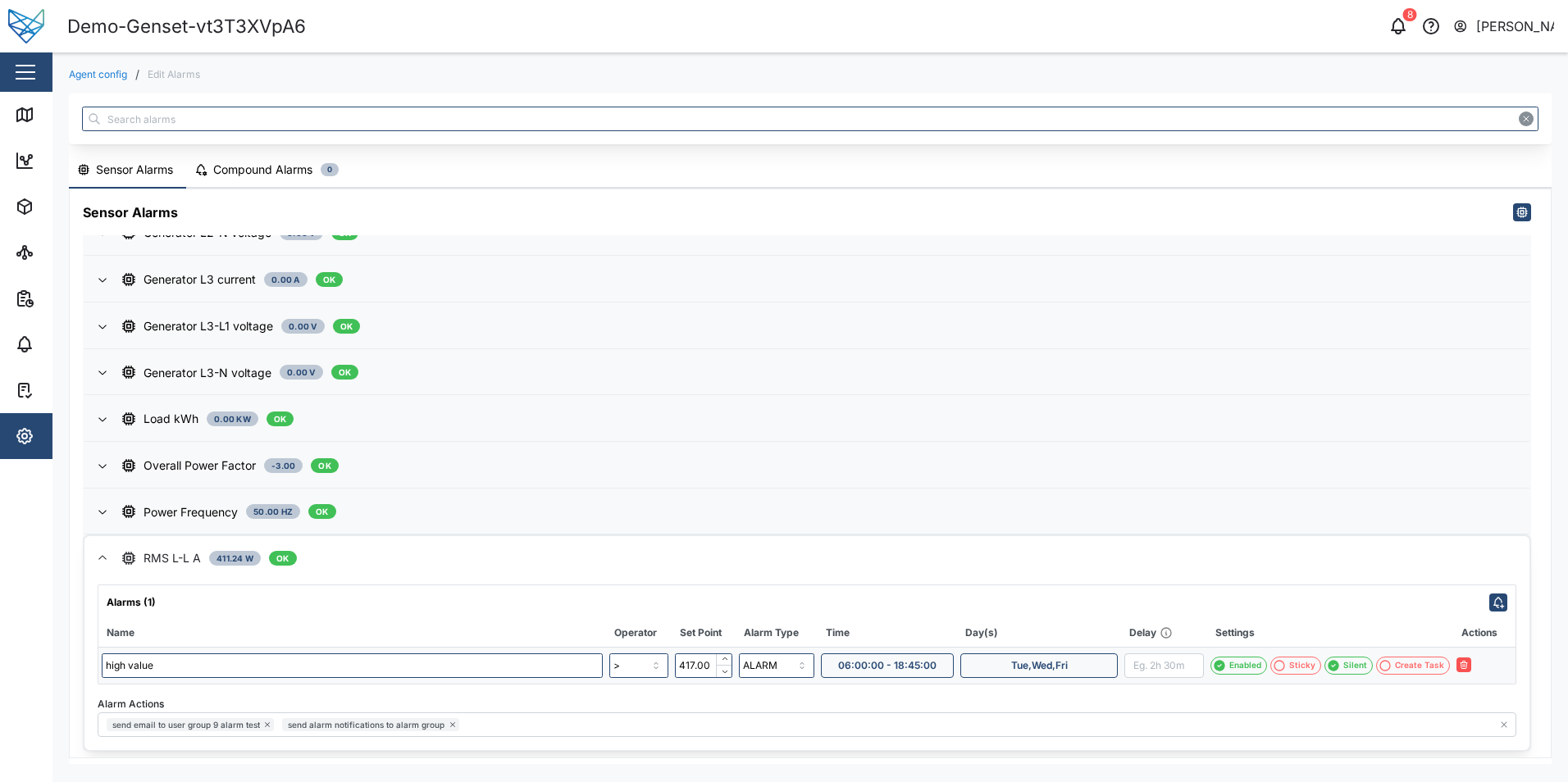
scroll to position [947, 0]
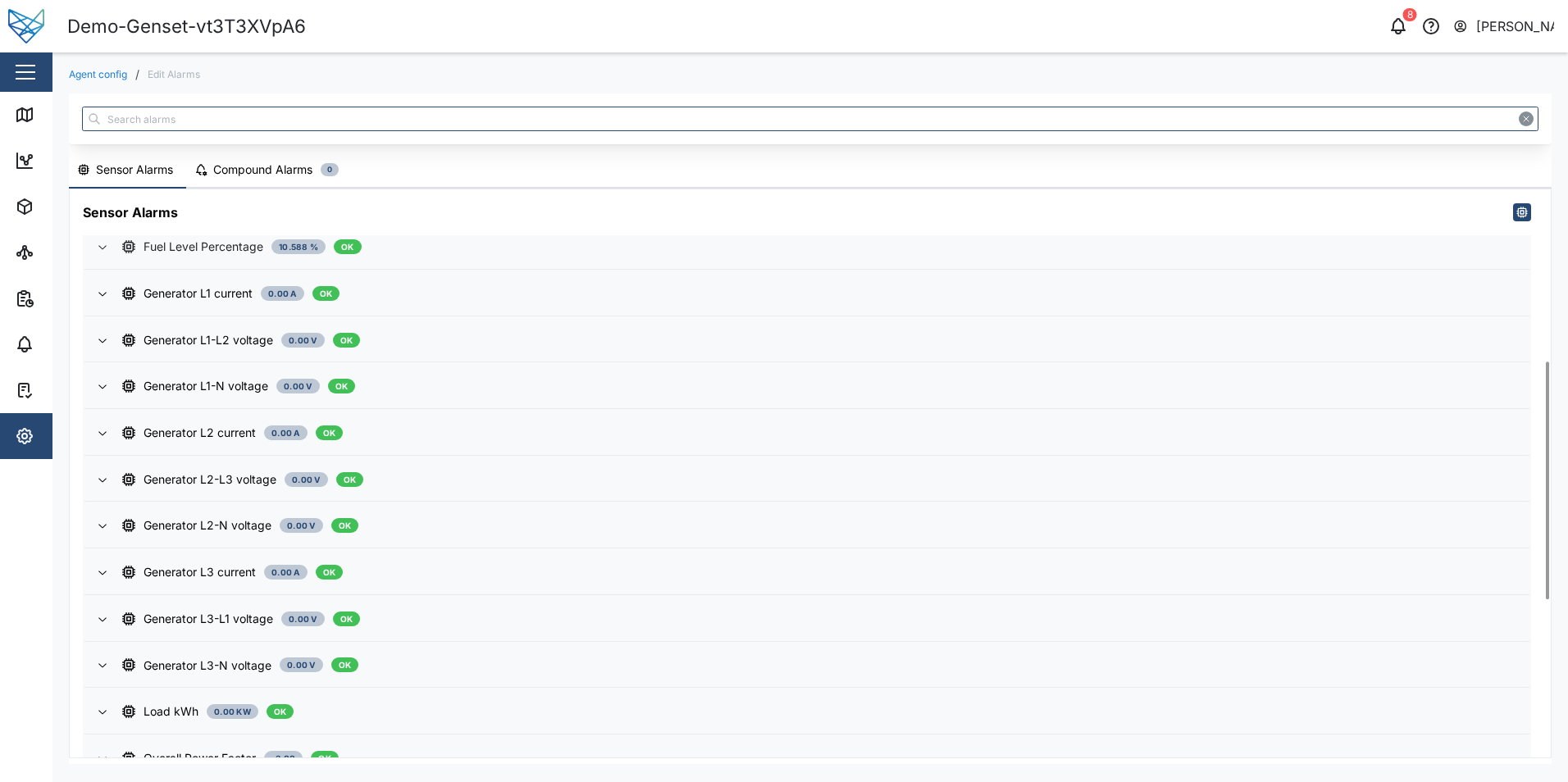
scroll to position [785, 0]
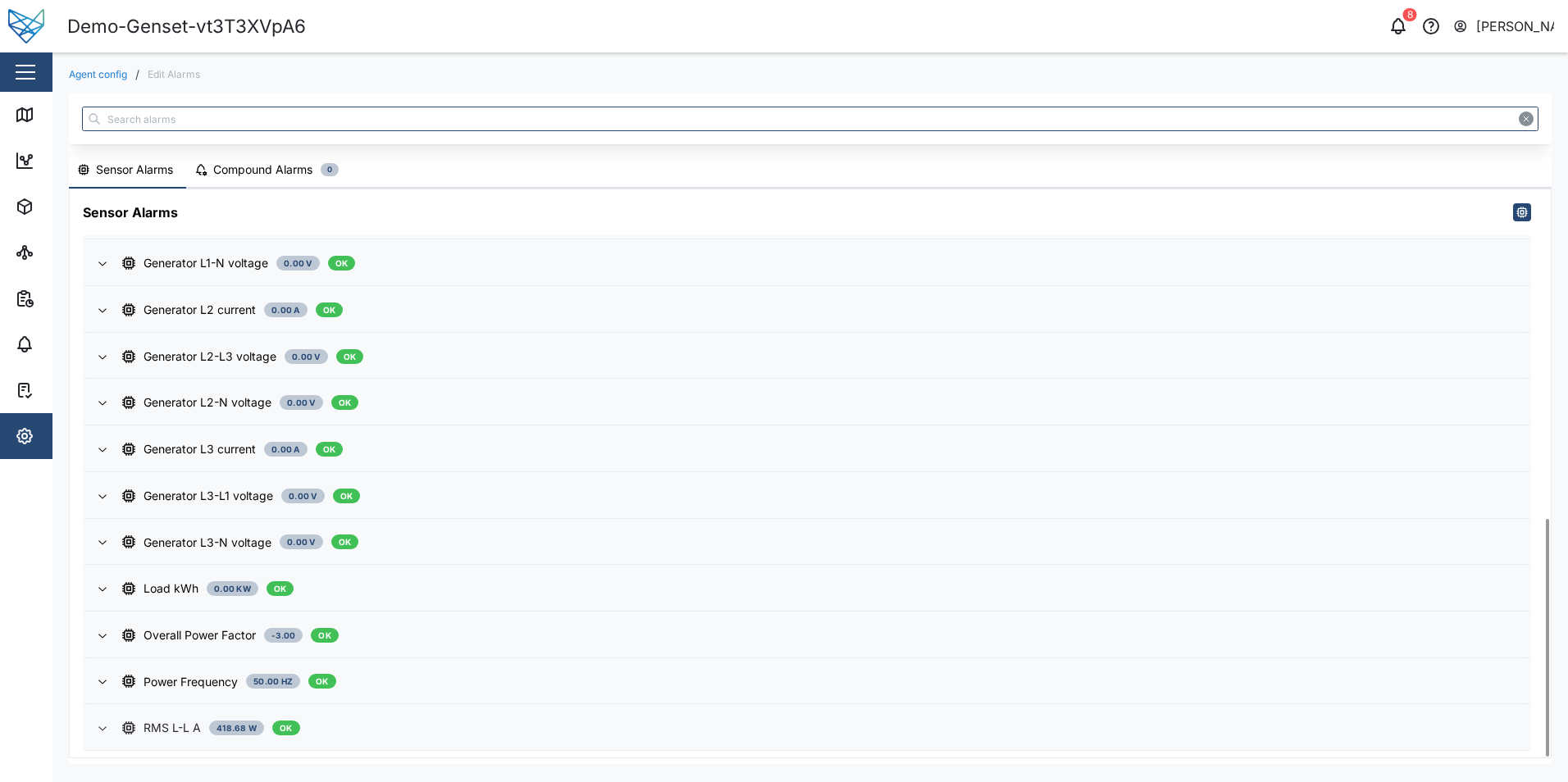
click at [418, 725] on div "RMS L-L A 418.68 W OK" at bounding box center [819, 728] width 1394 height 18
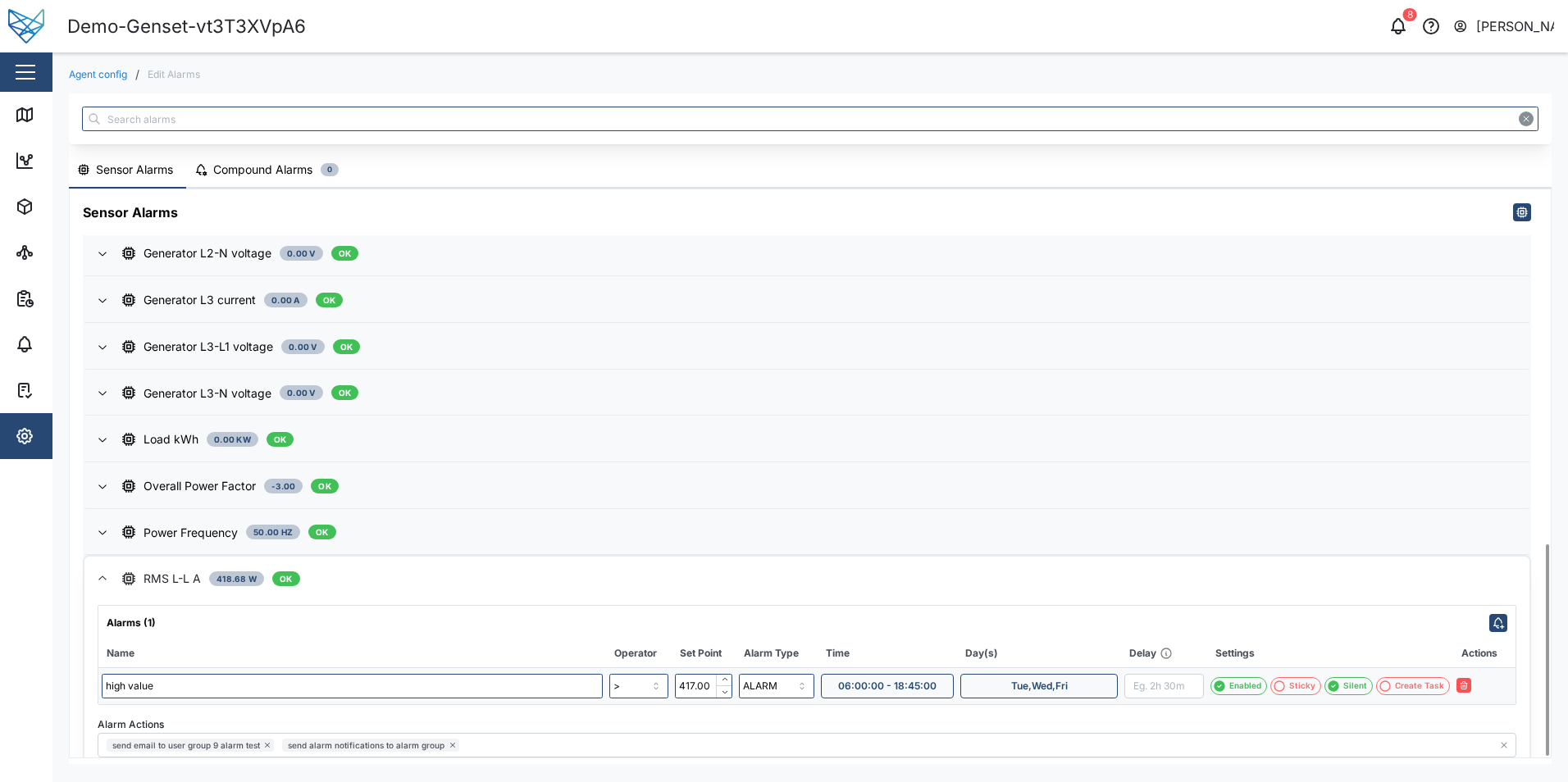
scroll to position [955, 0]
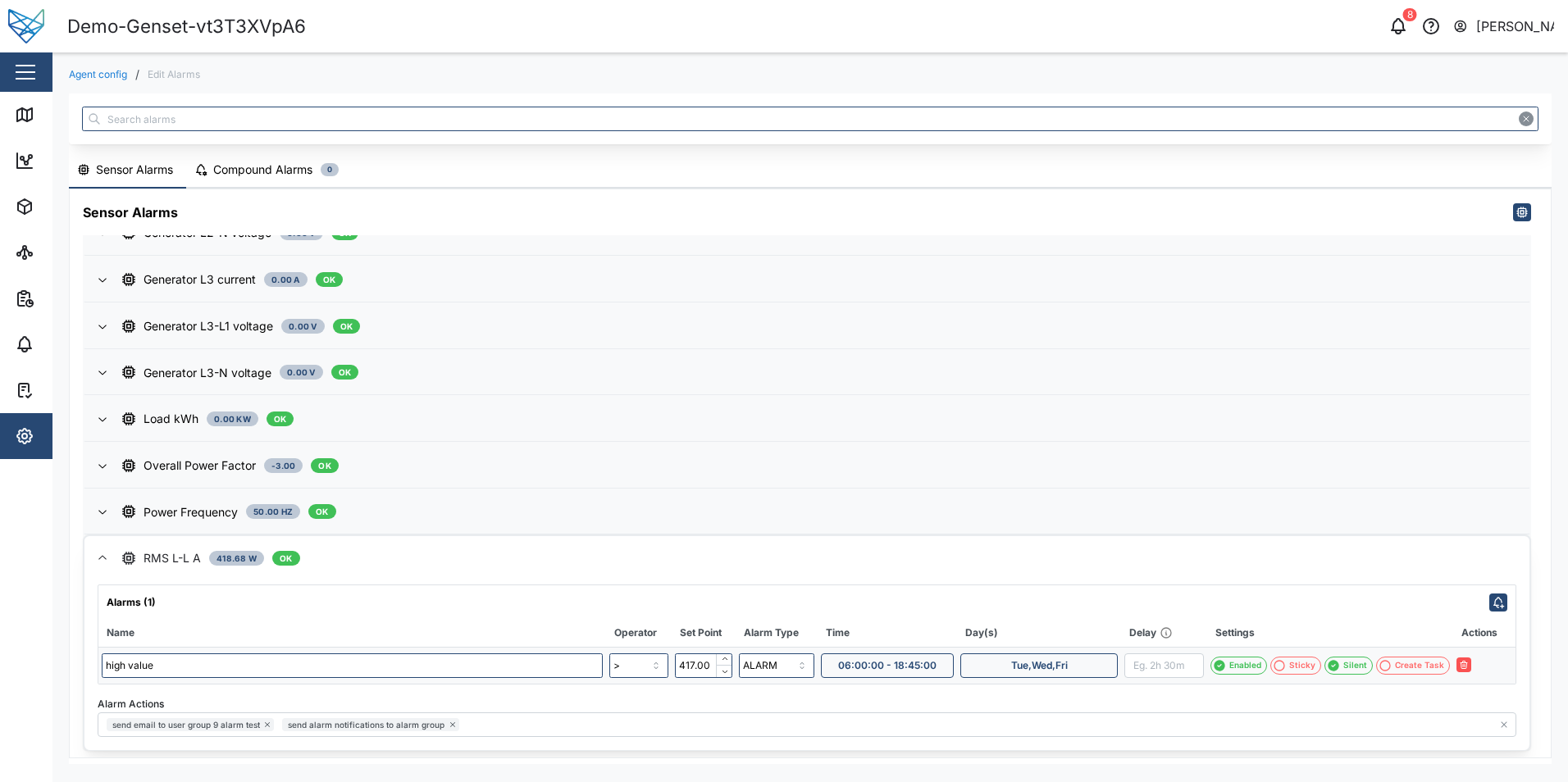
click at [1139, 8] on header "Demo-Genset-vt3T3XVpA6 8 Shehan Simen" at bounding box center [784, 26] width 1568 height 52
click at [854, 7] on header "Demo-Genset-vt3T3XVpA6 8 Shehan Simen" at bounding box center [784, 26] width 1568 height 52
click at [1402, 29] on icon "button" at bounding box center [1398, 26] width 19 height 19
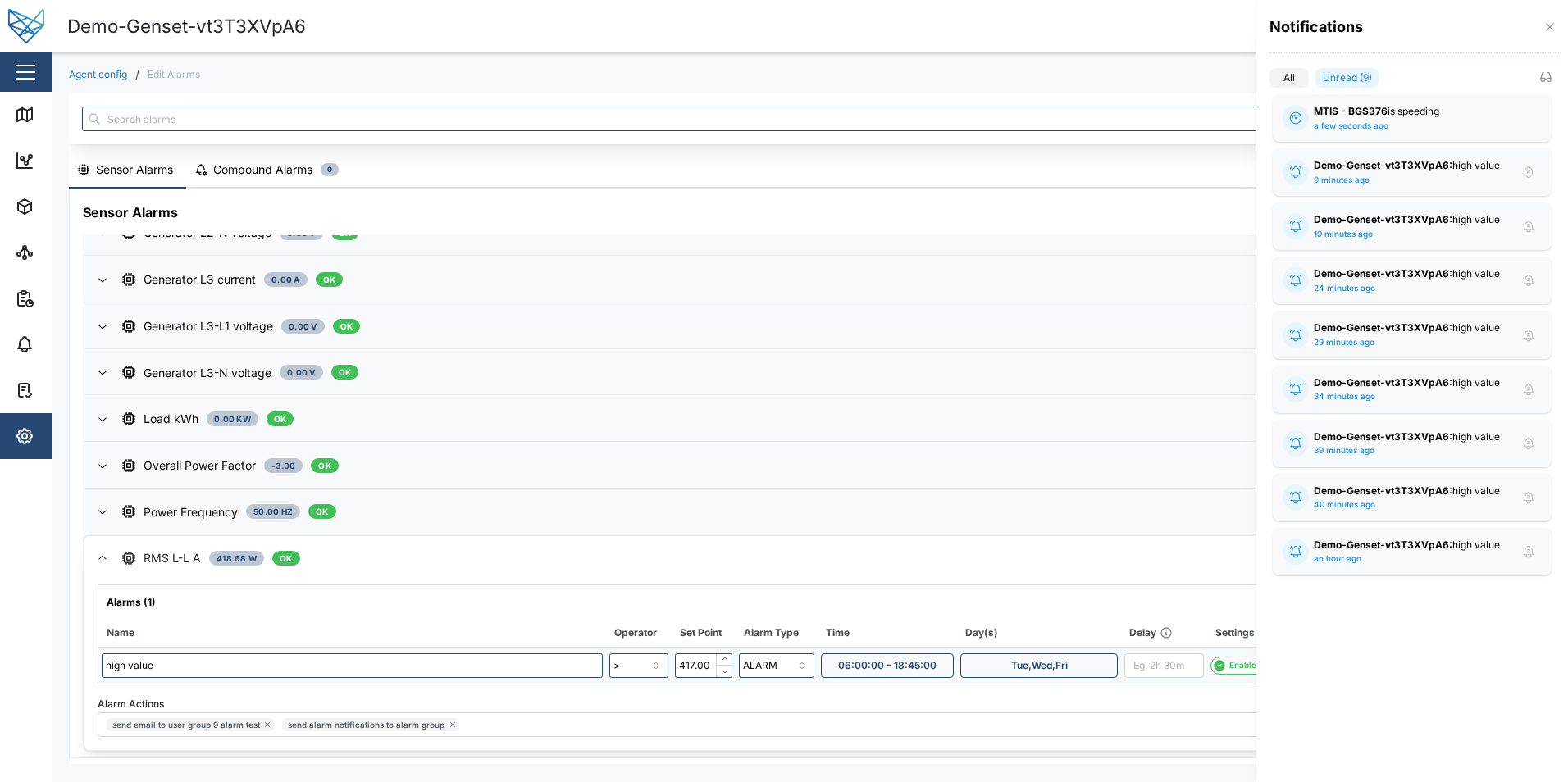
click at [1169, 29] on div at bounding box center [784, 391] width 1568 height 782
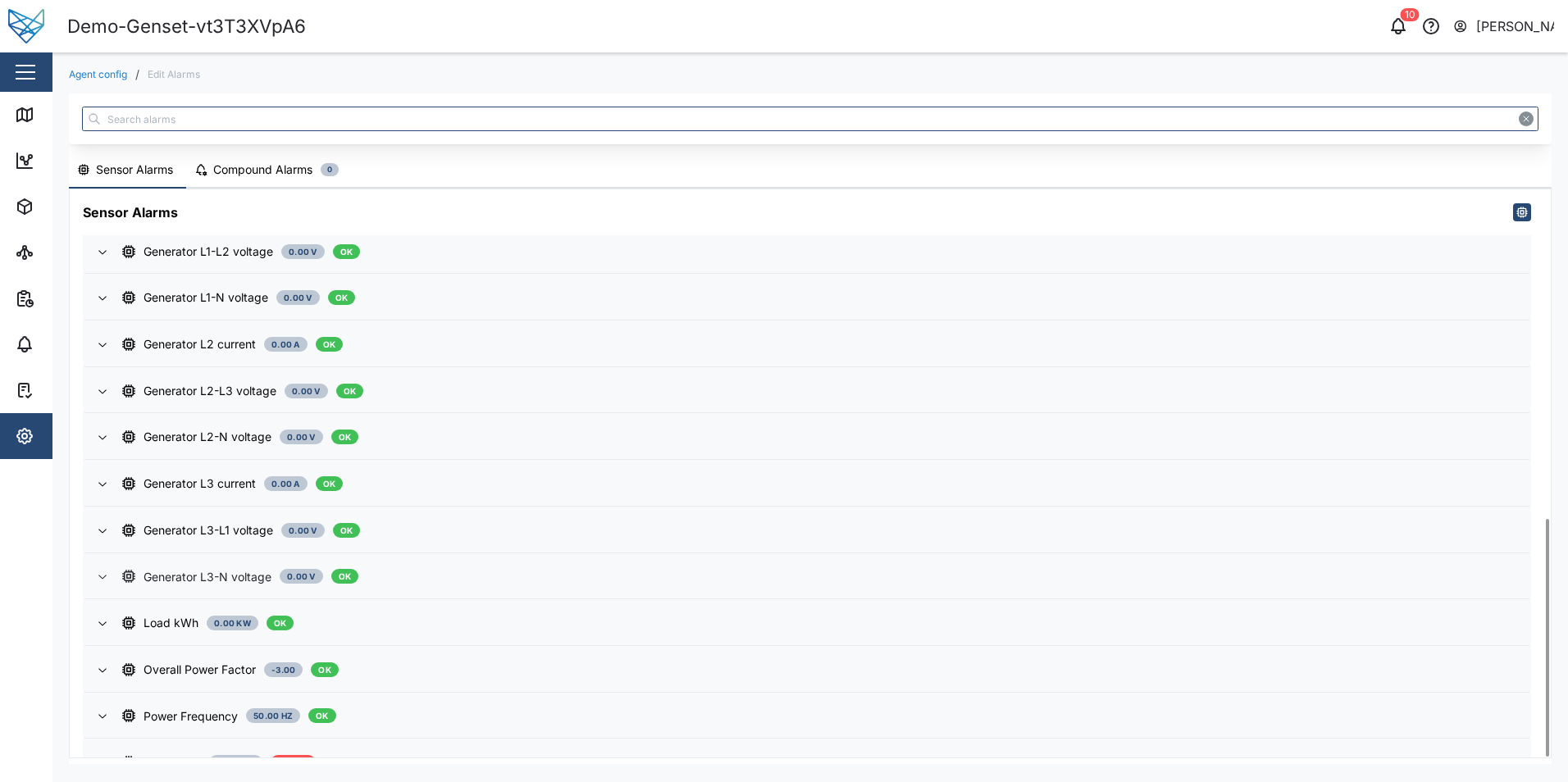
scroll to position [785, 0]
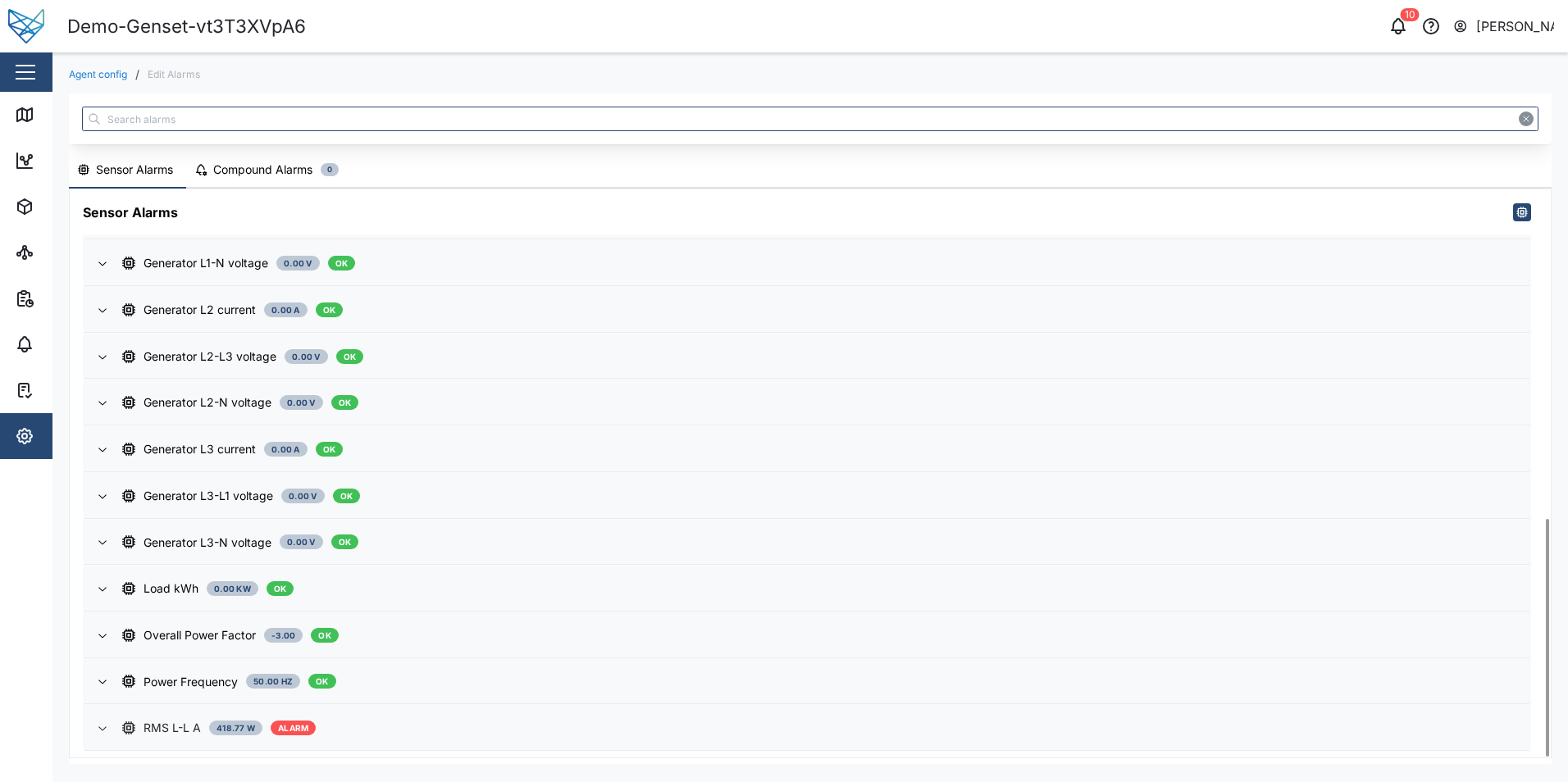
click at [626, 723] on div "RMS L-L A 418.77 W ALARM" at bounding box center [819, 728] width 1394 height 18
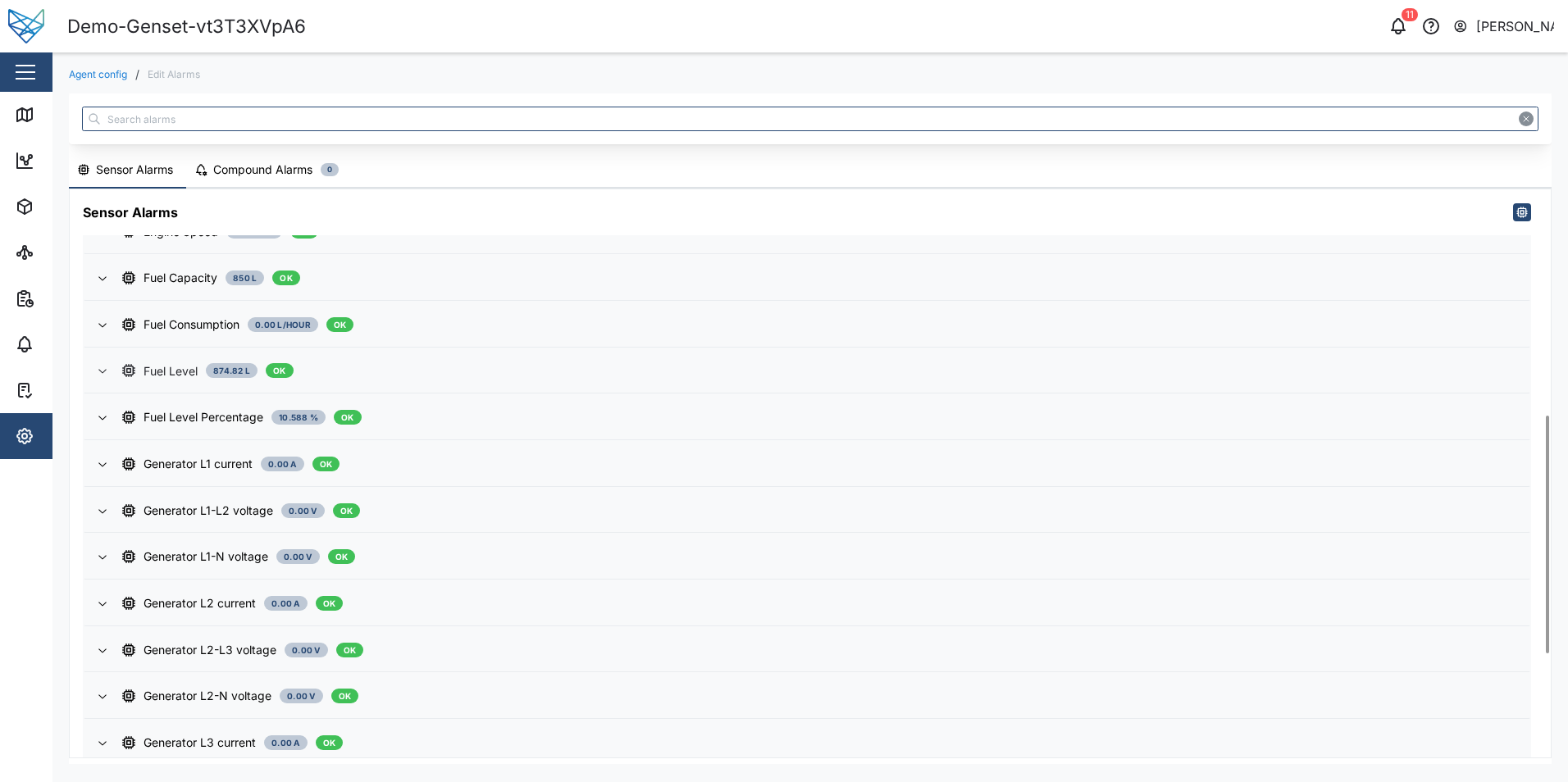
scroll to position [785, 0]
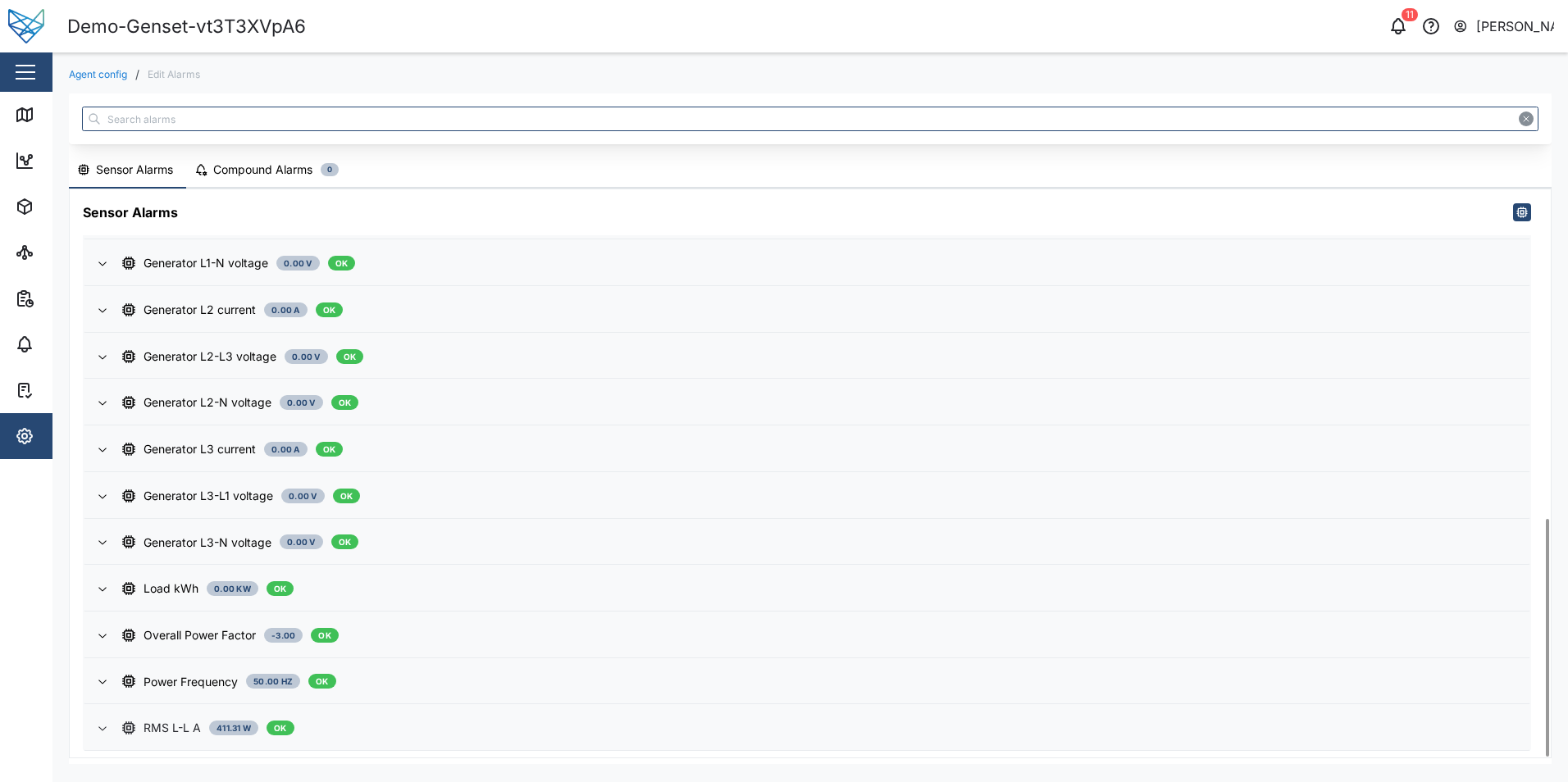
click at [424, 716] on span "RMS L-L A 411.31 W OK" at bounding box center [819, 728] width 1394 height 45
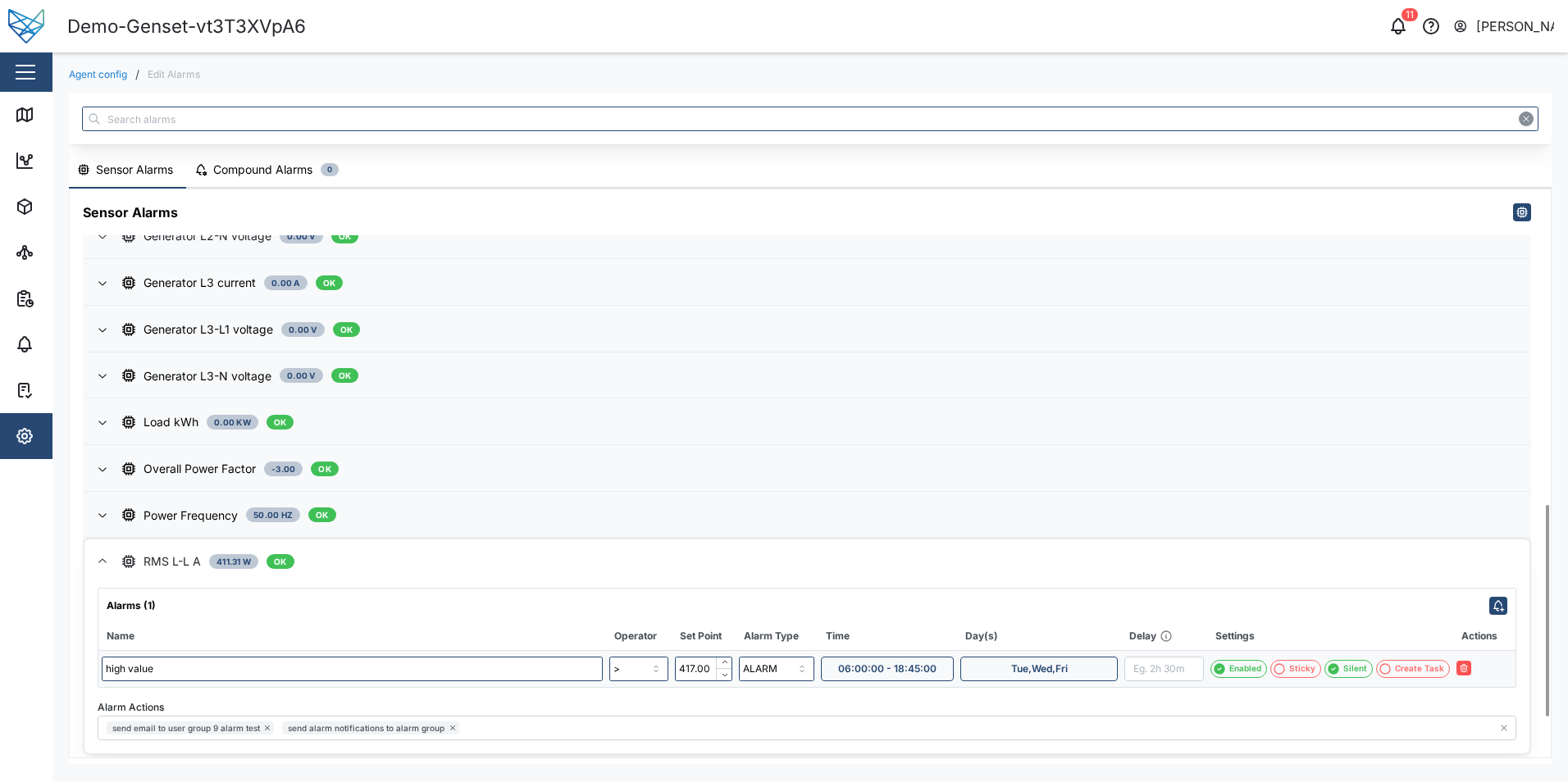
scroll to position [955, 0]
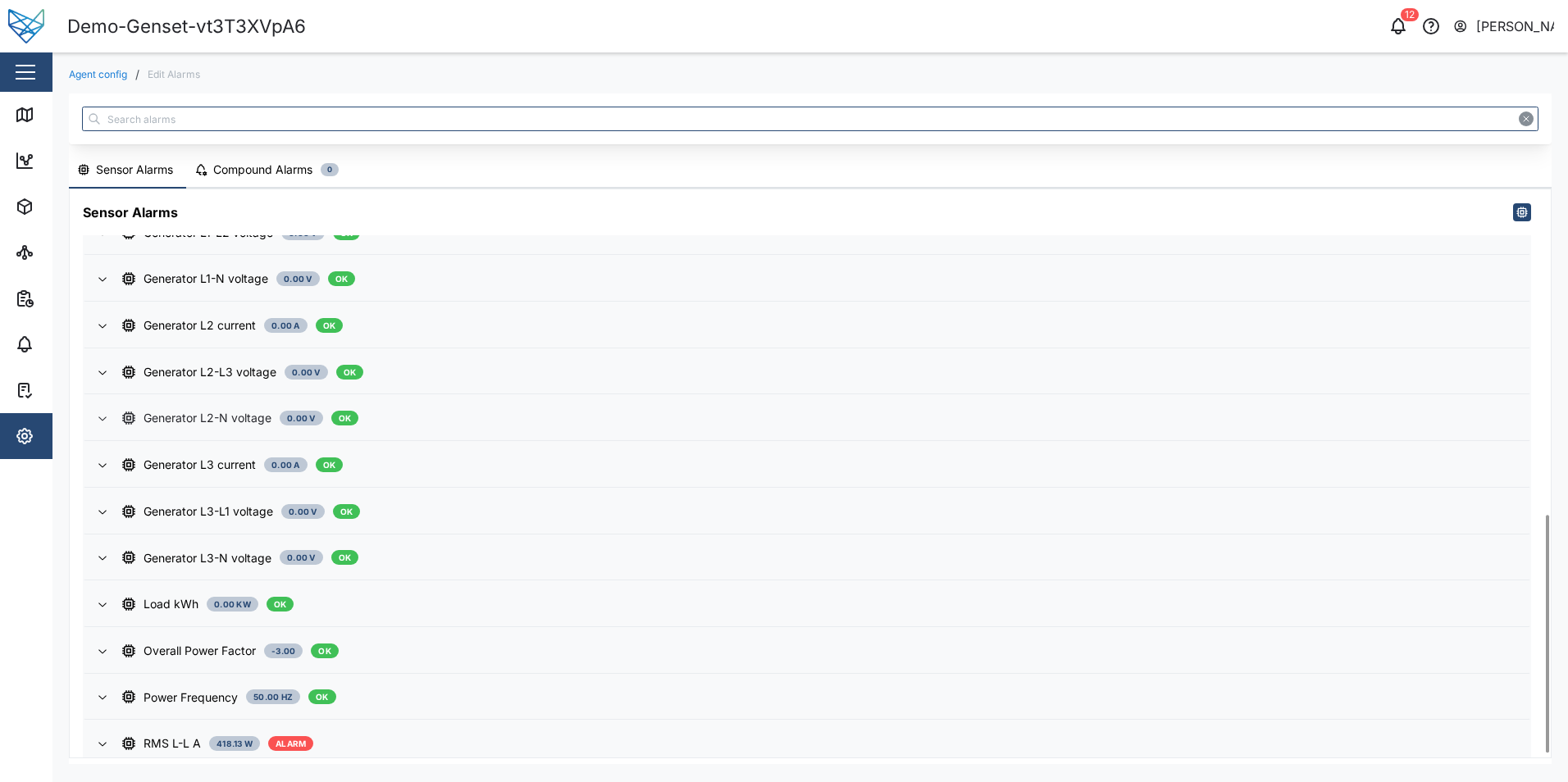
scroll to position [785, 0]
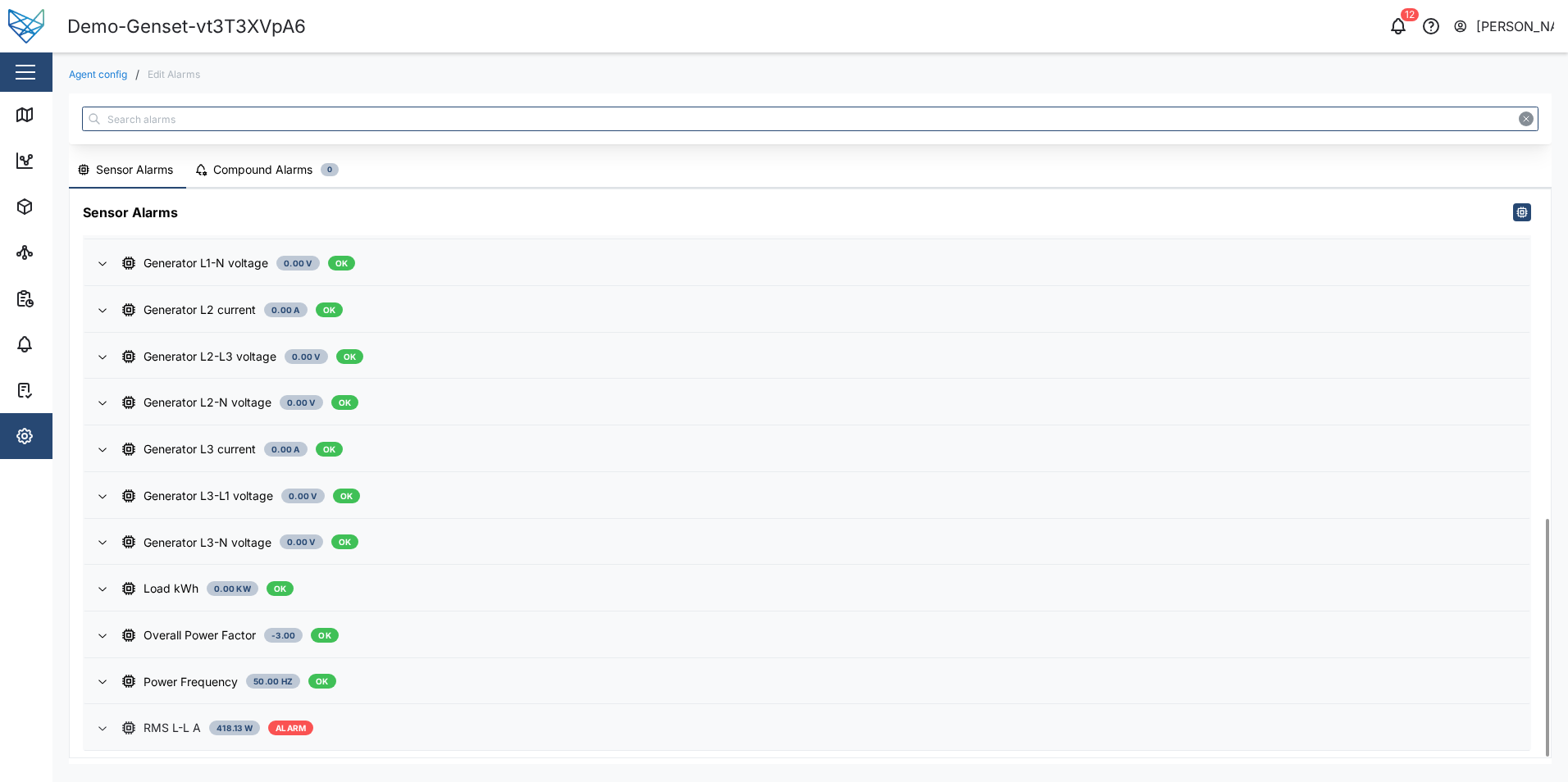
click at [760, 731] on div "RMS L-L A 418.13 W ALARM" at bounding box center [819, 728] width 1394 height 18
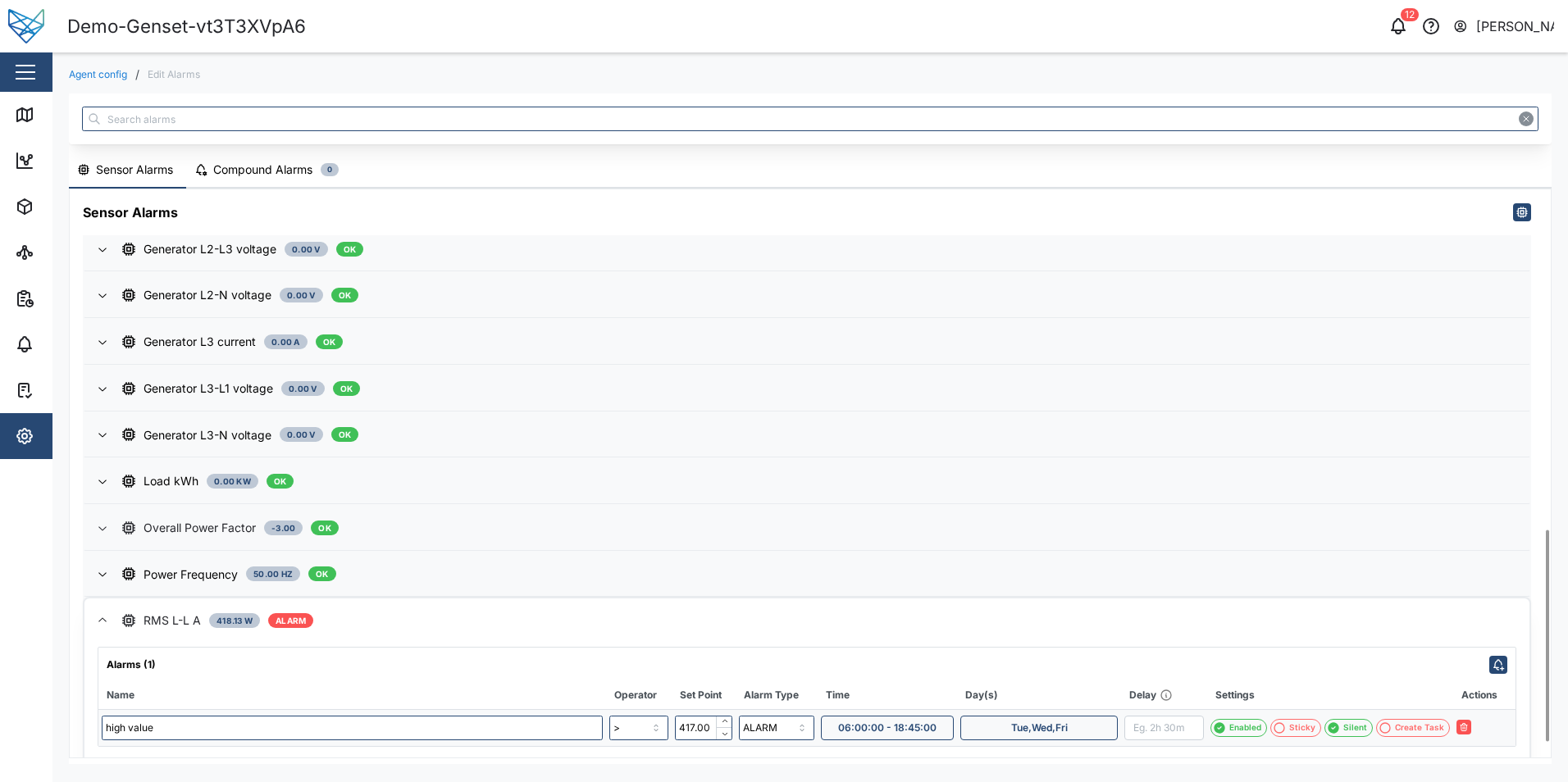
scroll to position [955, 0]
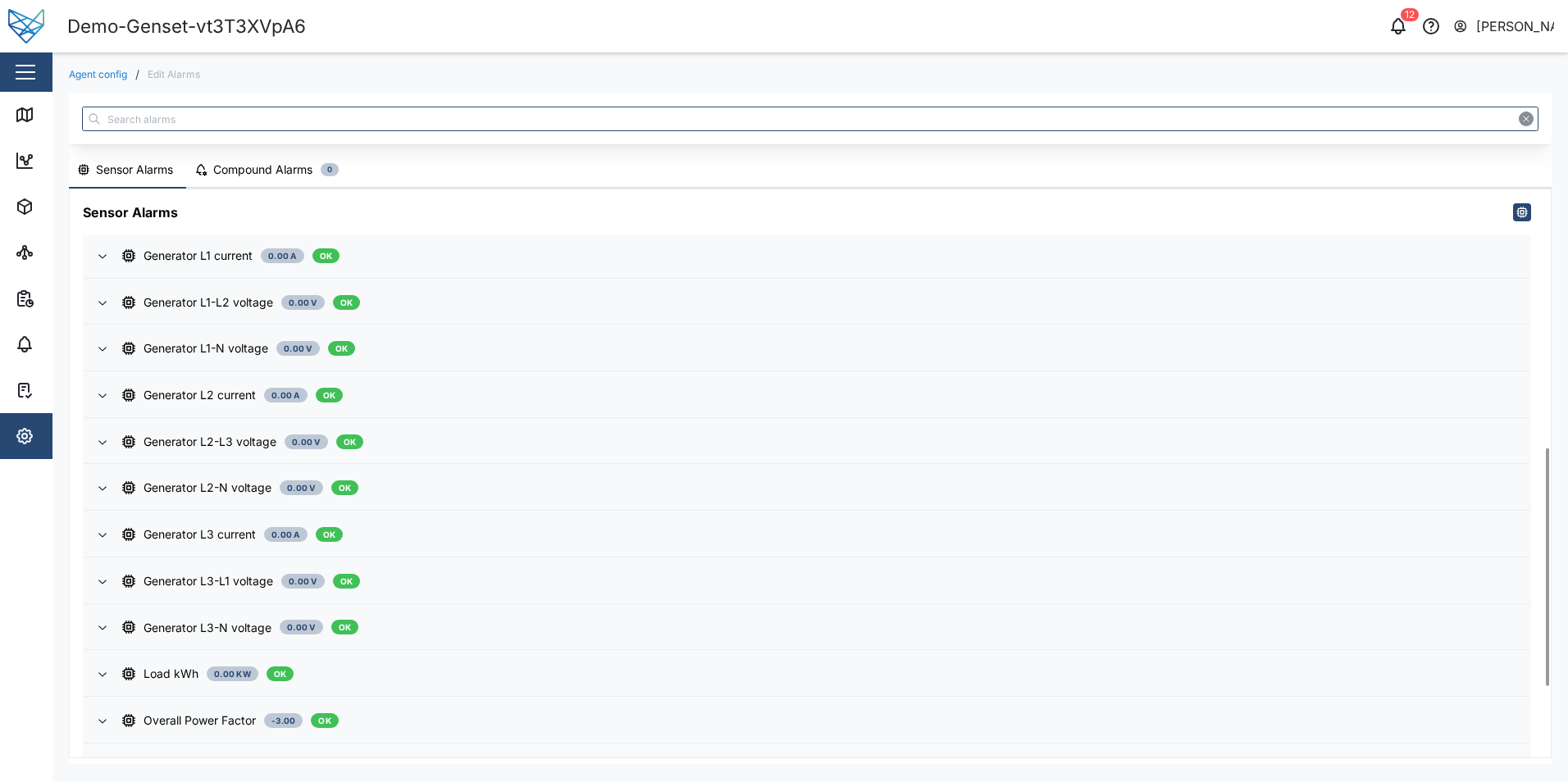
scroll to position [785, 0]
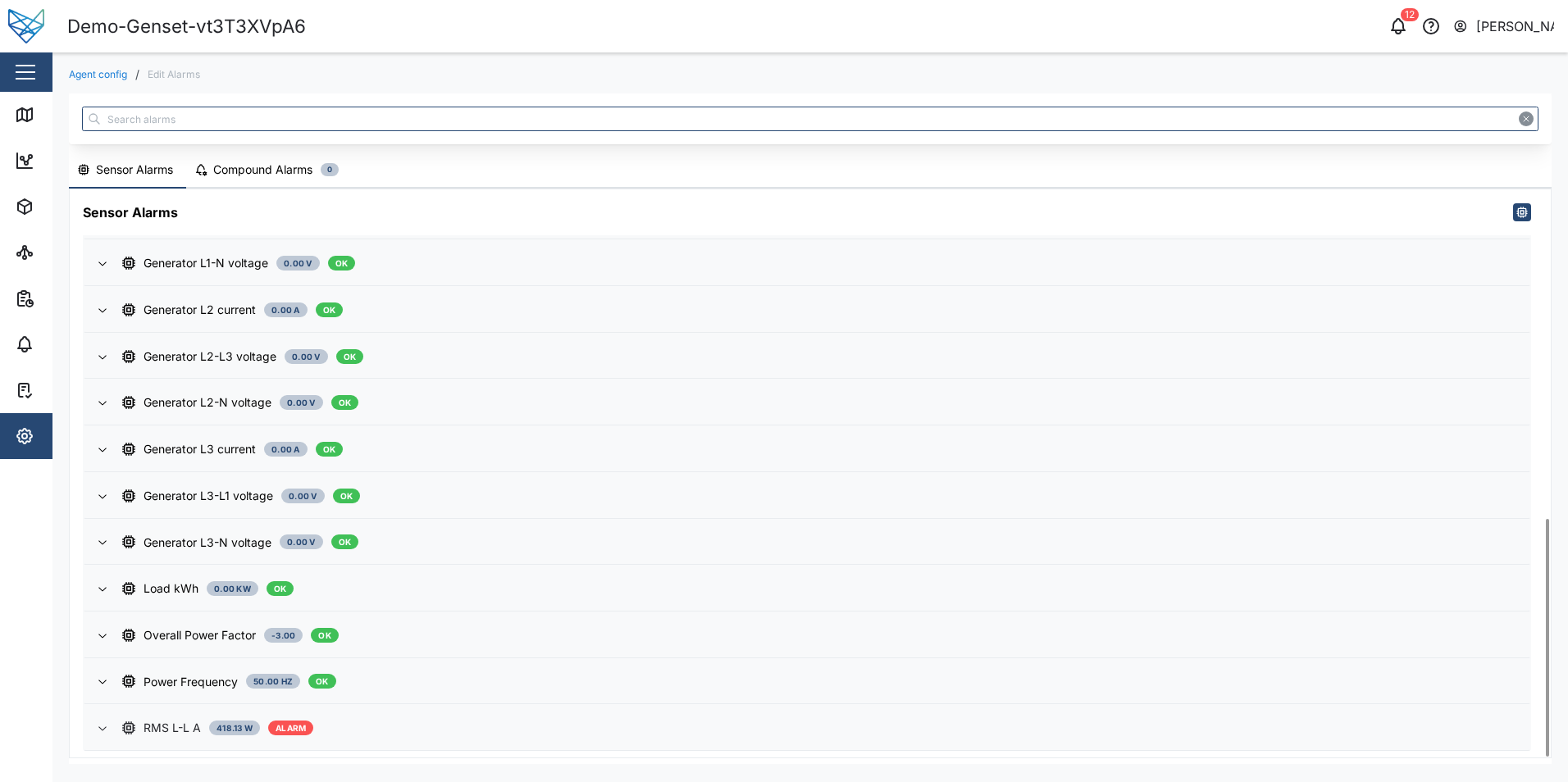
click at [444, 723] on div "RMS L-L A 418.13 W ALARM" at bounding box center [819, 728] width 1394 height 18
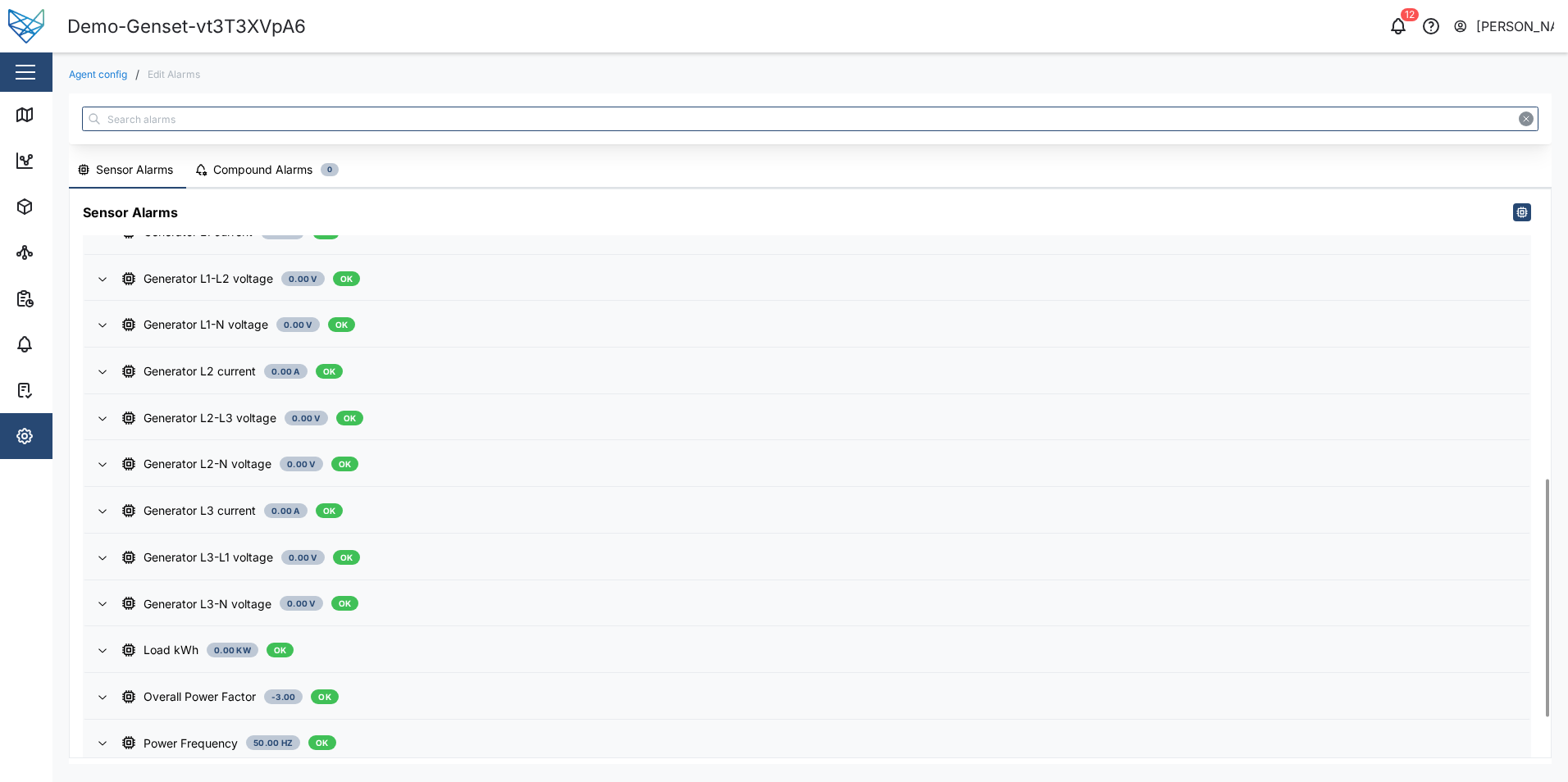
scroll to position [785, 0]
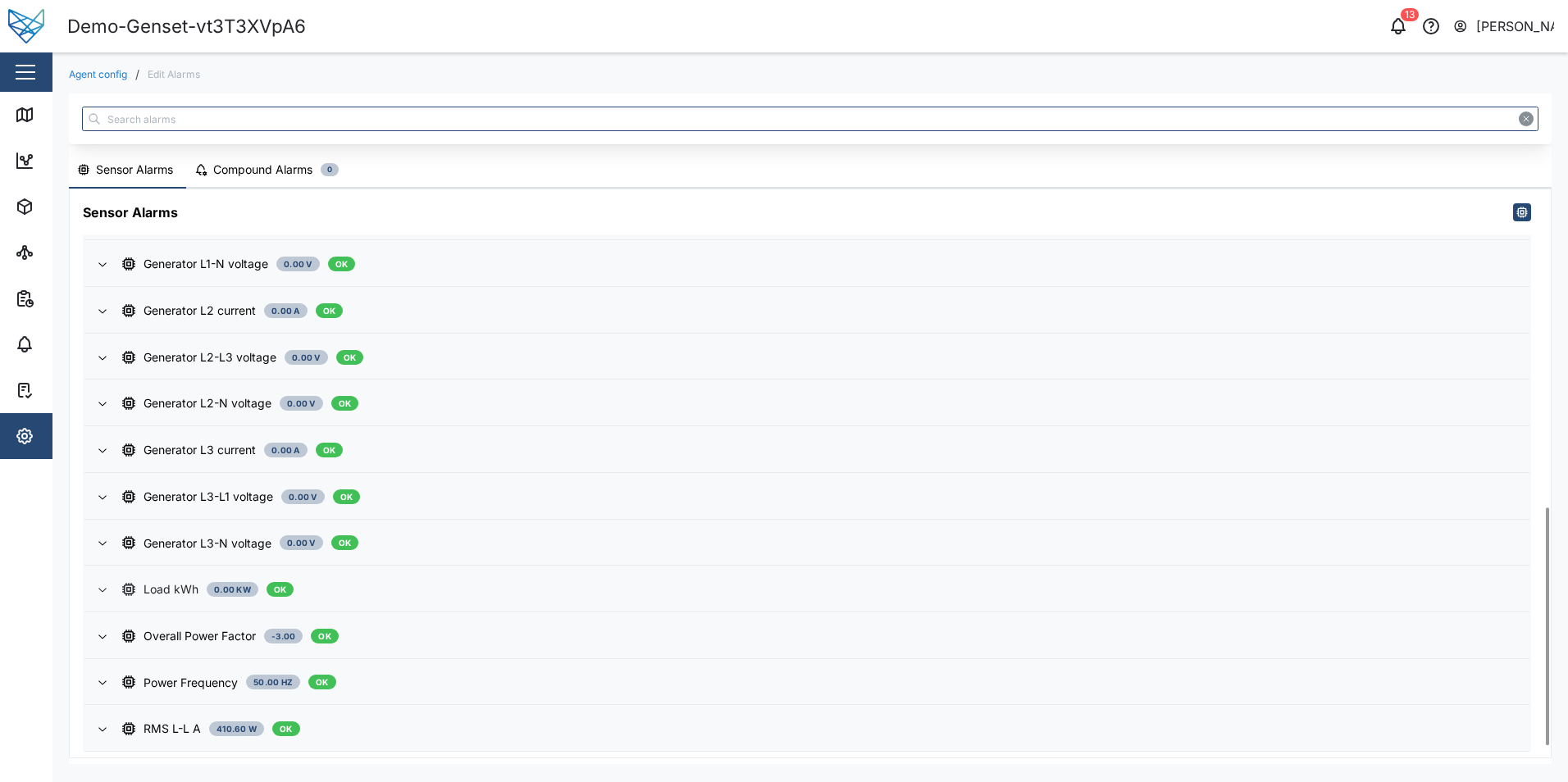
scroll to position [785, 0]
click at [320, 723] on div "RMS L-L A 410.60 W OK" at bounding box center [819, 728] width 1394 height 18
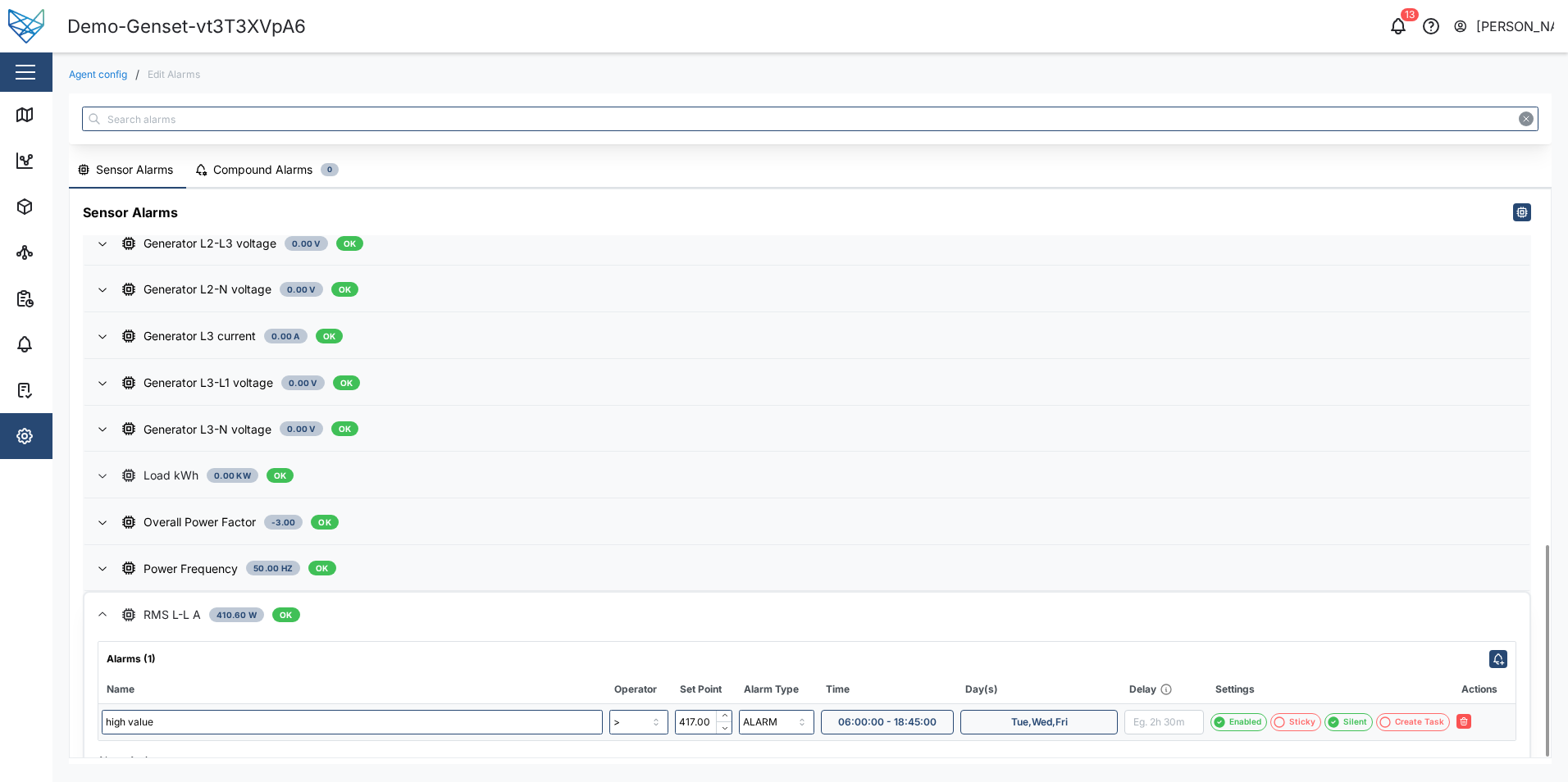
scroll to position [955, 0]
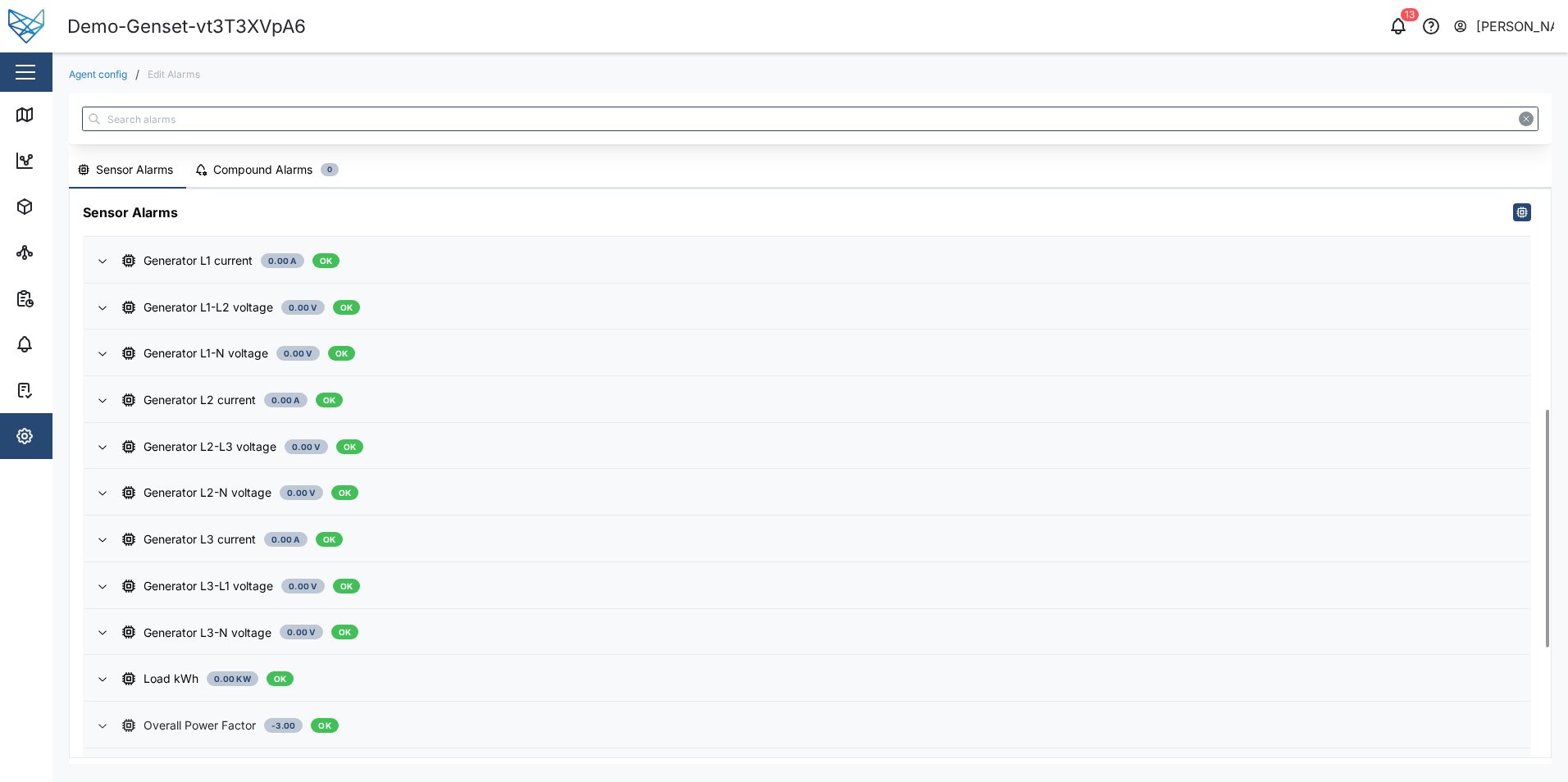
scroll to position [785, 0]
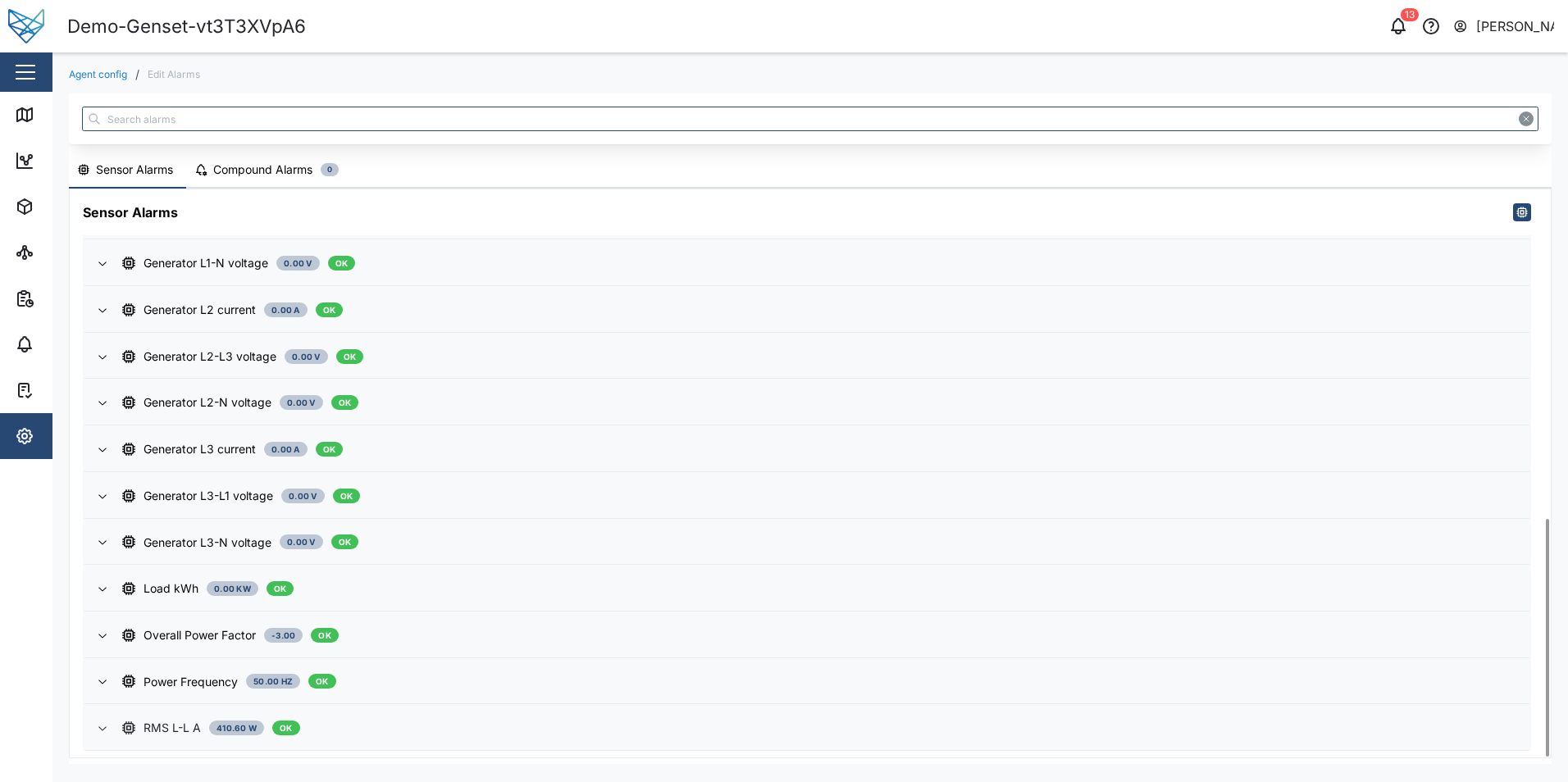
click at [200, 726] on div "RMS L-L A" at bounding box center [172, 728] width 58 height 18
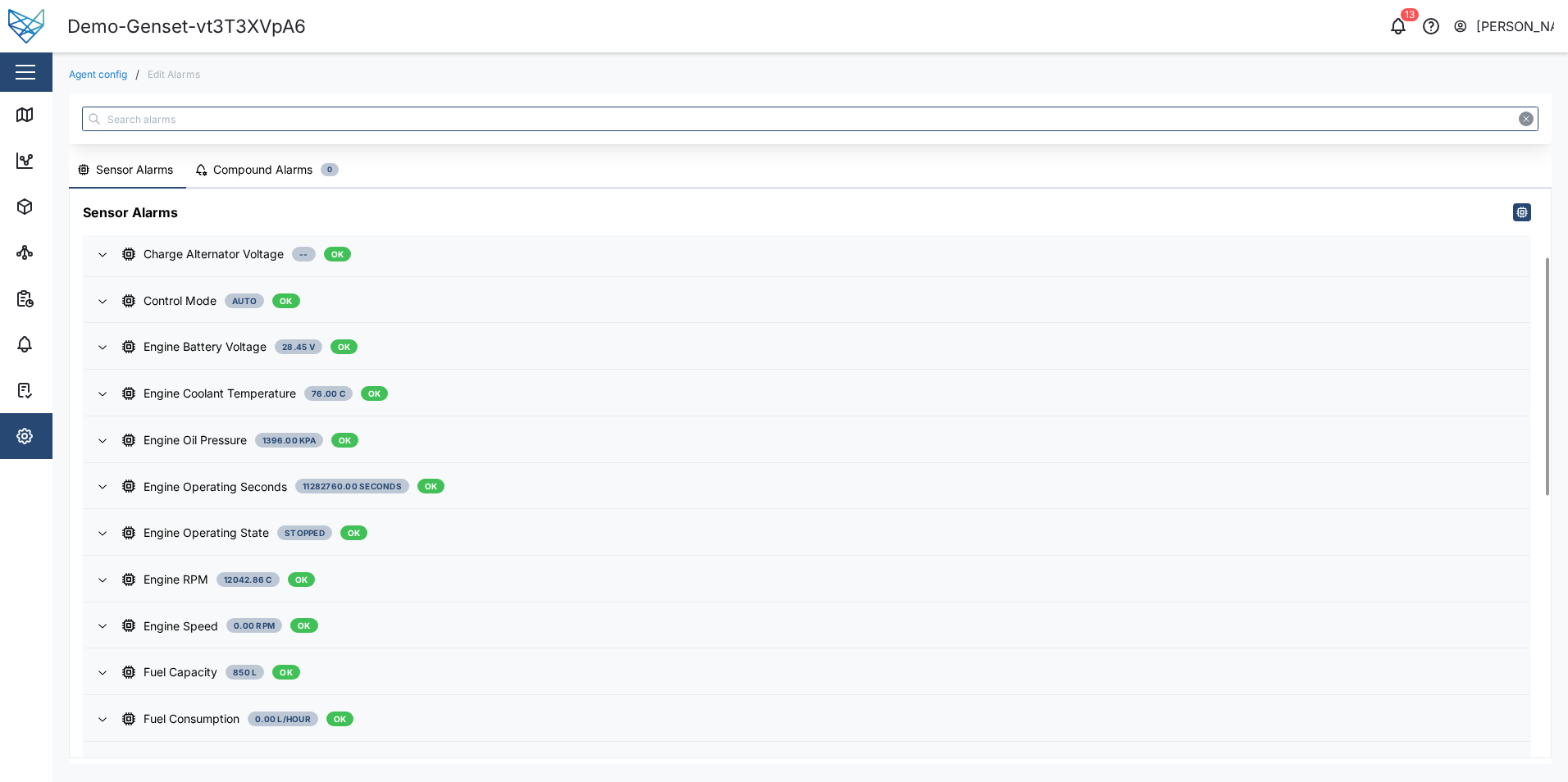
scroll to position [785, 0]
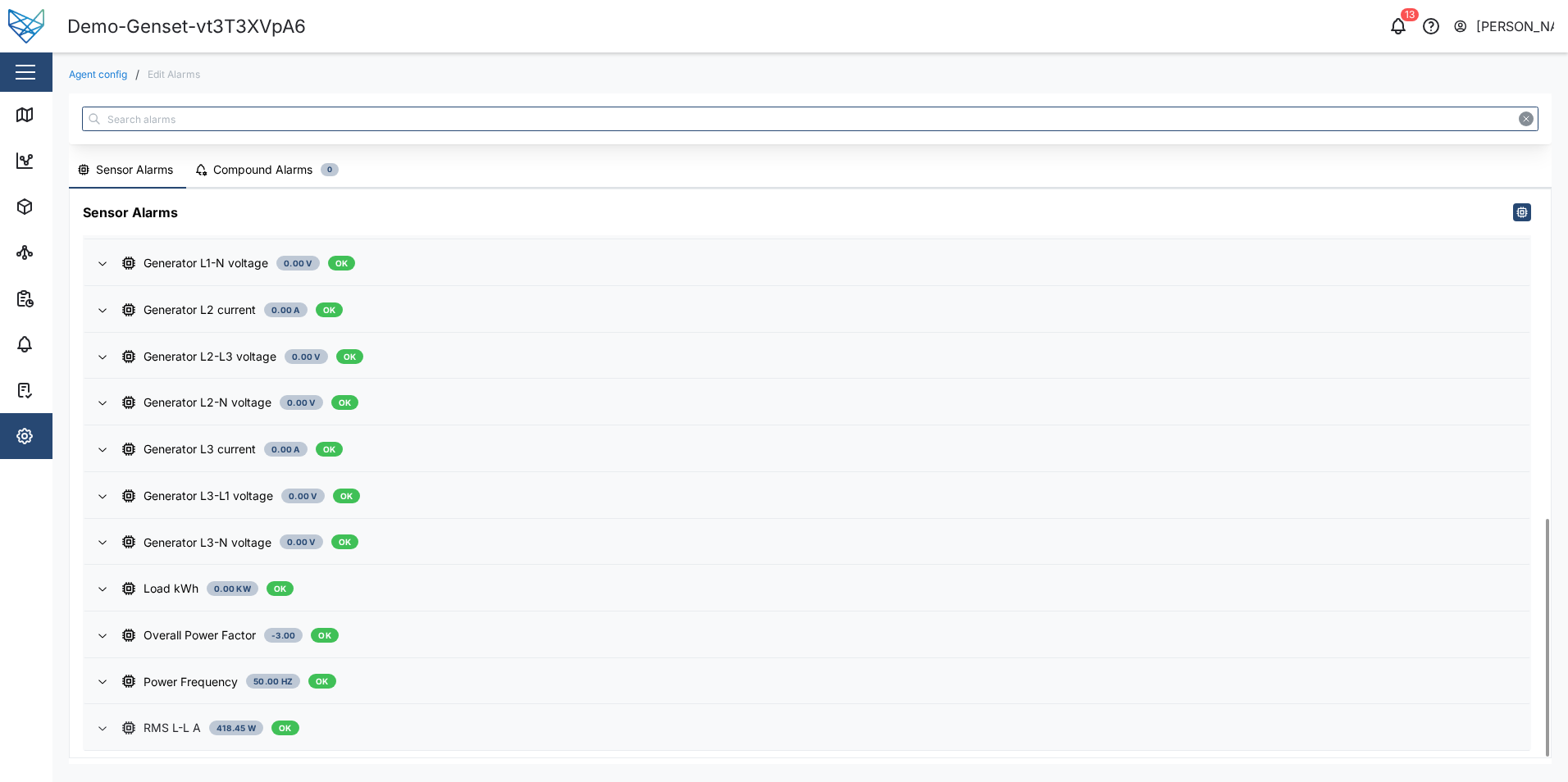
click at [533, 714] on span "RMS L-L A 418.45 W OK" at bounding box center [819, 728] width 1394 height 45
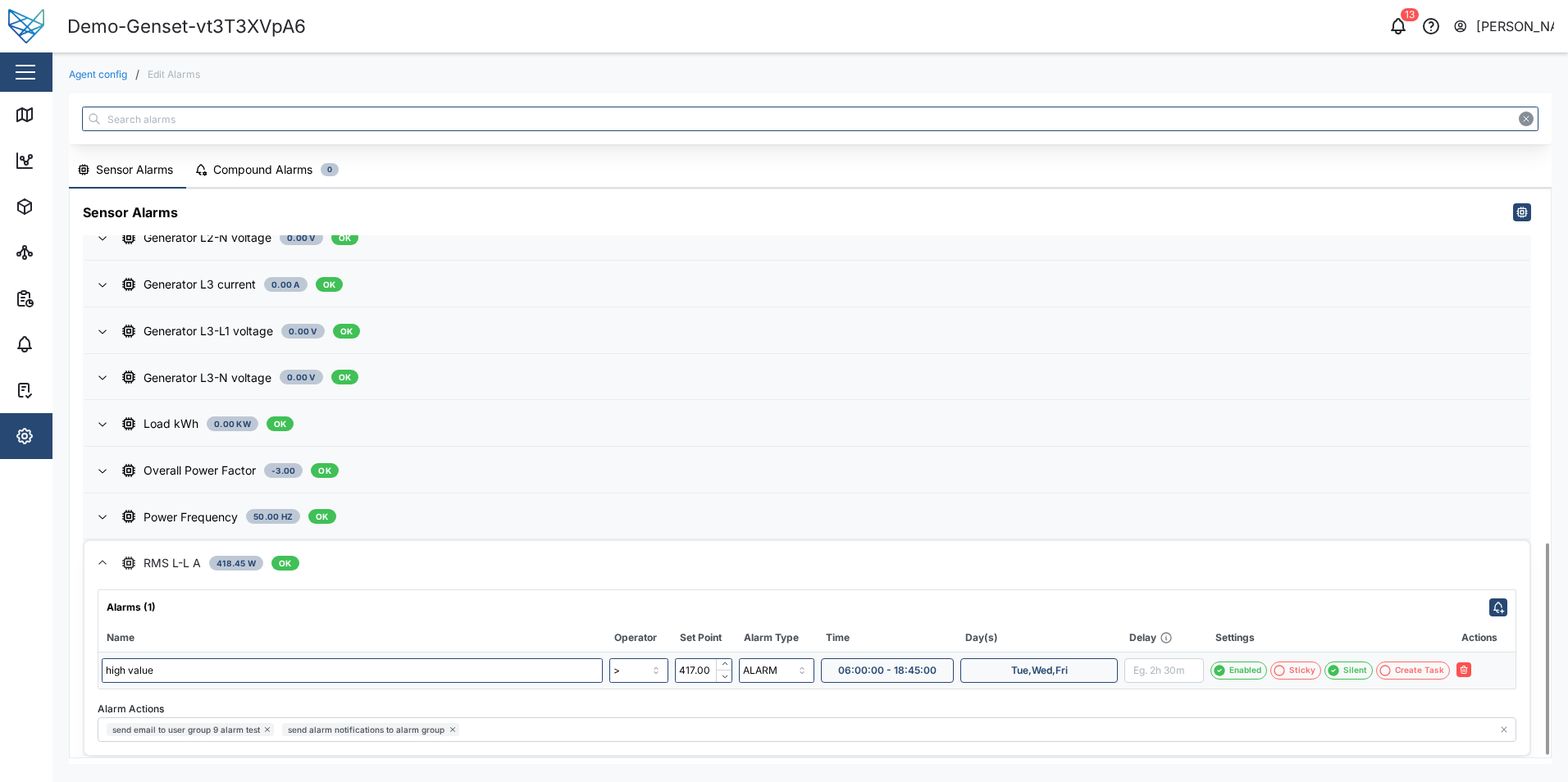
scroll to position [955, 0]
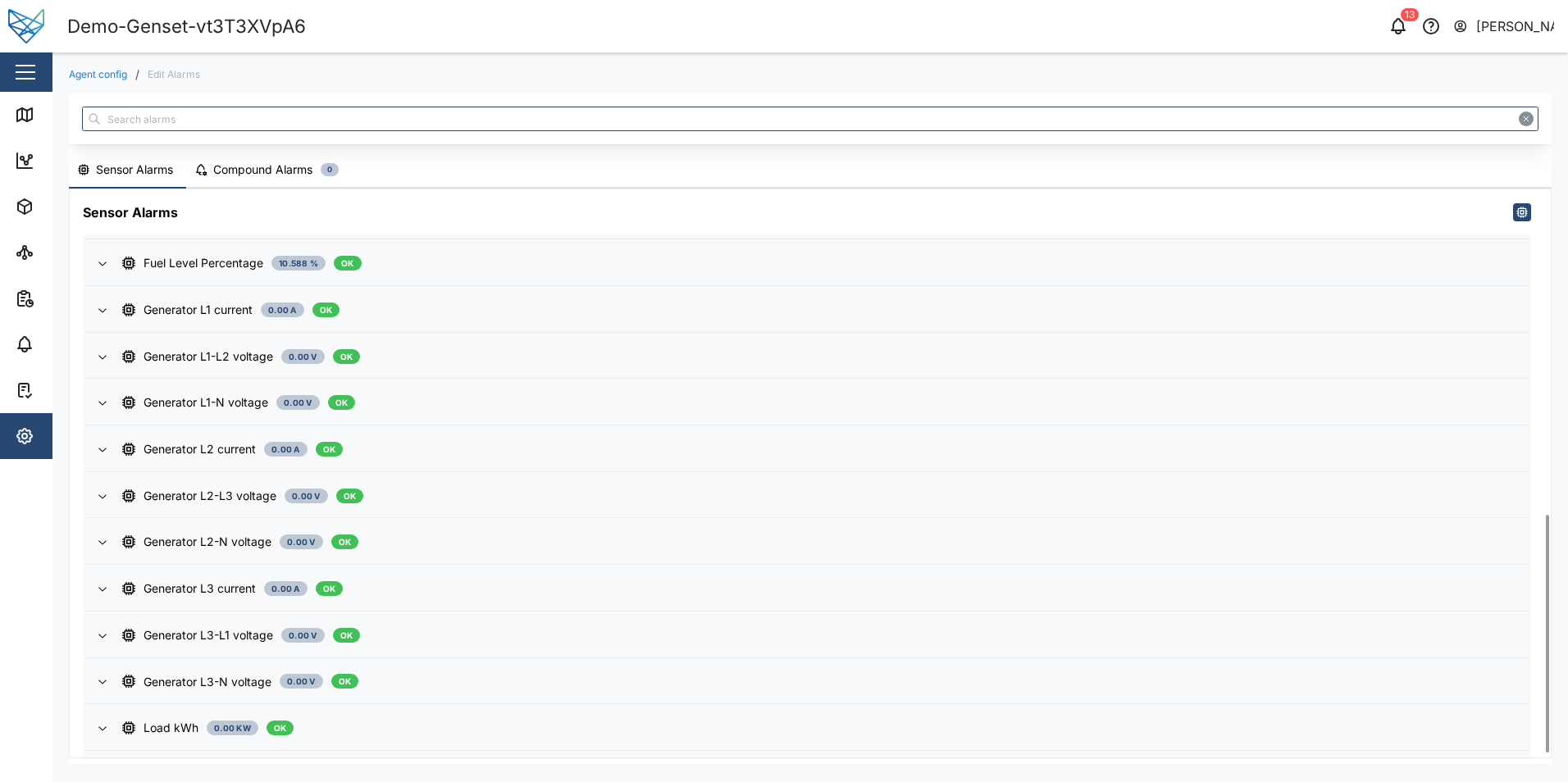
scroll to position [785, 0]
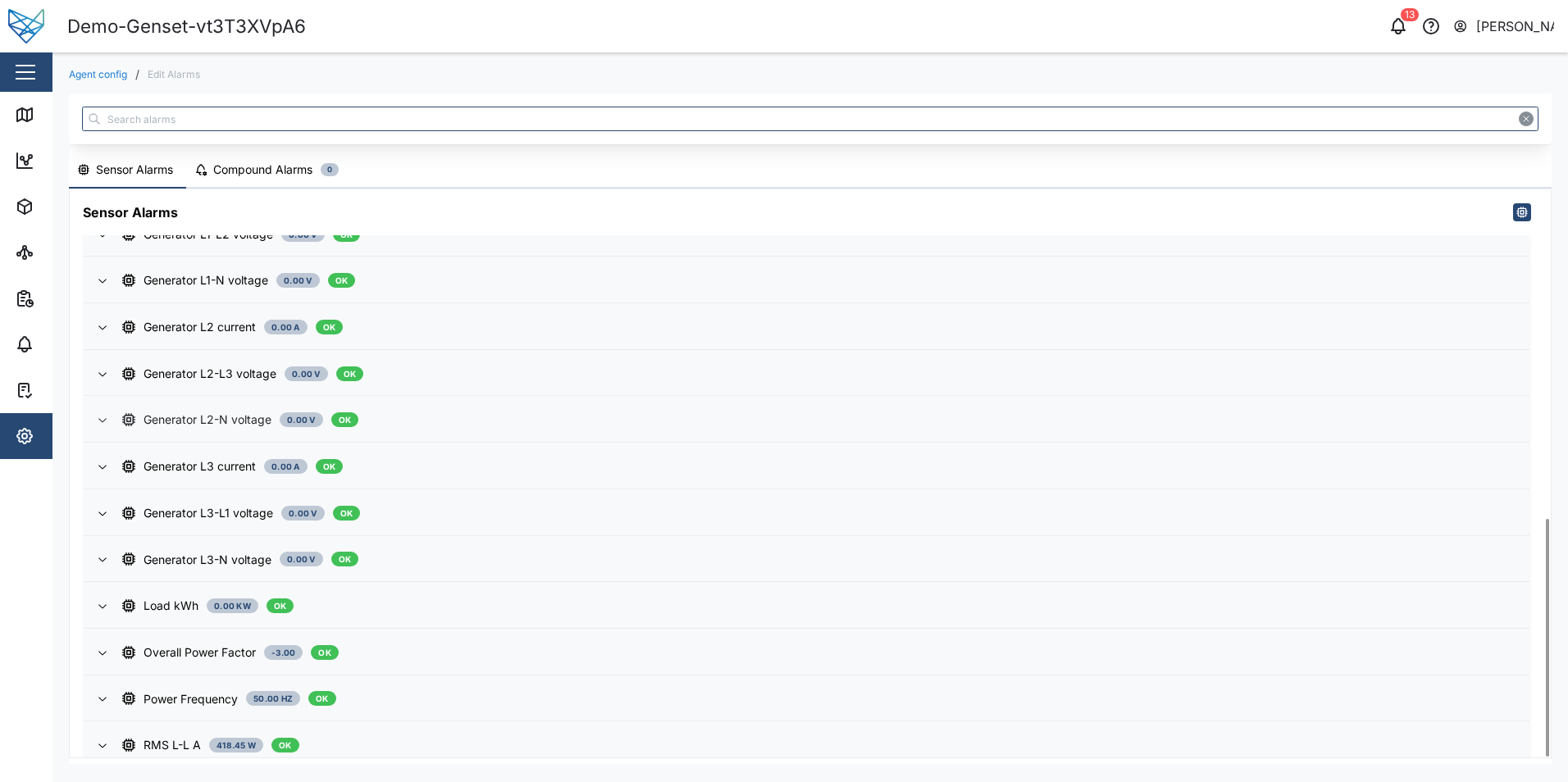
scroll to position [785, 0]
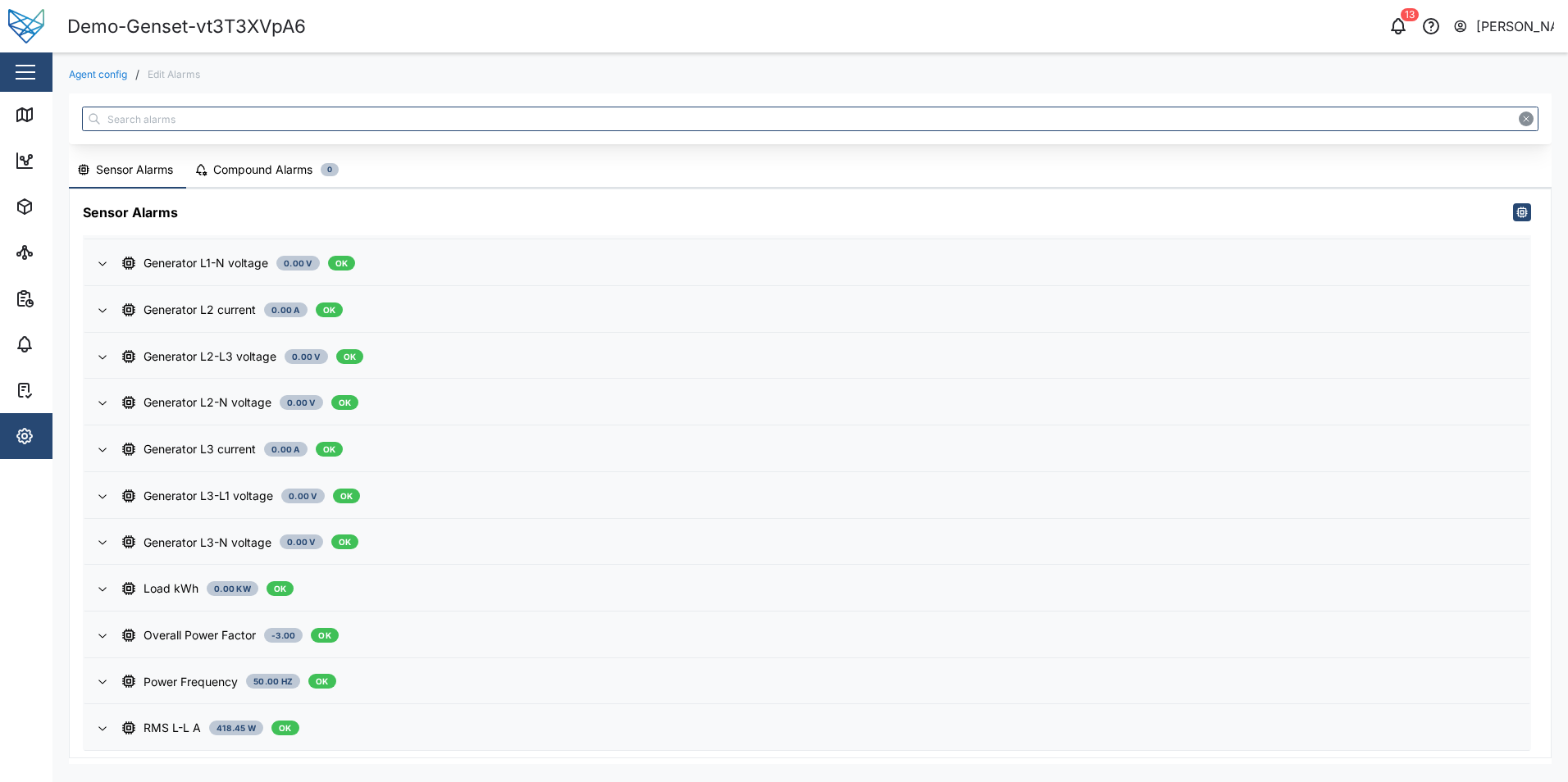
scroll to position [778, 0]
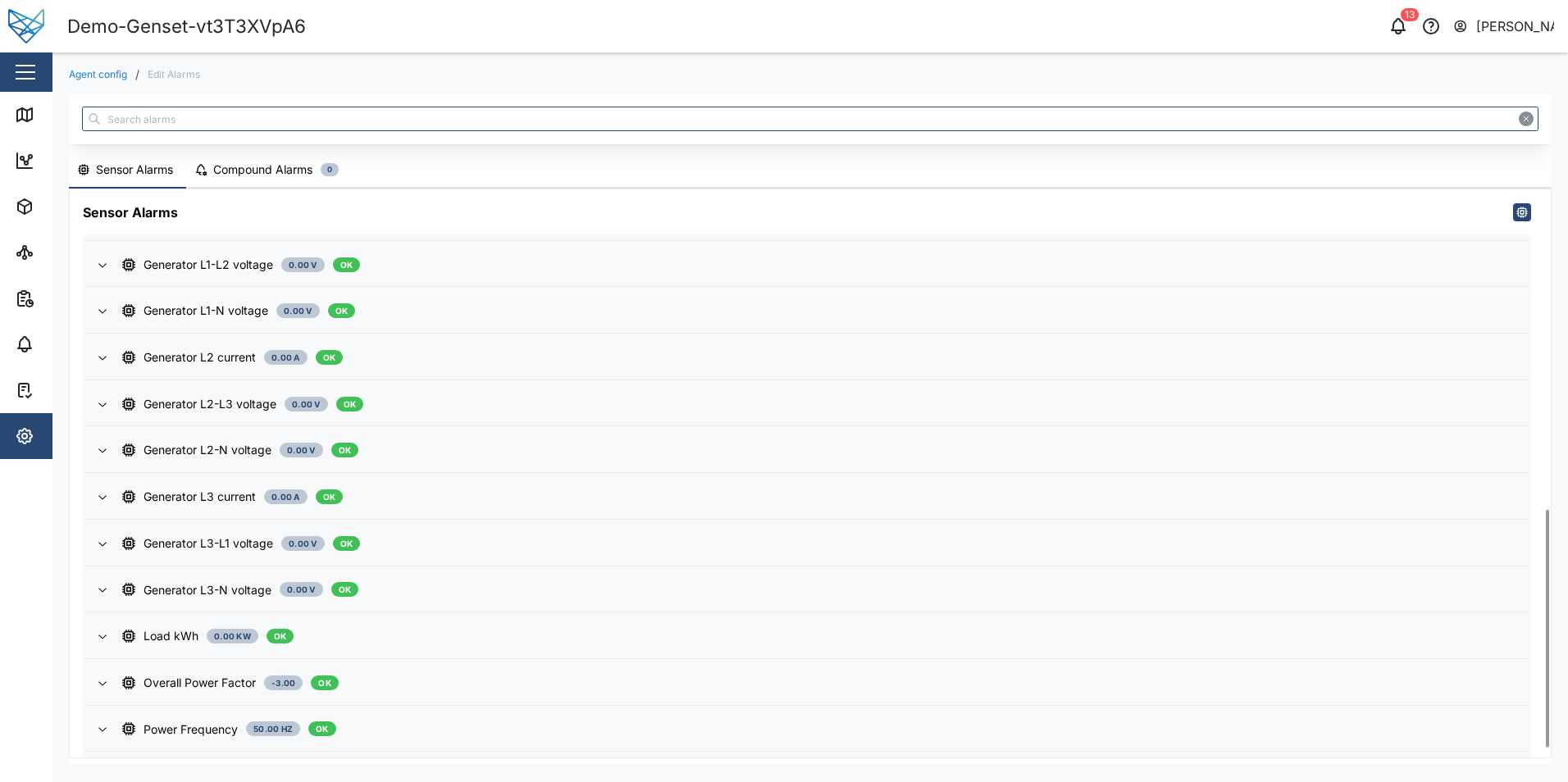
scroll to position [785, 0]
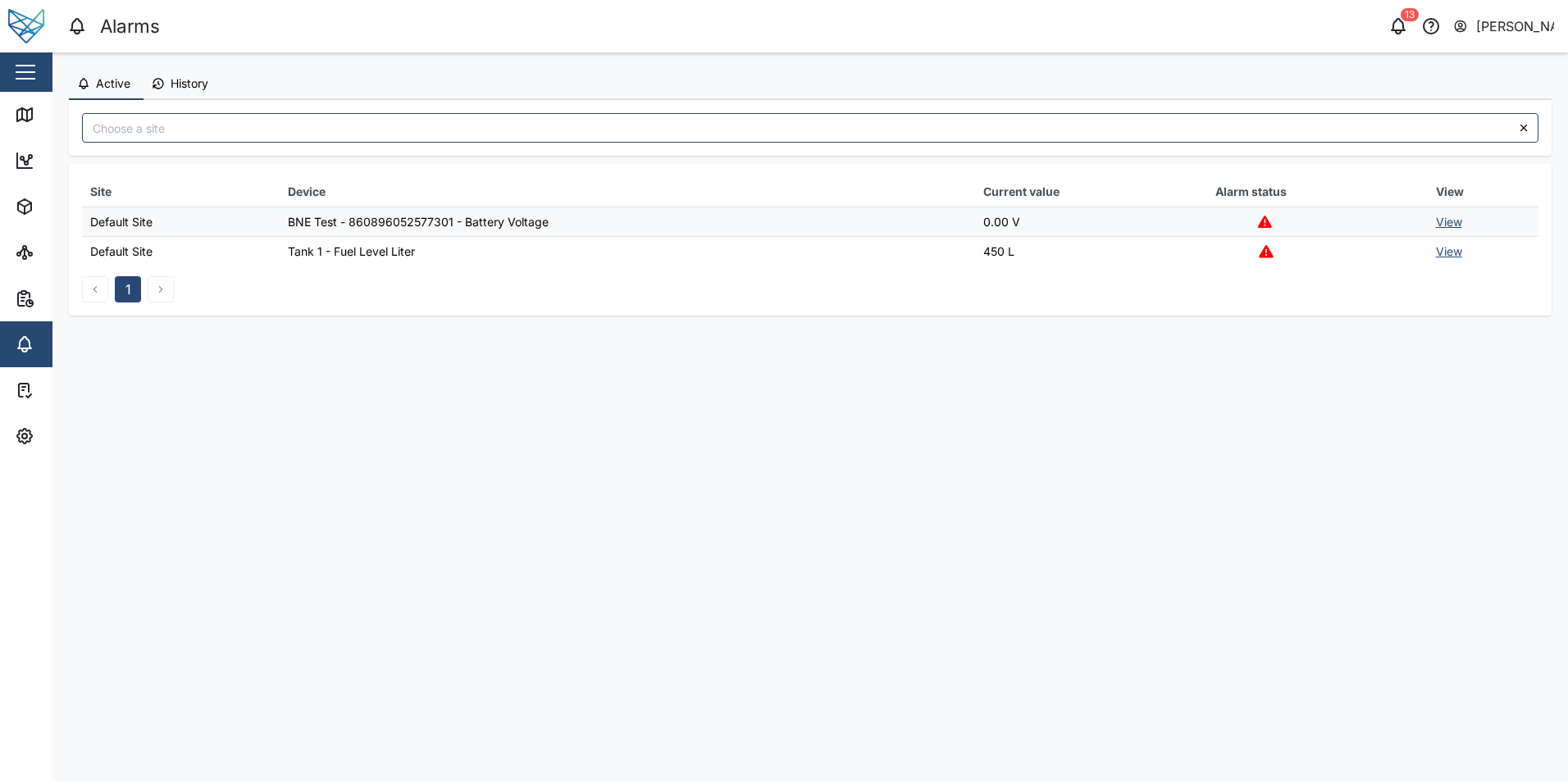
click at [175, 85] on span "History" at bounding box center [189, 83] width 38 height 11
